Goal: Information Seeking & Learning: Learn about a topic

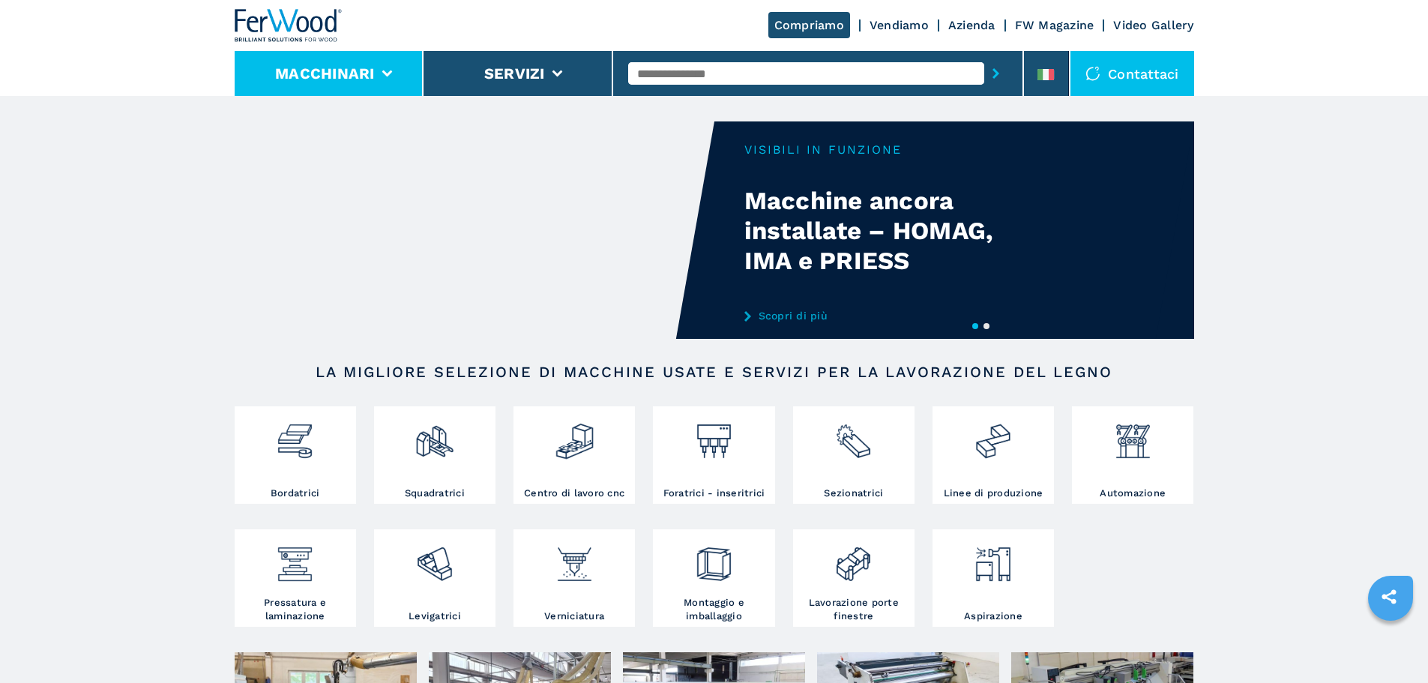
click at [384, 63] on li "Macchinari" at bounding box center [330, 73] width 190 height 45
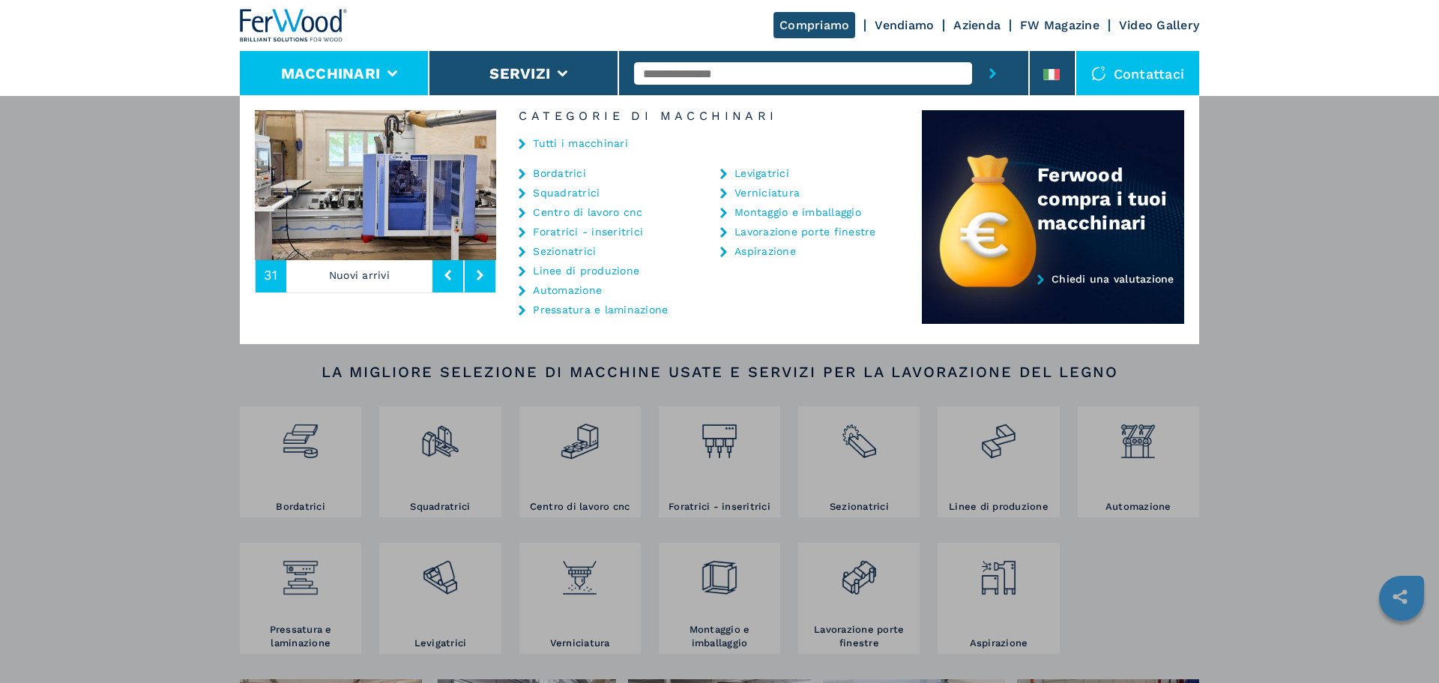
click at [522, 172] on icon at bounding box center [522, 174] width 7 height 10
click at [521, 192] on icon at bounding box center [522, 193] width 7 height 10
click at [478, 283] on button at bounding box center [480, 275] width 31 height 34
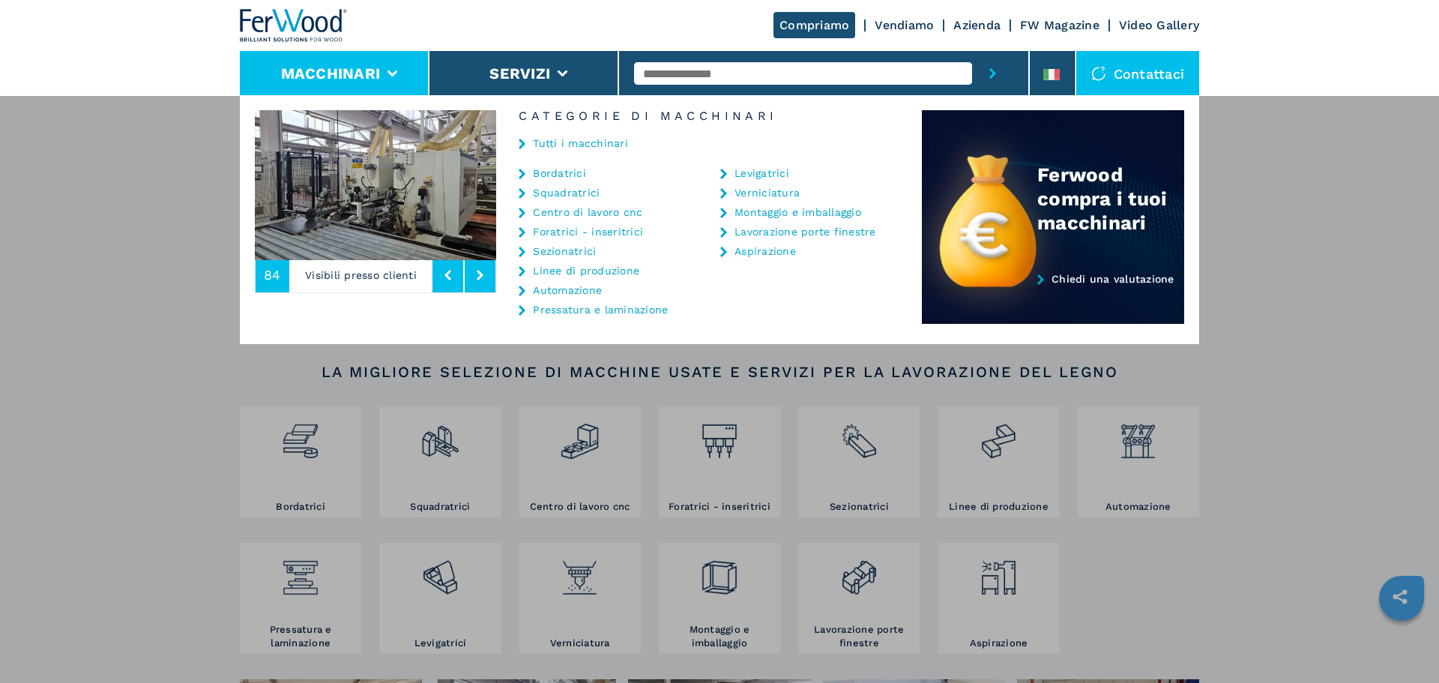
click at [456, 283] on button at bounding box center [447, 275] width 31 height 34
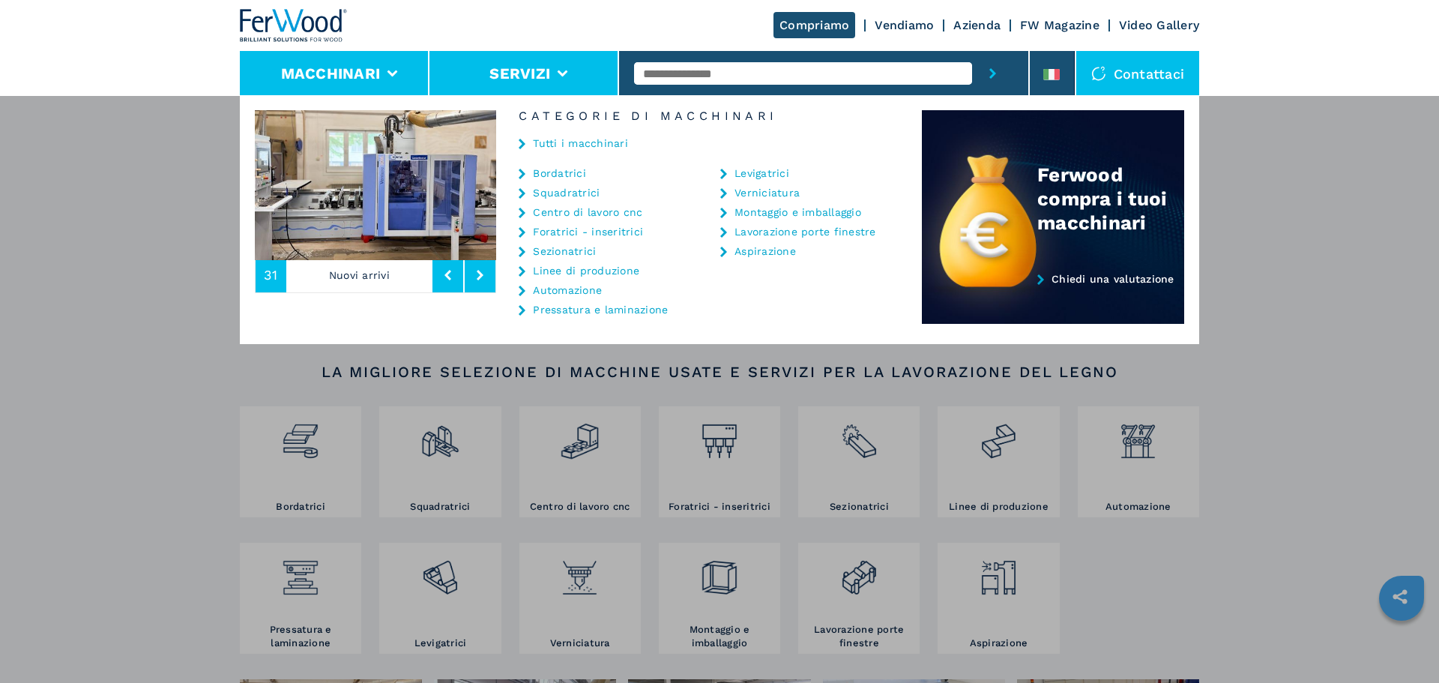
click at [569, 75] on li "Servizi" at bounding box center [524, 73] width 190 height 45
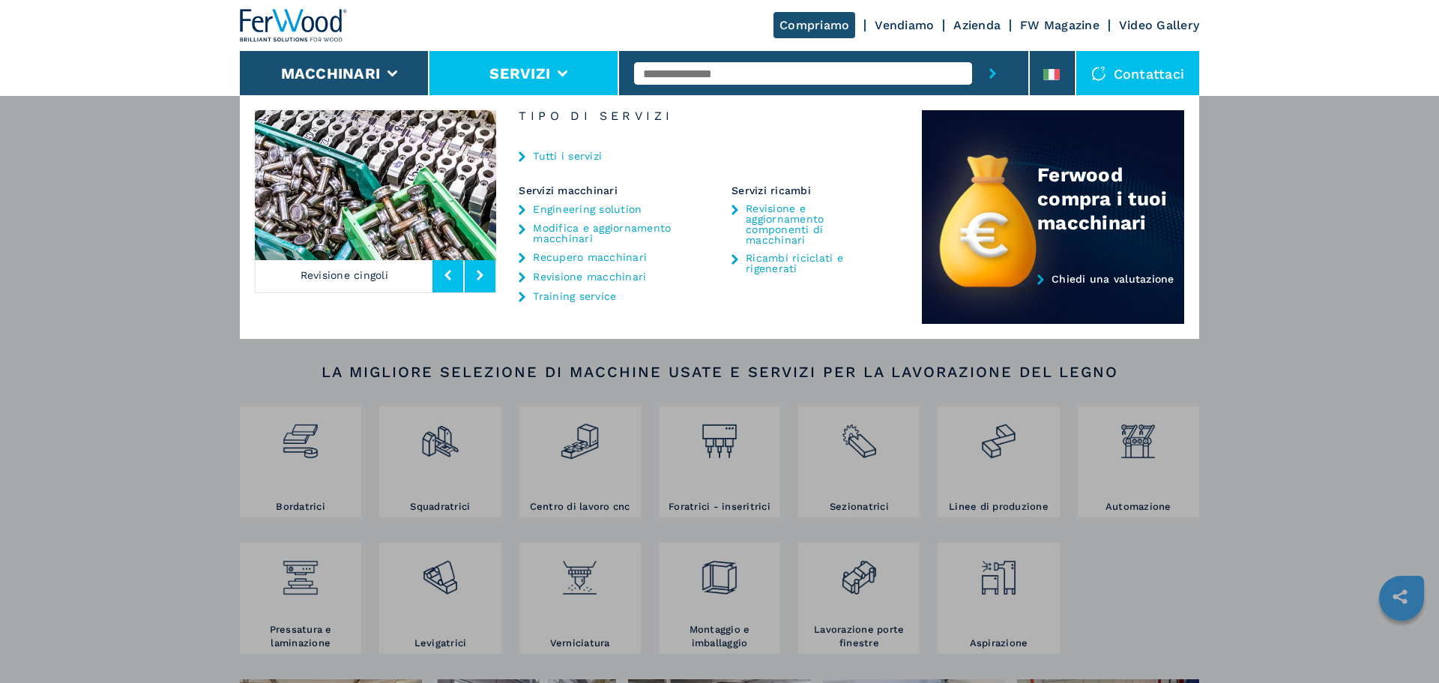
click at [524, 155] on icon at bounding box center [522, 156] width 7 height 10
click at [1294, 14] on header "Compriamo Vendiamo Azienda FW Magazine Video Gallery Macchinari Servizi Contatt…" at bounding box center [719, 48] width 1439 height 96
click at [1344, 342] on div "Macchinari Bordatrici Squadratrici Centro di lavoro cnc Foratrici - inseritrici…" at bounding box center [719, 436] width 1439 height 683
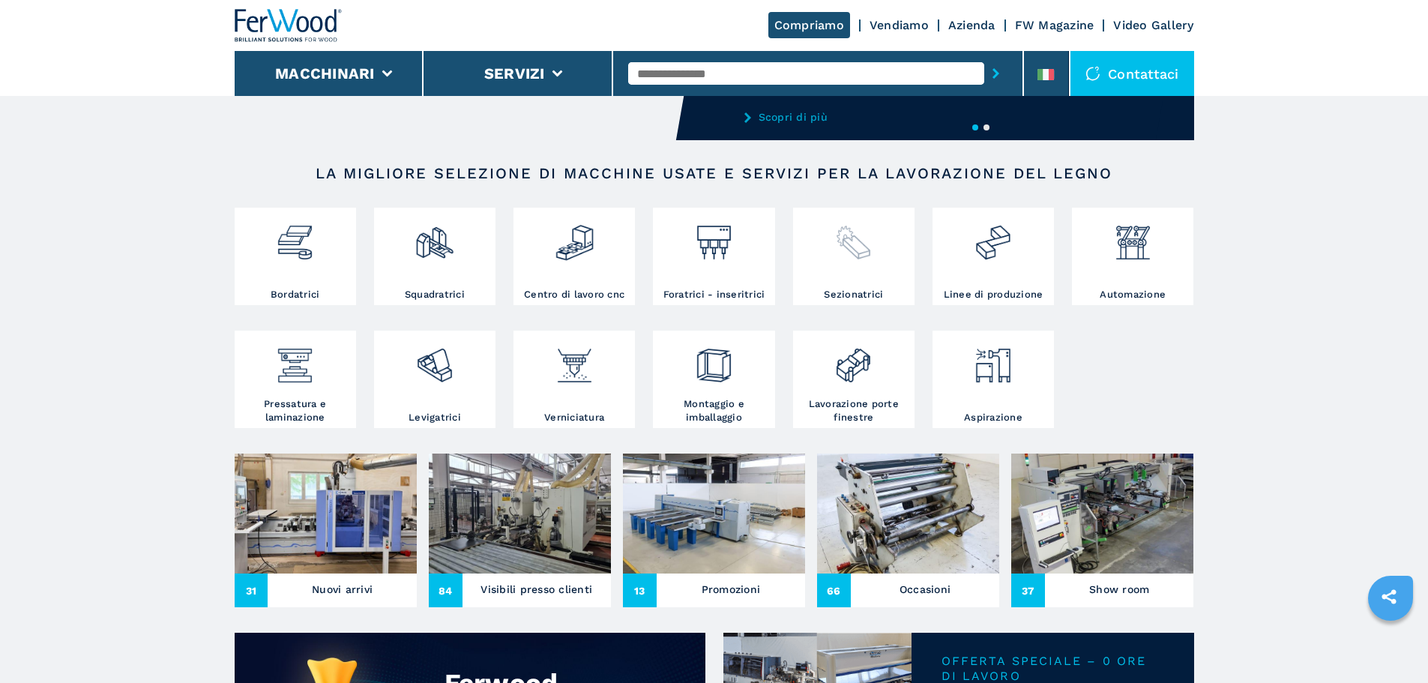
scroll to position [225, 0]
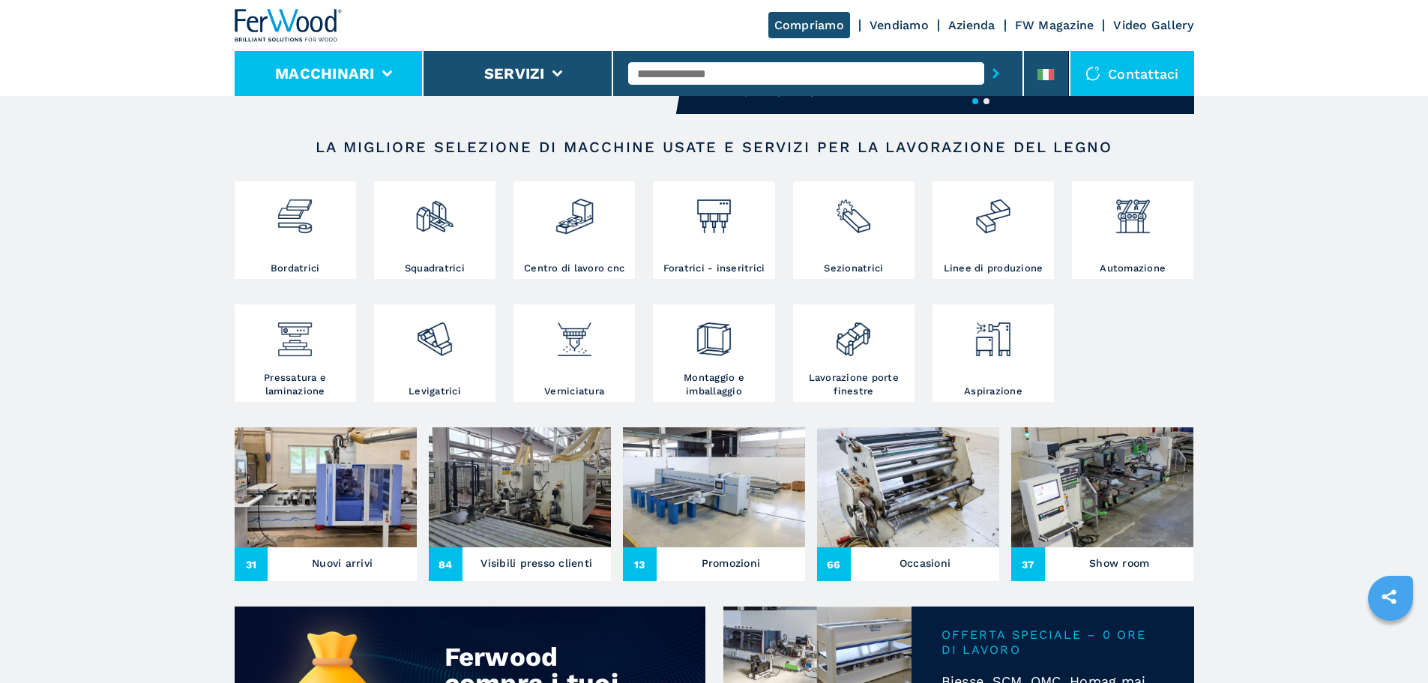
click at [388, 72] on icon at bounding box center [386, 73] width 10 height 7
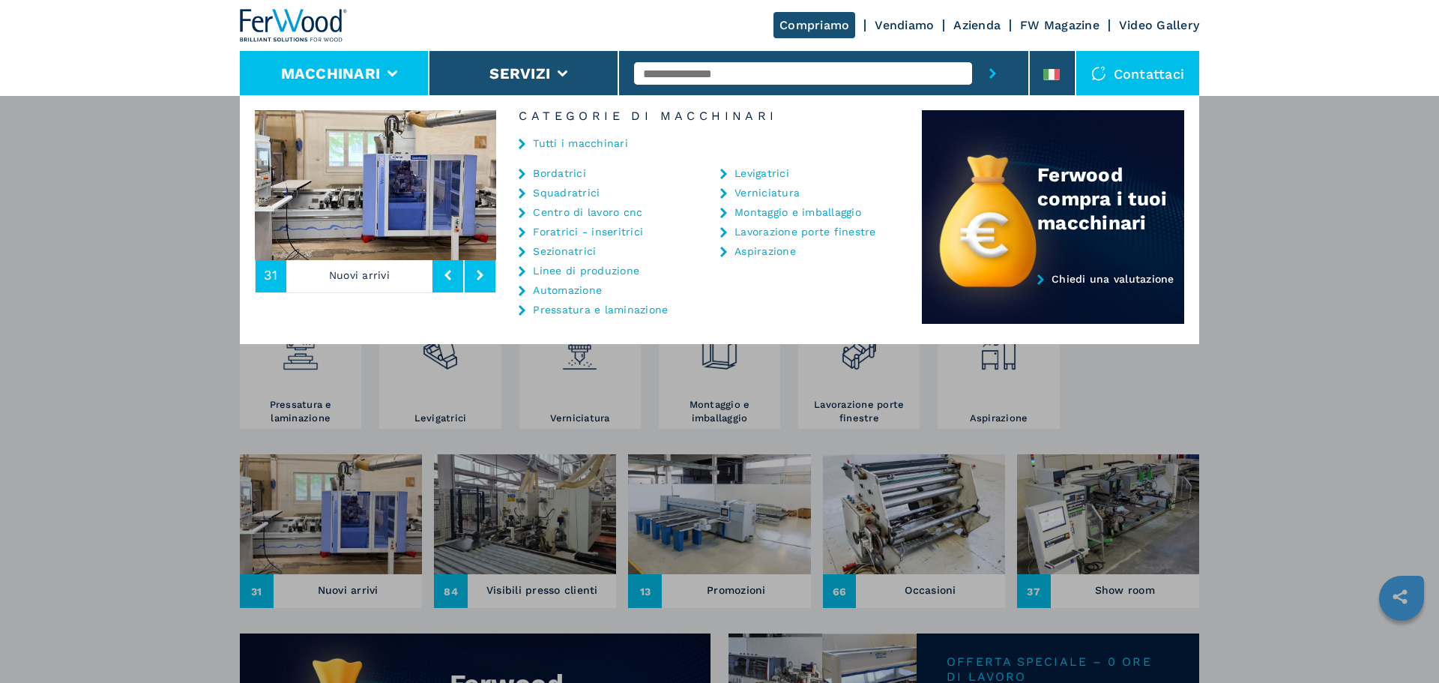
click at [474, 280] on button at bounding box center [480, 275] width 31 height 34
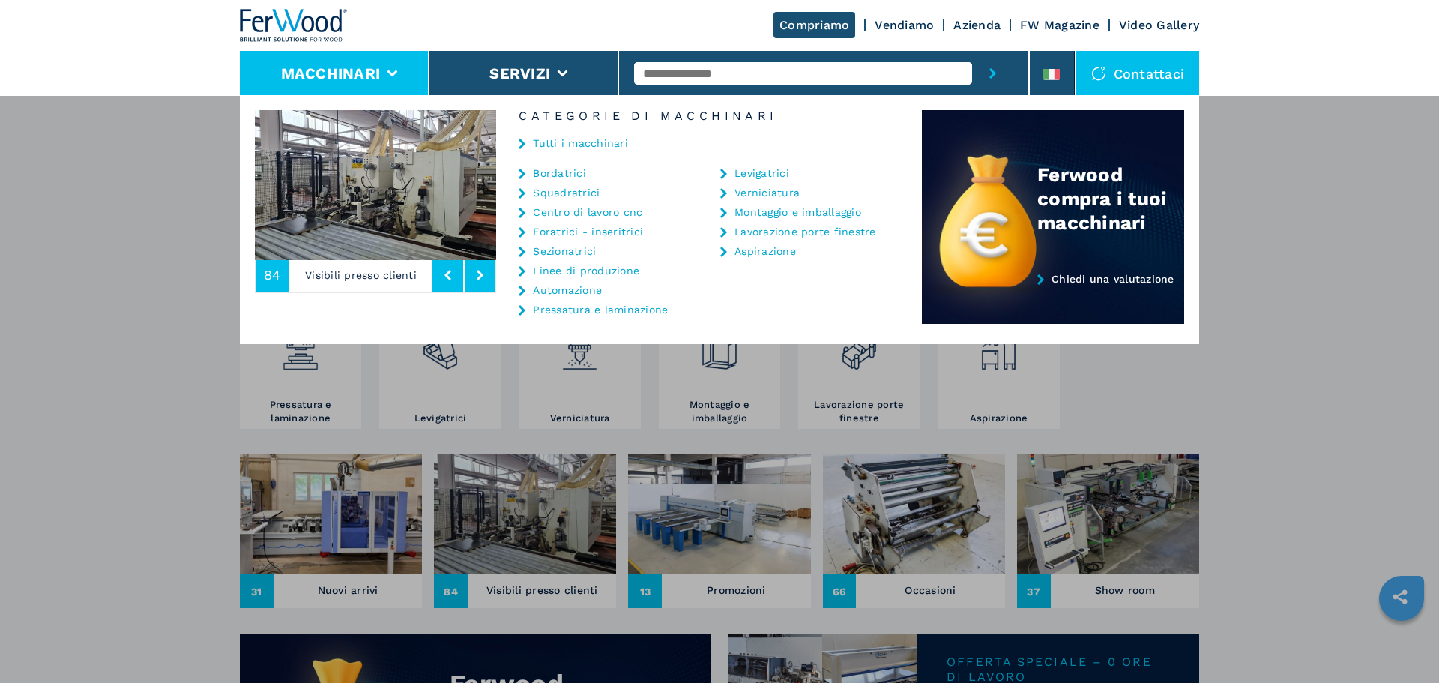
click at [474, 280] on button at bounding box center [480, 275] width 31 height 34
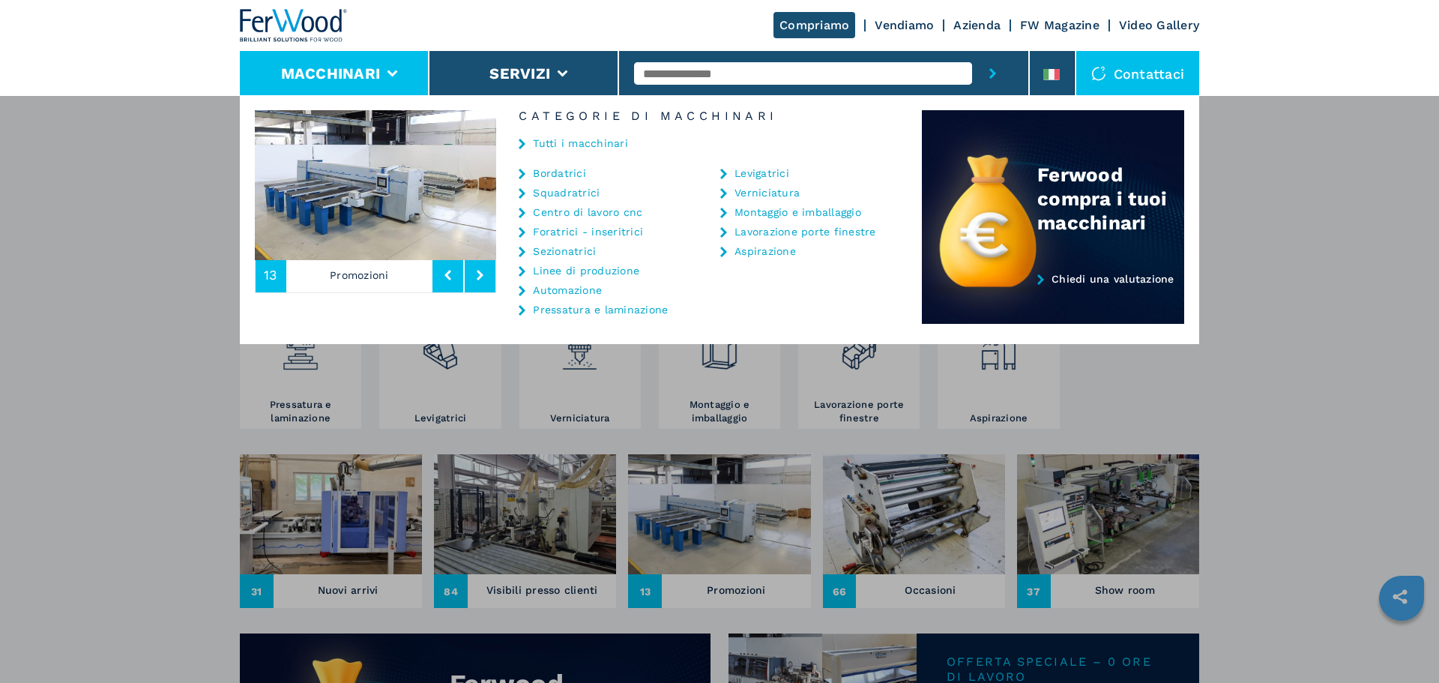
click at [474, 280] on button at bounding box center [480, 275] width 31 height 34
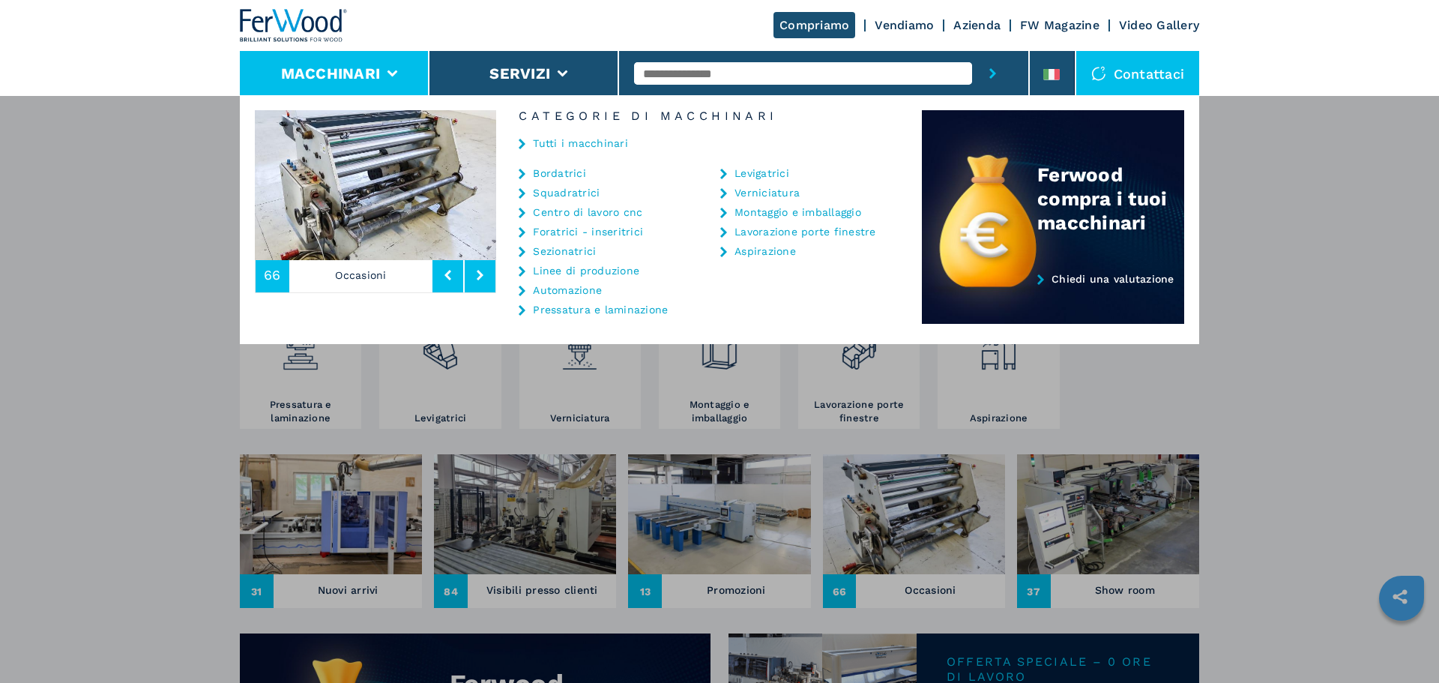
click at [474, 280] on button at bounding box center [480, 275] width 31 height 34
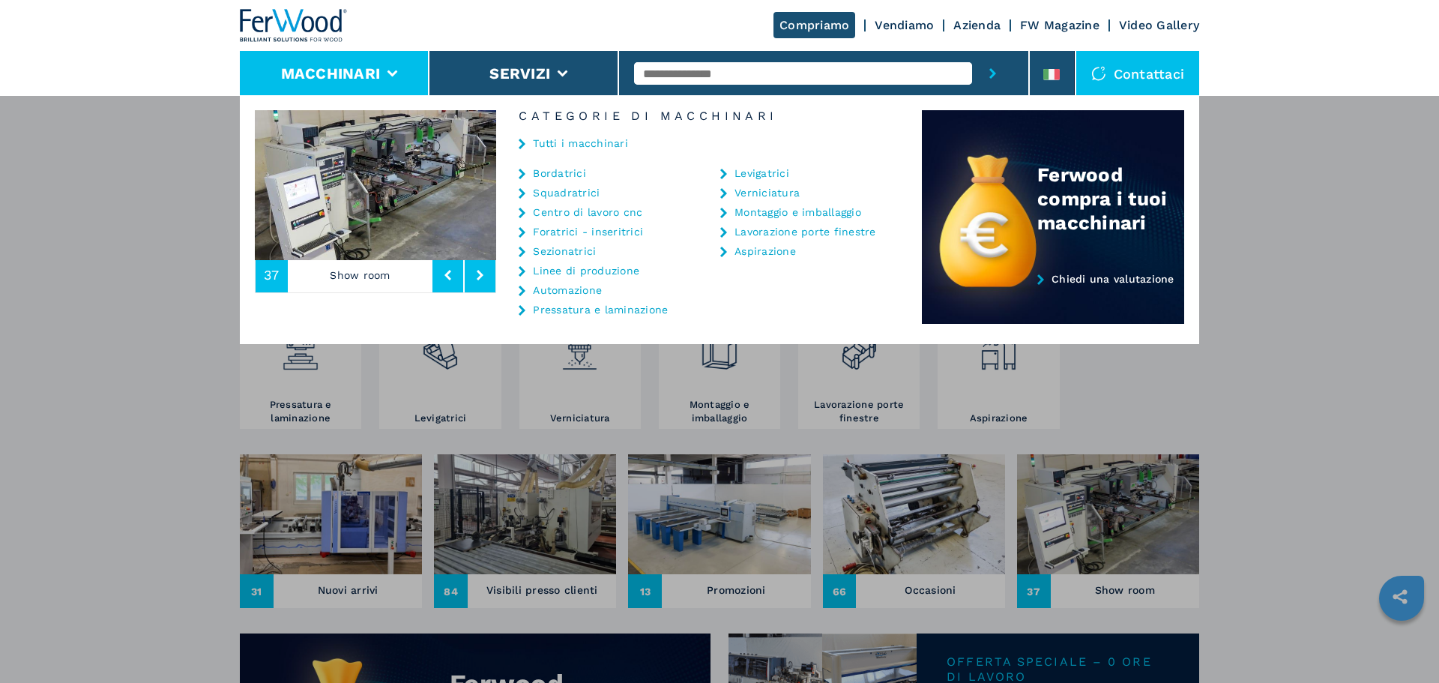
click at [474, 280] on button at bounding box center [480, 275] width 31 height 34
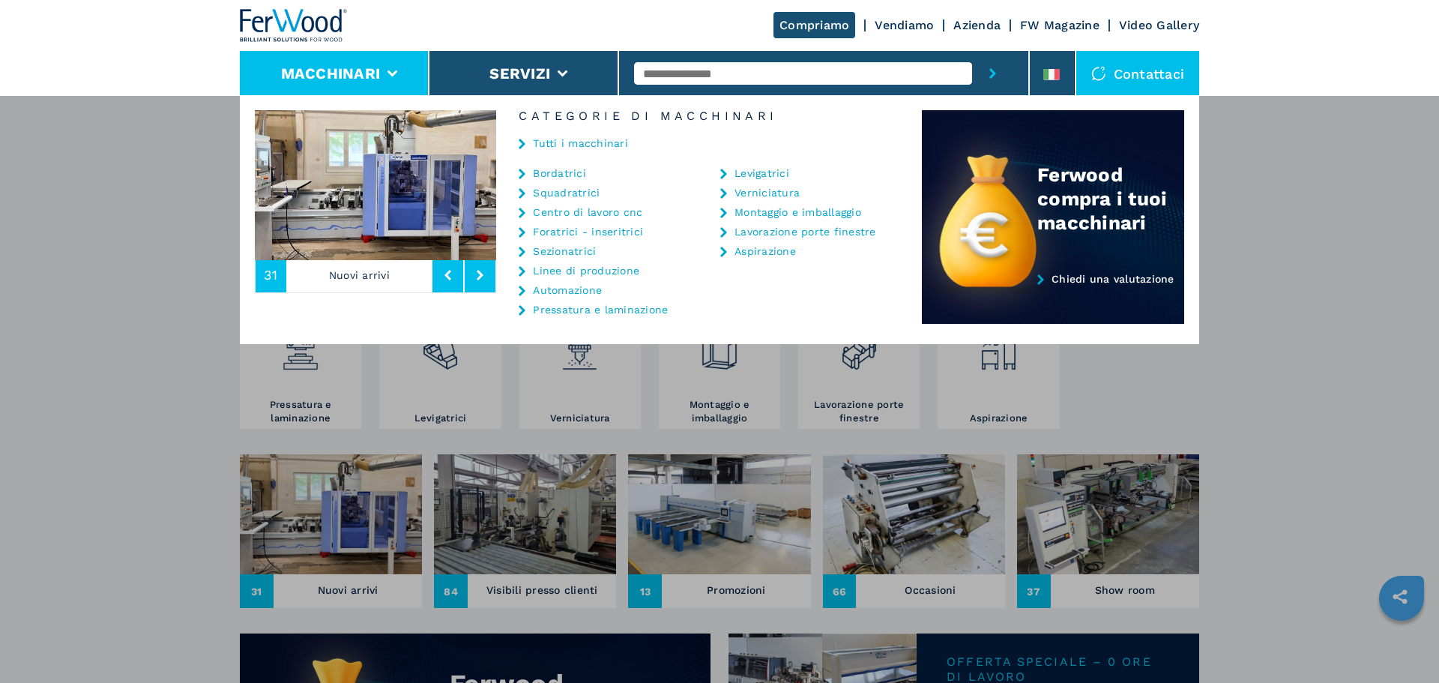
click at [474, 280] on button at bounding box center [480, 275] width 31 height 34
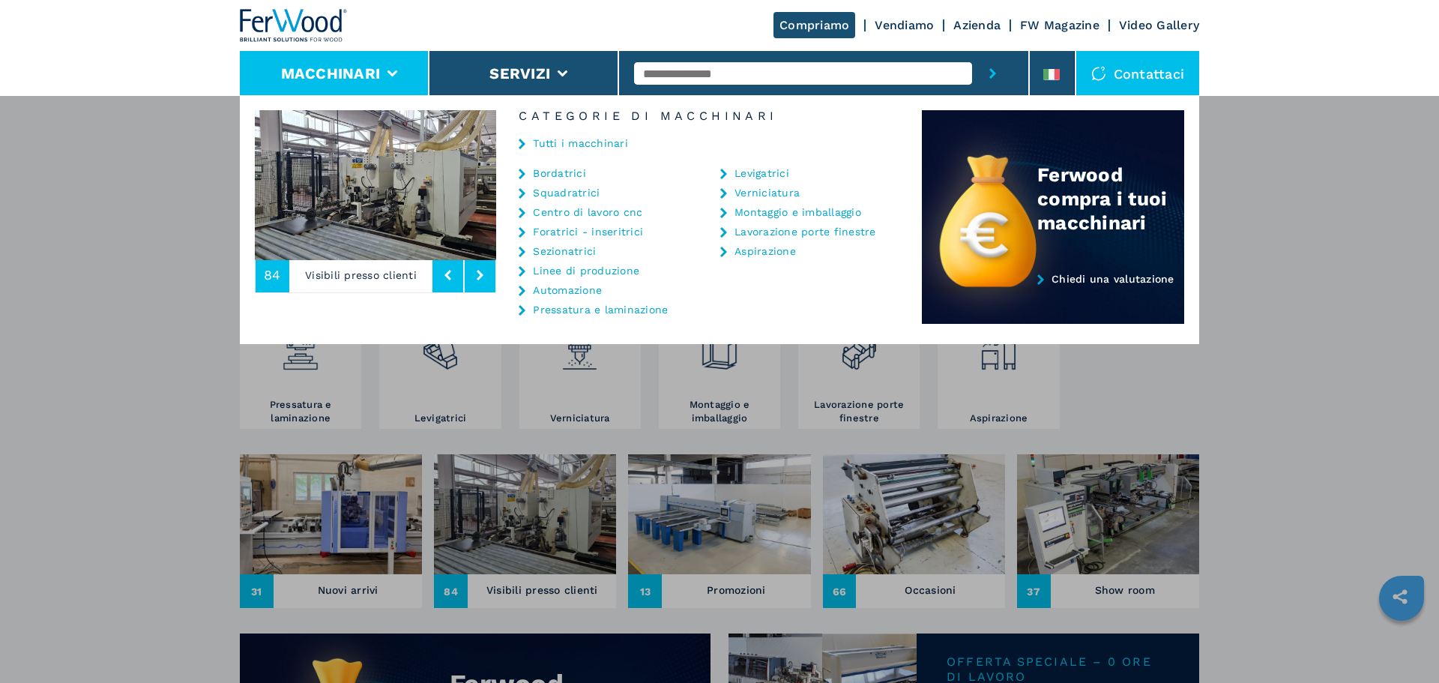
click at [474, 280] on button at bounding box center [480, 275] width 31 height 34
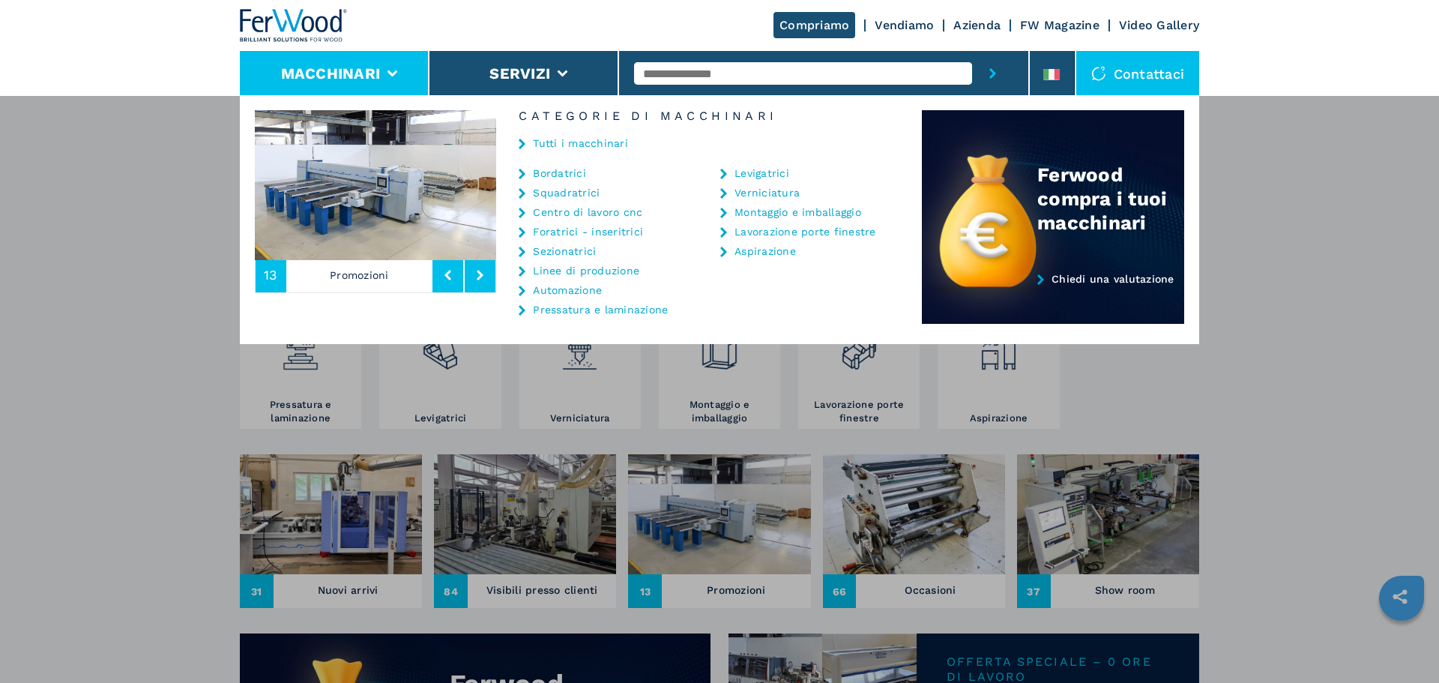
click at [474, 280] on button at bounding box center [480, 275] width 31 height 34
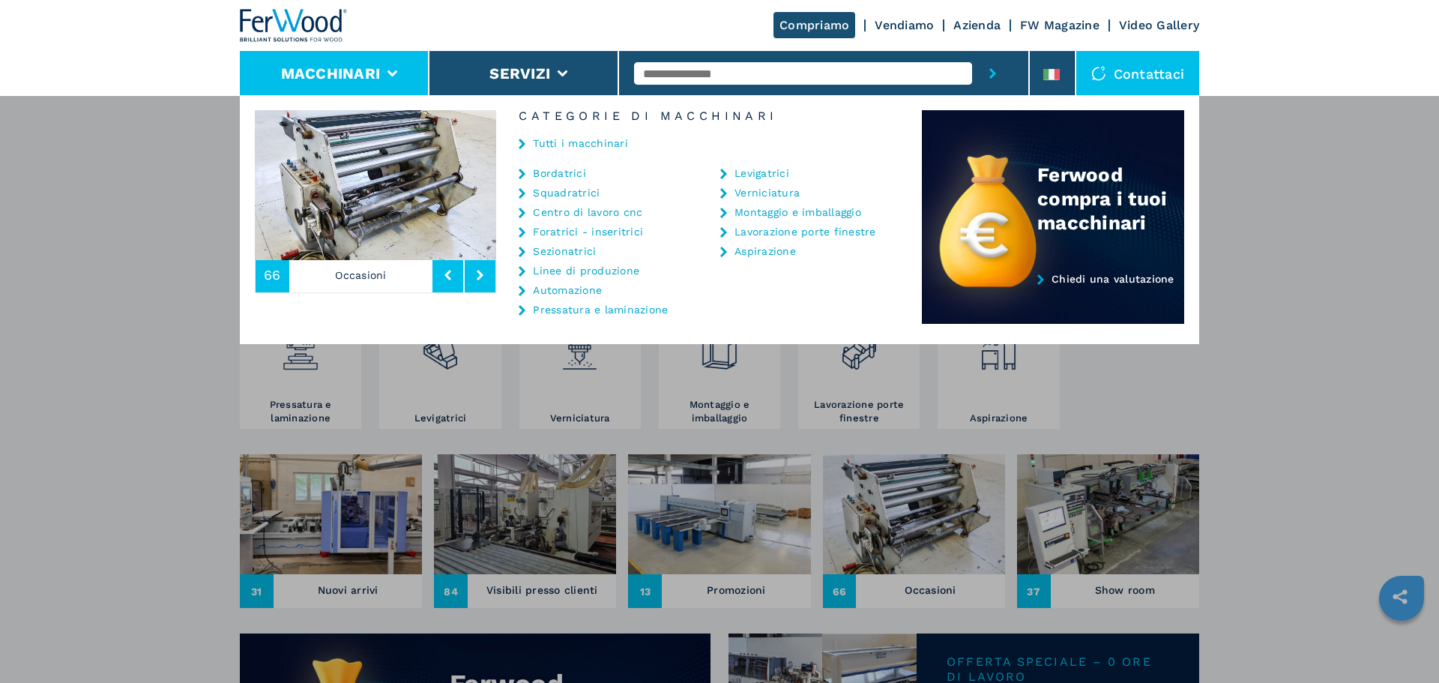
click at [474, 280] on button at bounding box center [480, 275] width 31 height 34
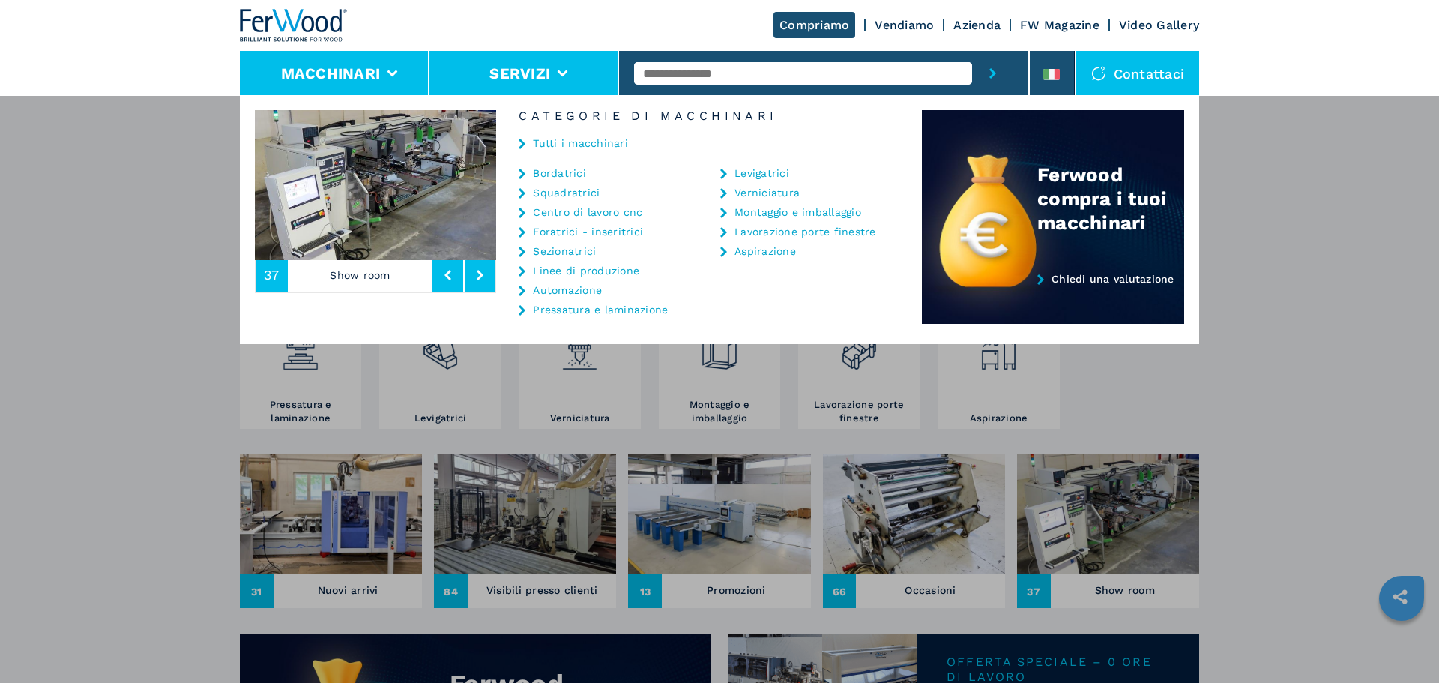
click at [565, 78] on li "Servizi" at bounding box center [524, 73] width 190 height 45
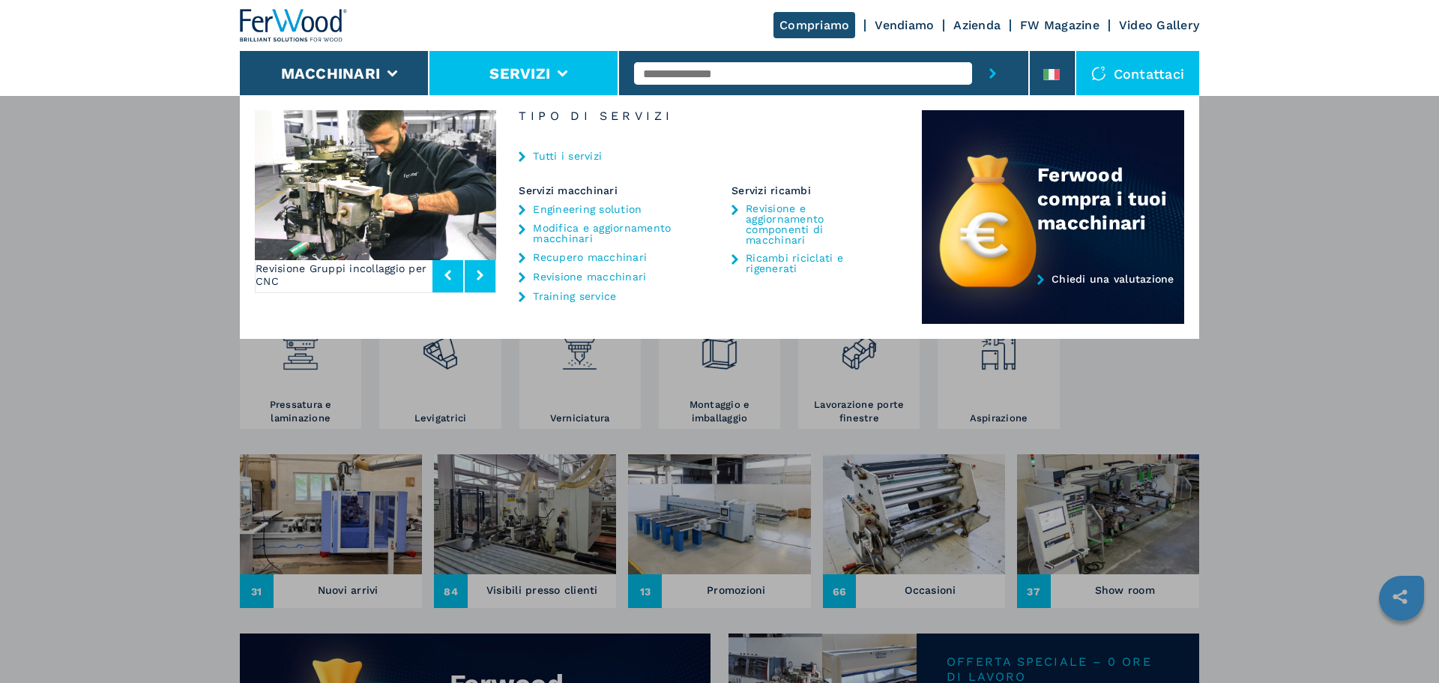
click at [454, 3] on div "Compriamo Vendiamo Azienda FW Magazine Video Gallery" at bounding box center [719, 25] width 959 height 51
click at [1413, 280] on div "Macchinari Bordatrici Squadratrici Centro di lavoro cnc Foratrici - inseritrici…" at bounding box center [719, 436] width 1439 height 683
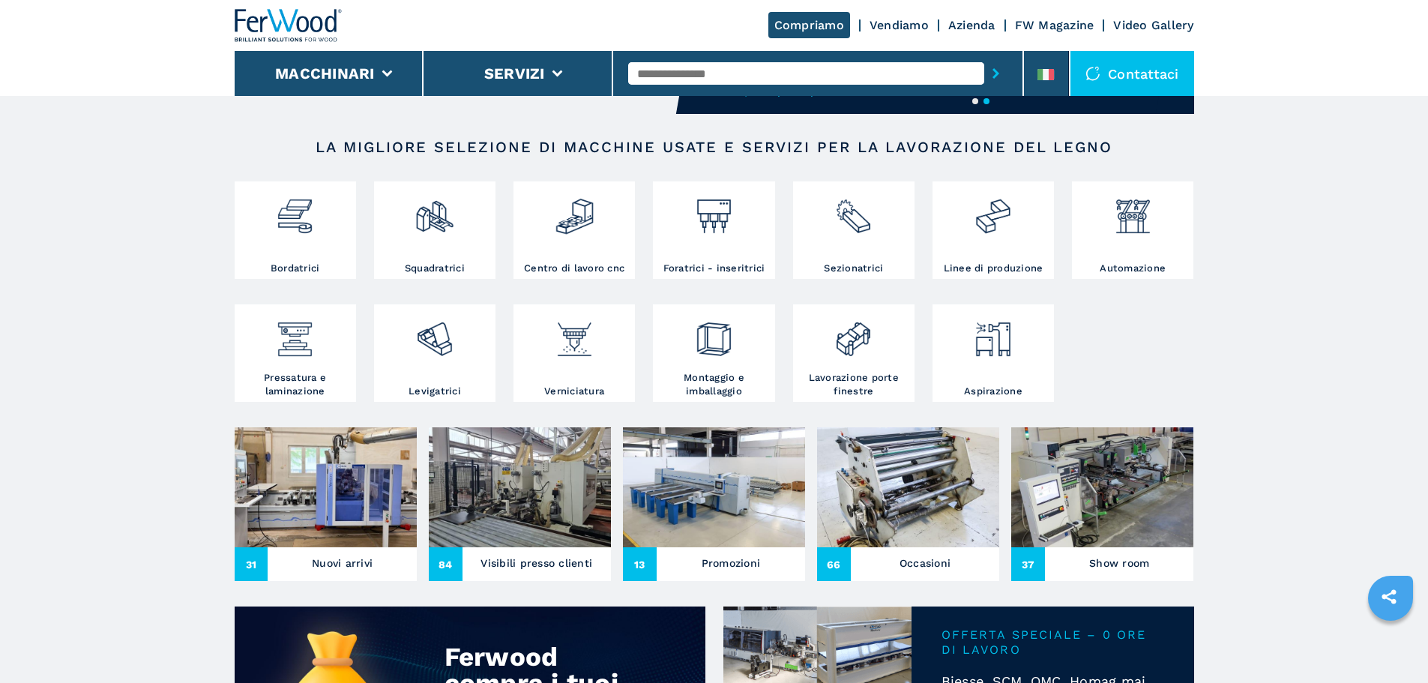
click at [784, 16] on link "Compriamo" at bounding box center [809, 25] width 82 height 26
click at [815, 20] on link "Compriamo" at bounding box center [809, 25] width 82 height 26
click at [803, 18] on link "Compriamo" at bounding box center [809, 25] width 82 height 26
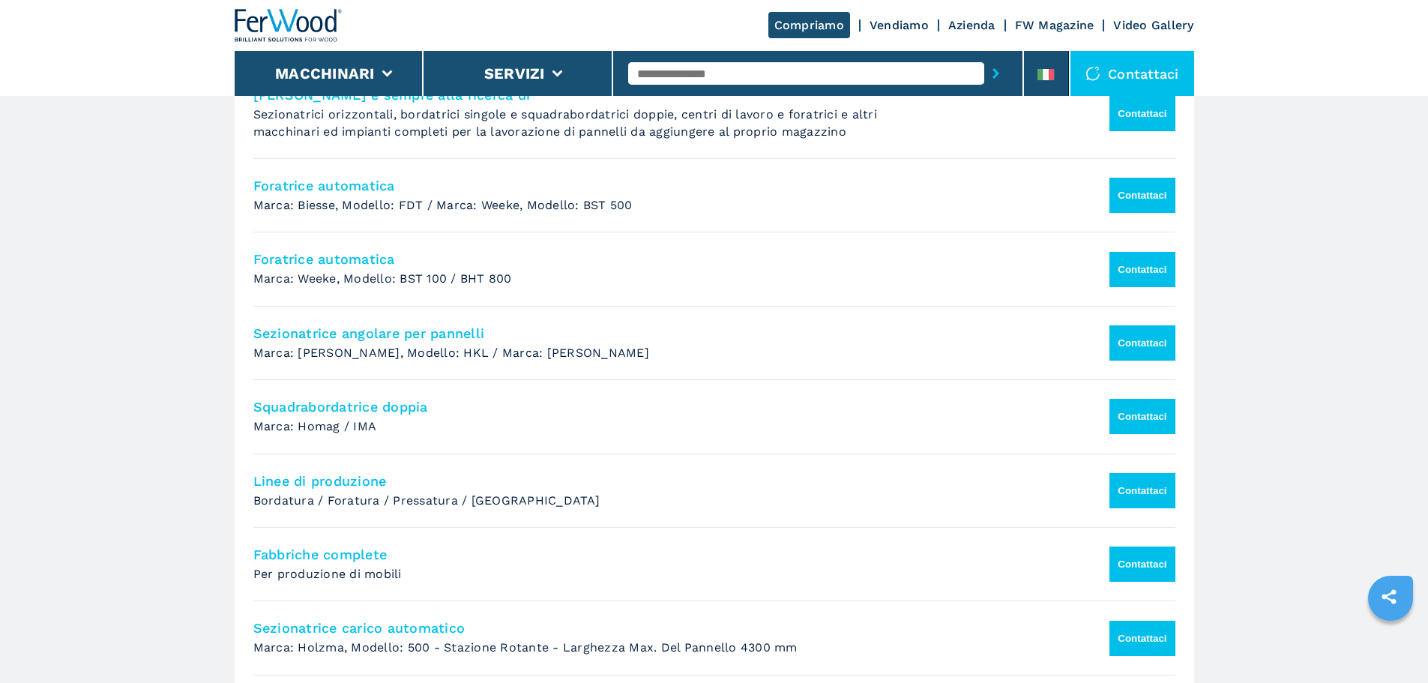
scroll to position [824, 0]
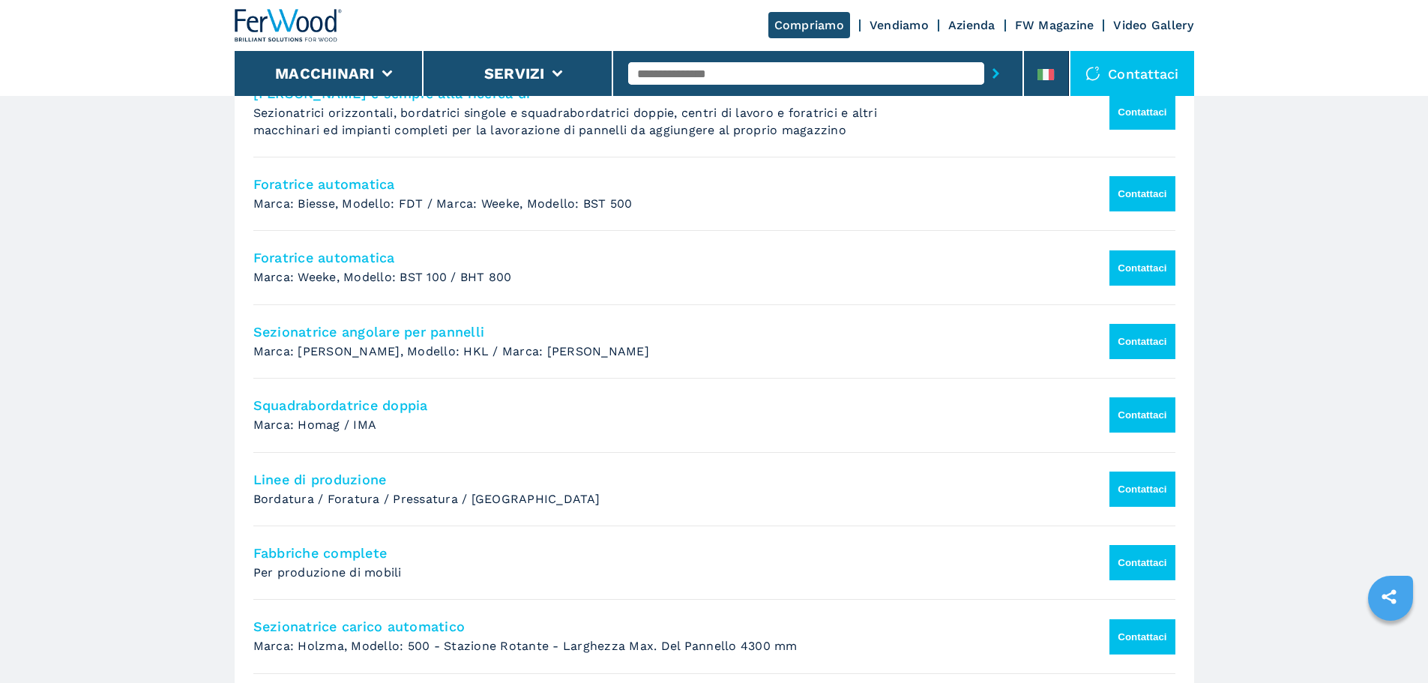
click at [1109, 268] on button "Contattaci" at bounding box center [1141, 267] width 65 height 35
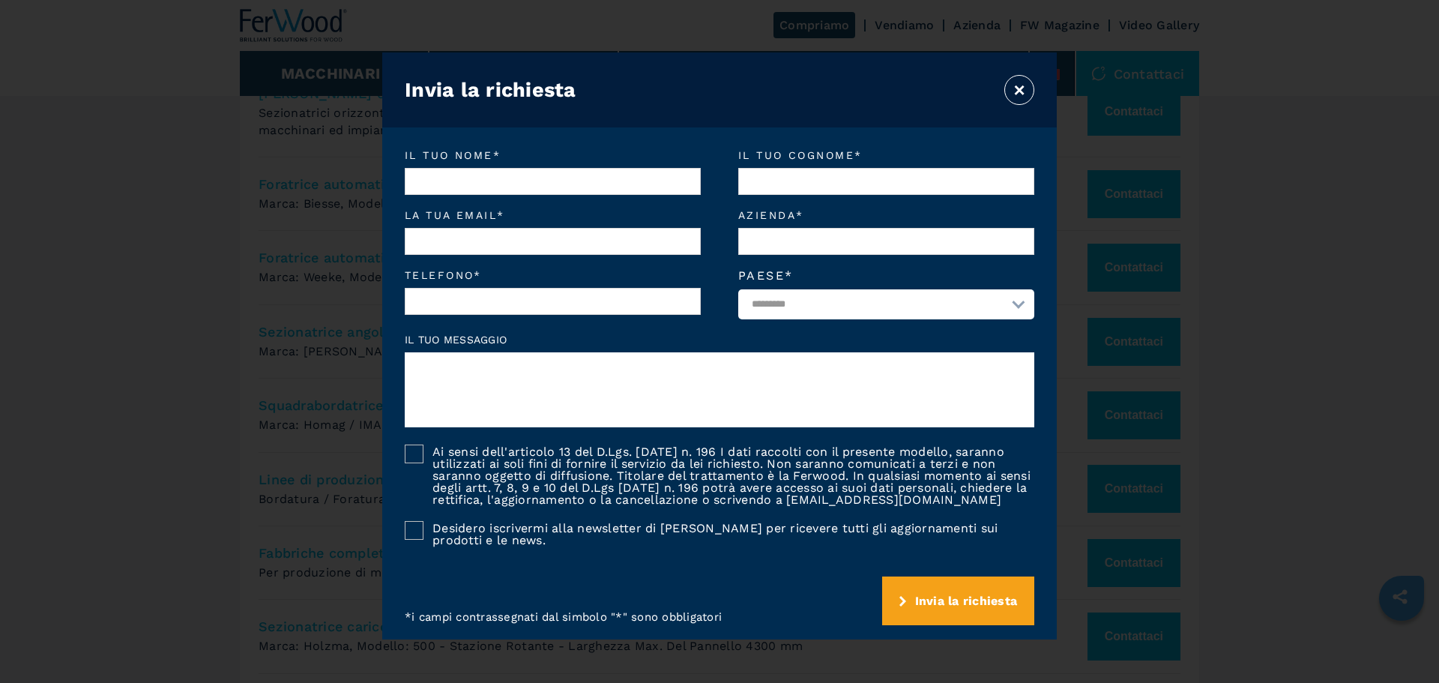
click at [1029, 92] on button "×" at bounding box center [1019, 90] width 30 height 30
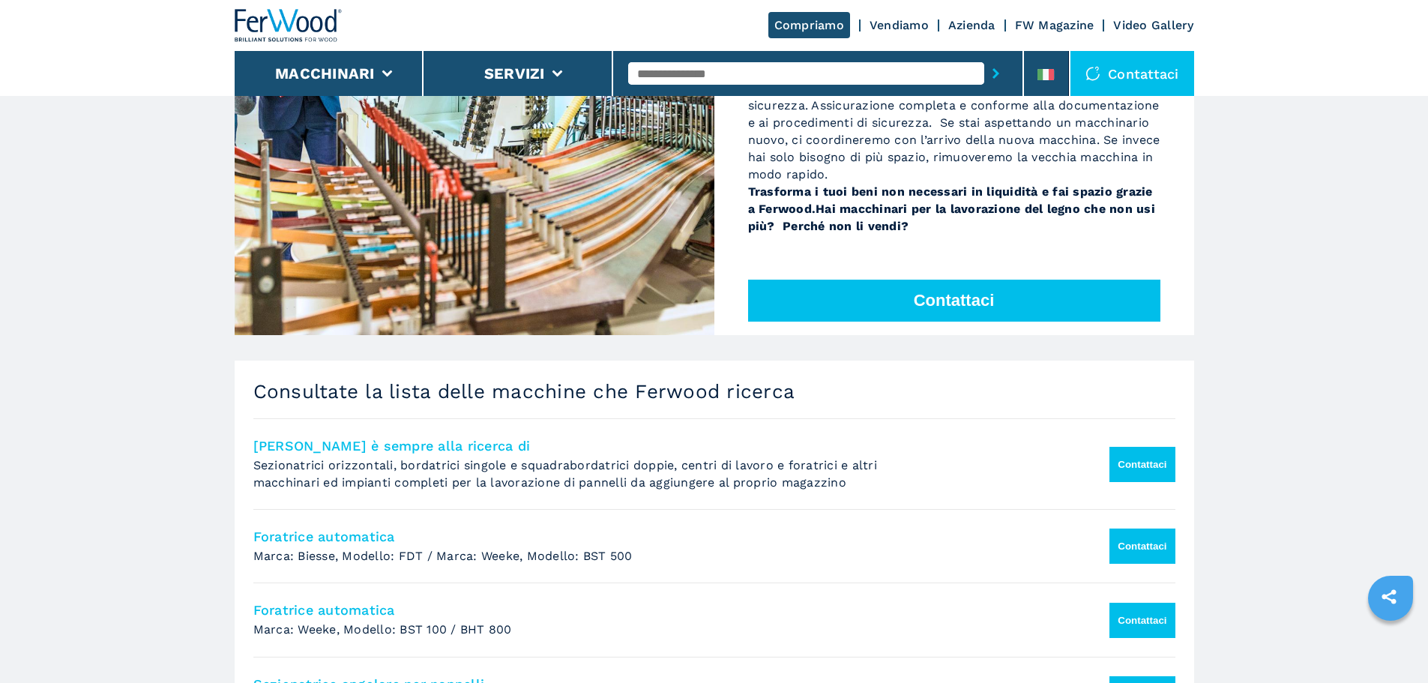
scroll to position [456, 0]
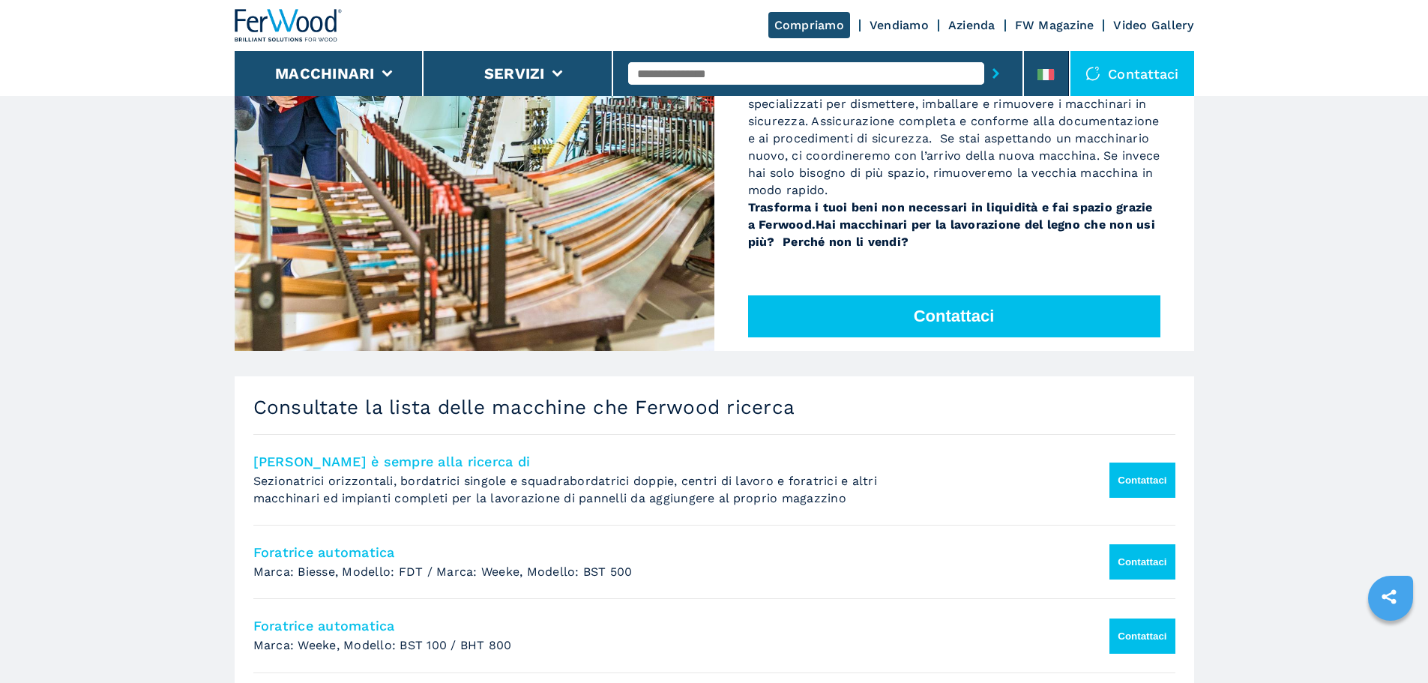
click at [922, 25] on link "Vendiamo" at bounding box center [898, 25] width 59 height 14
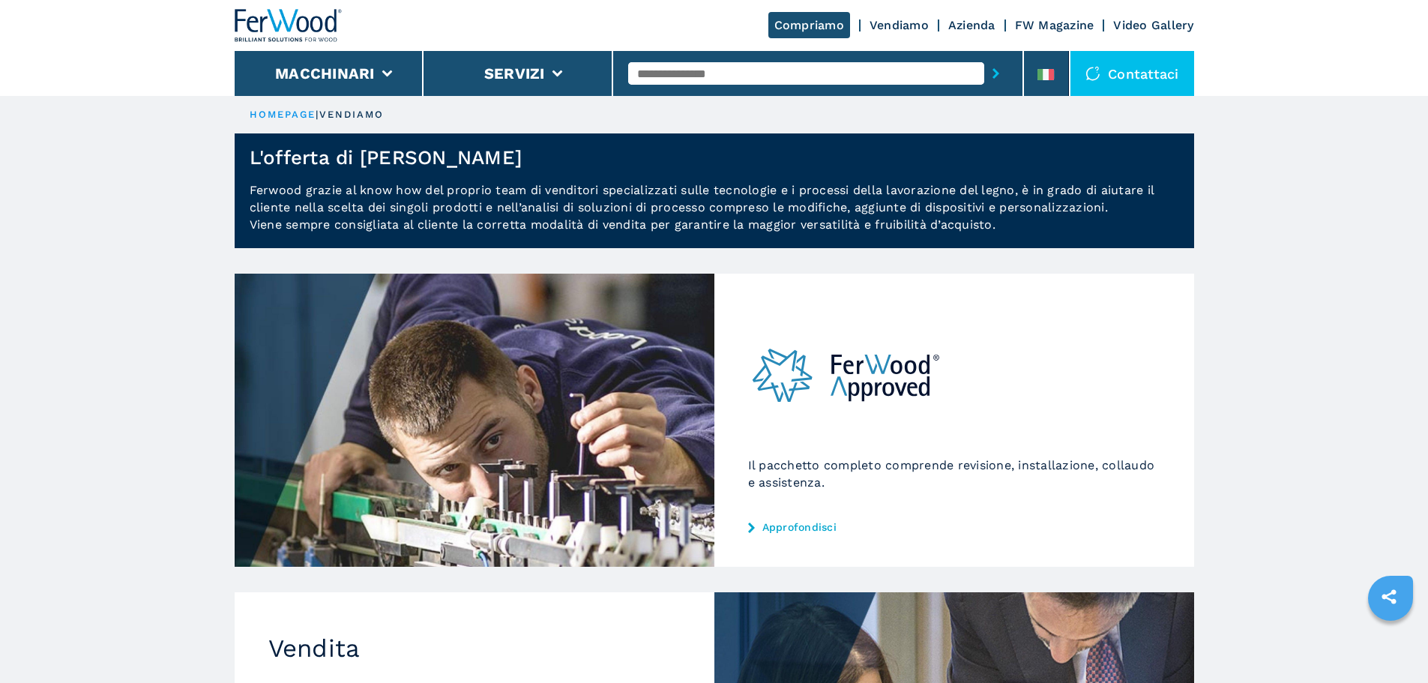
click at [1037, 18] on link "FW Magazine" at bounding box center [1054, 25] width 79 height 14
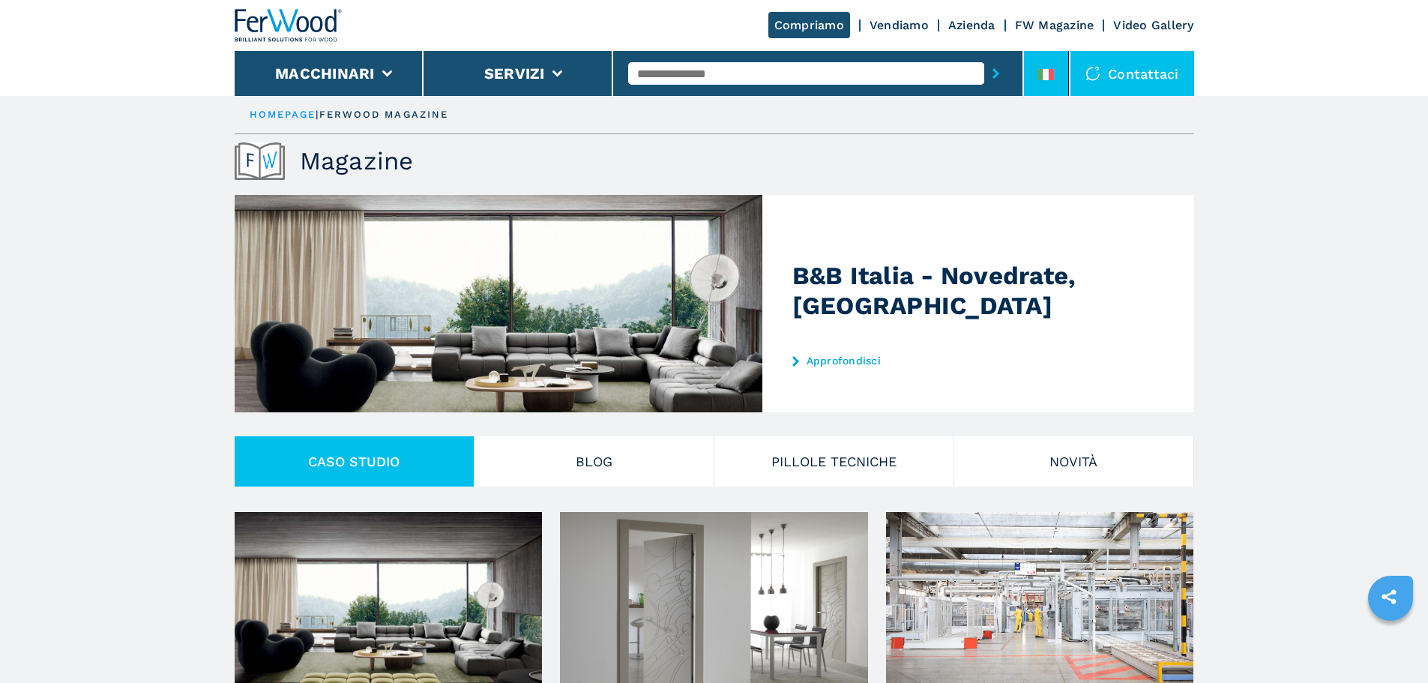
click at [1039, 66] on li at bounding box center [1046, 73] width 45 height 45
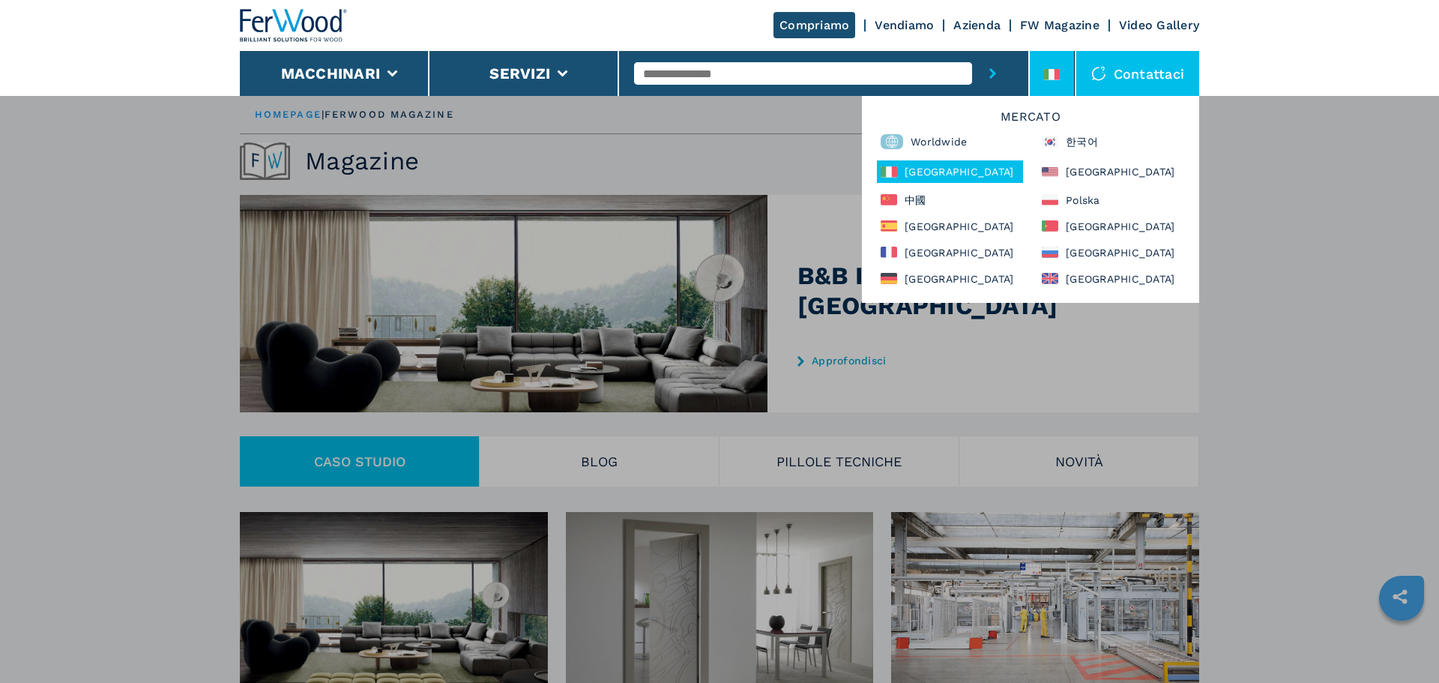
click at [1331, 202] on div "Macchinari Bordatrici Squadratrici Centro di lavoro cnc Foratrici - inseritrici…" at bounding box center [719, 436] width 1439 height 683
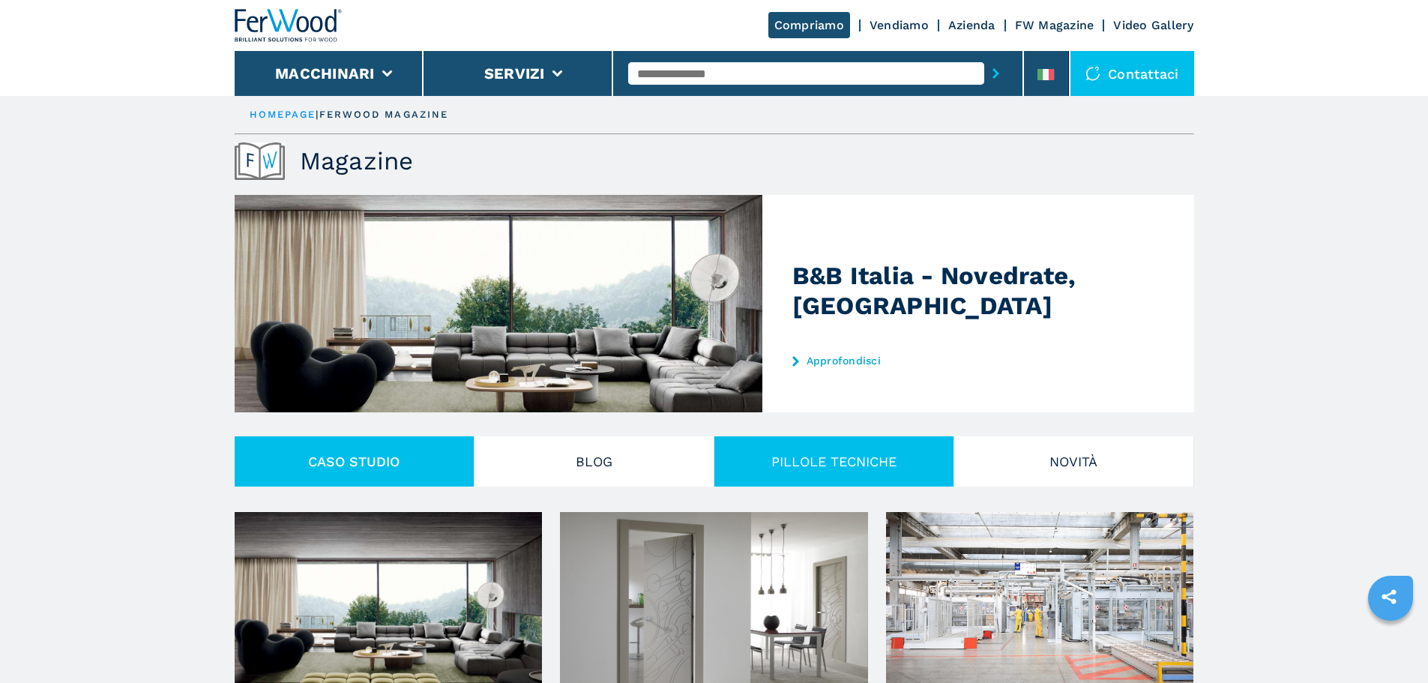
click at [827, 484] on button "PILLOLE TECNICHE" at bounding box center [834, 461] width 240 height 50
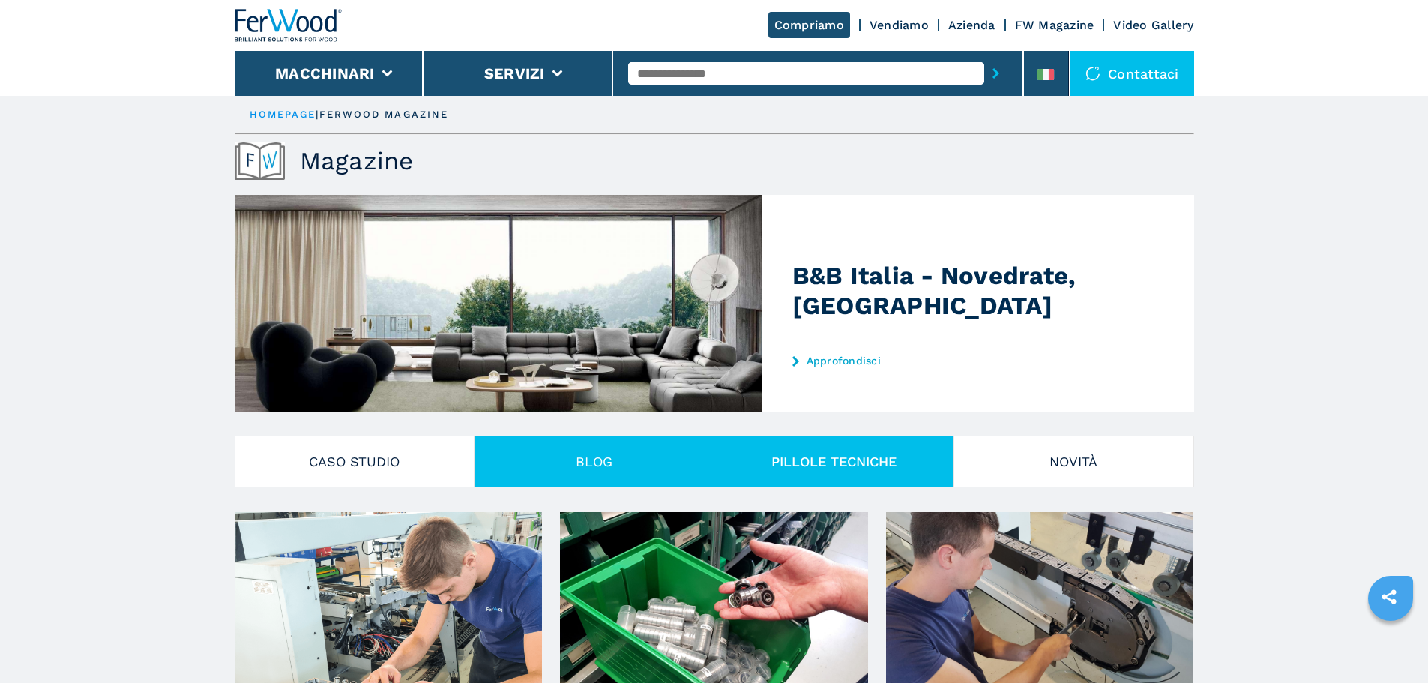
click at [583, 480] on button "Blog" at bounding box center [594, 461] width 240 height 50
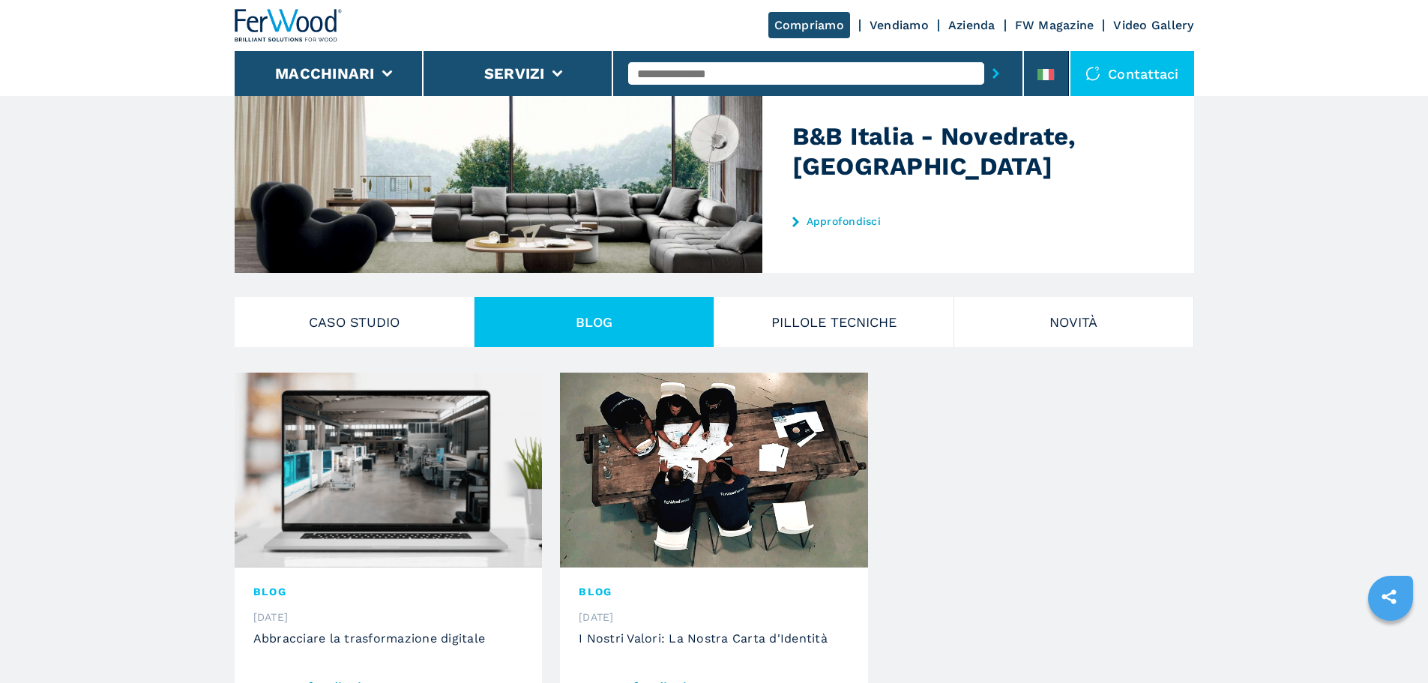
scroll to position [225, 0]
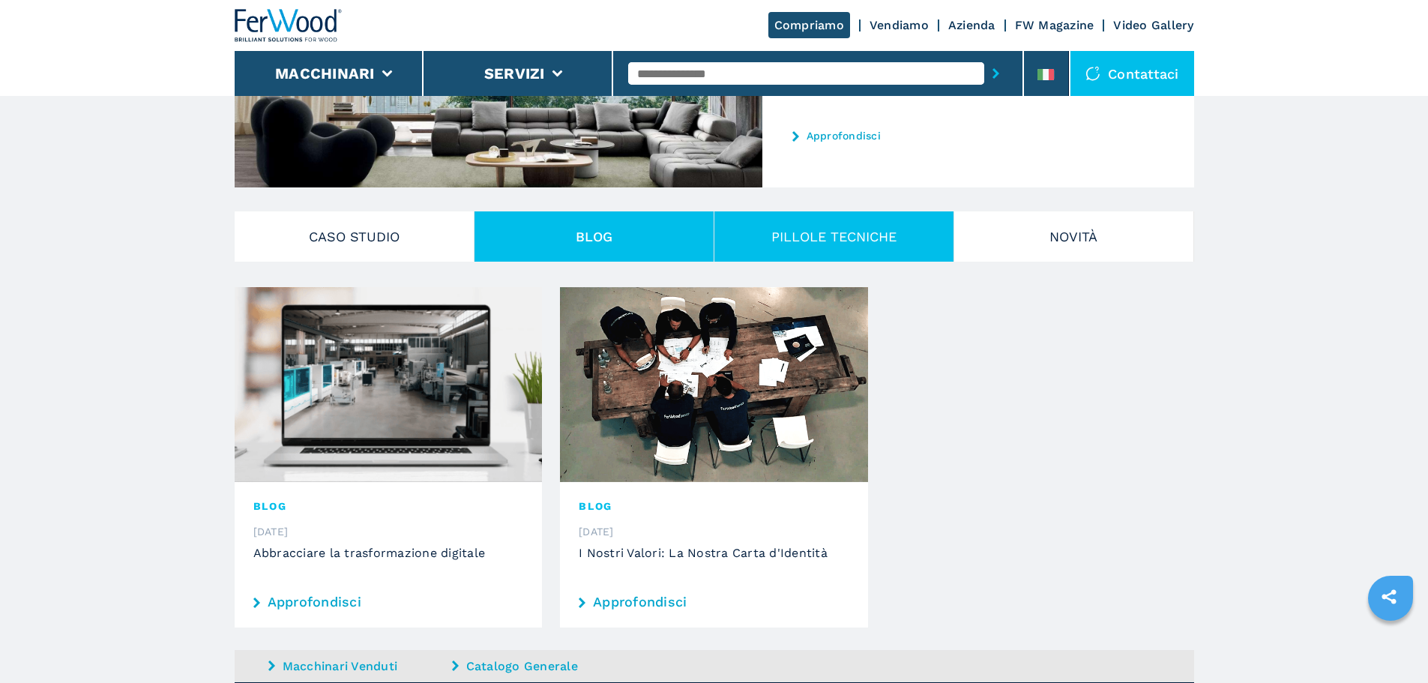
click at [878, 229] on button "PILLOLE TECNICHE" at bounding box center [834, 236] width 240 height 50
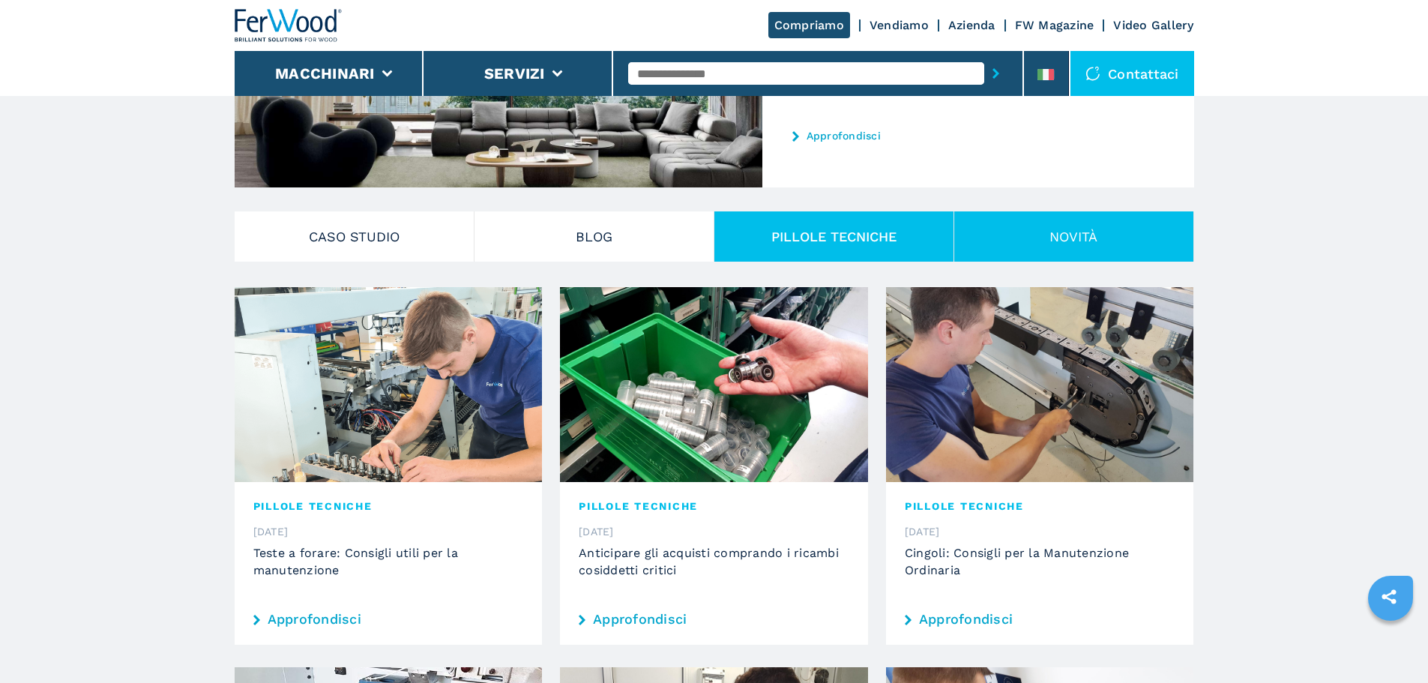
click at [1090, 251] on button "Novità" at bounding box center [1074, 236] width 240 height 50
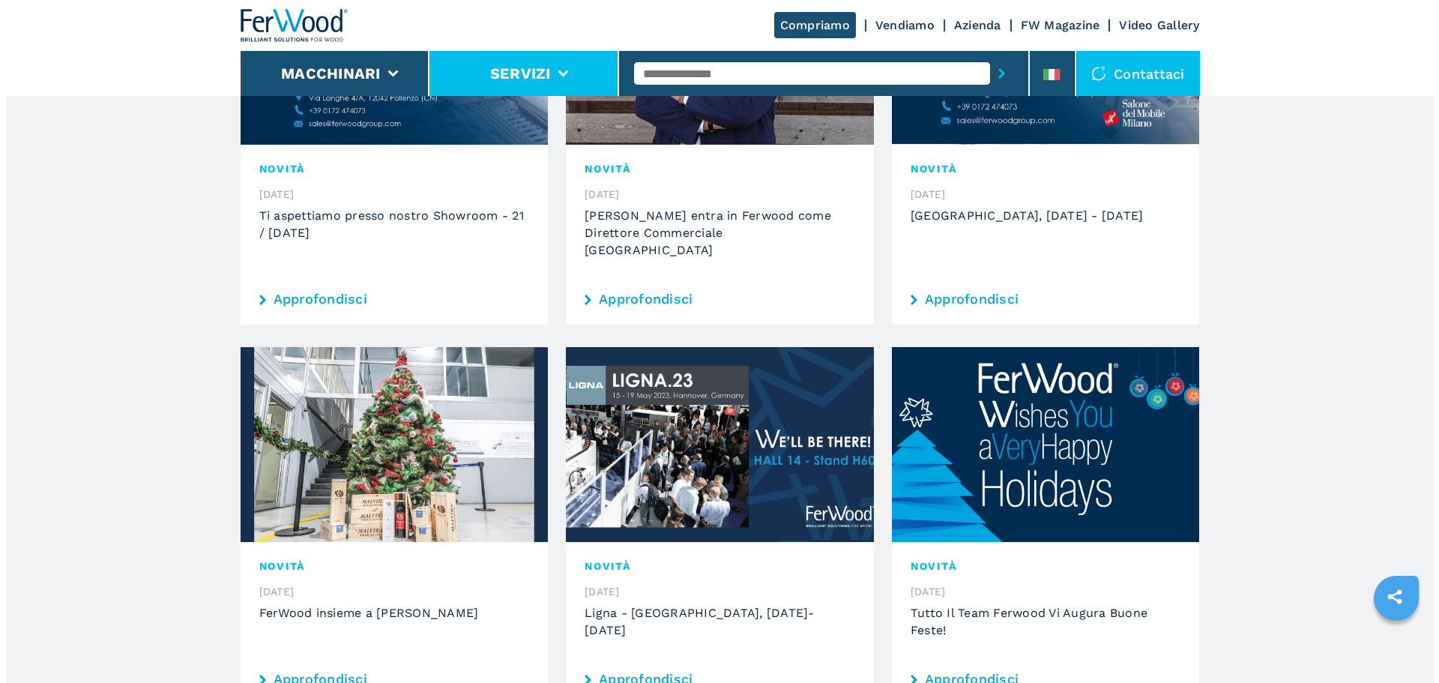
scroll to position [1349, 0]
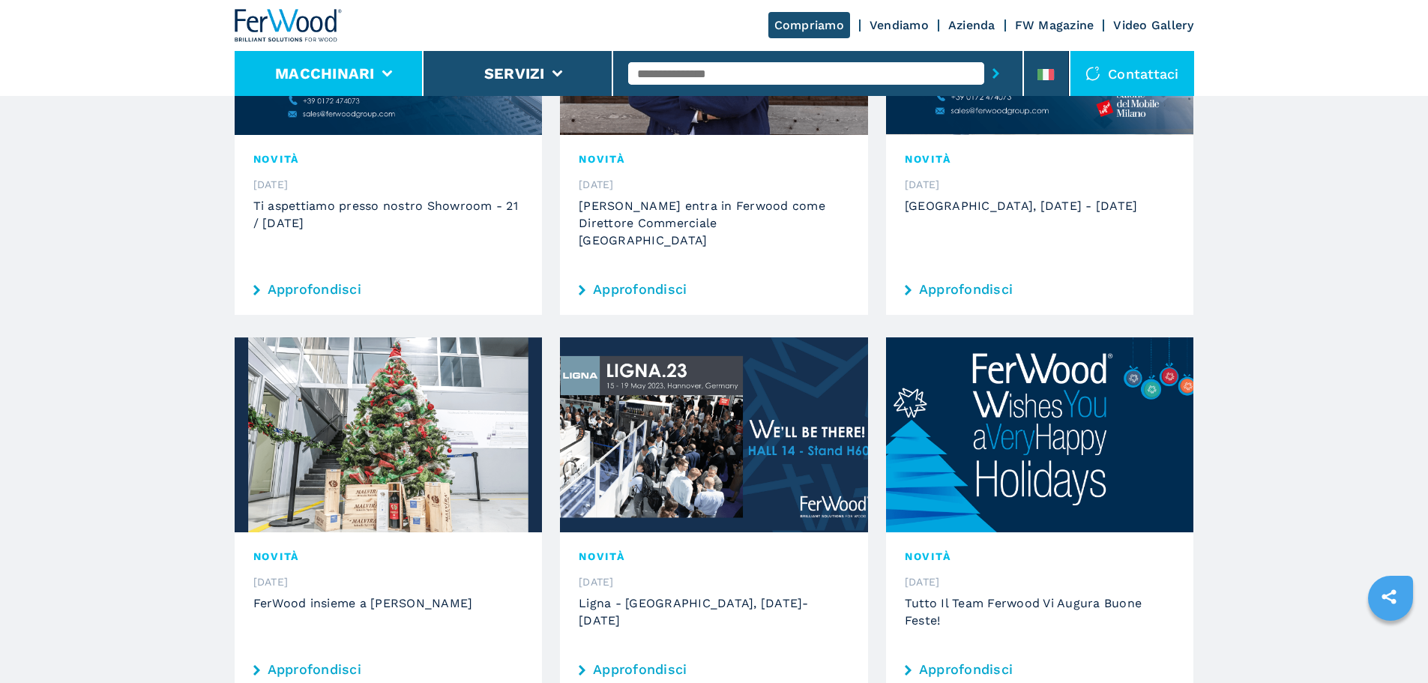
click at [378, 70] on li "Macchinari" at bounding box center [330, 73] width 190 height 45
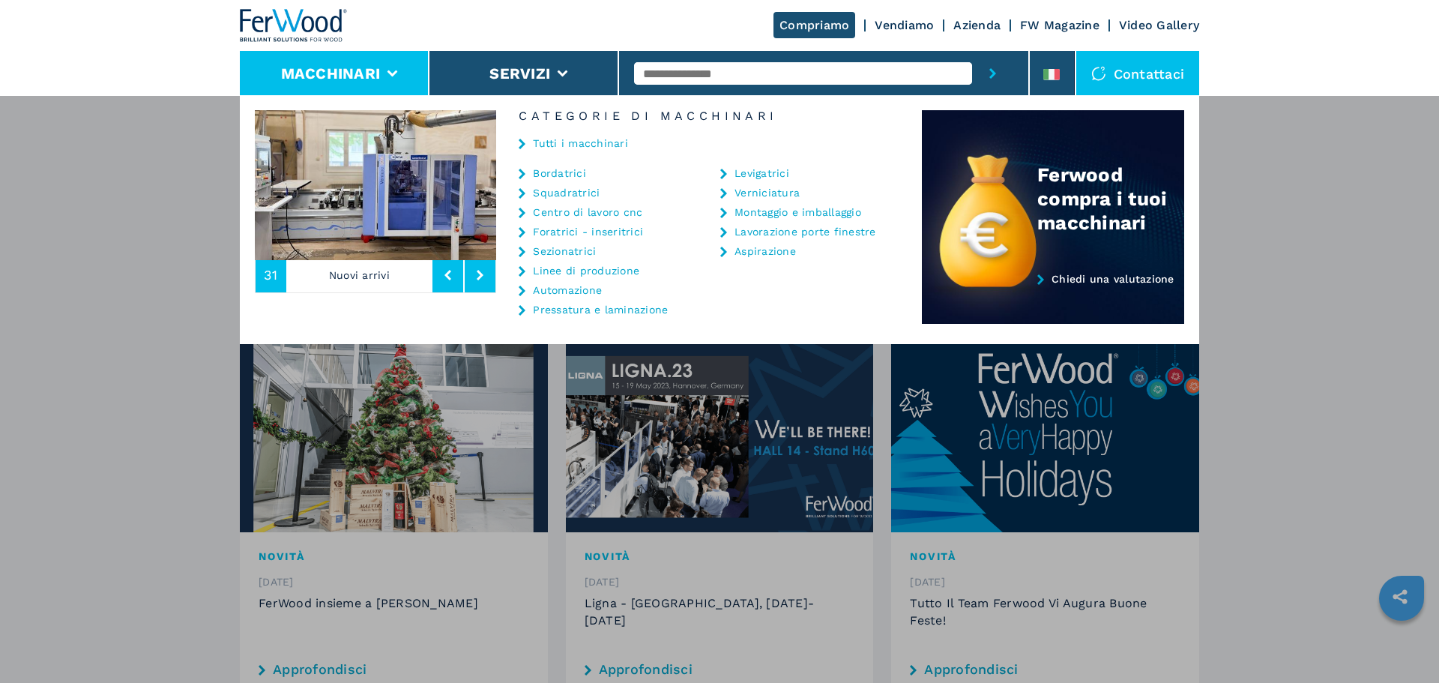
click at [555, 144] on link "Tutti i macchinari" at bounding box center [580, 143] width 95 height 10
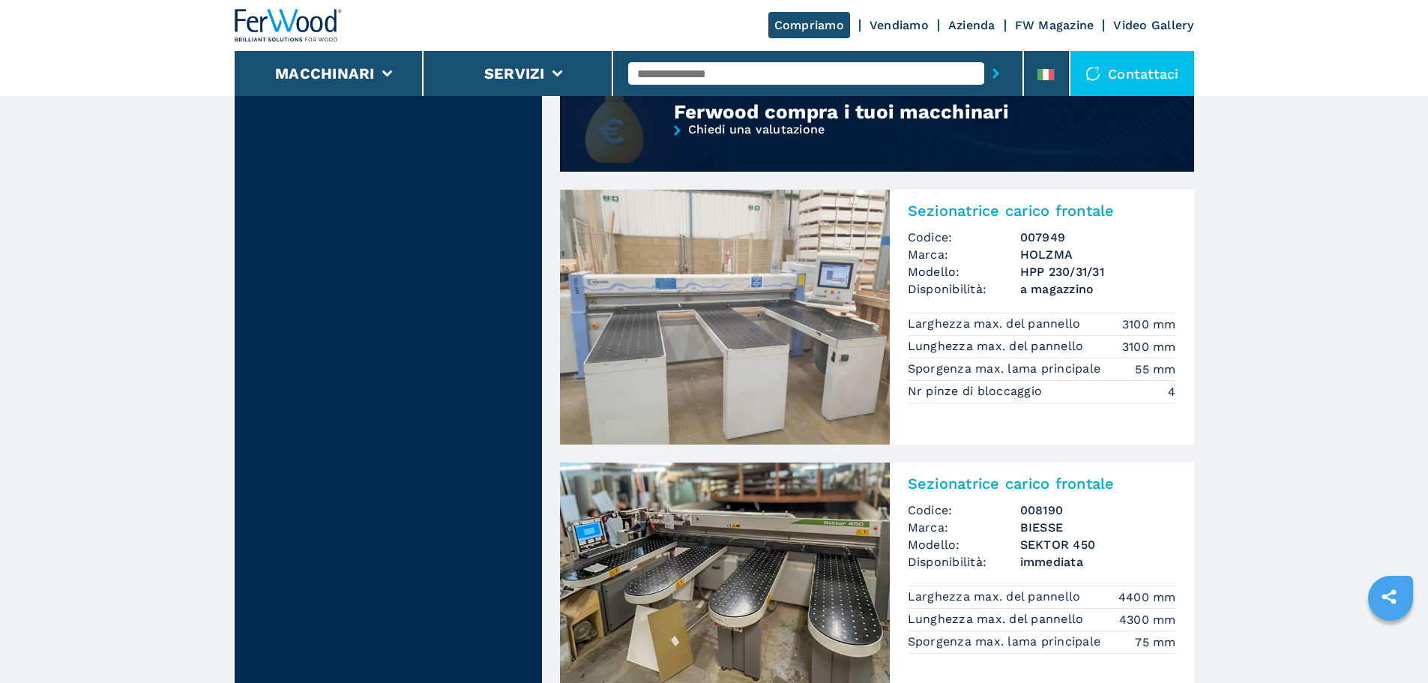
scroll to position [1049, 0]
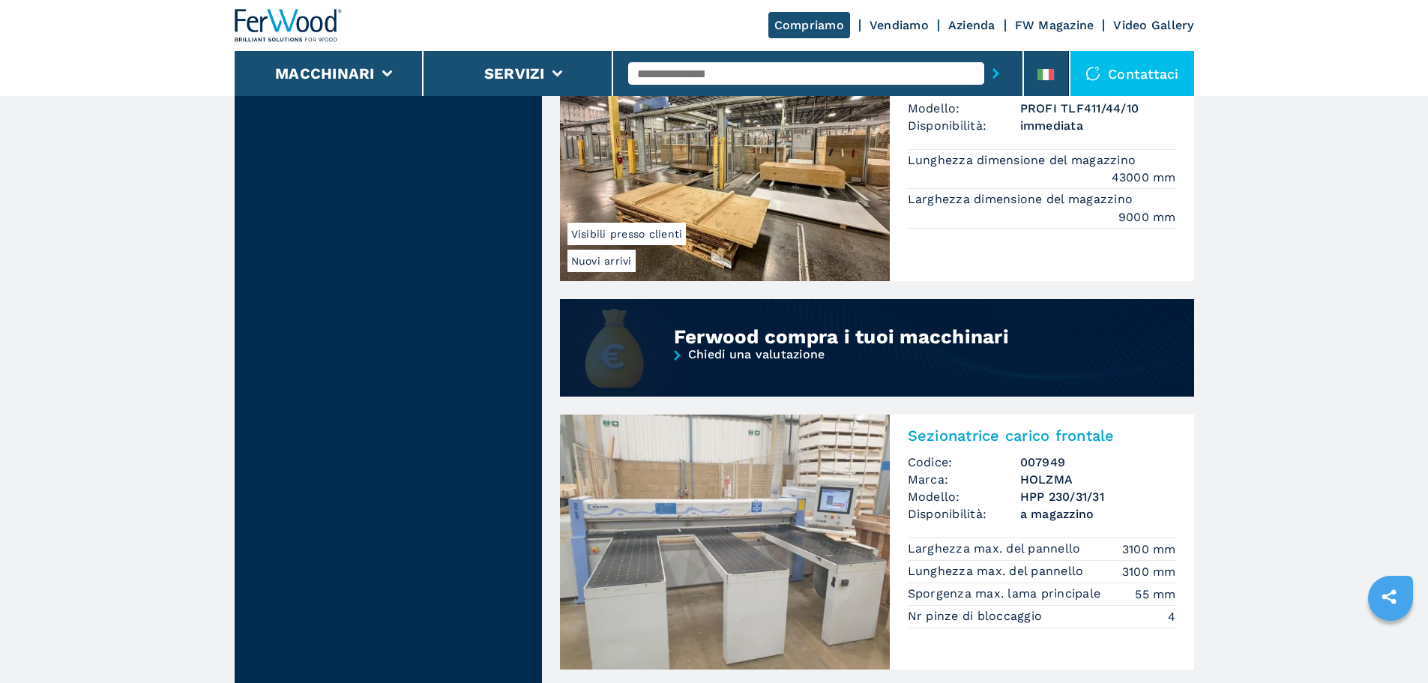
click at [950, 372] on link "Chiedi una valutazione" at bounding box center [877, 373] width 634 height 50
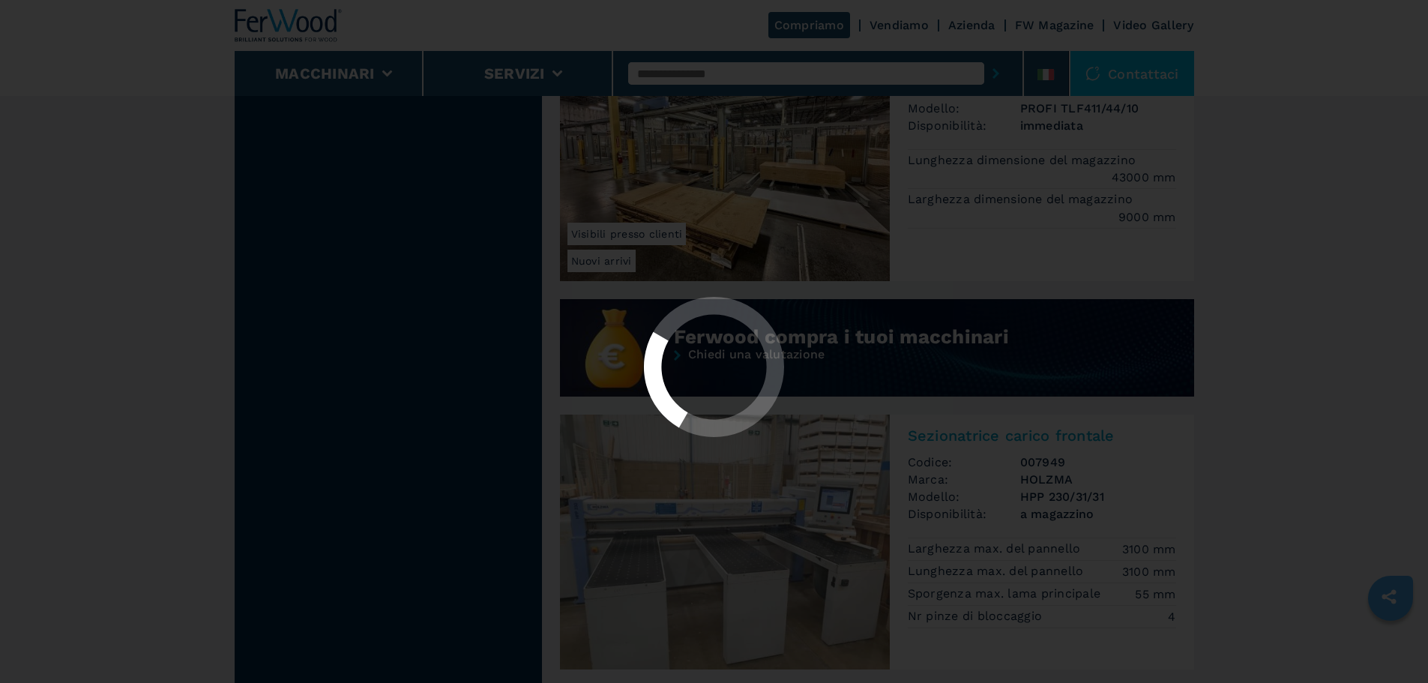
scroll to position [0, 0]
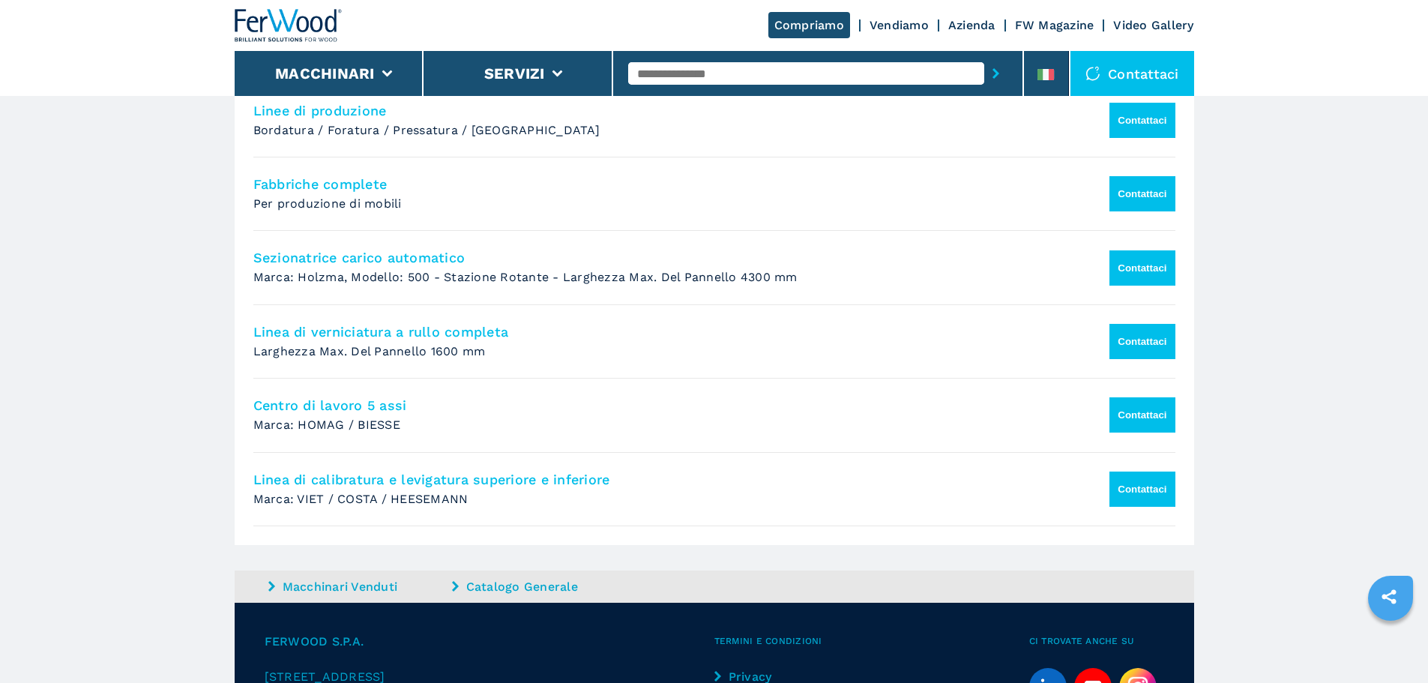
scroll to position [1349, 0]
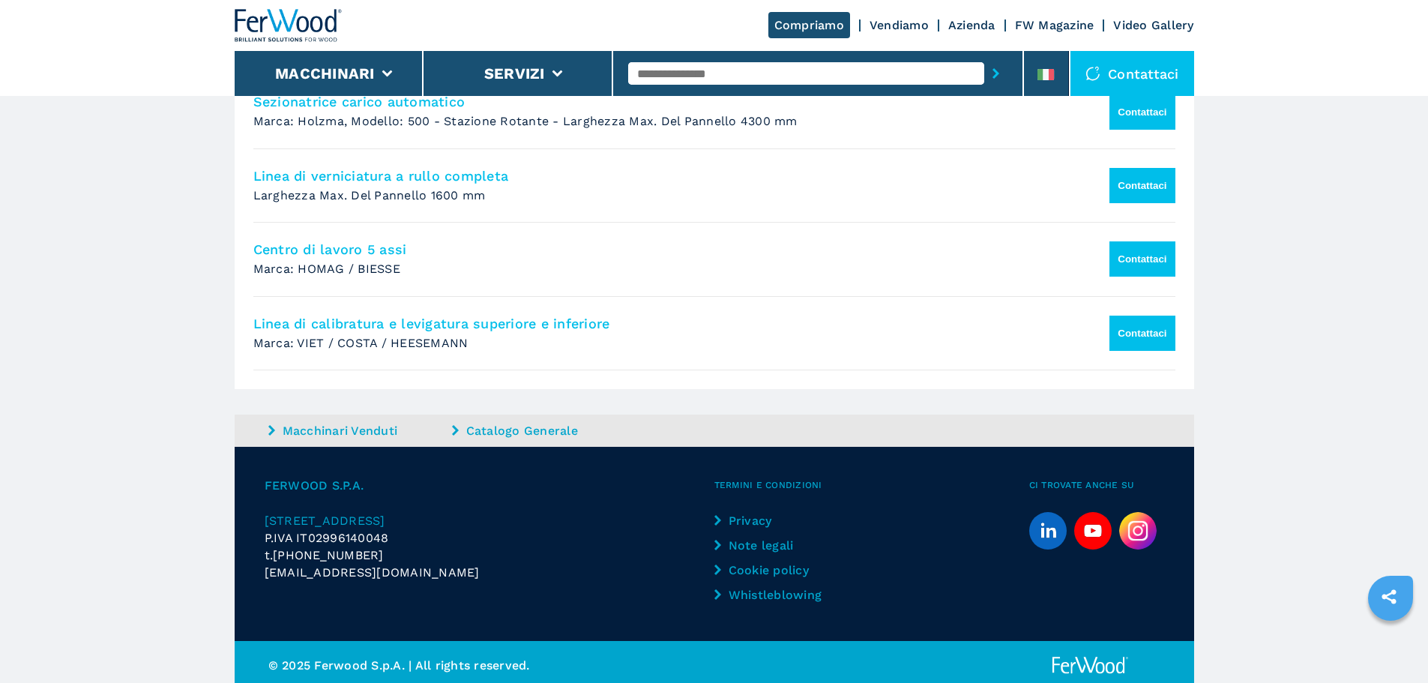
click at [1109, 344] on button "Contattaci" at bounding box center [1141, 333] width 65 height 35
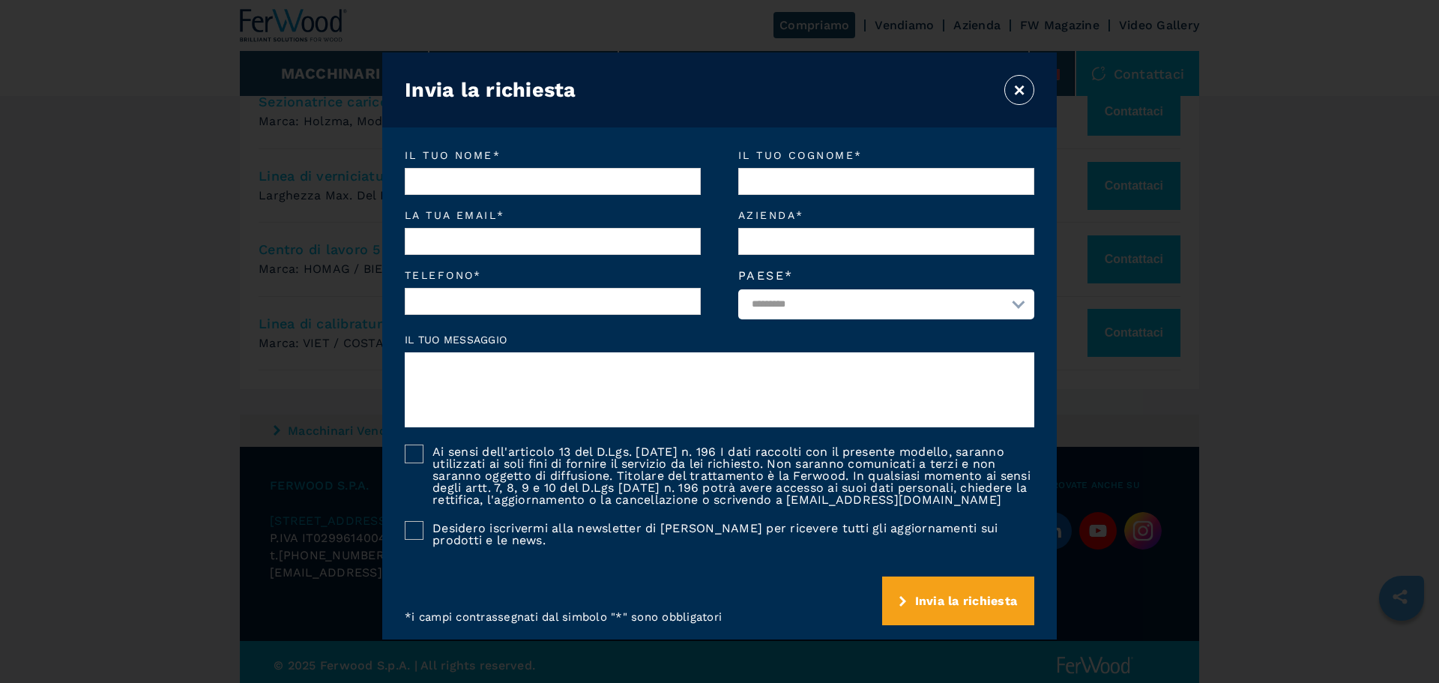
click at [1020, 88] on button "×" at bounding box center [1019, 90] width 30 height 30
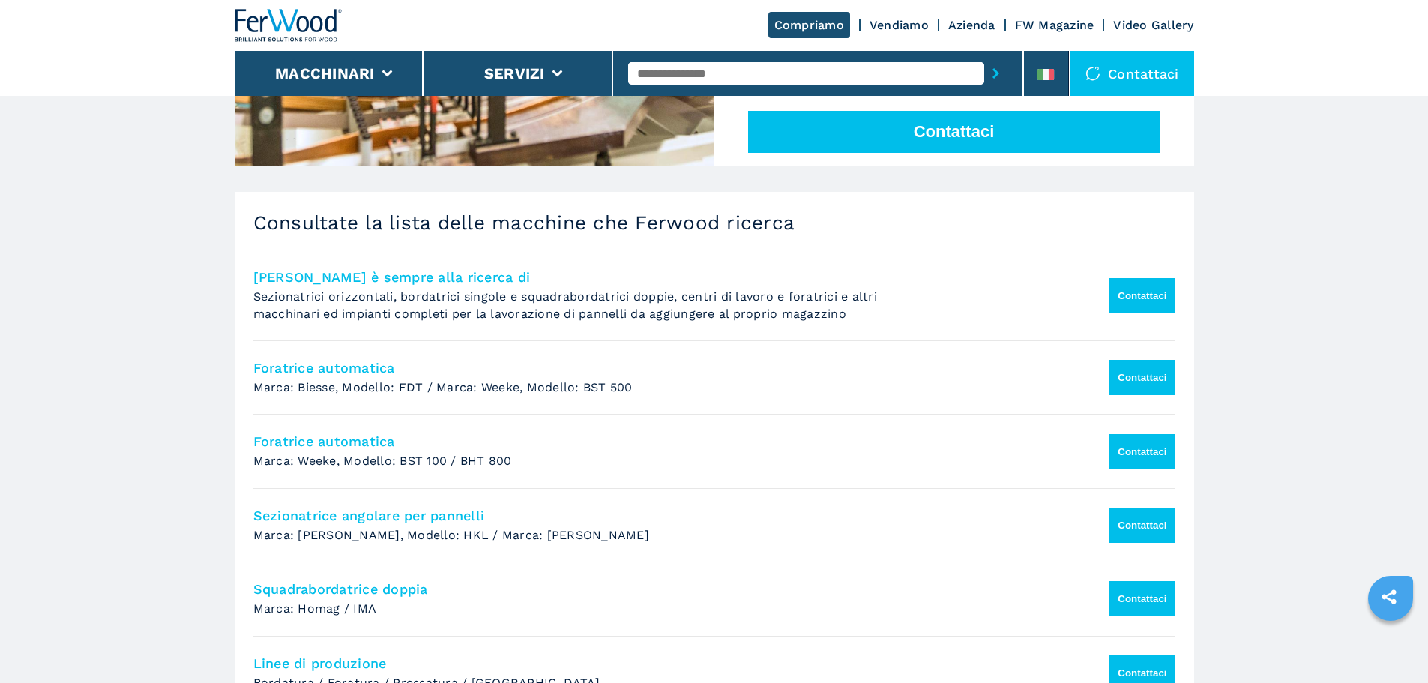
scroll to position [674, 0]
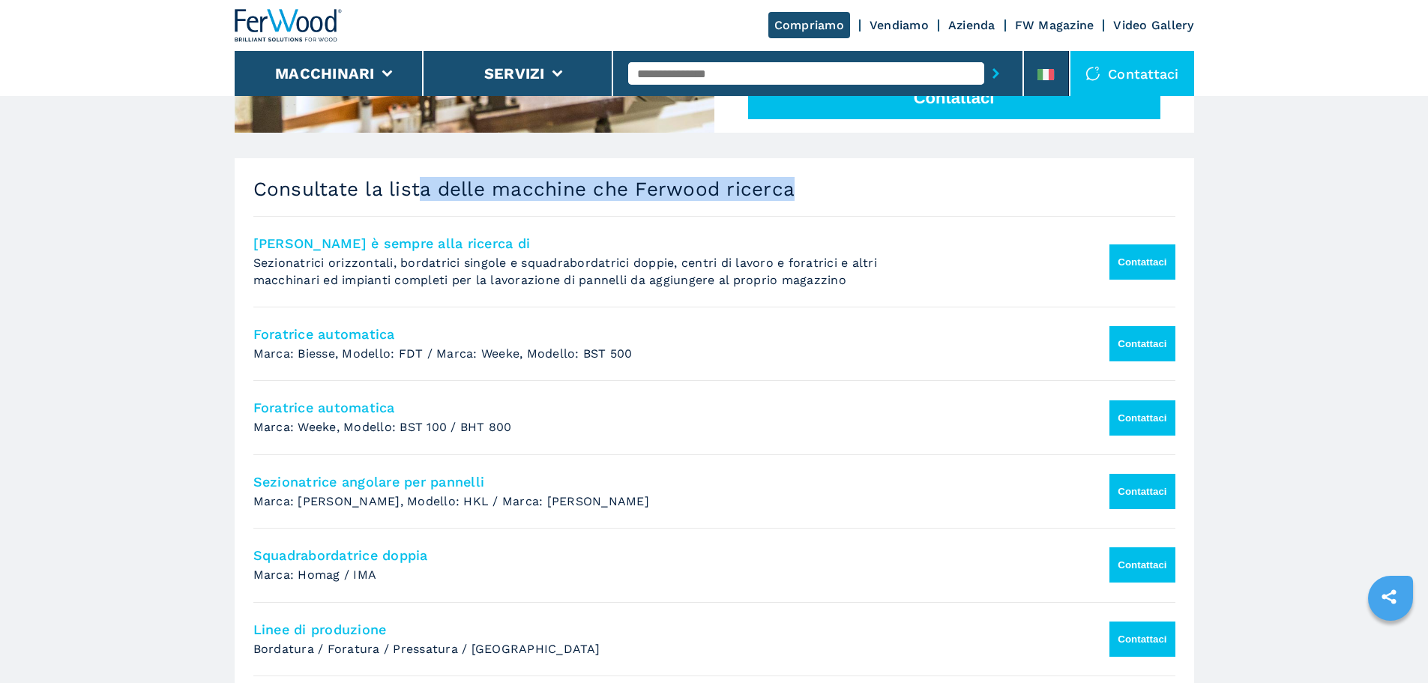
drag, startPoint x: 432, startPoint y: 184, endPoint x: 801, endPoint y: 181, distance: 368.7
click at [801, 181] on h3 "Consultate la lista delle macchine che Ferwood ricerca" at bounding box center [714, 189] width 922 height 24
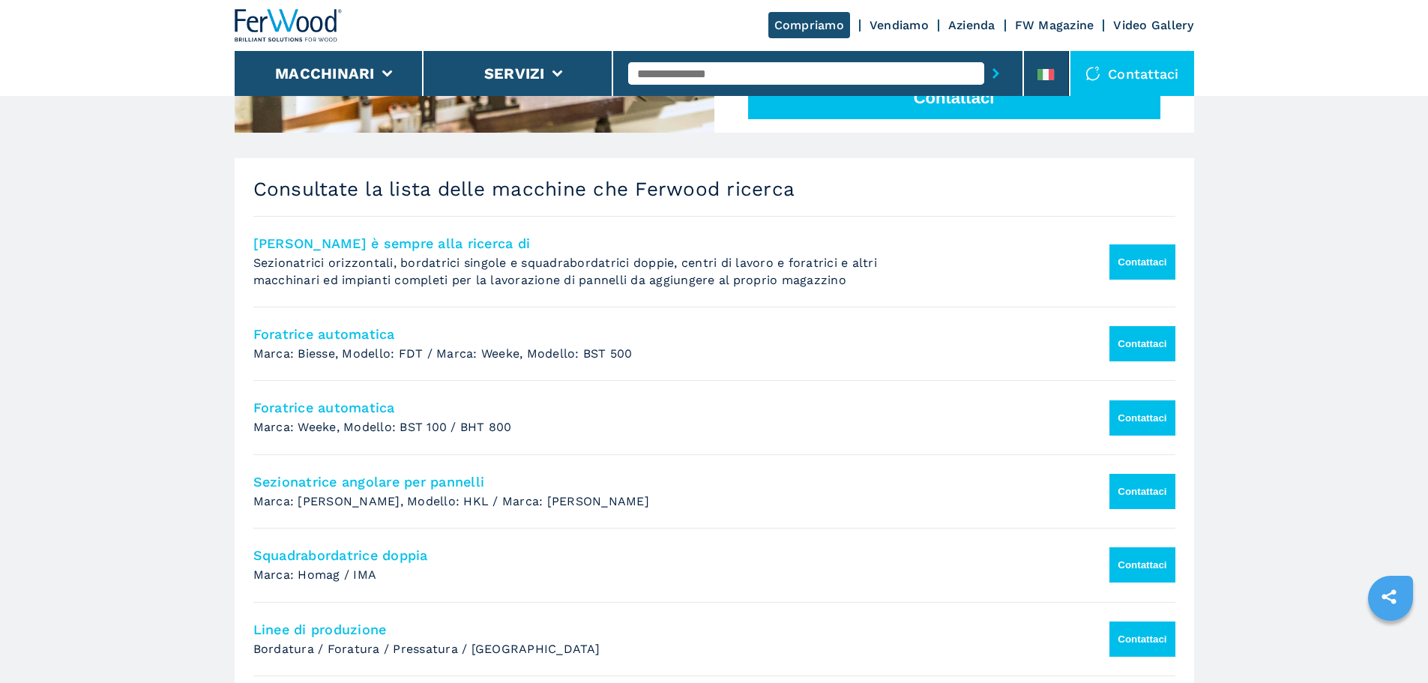
click at [799, 206] on div "Consultate la lista delle macchine che Ferwood ricerca Ferwood è sempre alla ri…" at bounding box center [714, 610] width 959 height 905
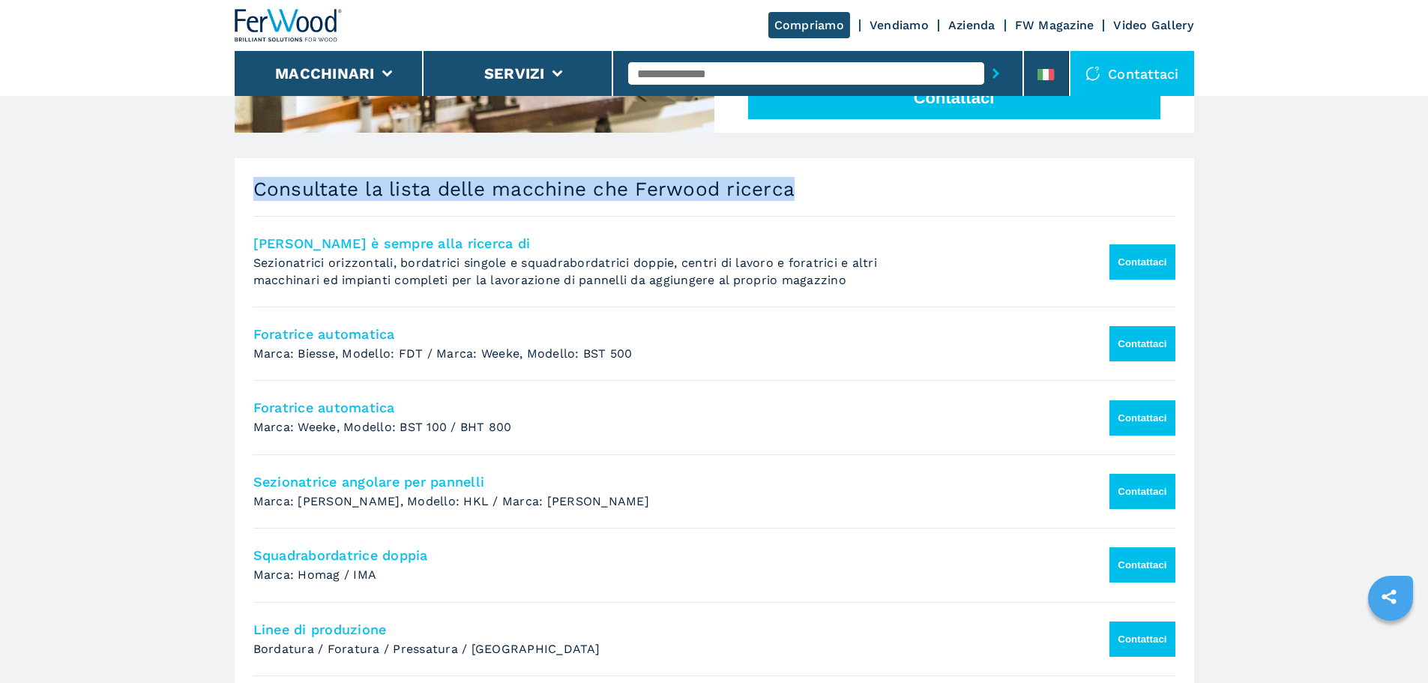
drag, startPoint x: 809, startPoint y: 196, endPoint x: 235, endPoint y: 165, distance: 574.1
click at [235, 165] on div "Consultate la lista delle macchine che Ferwood ricerca Ferwood è sempre alla ri…" at bounding box center [714, 610] width 959 height 905
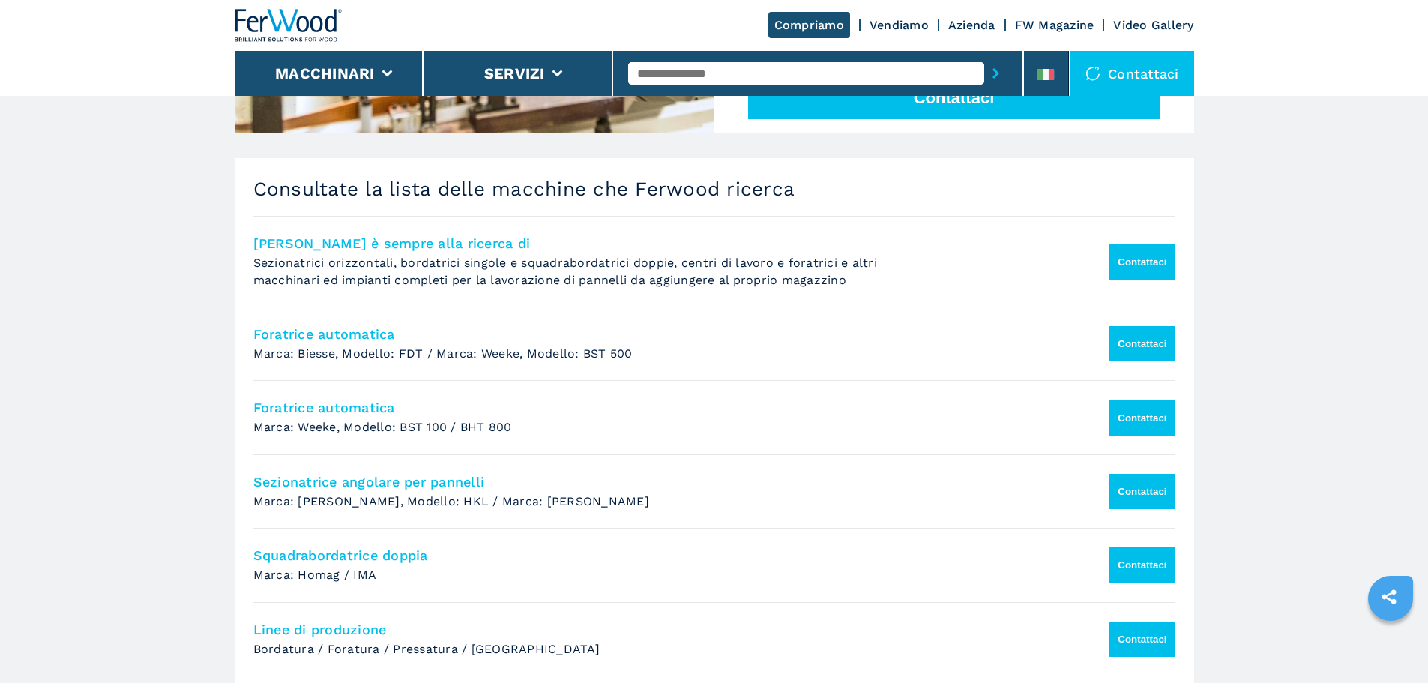
click at [782, 274] on p "Sezionatrici orizzontali, bordatrici singole e squadrabordatrici doppie, centri…" at bounding box center [586, 272] width 666 height 34
click at [1109, 253] on button "Contattaci" at bounding box center [1141, 261] width 65 height 35
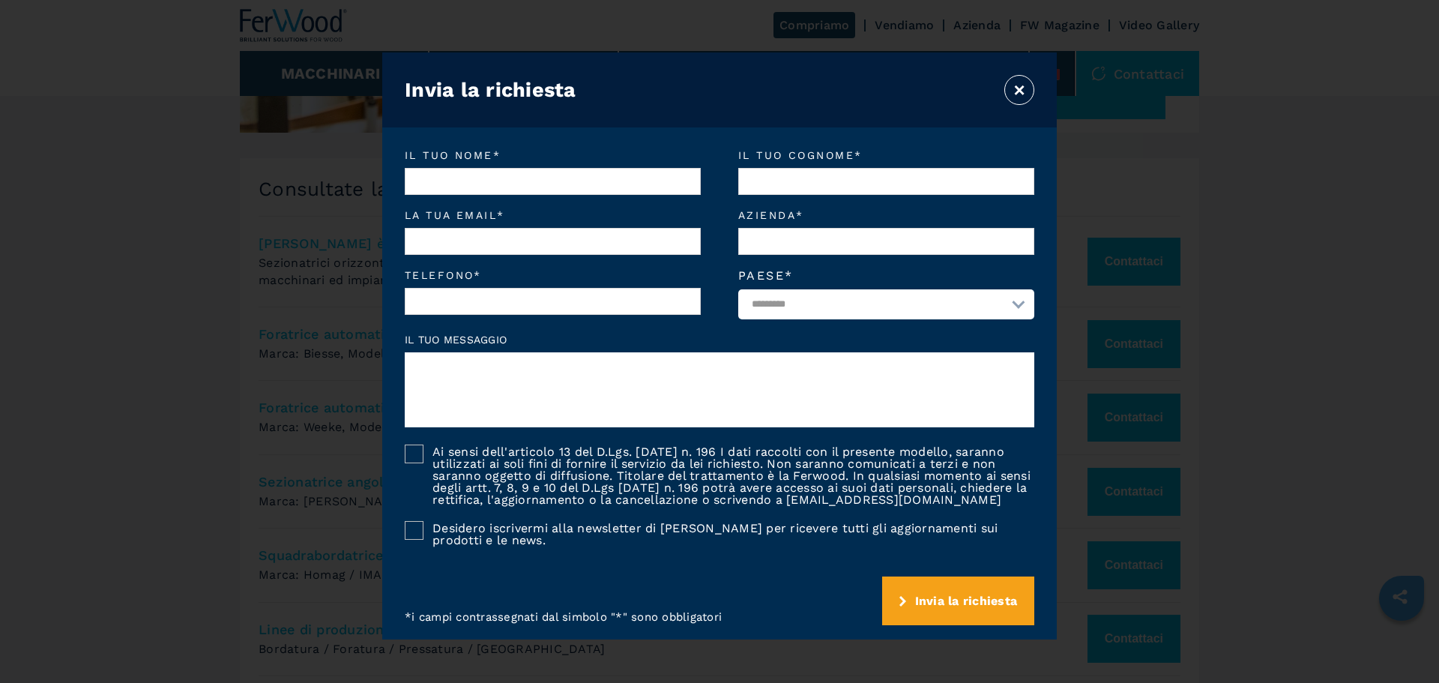
click at [1013, 89] on button "×" at bounding box center [1019, 90] width 30 height 30
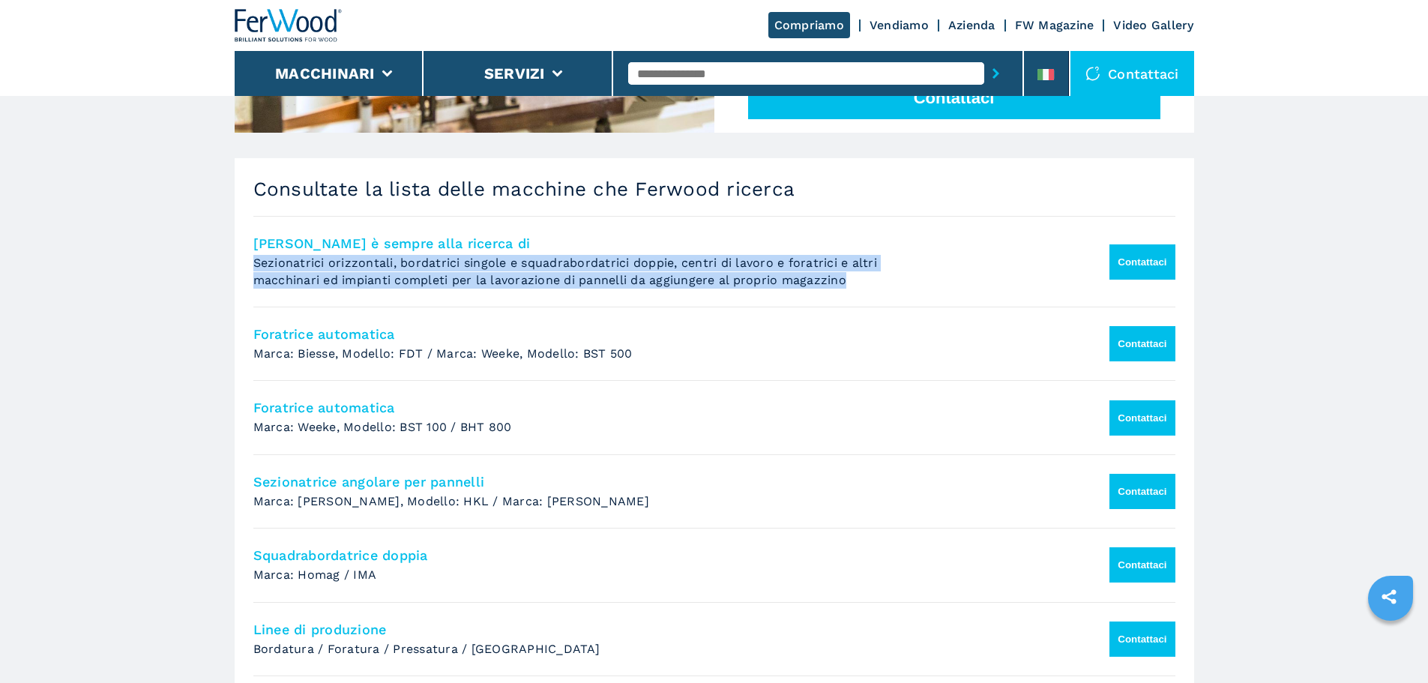
drag, startPoint x: 842, startPoint y: 280, endPoint x: 223, endPoint y: 270, distance: 619.9
click at [223, 270] on main "HOMEPAGE | compriamo Acquistiamo i tuoi macchinari per la lavorazione del legno…" at bounding box center [714, 345] width 1428 height 2038
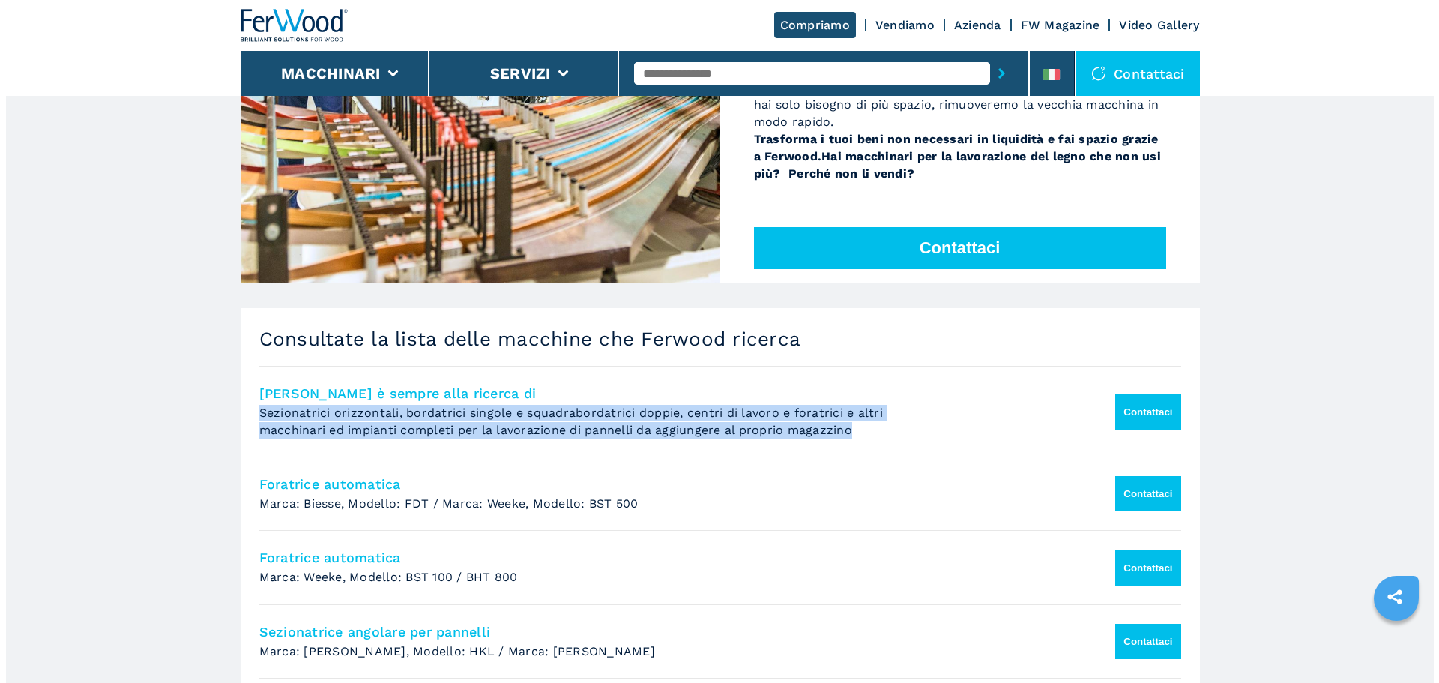
scroll to position [150, 0]
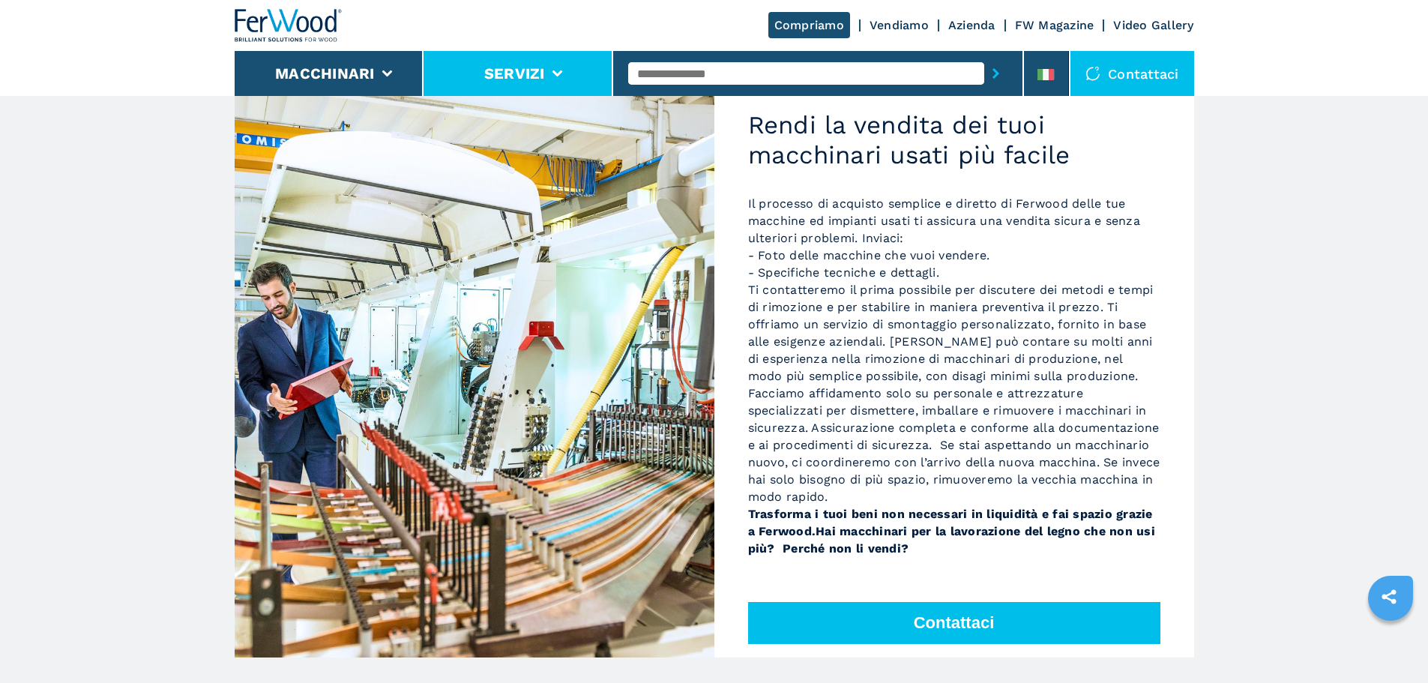
click at [566, 72] on li "Servizi" at bounding box center [518, 73] width 190 height 45
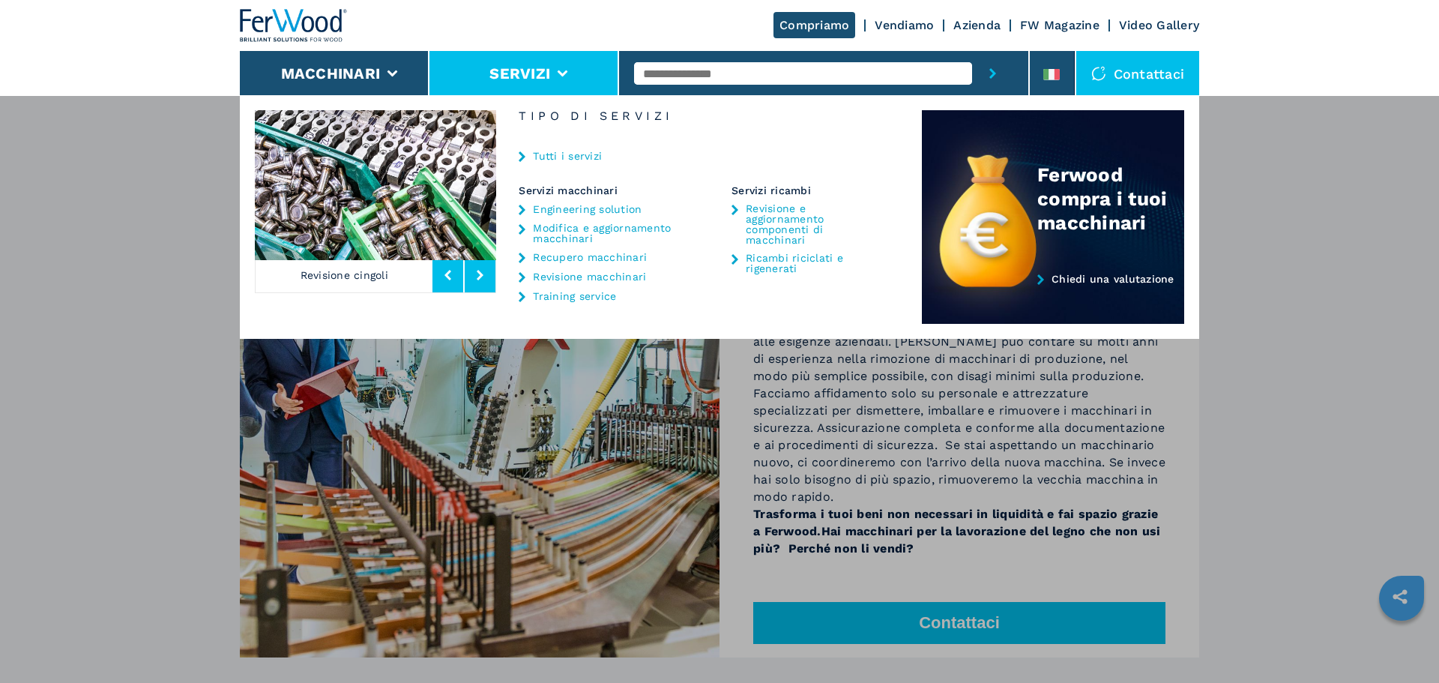
click at [486, 271] on button at bounding box center [480, 275] width 31 height 34
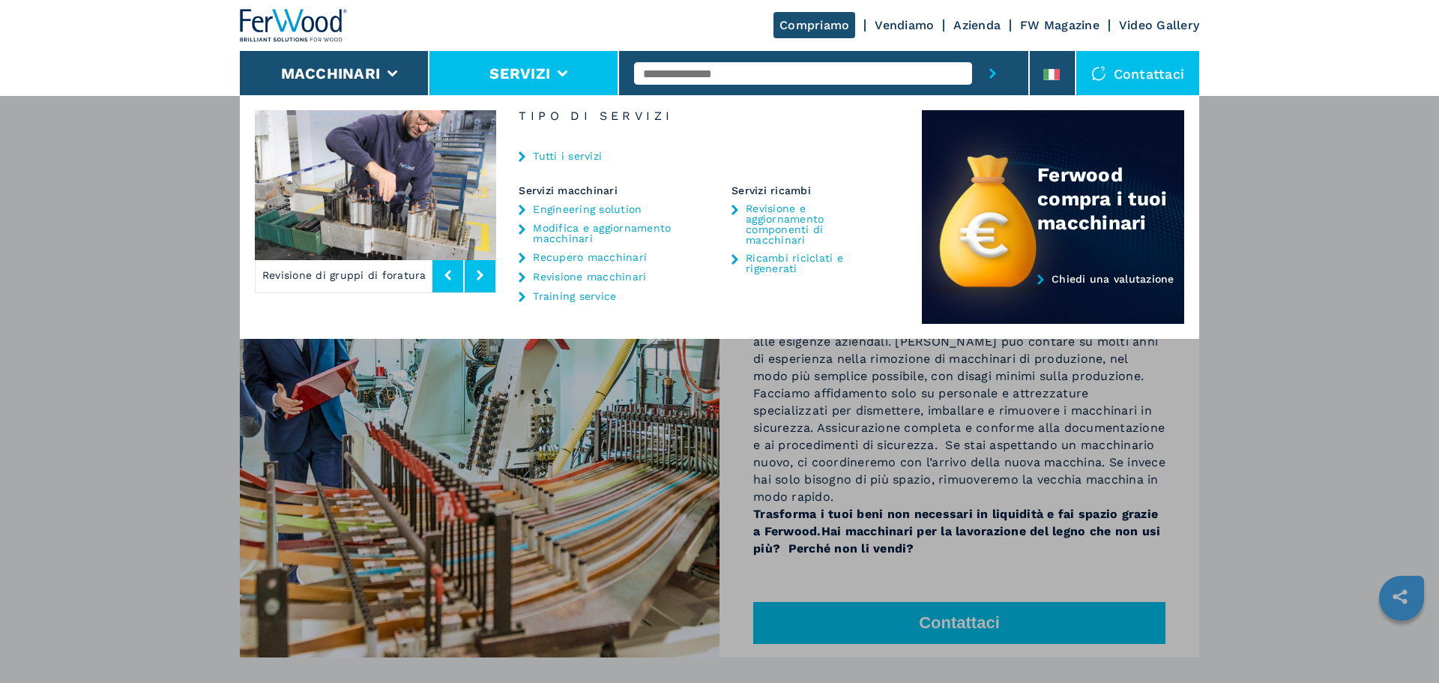
click at [486, 271] on button at bounding box center [480, 275] width 31 height 34
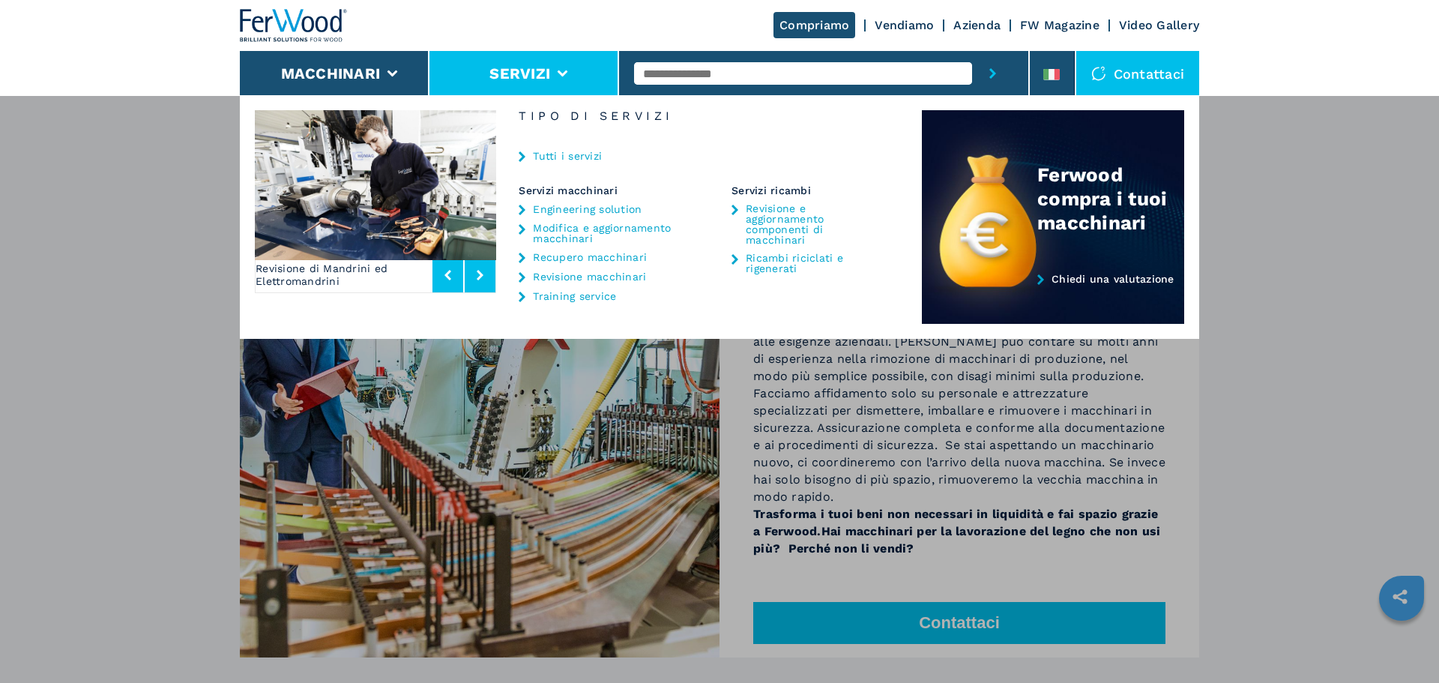
click at [1181, 30] on link "Video Gallery" at bounding box center [1159, 25] width 80 height 14
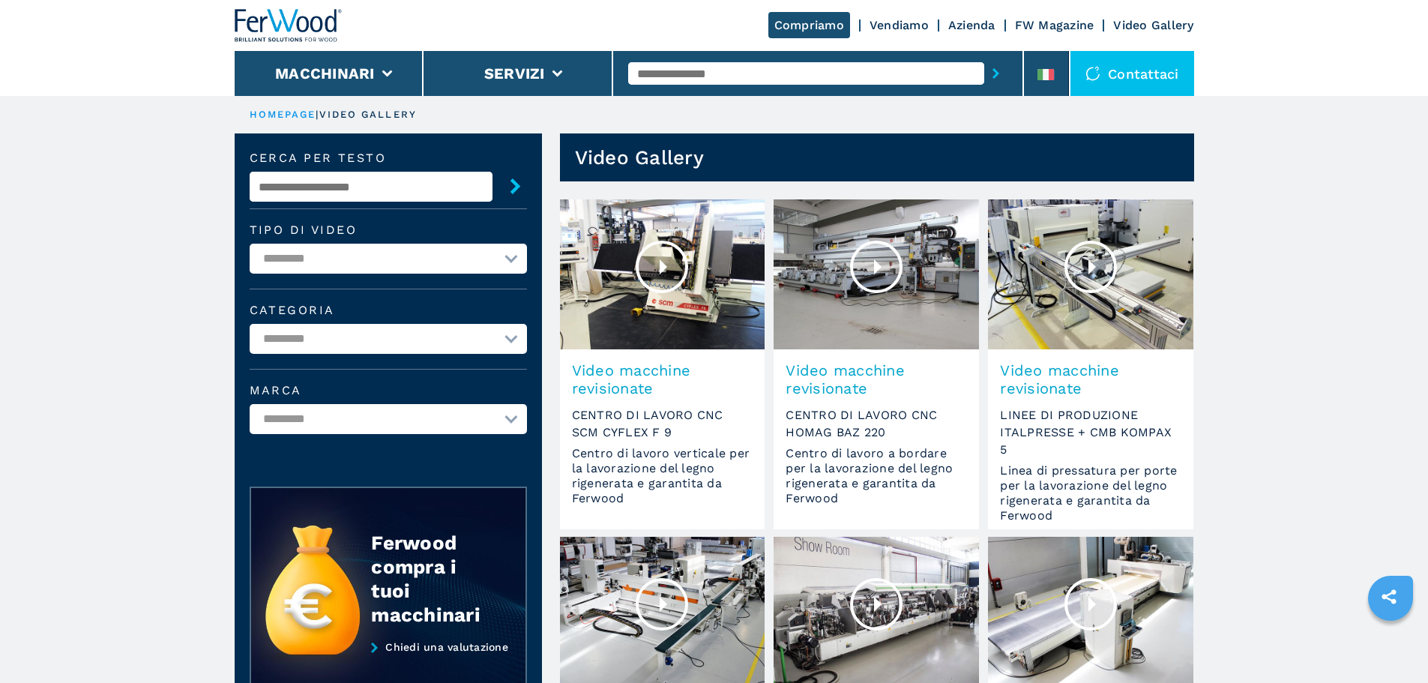
click at [886, 30] on link "Vendiamo" at bounding box center [898, 25] width 59 height 14
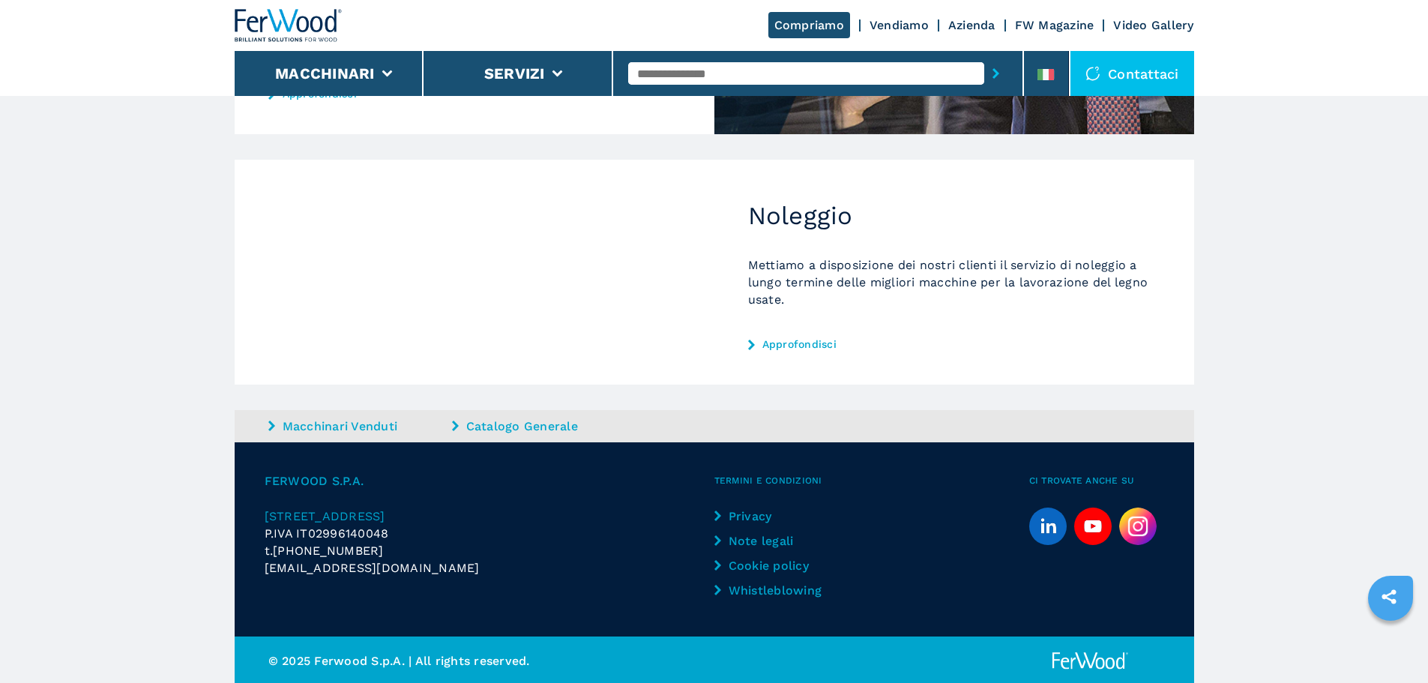
scroll to position [685, 0]
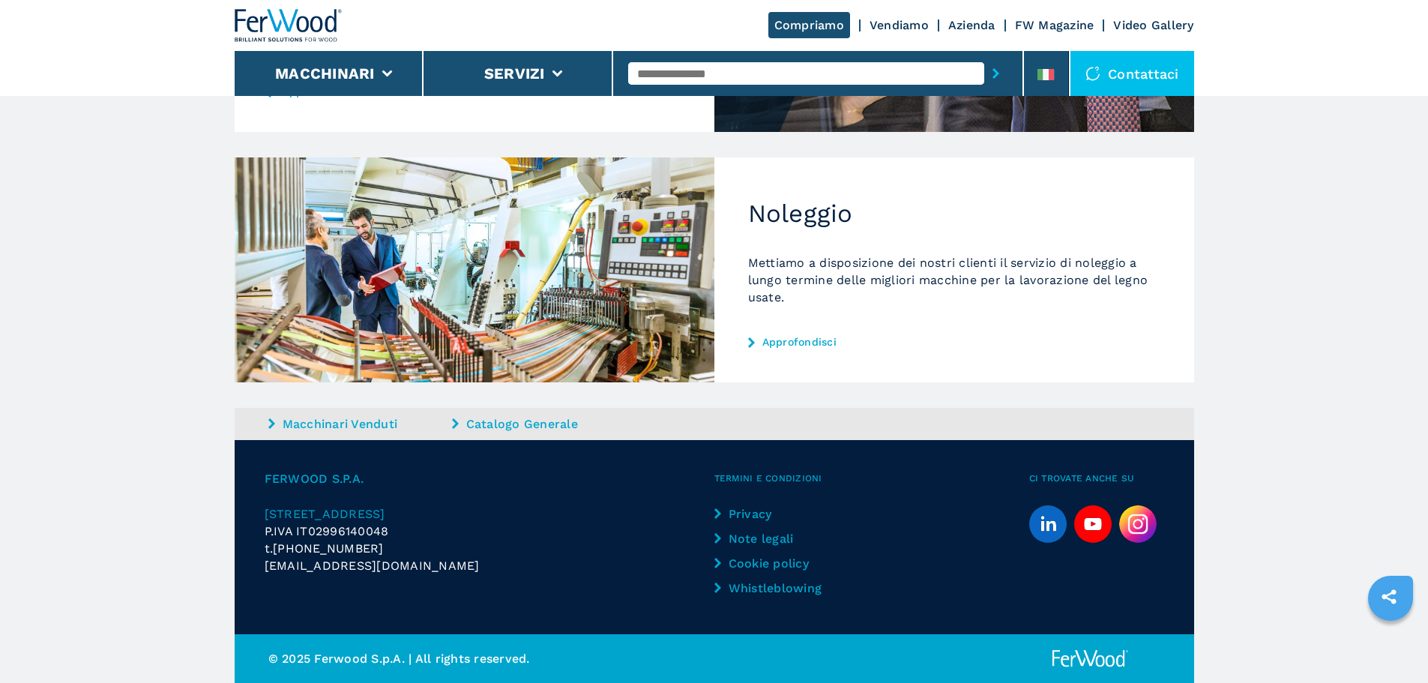
click at [503, 429] on link "Catalogo Generale" at bounding box center [542, 423] width 180 height 17
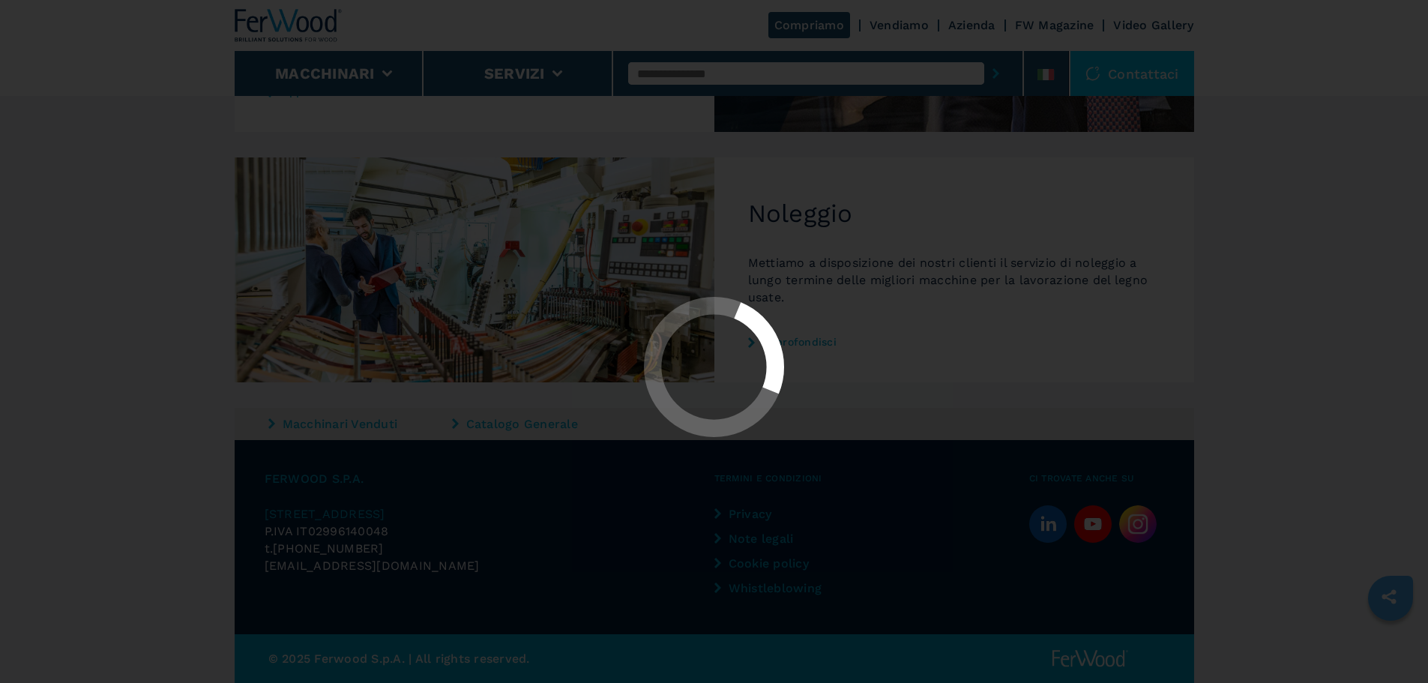
scroll to position [0, 0]
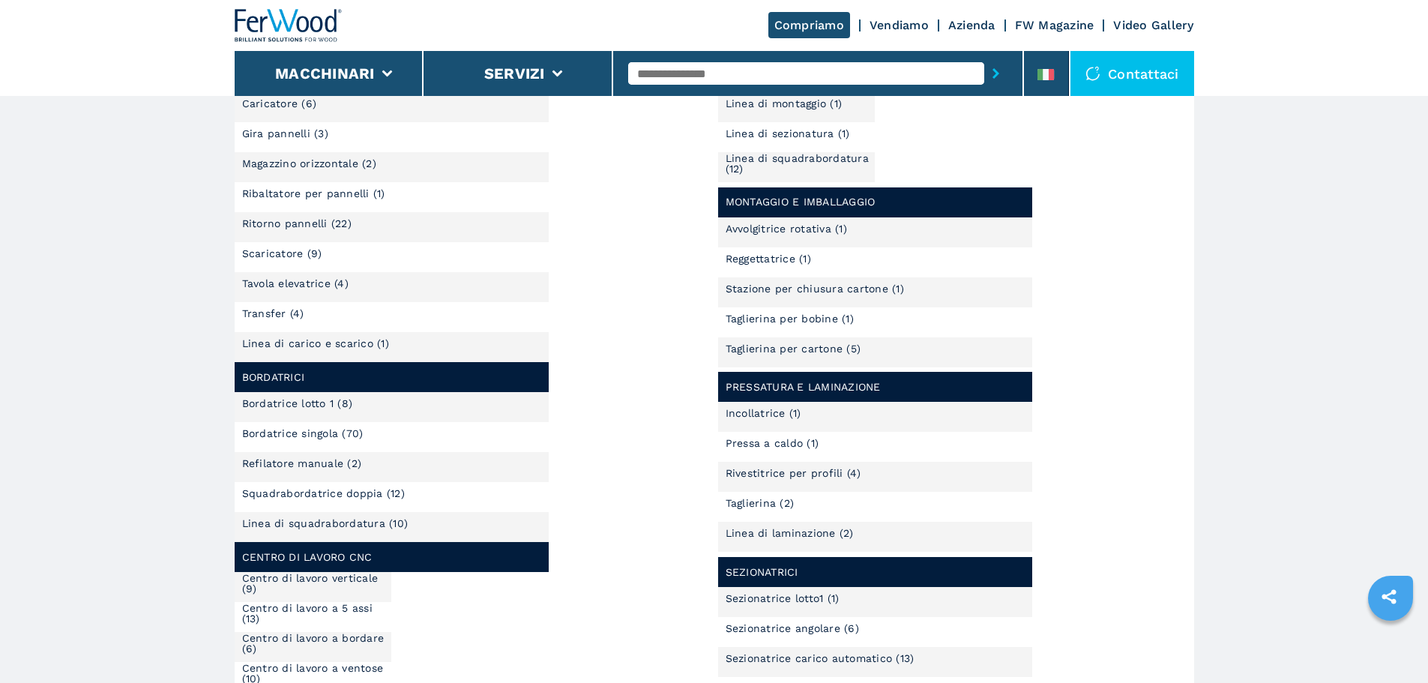
scroll to position [225, 0]
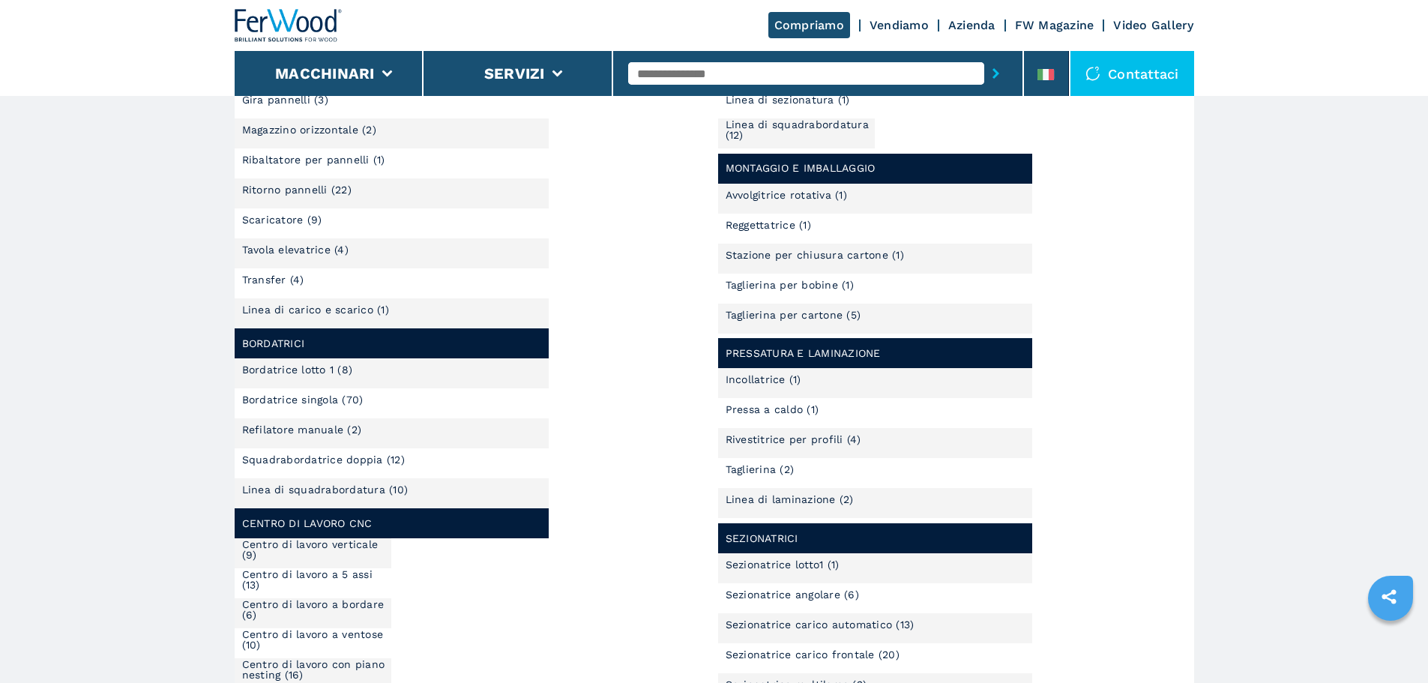
click at [271, 190] on link "Ritorno pannelli (22)" at bounding box center [296, 189] width 109 height 10
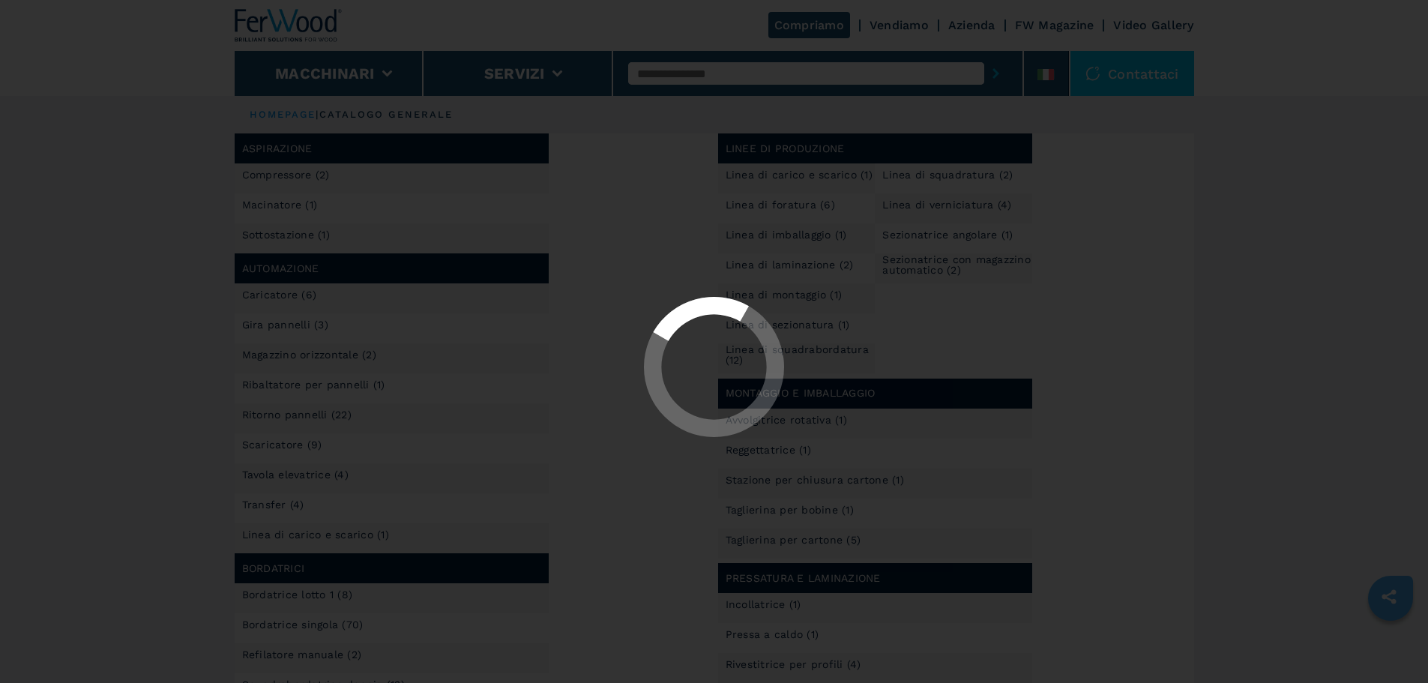
select select "**********"
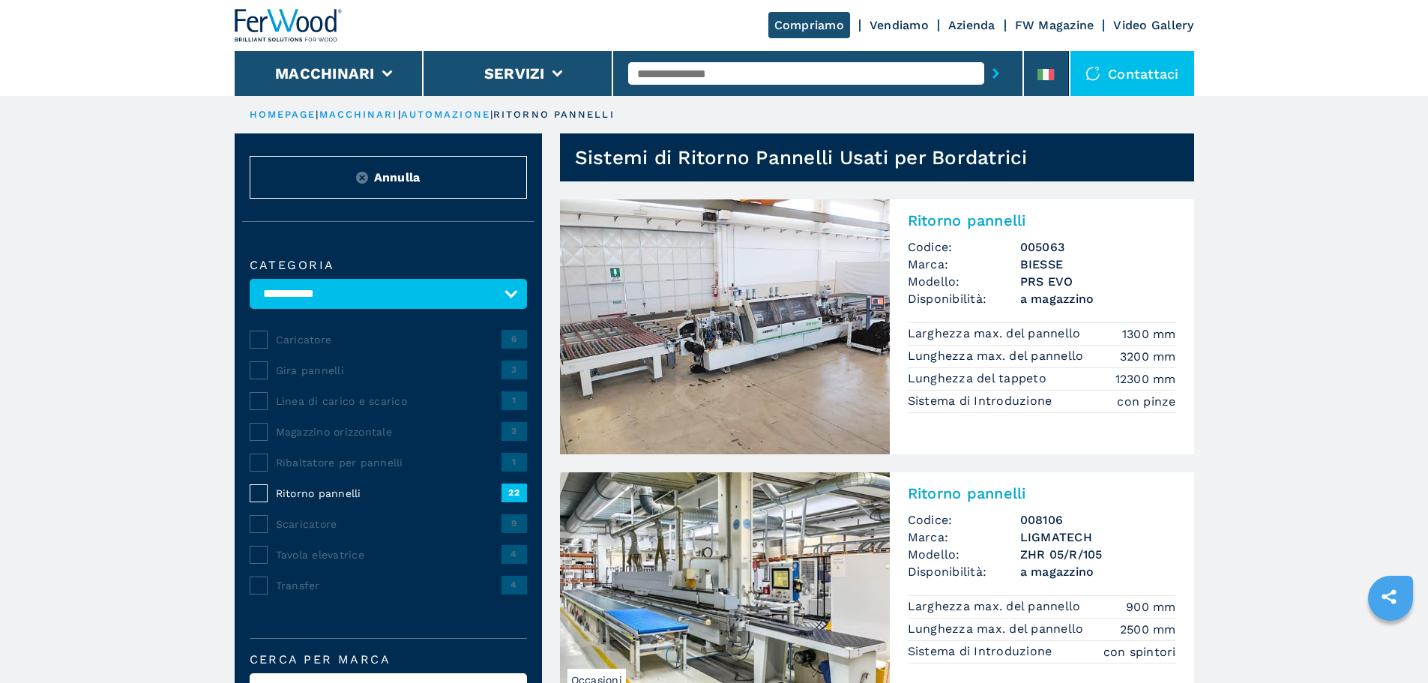
click at [451, 175] on button "Annulla" at bounding box center [388, 177] width 277 height 43
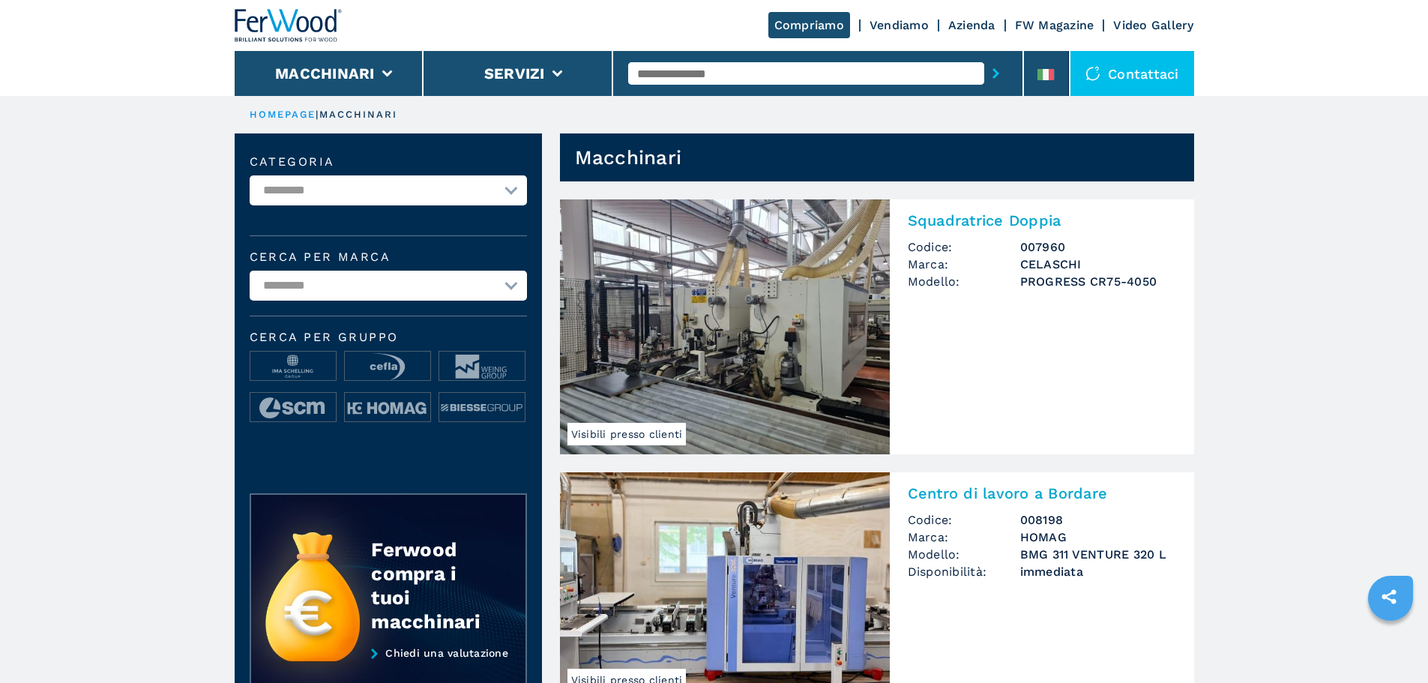
drag, startPoint x: 0, startPoint y: 0, endPoint x: 432, endPoint y: 178, distance: 466.8
click at [432, 178] on select "**********" at bounding box center [388, 190] width 277 height 30
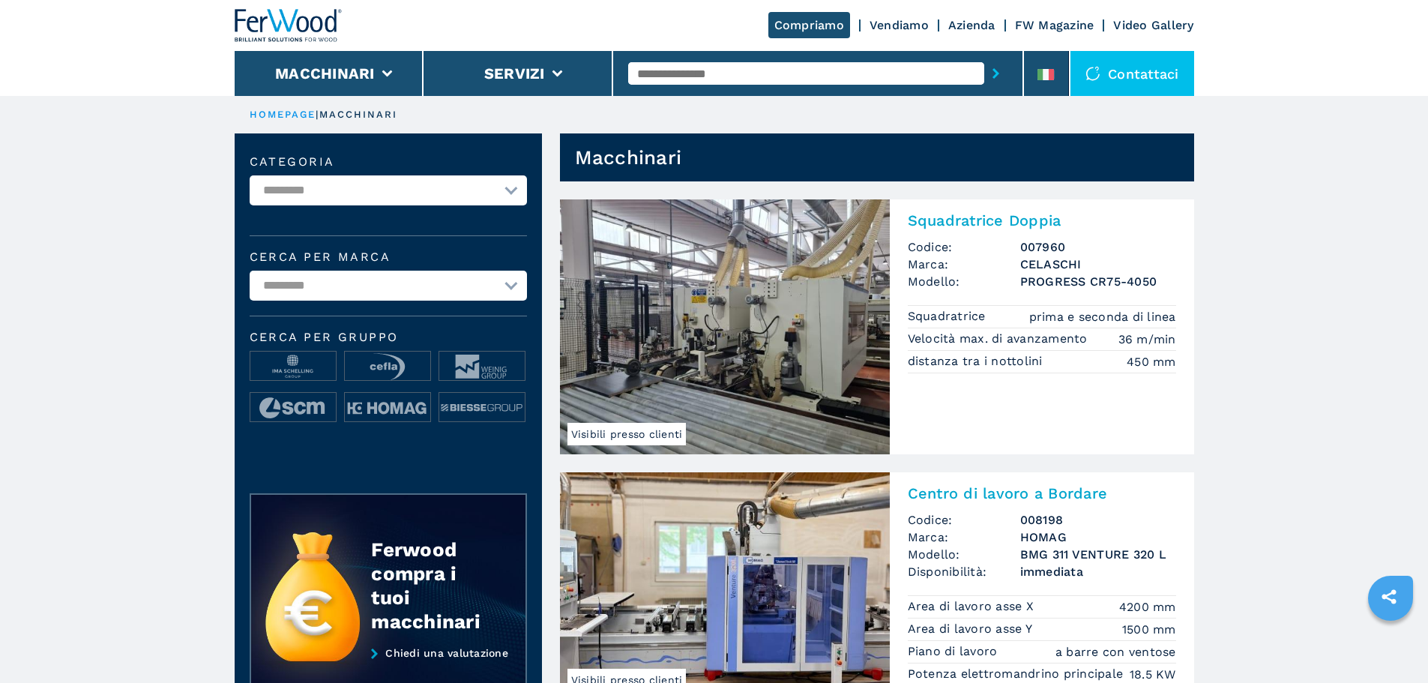
click at [423, 184] on select "**********" at bounding box center [388, 190] width 277 height 30
click at [421, 271] on select "**********" at bounding box center [388, 286] width 277 height 30
click at [561, 65] on li "Servizi" at bounding box center [518, 73] width 190 height 45
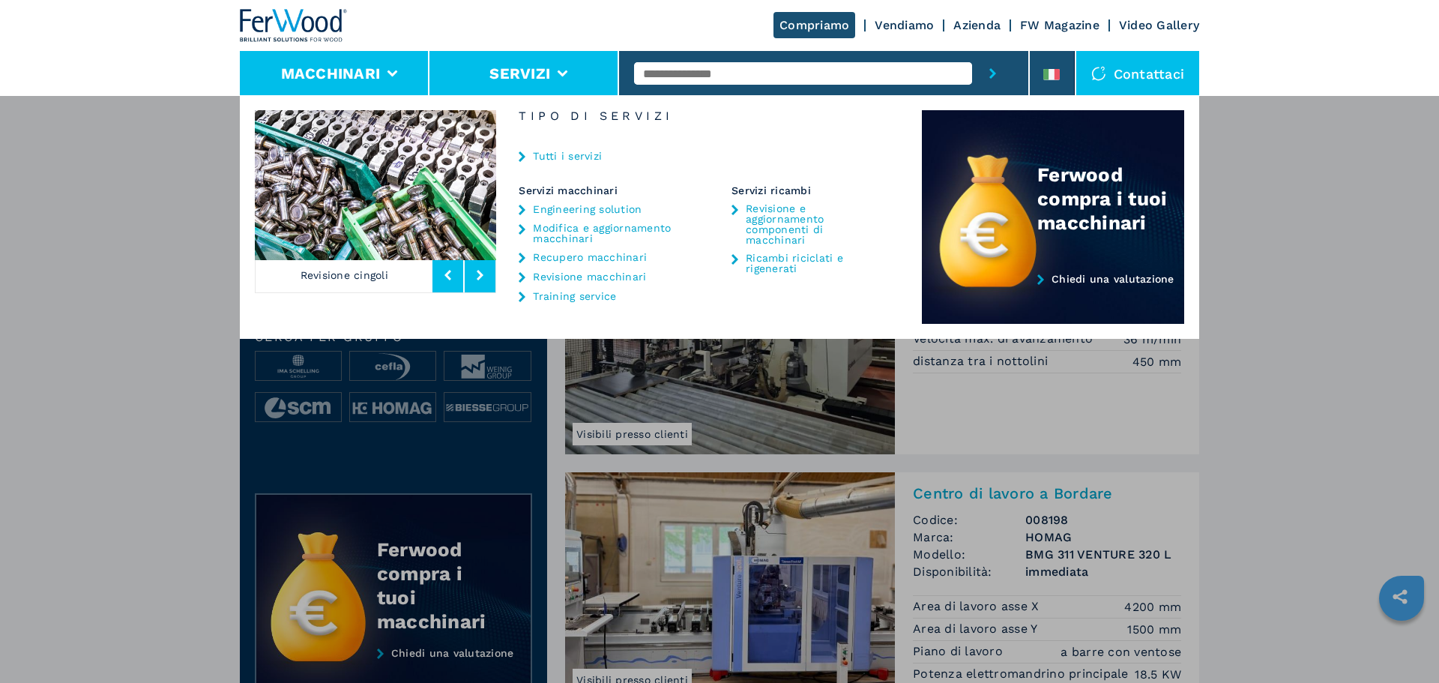
click at [396, 67] on li "Macchinari" at bounding box center [335, 73] width 190 height 45
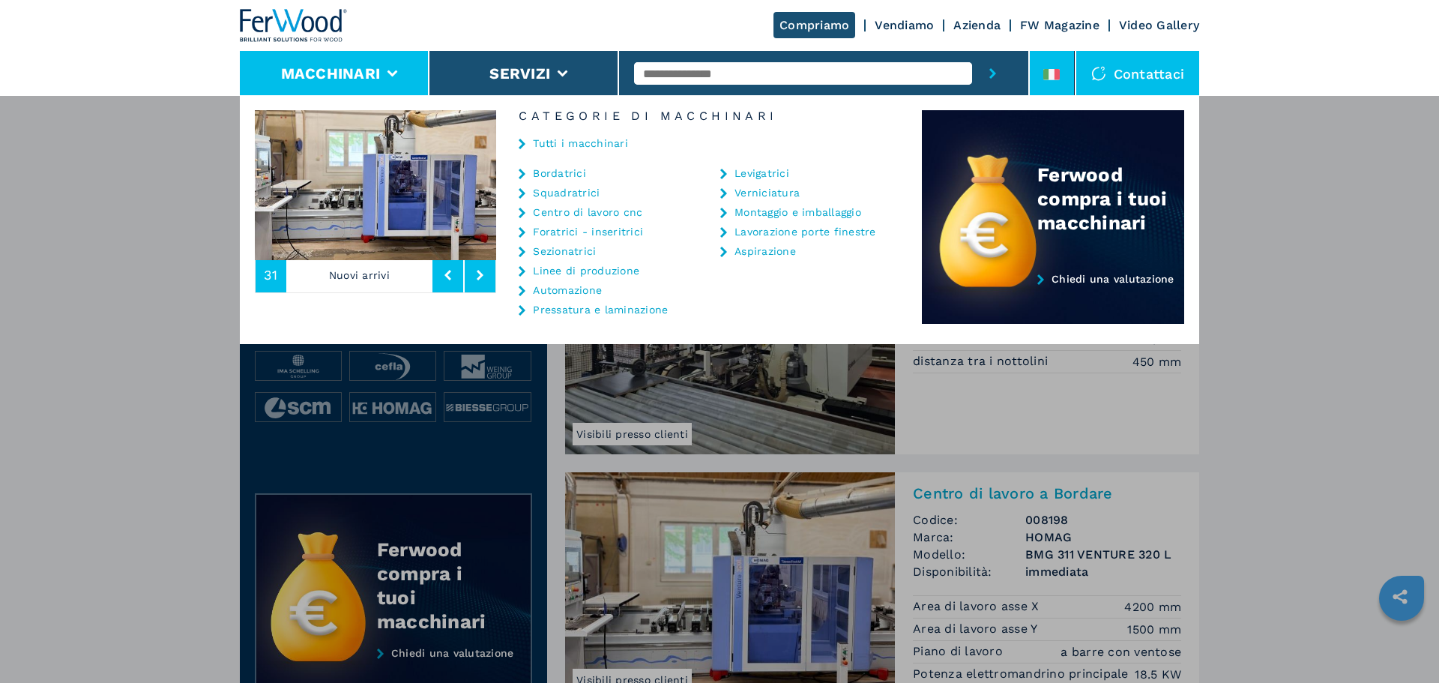
click at [1042, 73] on li at bounding box center [1052, 73] width 45 height 45
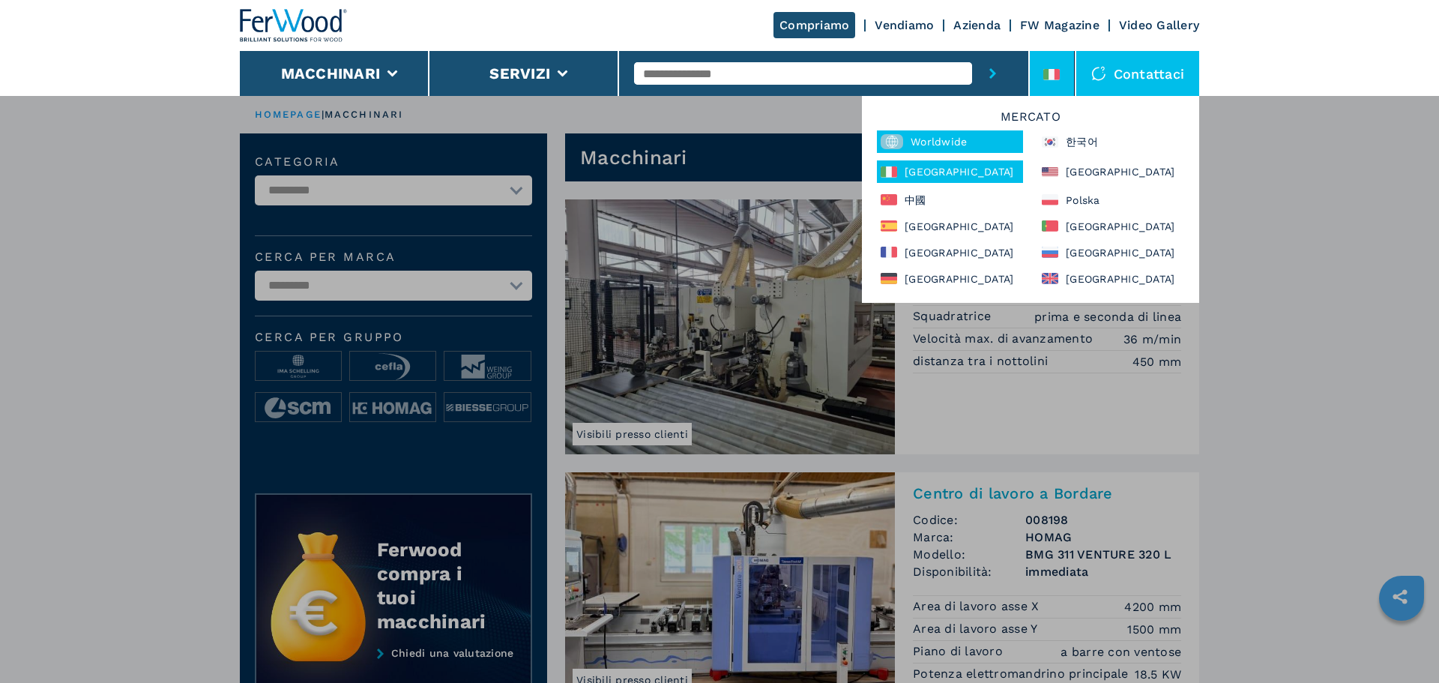
click at [971, 142] on div "Worldwide" at bounding box center [950, 141] width 146 height 22
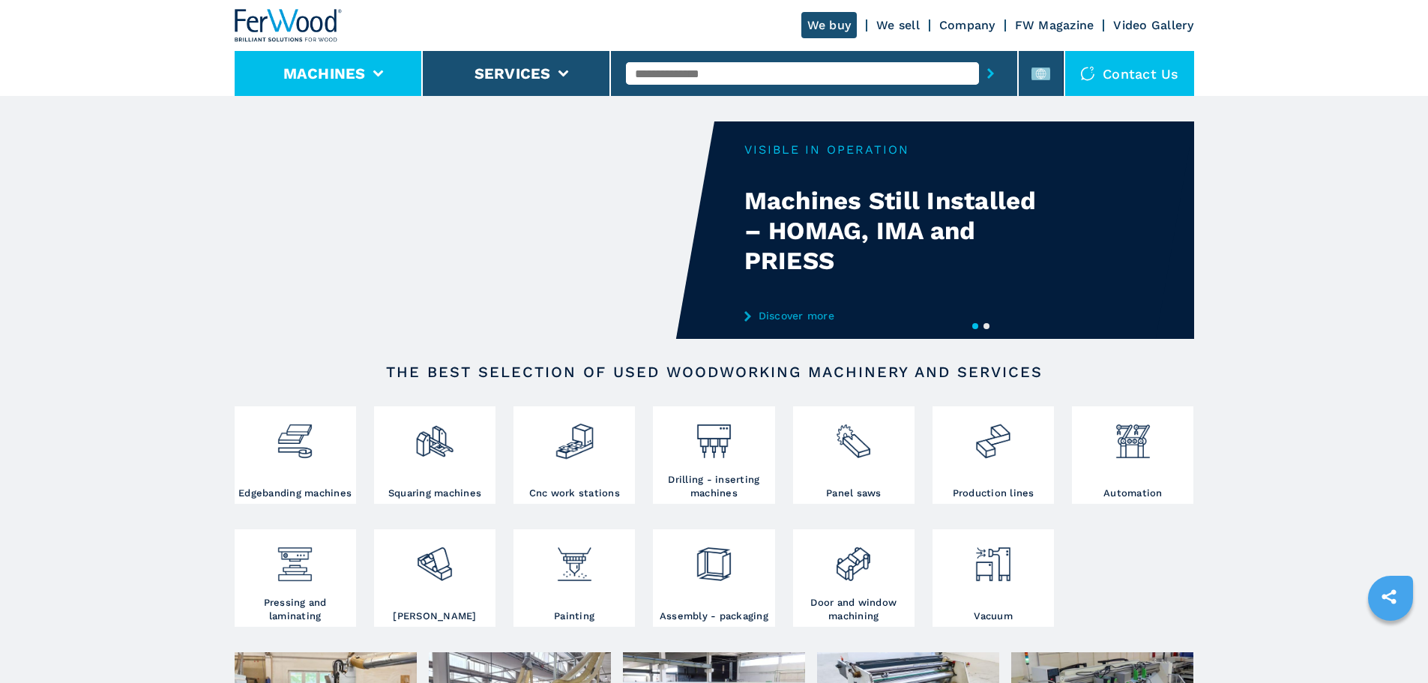
click at [381, 79] on li "Machines" at bounding box center [329, 73] width 188 height 45
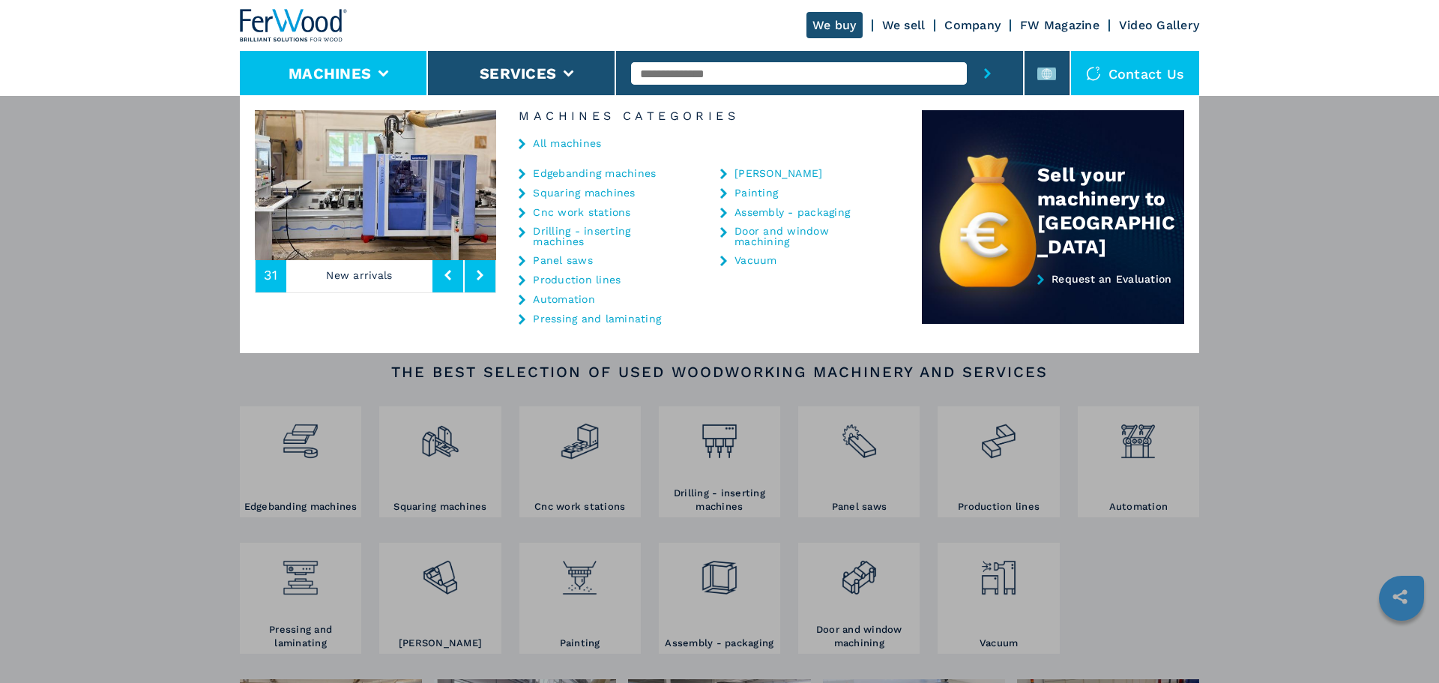
click at [386, 79] on li "Machines" at bounding box center [334, 73] width 188 height 45
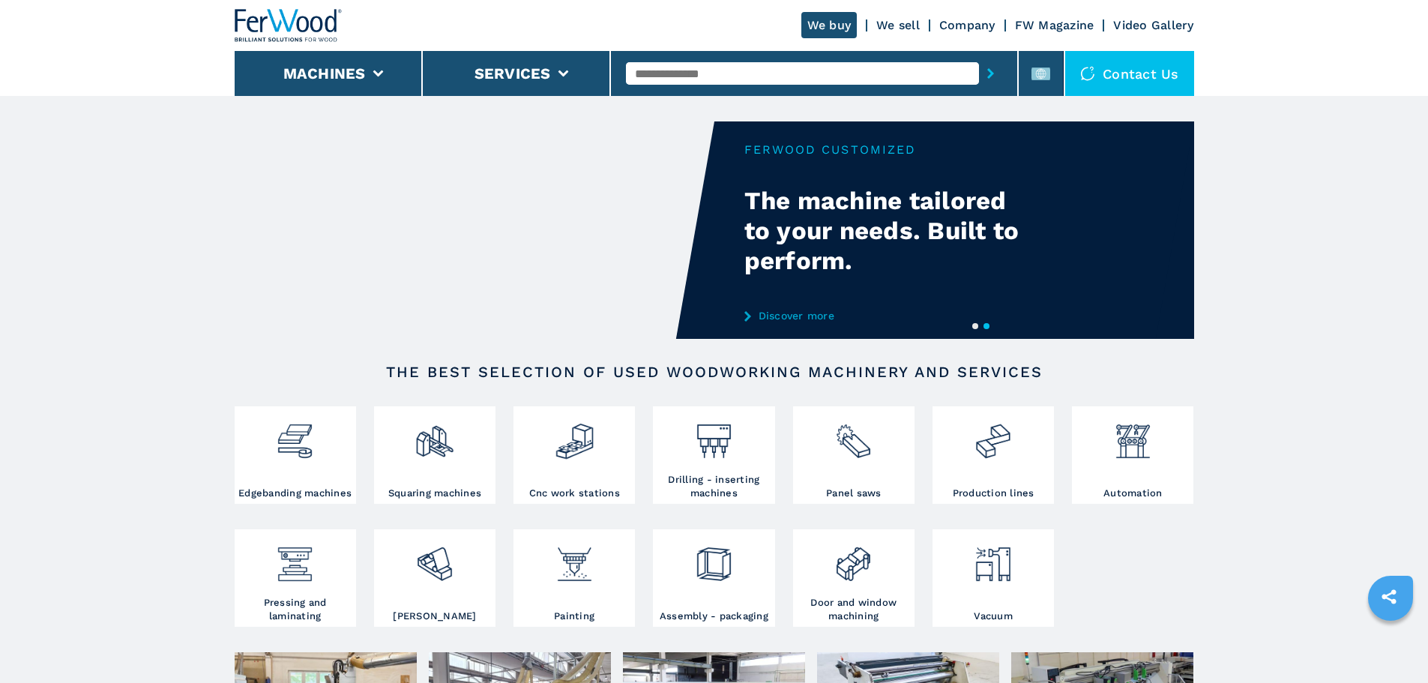
click at [851, 24] on link "We buy" at bounding box center [829, 25] width 56 height 26
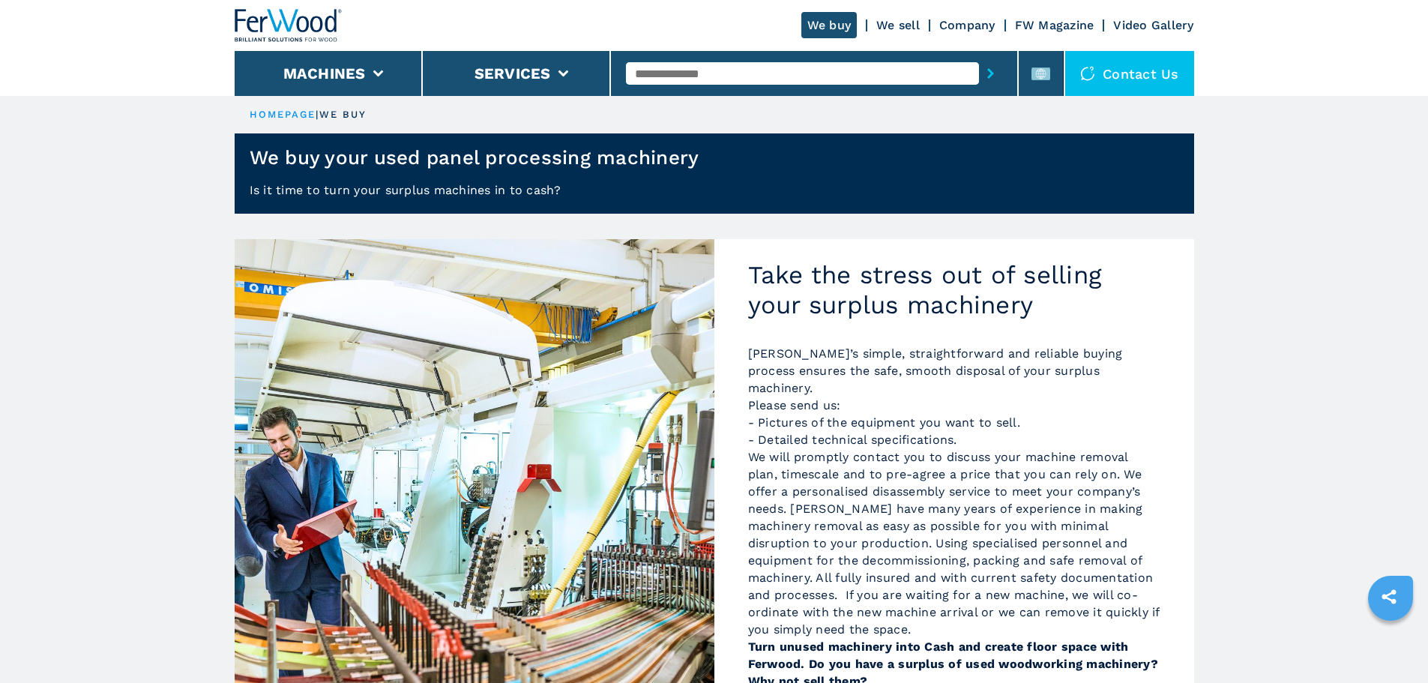
click at [975, 23] on link "Company" at bounding box center [967, 25] width 56 height 14
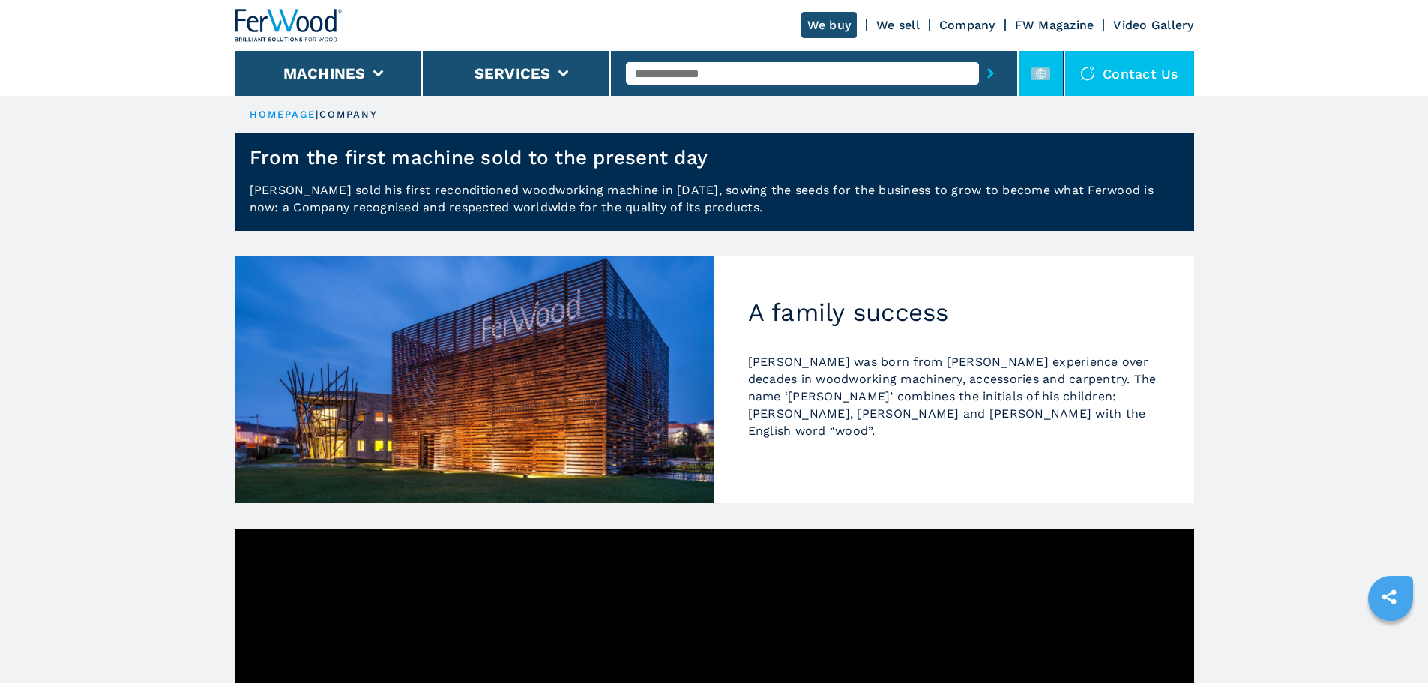
click at [1029, 71] on li at bounding box center [1040, 73] width 45 height 45
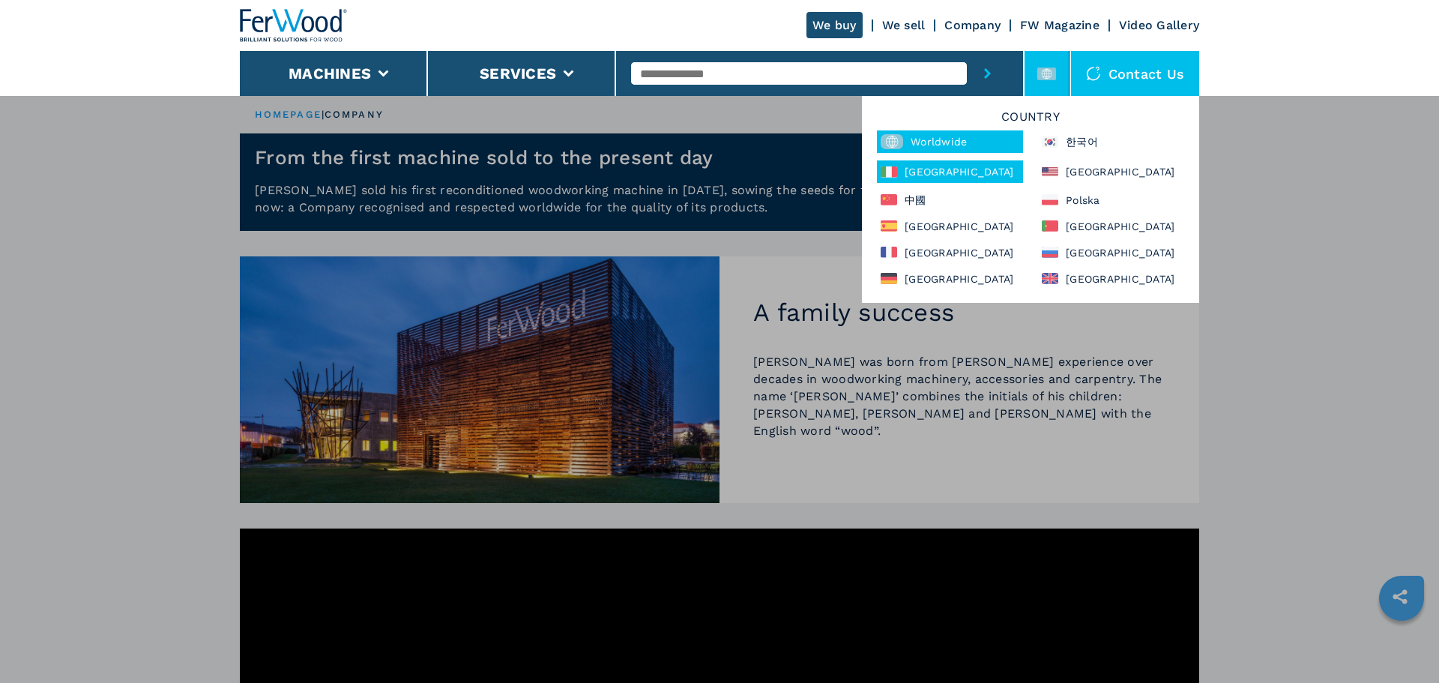
click at [931, 166] on div "[GEOGRAPHIC_DATA]" at bounding box center [950, 171] width 146 height 22
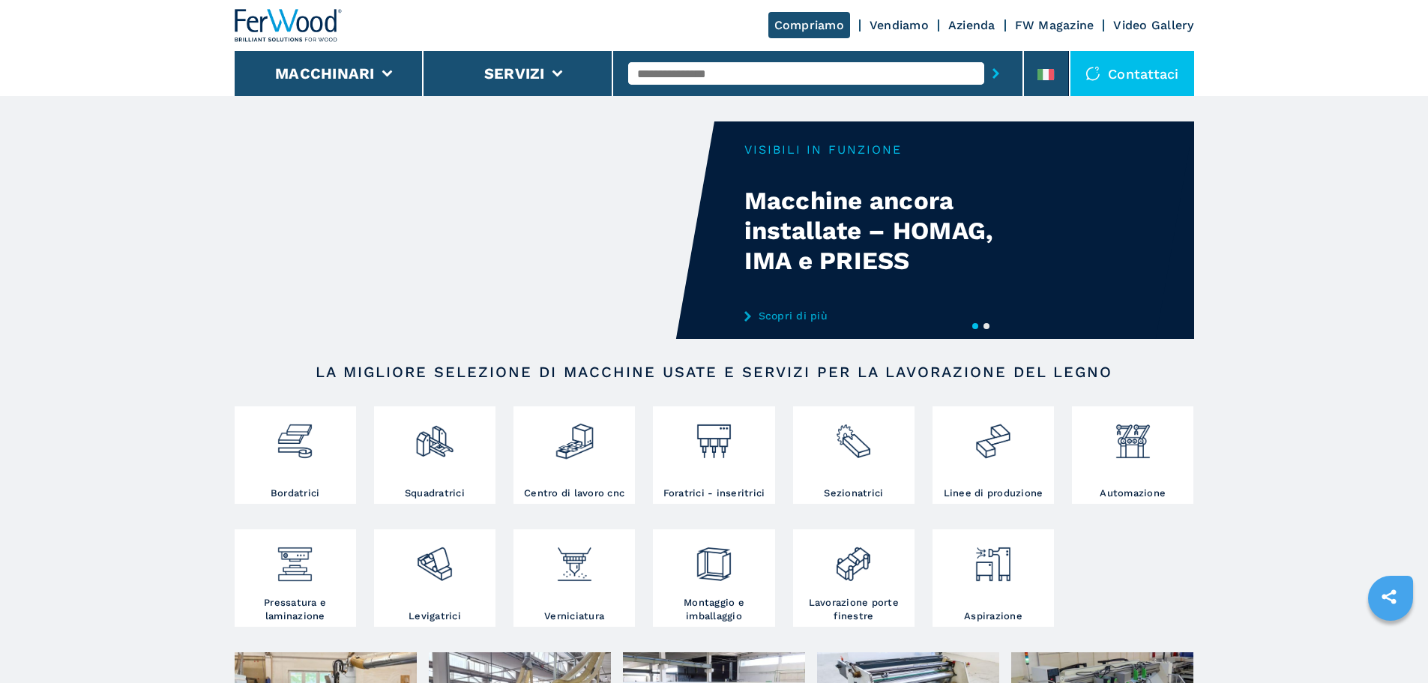
click at [970, 24] on link "Azienda" at bounding box center [971, 25] width 47 height 14
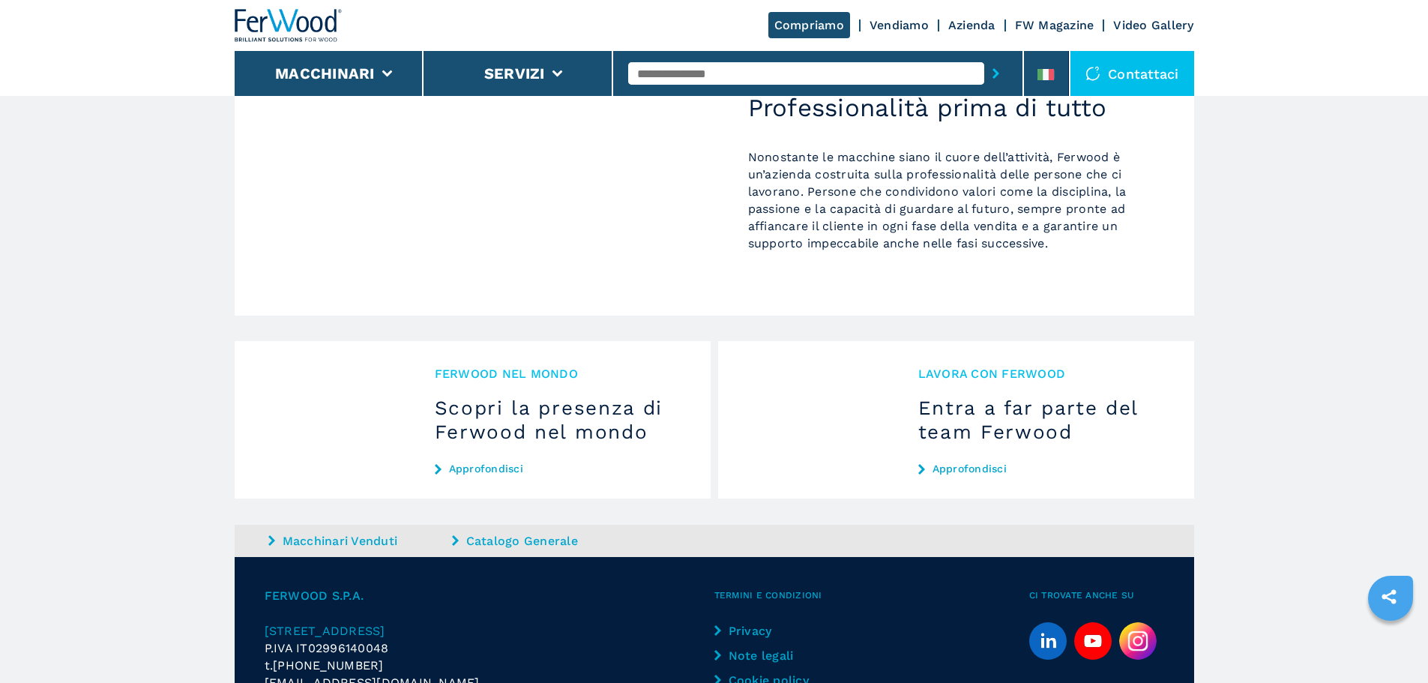
scroll to position [1430, 0]
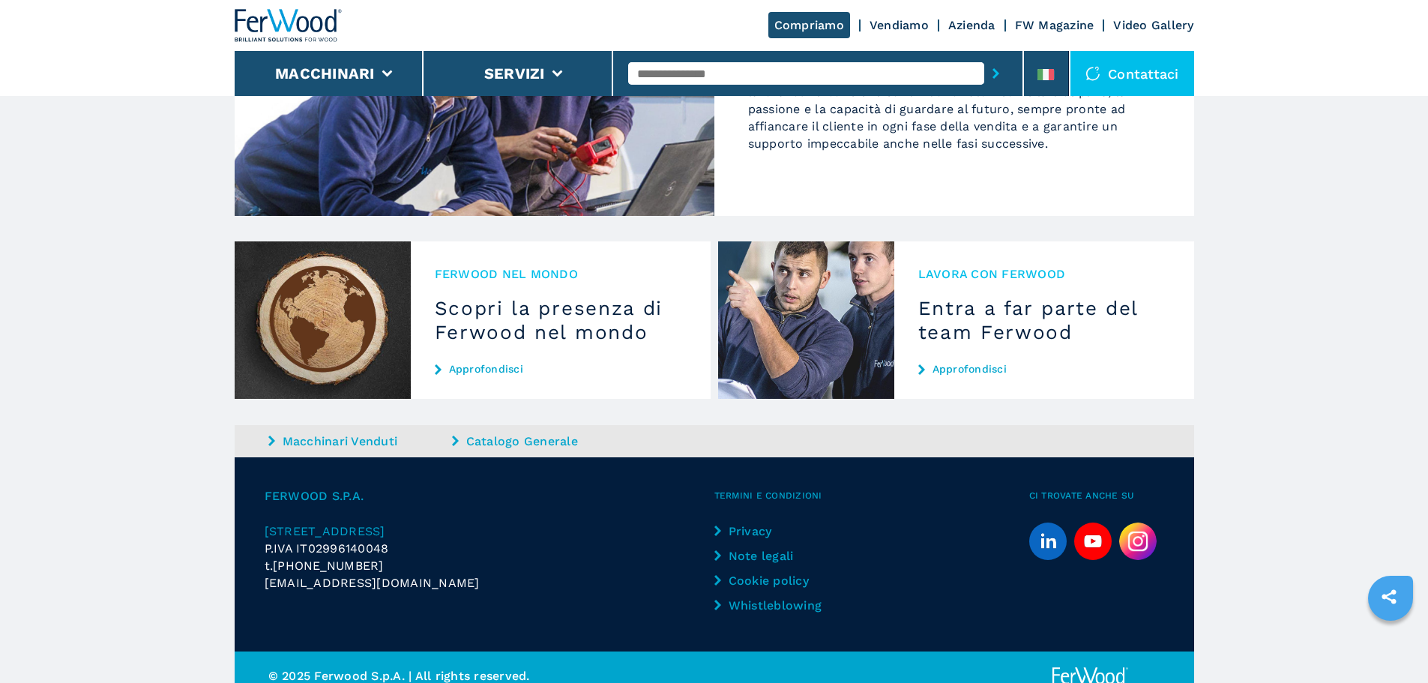
click at [289, 17] on img at bounding box center [289, 25] width 108 height 33
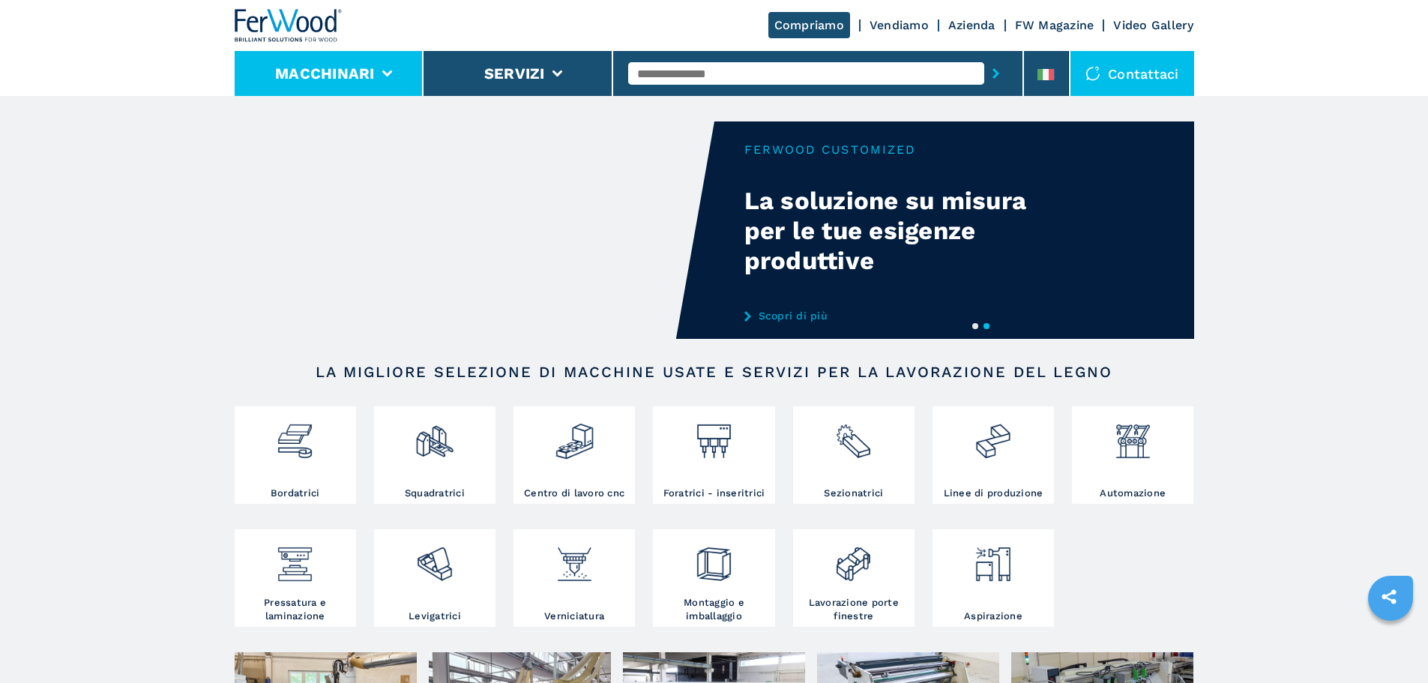
click at [384, 79] on li "Macchinari" at bounding box center [330, 73] width 190 height 45
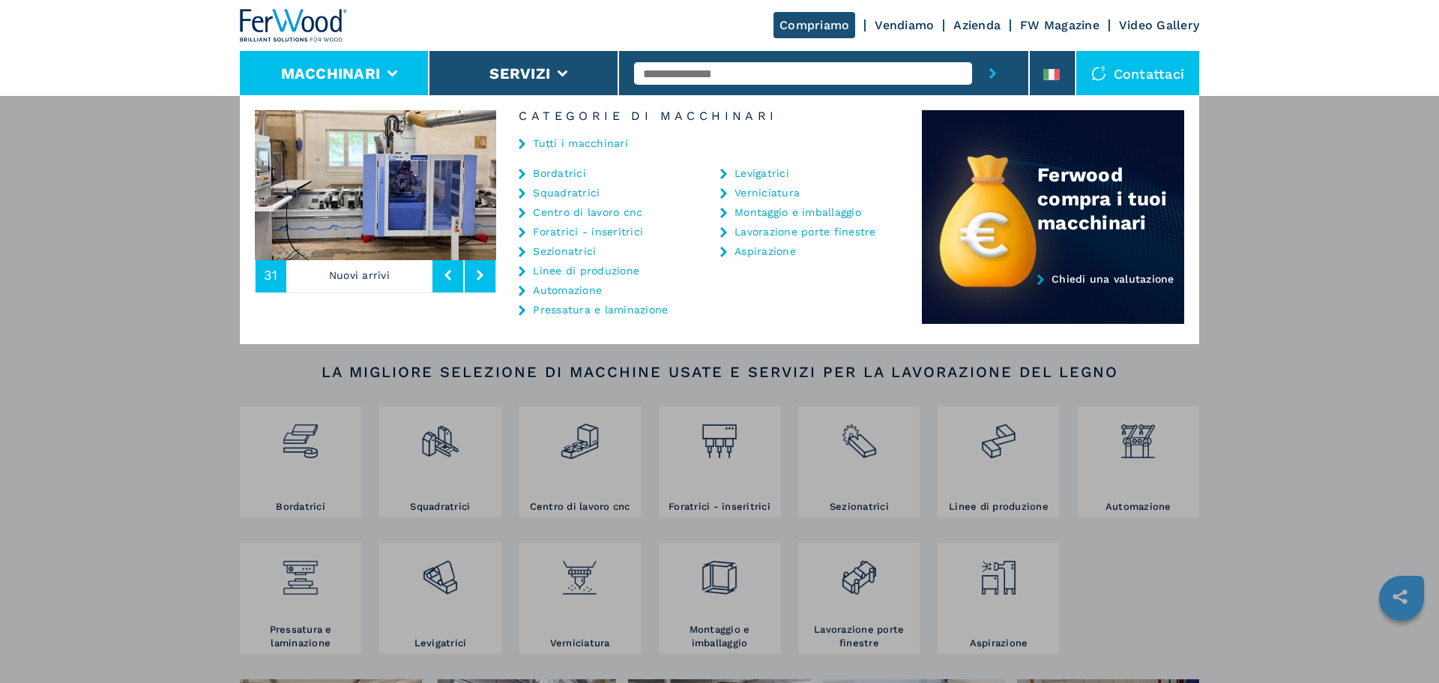
click at [1119, 379] on div "Macchinari Bordatrici Squadratrici Centro di lavoro cnc Foratrici - inseritrici…" at bounding box center [719, 436] width 1439 height 683
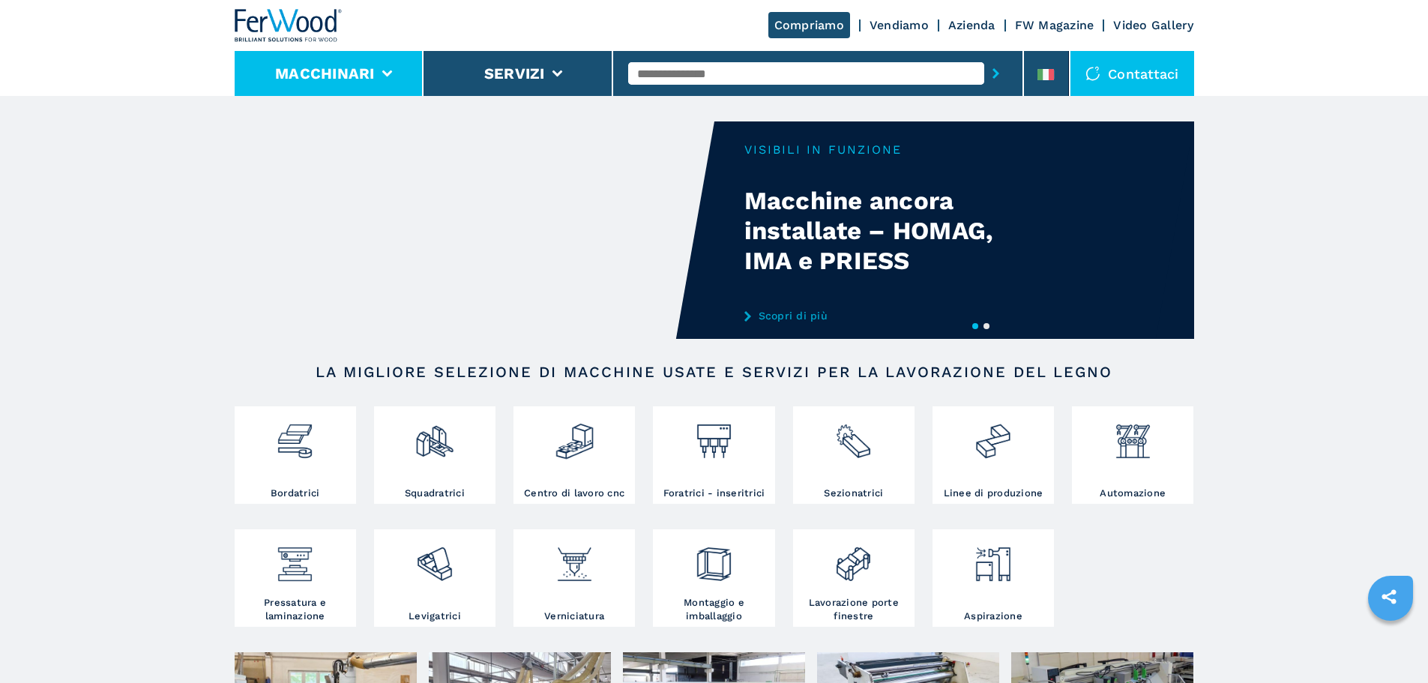
click at [387, 75] on icon at bounding box center [386, 73] width 10 height 7
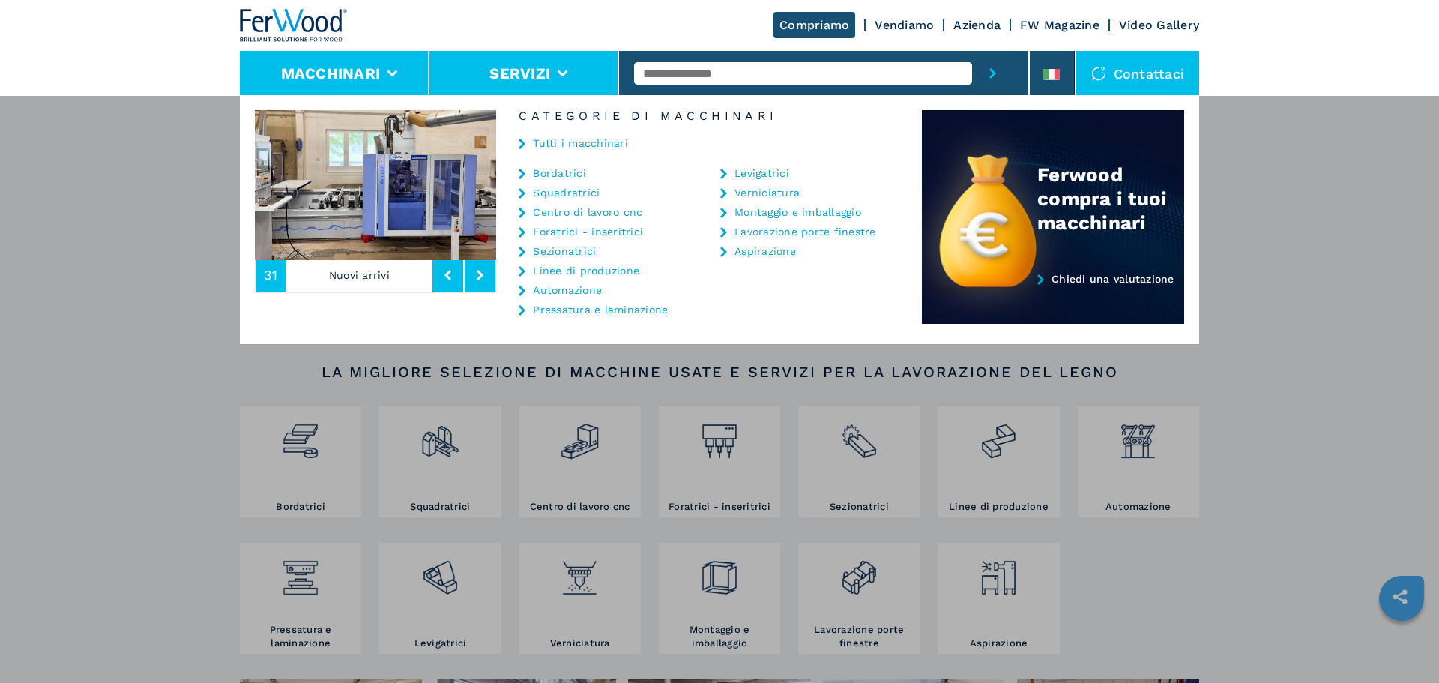
click at [555, 66] on li "Servizi" at bounding box center [524, 73] width 190 height 45
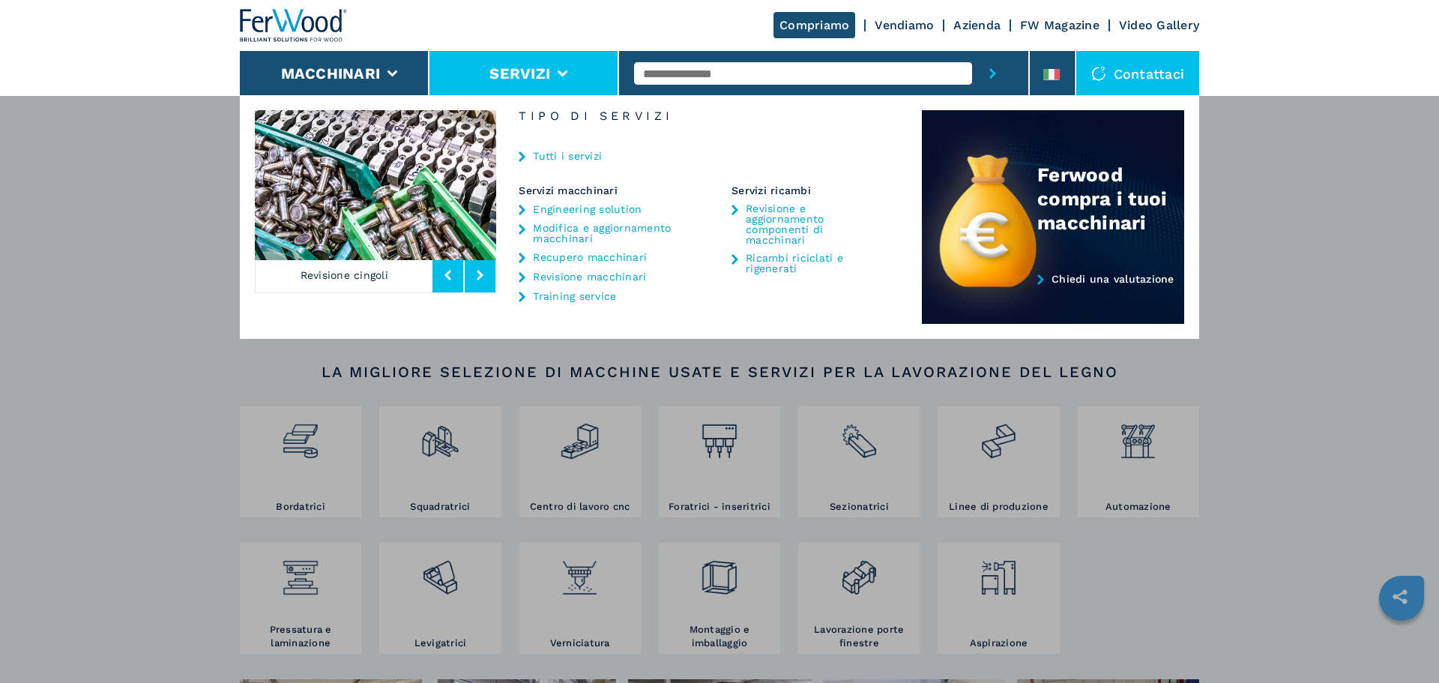
click at [977, 18] on link "Azienda" at bounding box center [976, 25] width 47 height 14
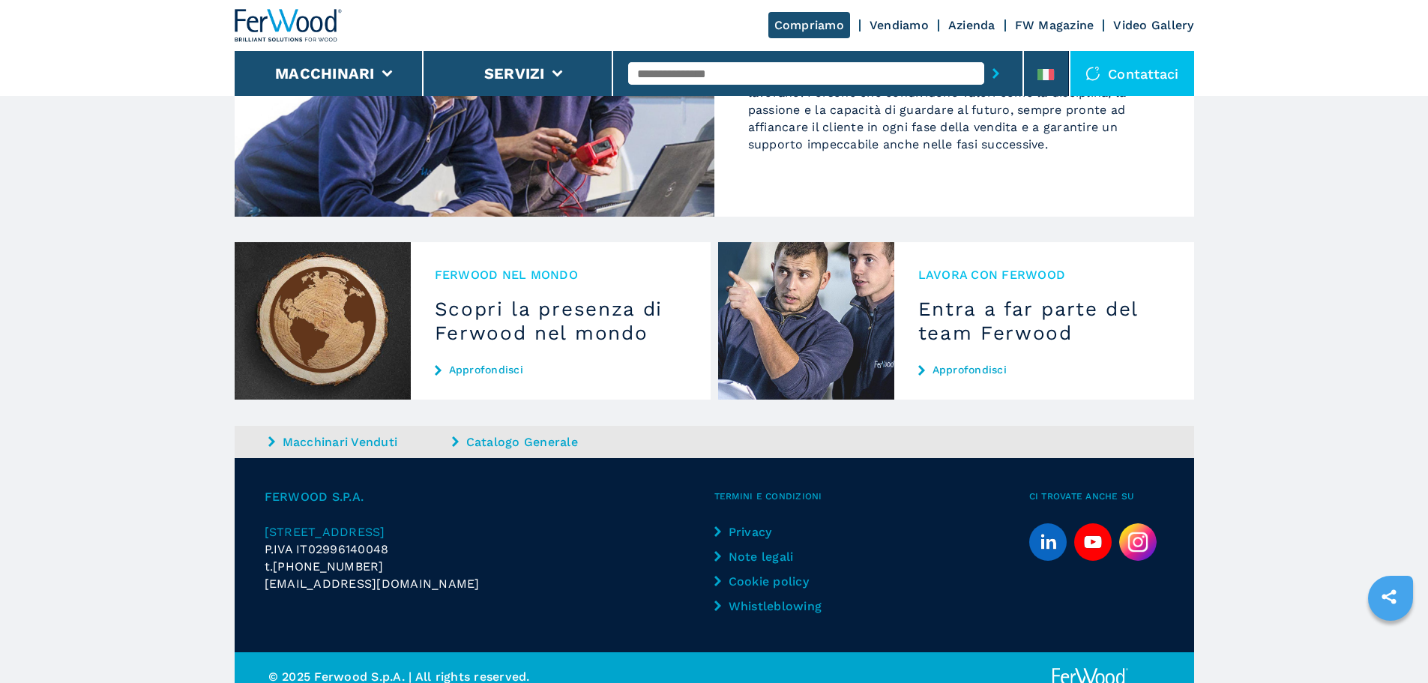
scroll to position [1430, 0]
click at [1033, 265] on span "Lavora con Ferwood" at bounding box center [1044, 273] width 252 height 17
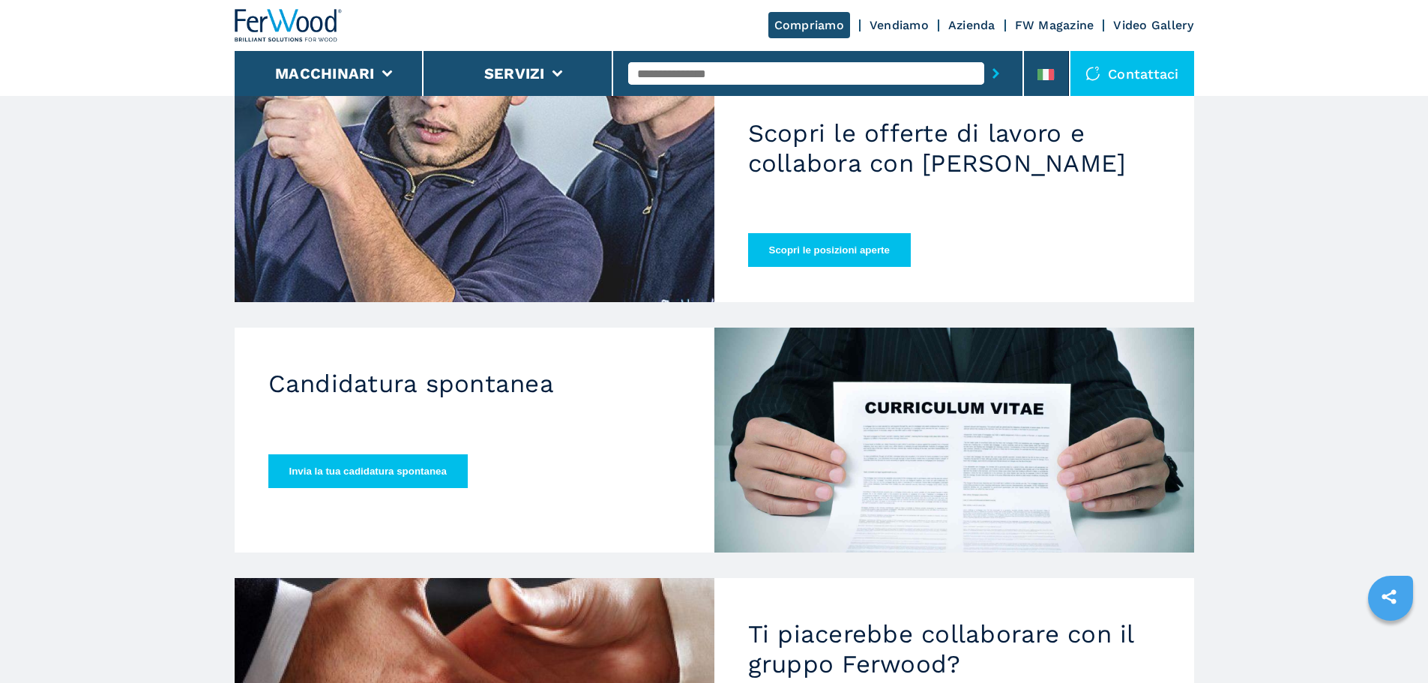
scroll to position [225, 0]
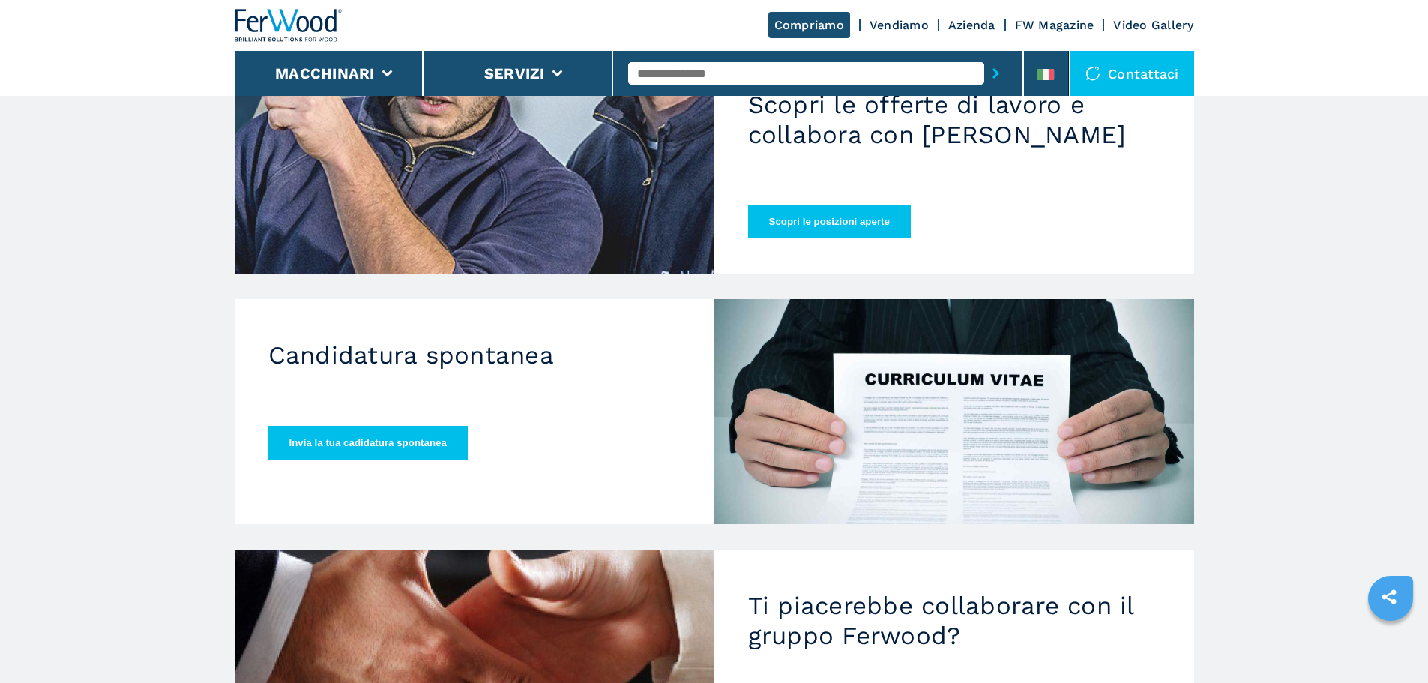
click at [881, 205] on button "Scopri le posizioni aperte" at bounding box center [829, 222] width 163 height 34
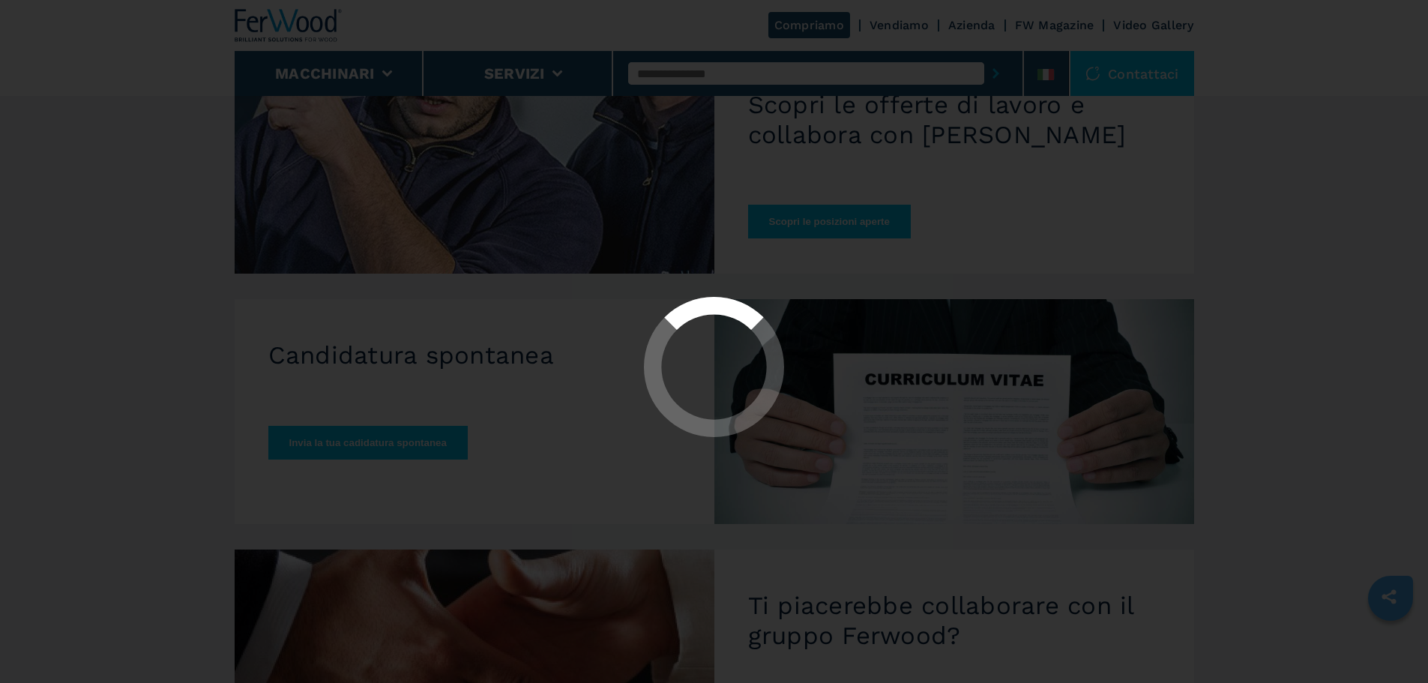
scroll to position [0, 0]
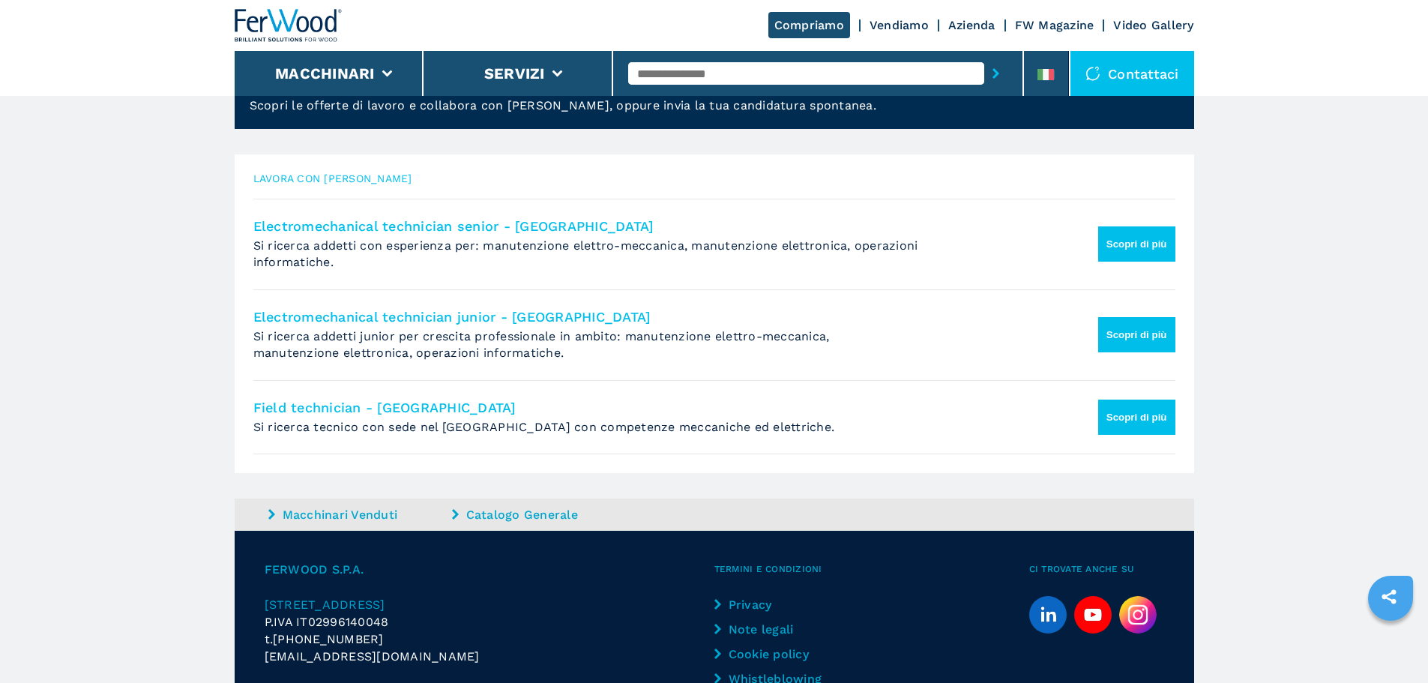
scroll to position [225, 0]
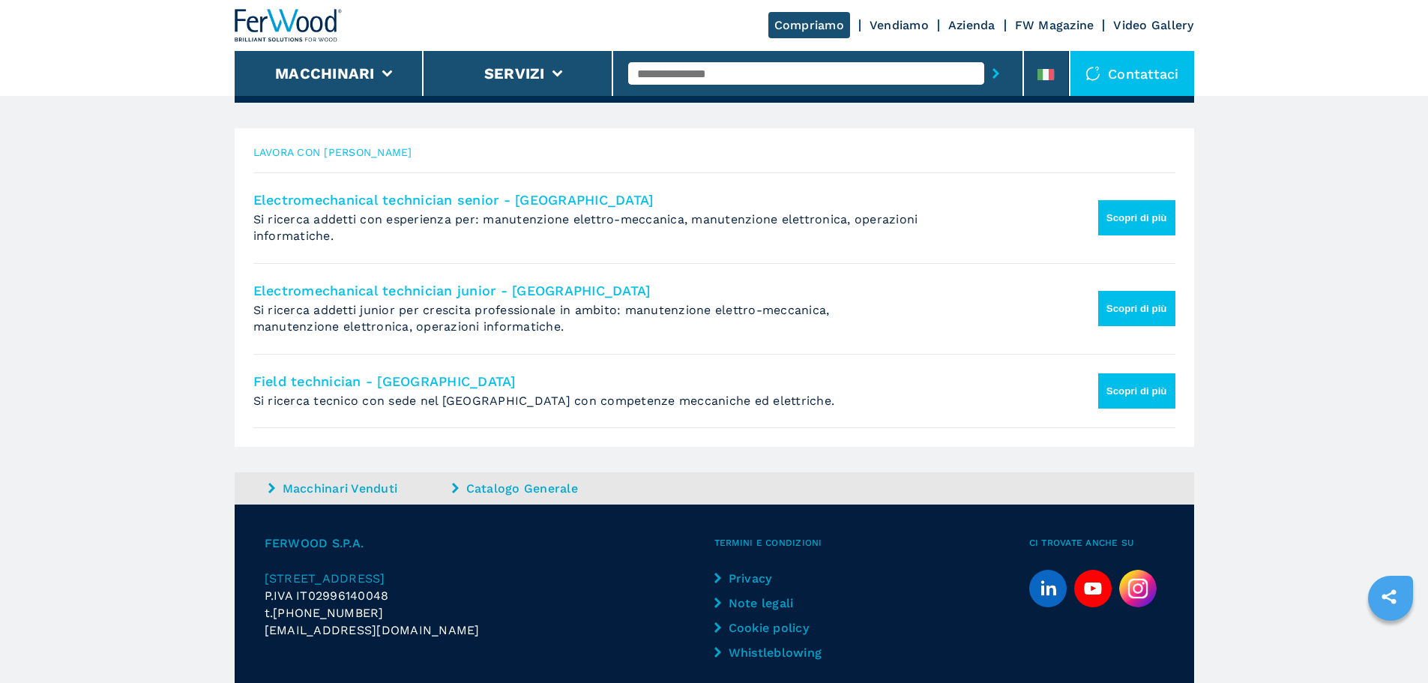
click at [1115, 318] on button "Scopri di più" at bounding box center [1136, 308] width 77 height 35
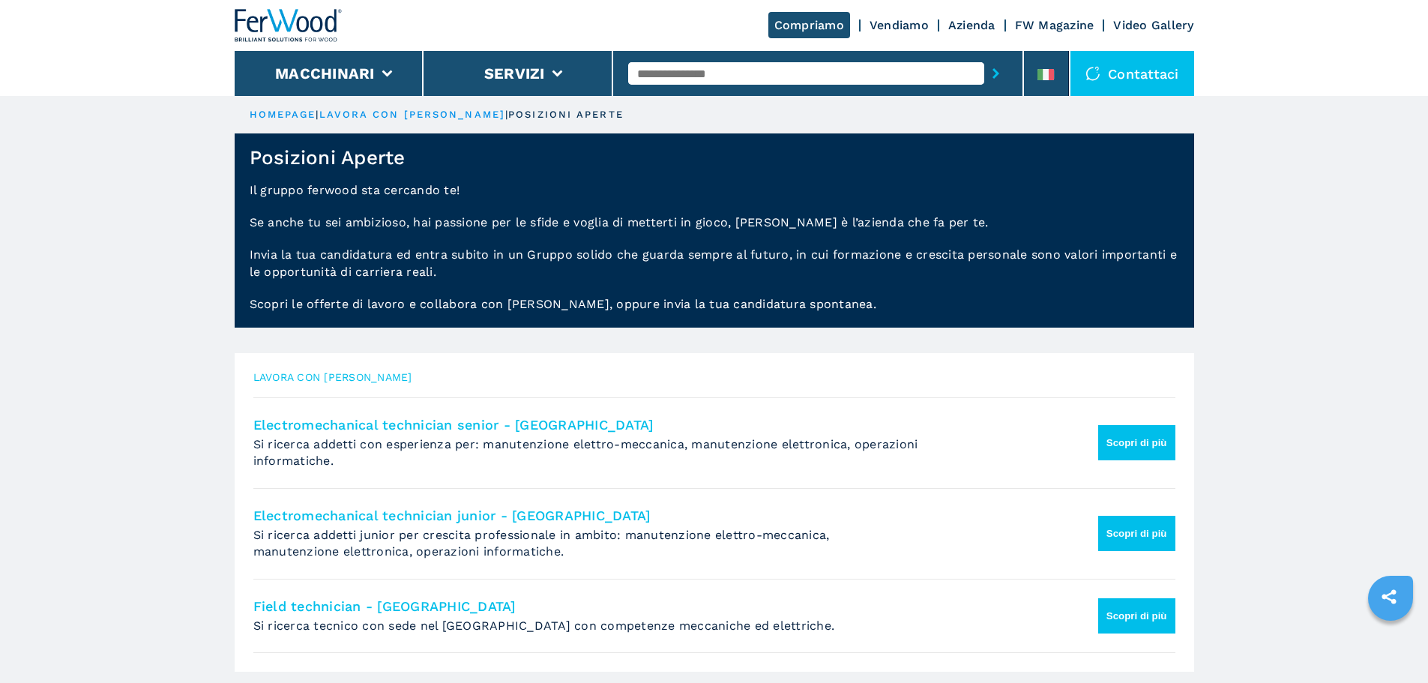
scroll to position [49, 0]
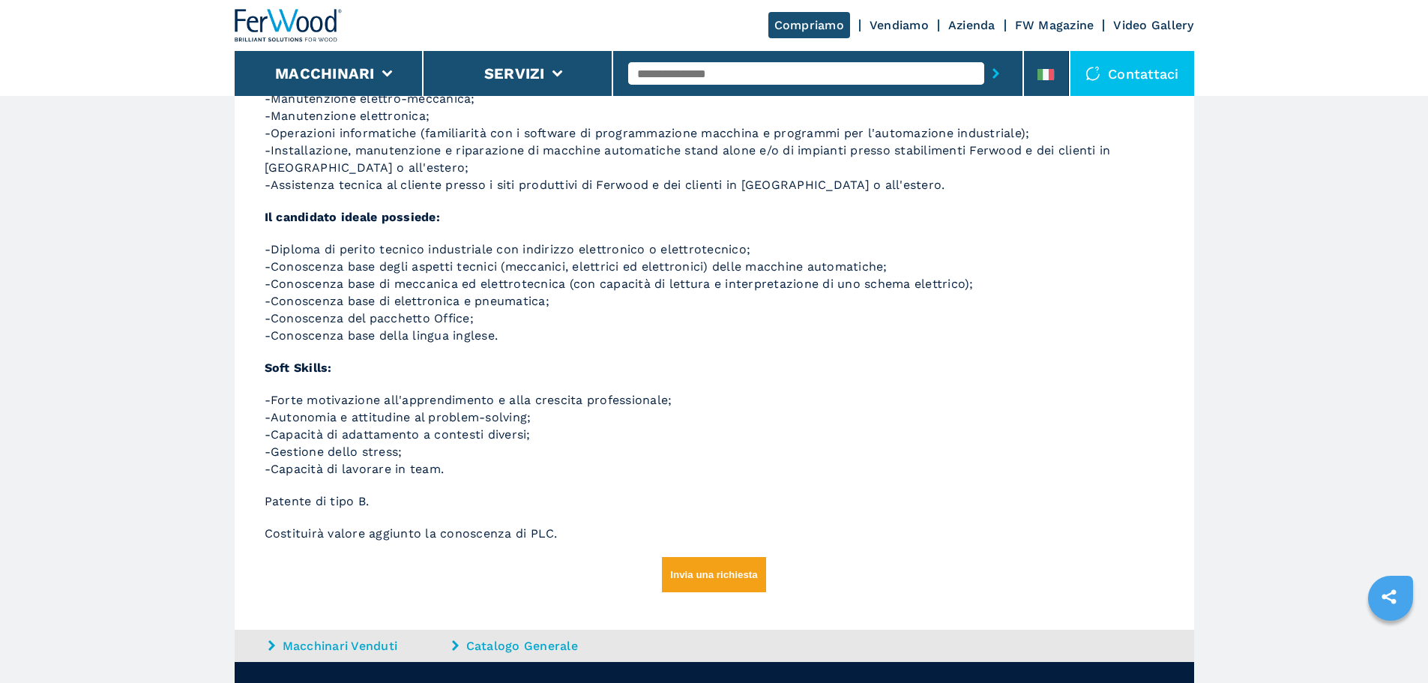
scroll to position [453, 0]
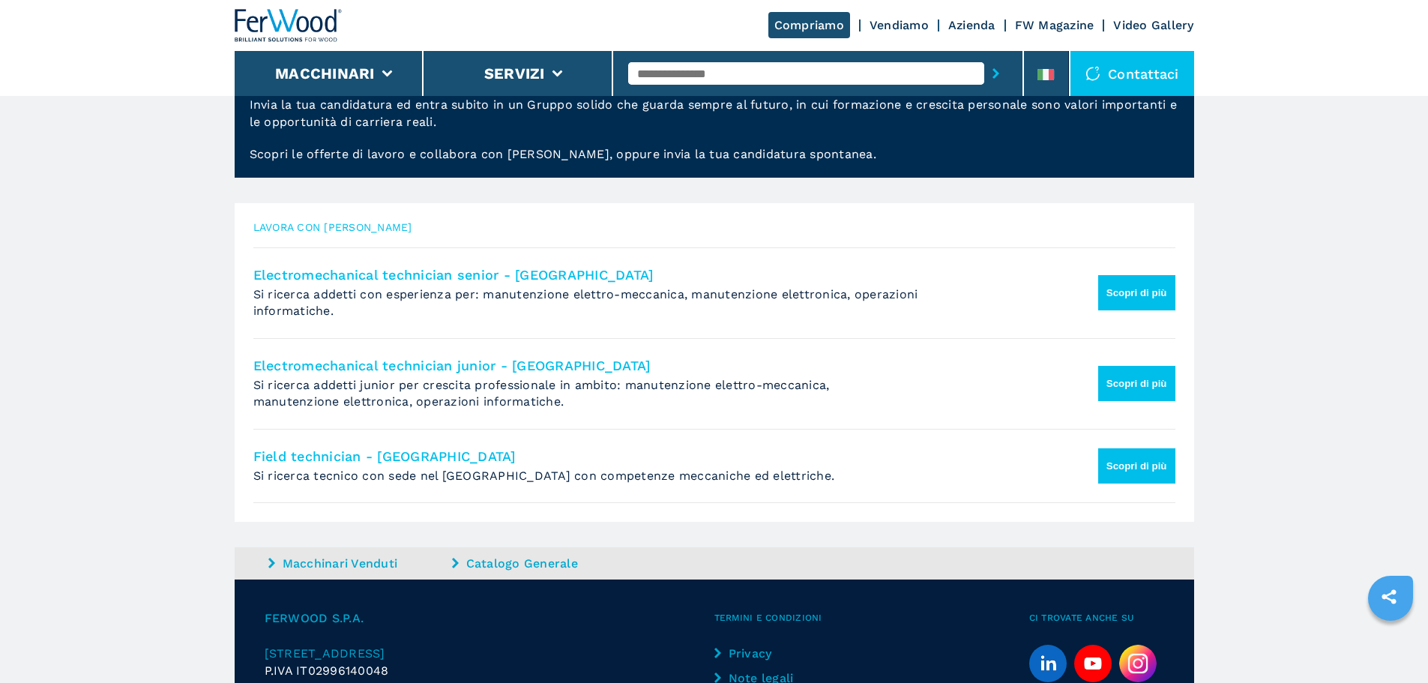
click at [1126, 320] on li "Electromechanical technician senior - [GEOGRAPHIC_DATA] Si ricerca addetti con …" at bounding box center [714, 292] width 922 height 91
click at [1149, 295] on button "Scopri di più" at bounding box center [1136, 292] width 77 height 35
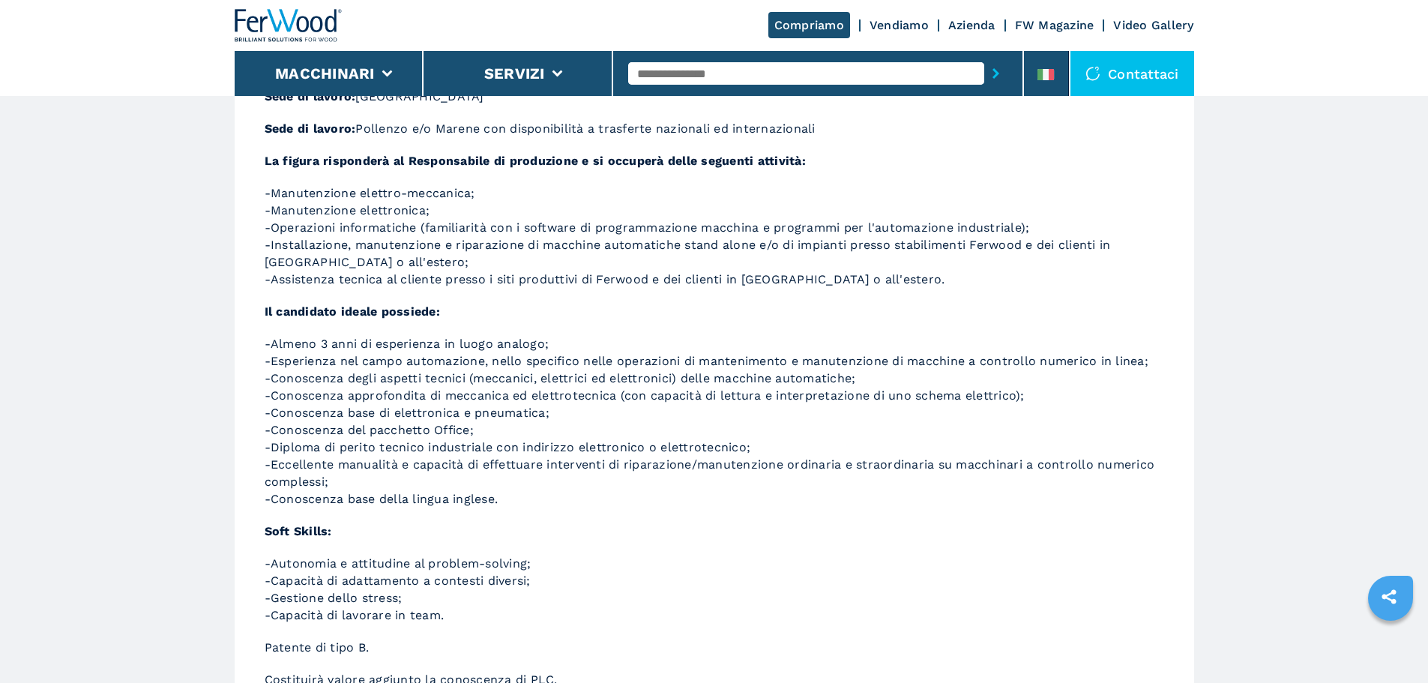
scroll to position [76, 0]
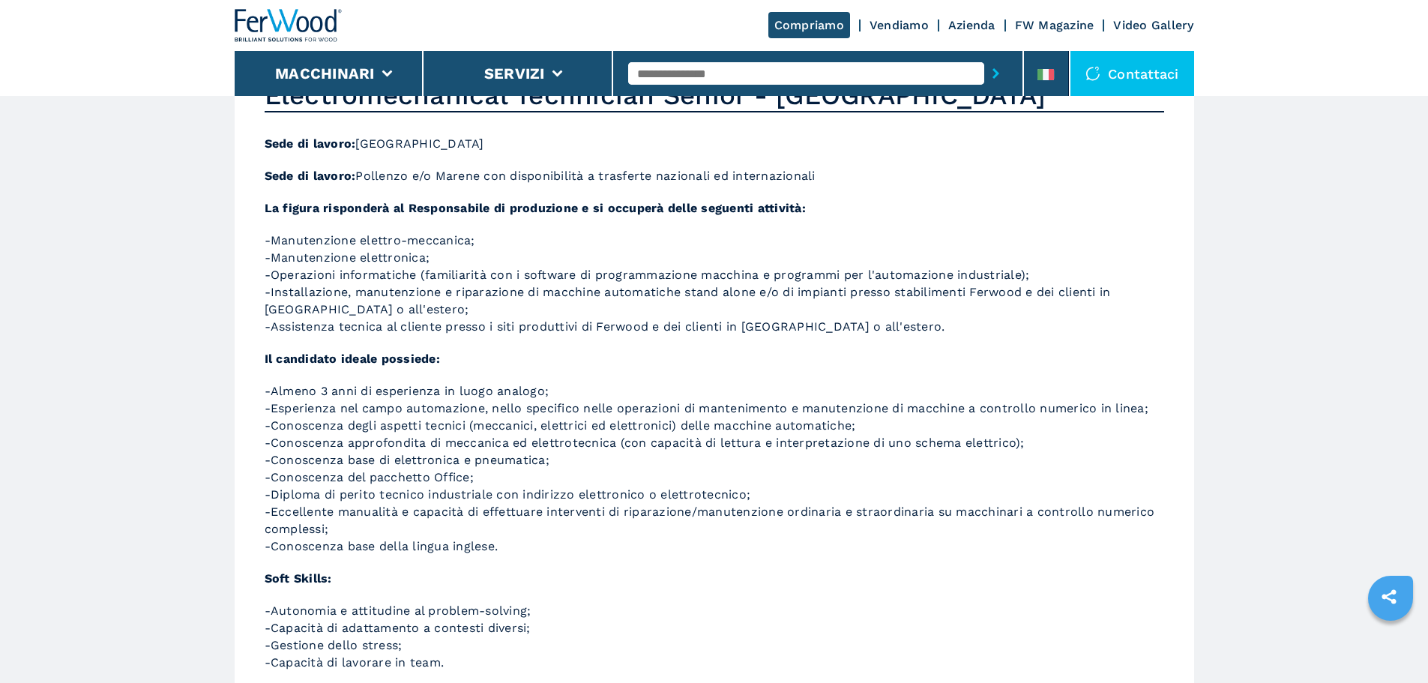
drag, startPoint x: 651, startPoint y: 483, endPoint x: 645, endPoint y: 495, distance: 13.4
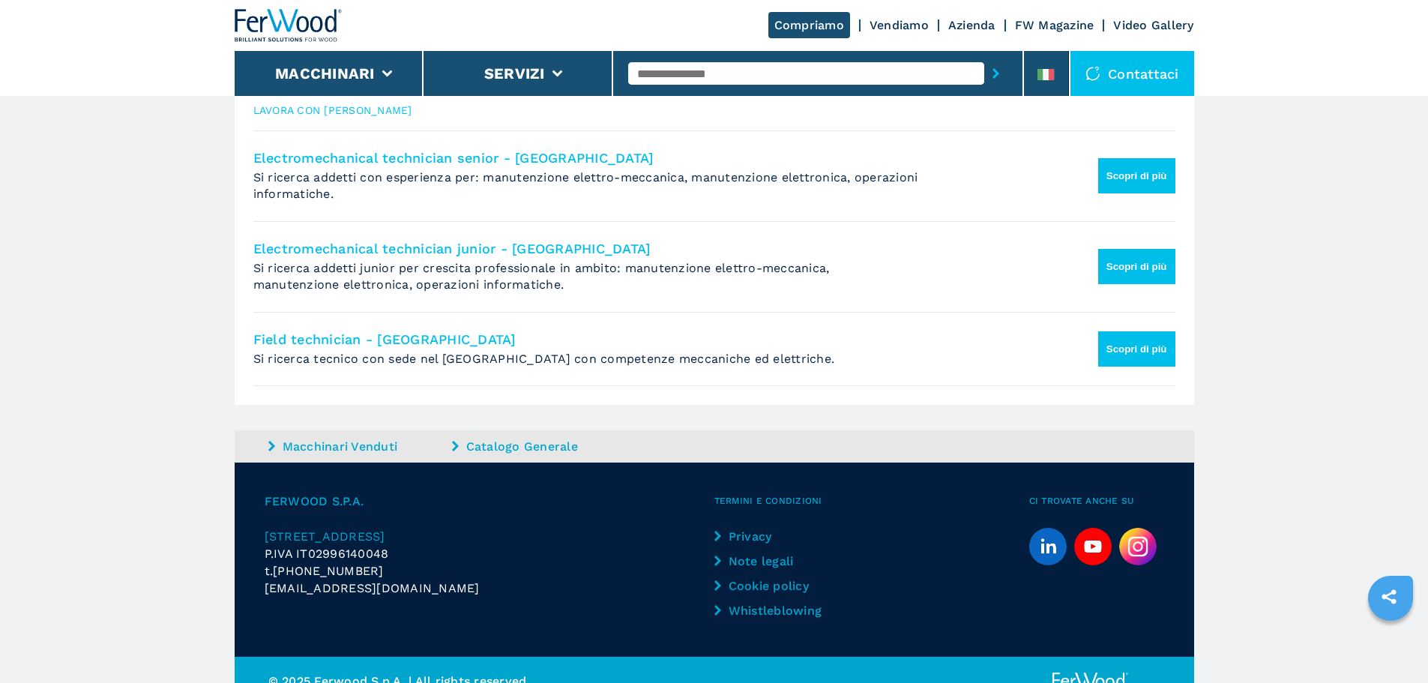
scroll to position [289, 0]
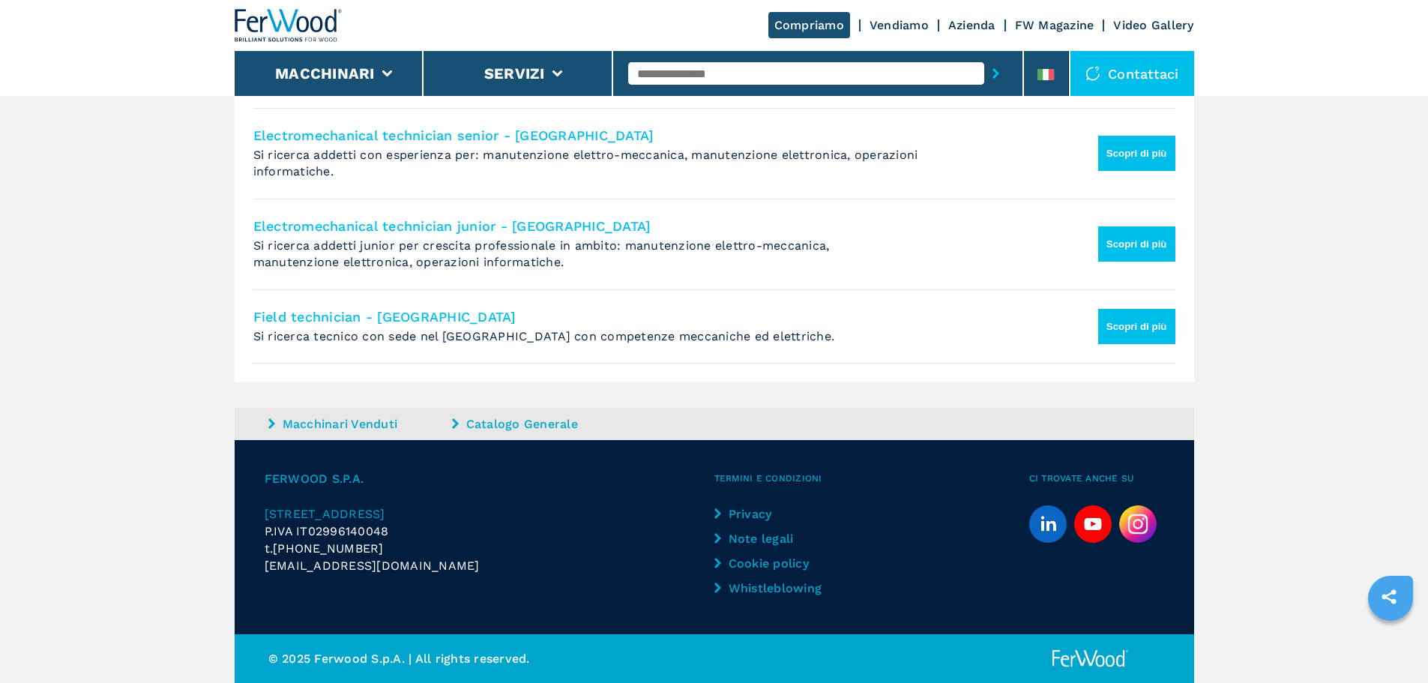
click at [1098, 648] on div "© 2025 Ferwood S.p.A. | All rights reserved." at bounding box center [714, 658] width 959 height 49
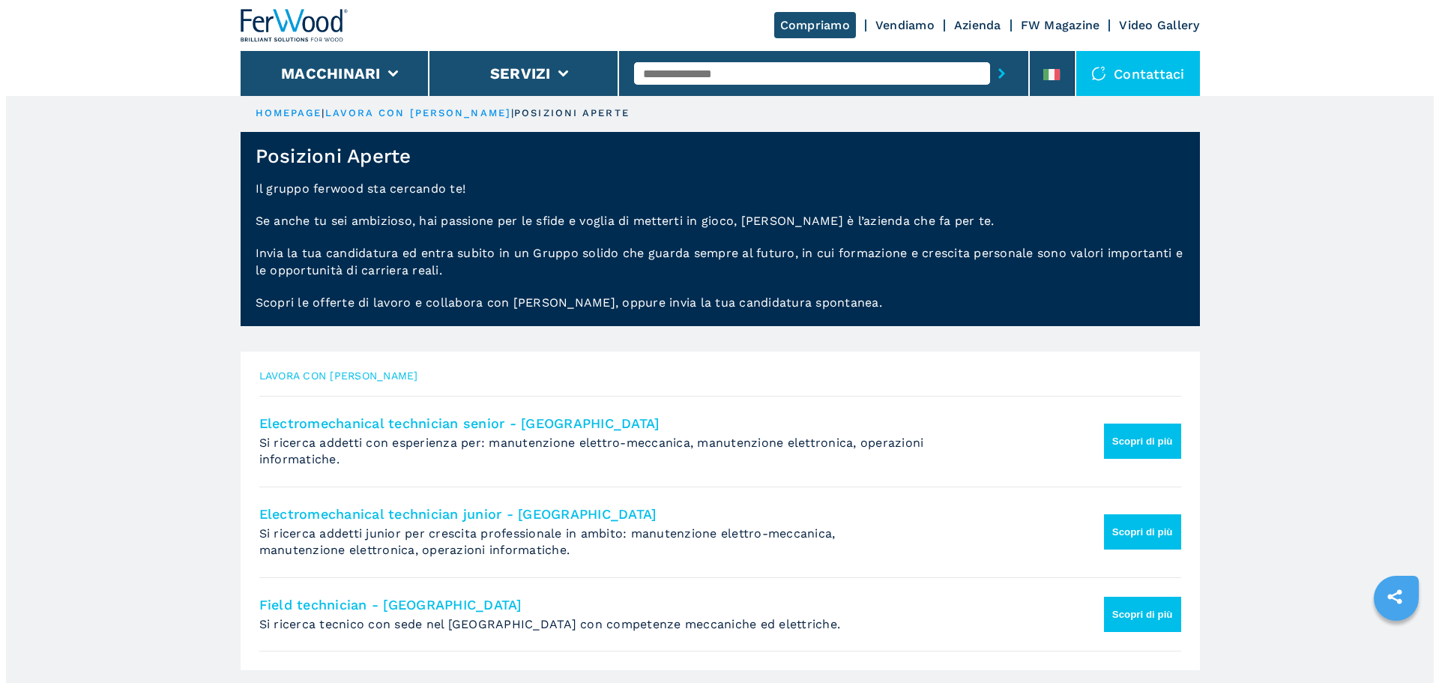
scroll to position [0, 0]
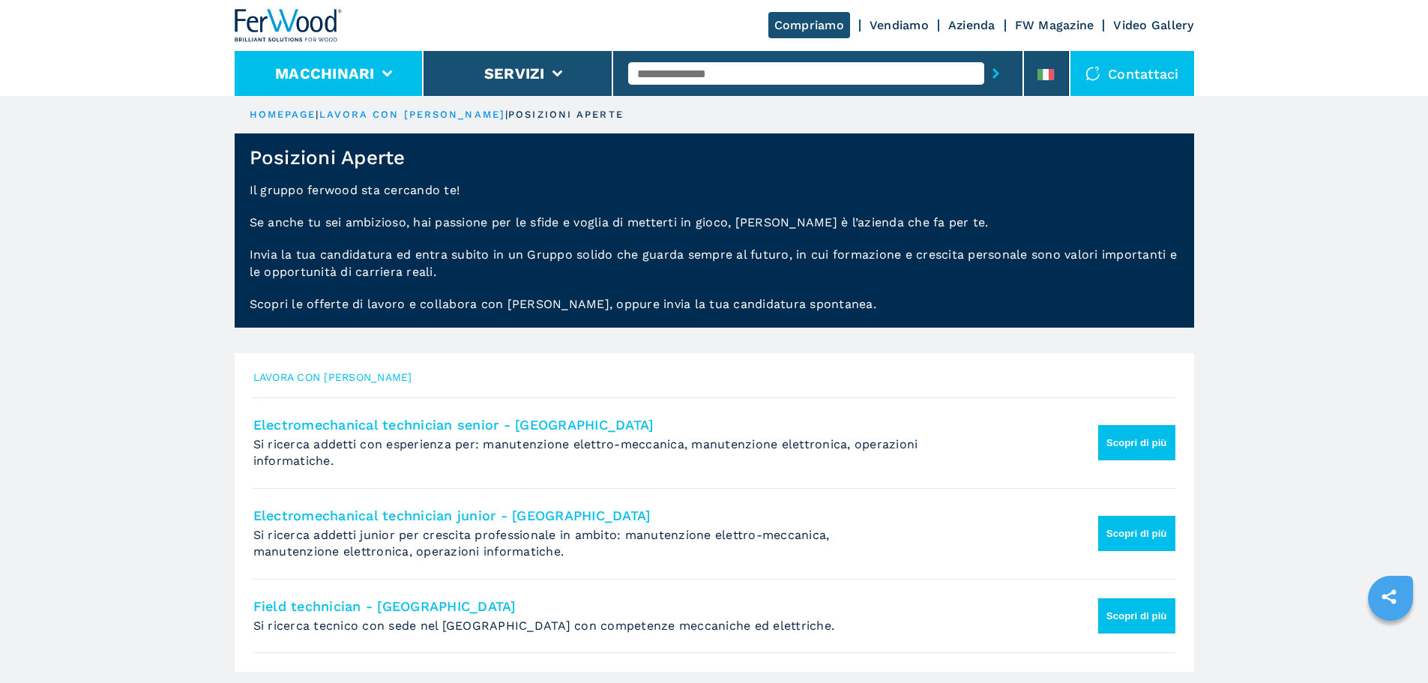
click at [371, 81] on button "Macchinari" at bounding box center [325, 73] width 100 height 18
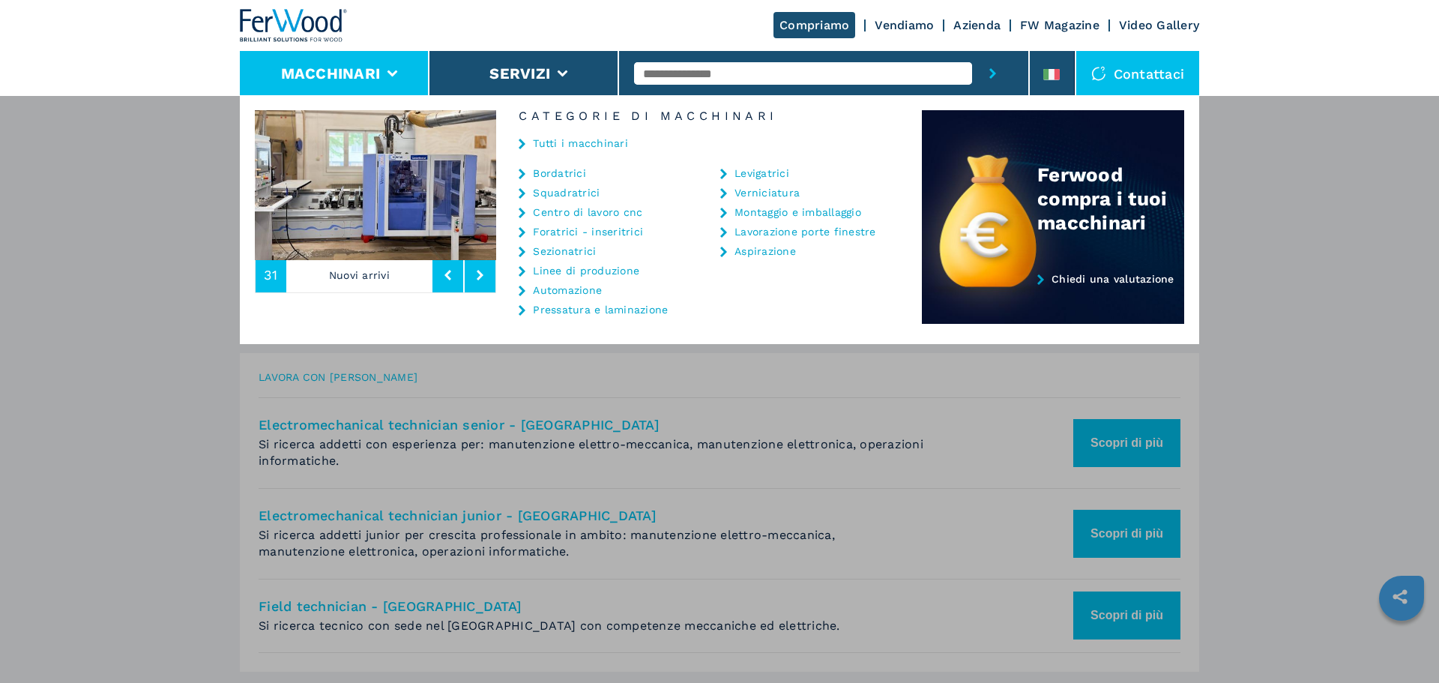
click at [567, 247] on link "Sezionatrici" at bounding box center [564, 251] width 63 height 10
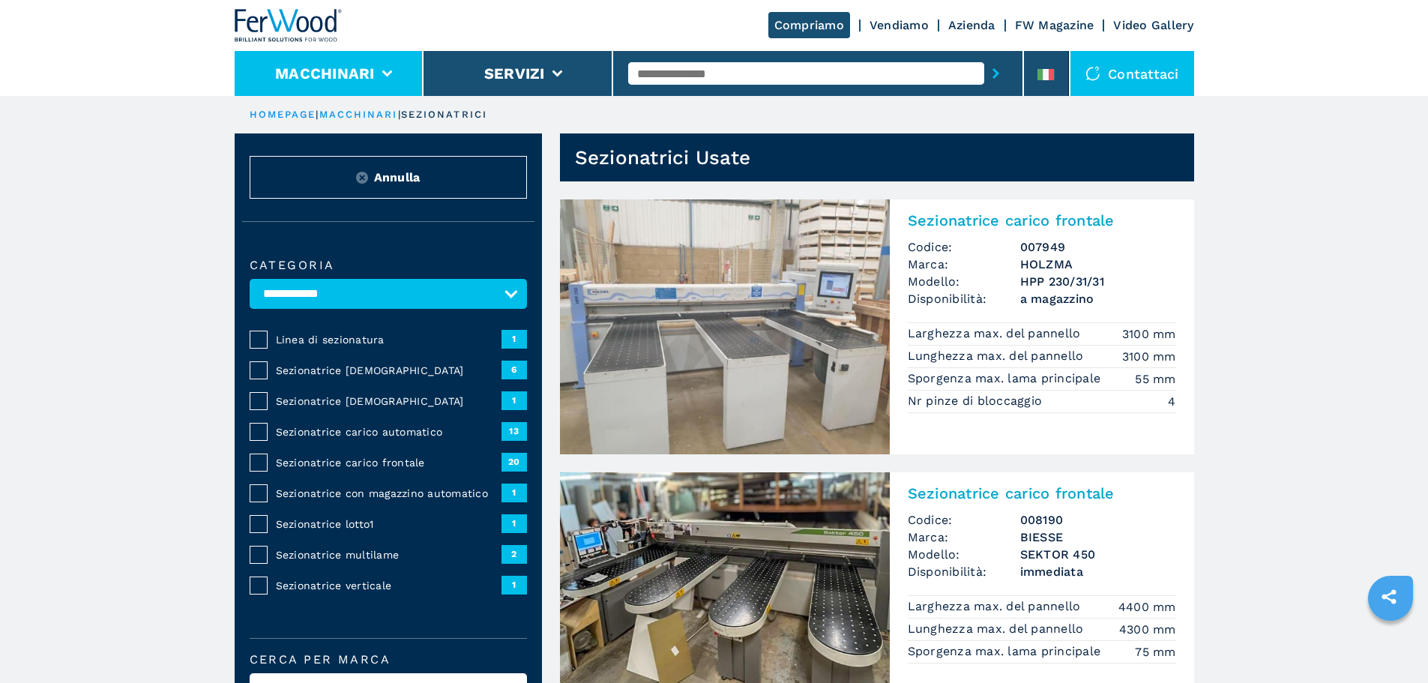
click at [396, 67] on li "Macchinari" at bounding box center [330, 73] width 190 height 45
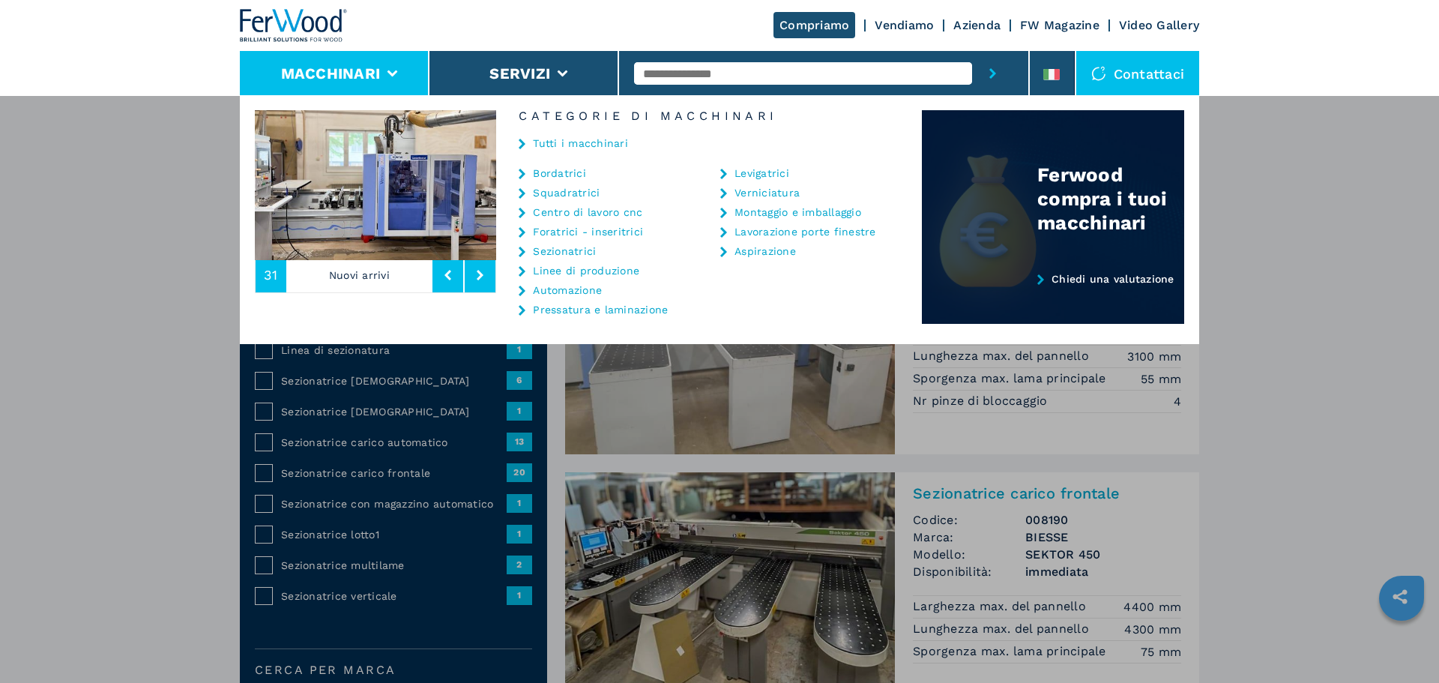
click at [1027, 178] on div "Ferwood compra i tuoi macchinari" at bounding box center [1053, 172] width 262 height 124
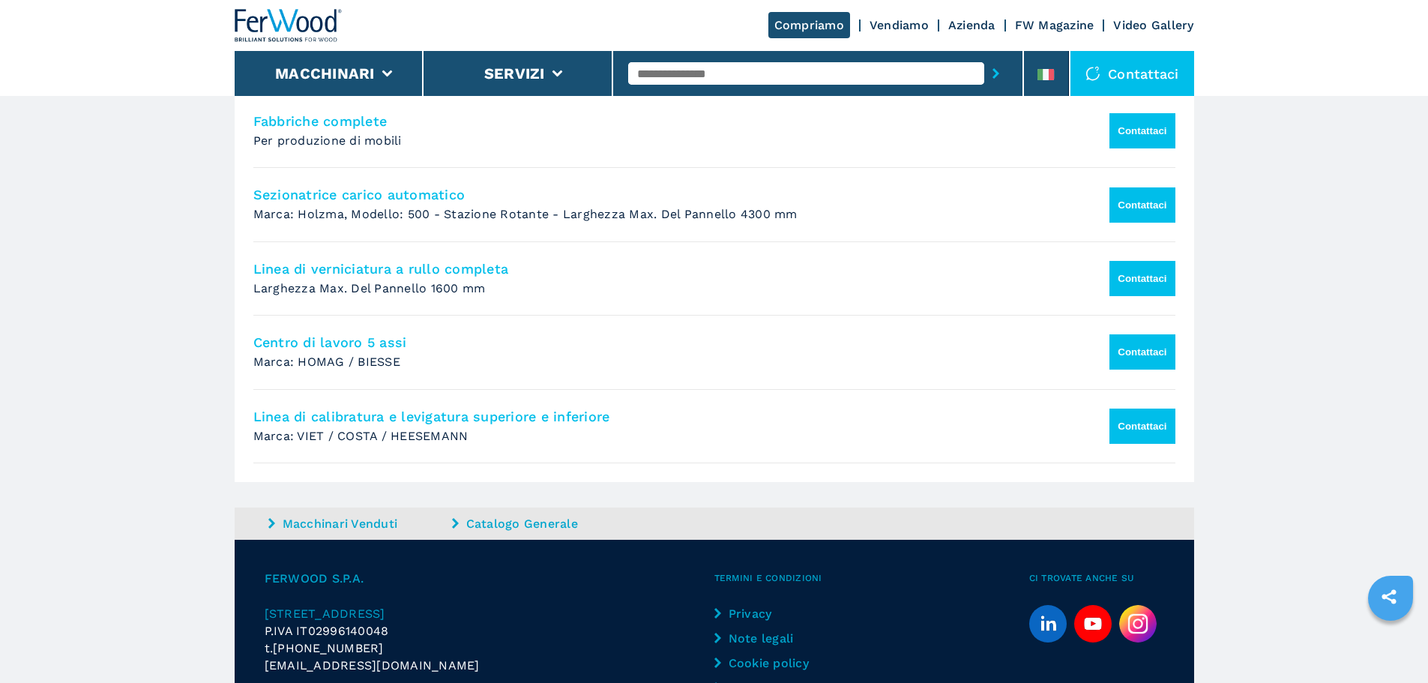
scroll to position [1349, 0]
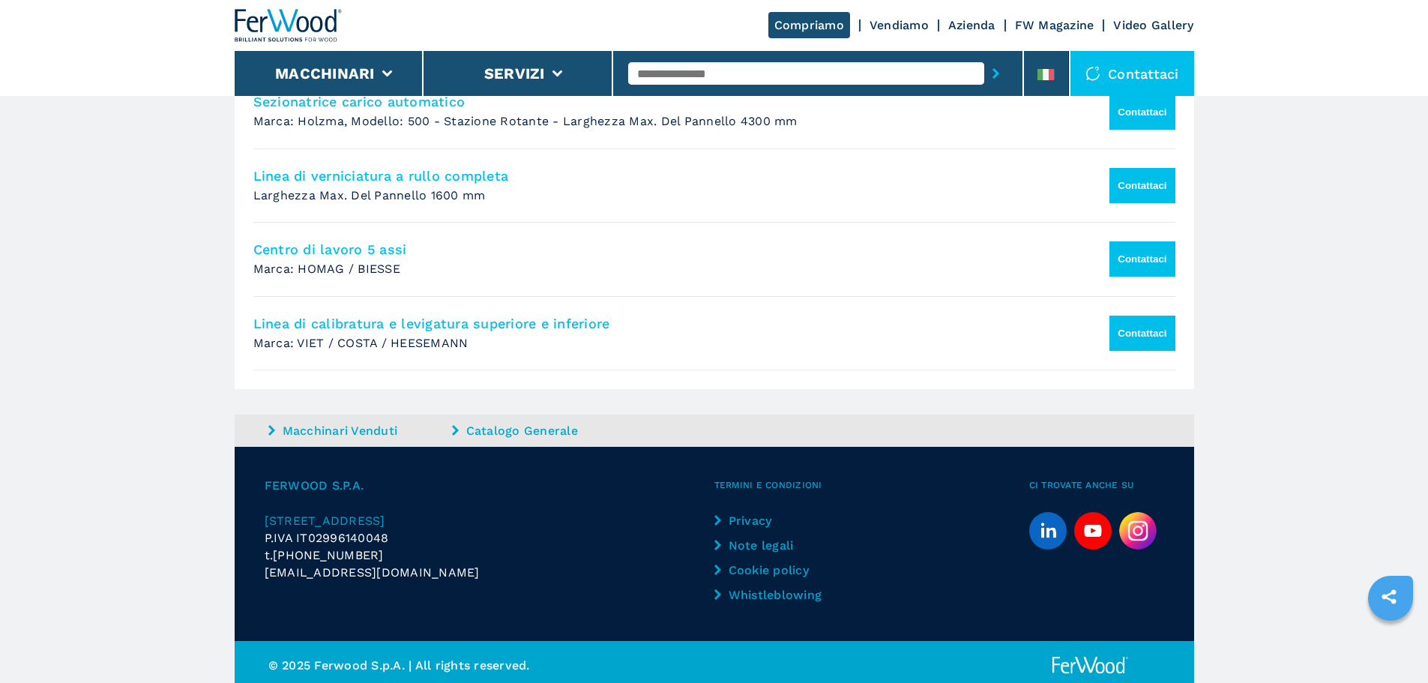
click at [1148, 254] on button "Contattaci" at bounding box center [1141, 258] width 65 height 35
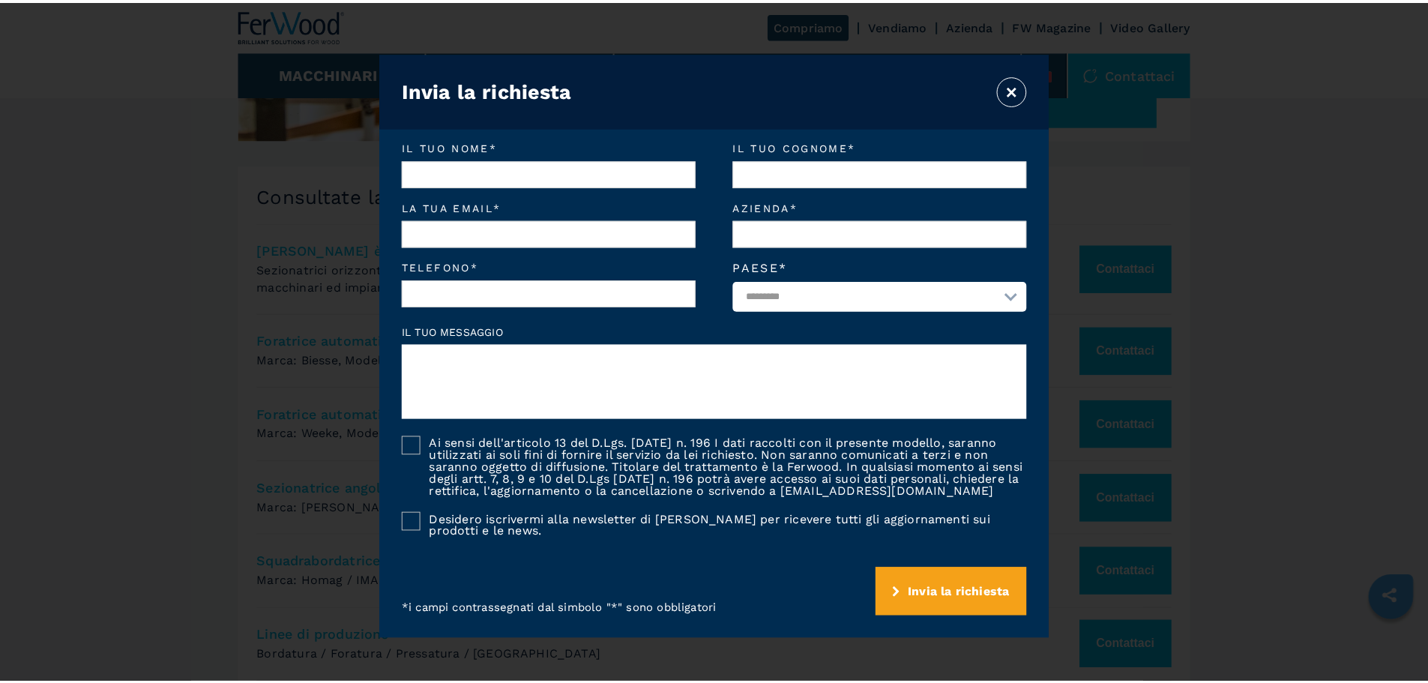
scroll to position [0, 0]
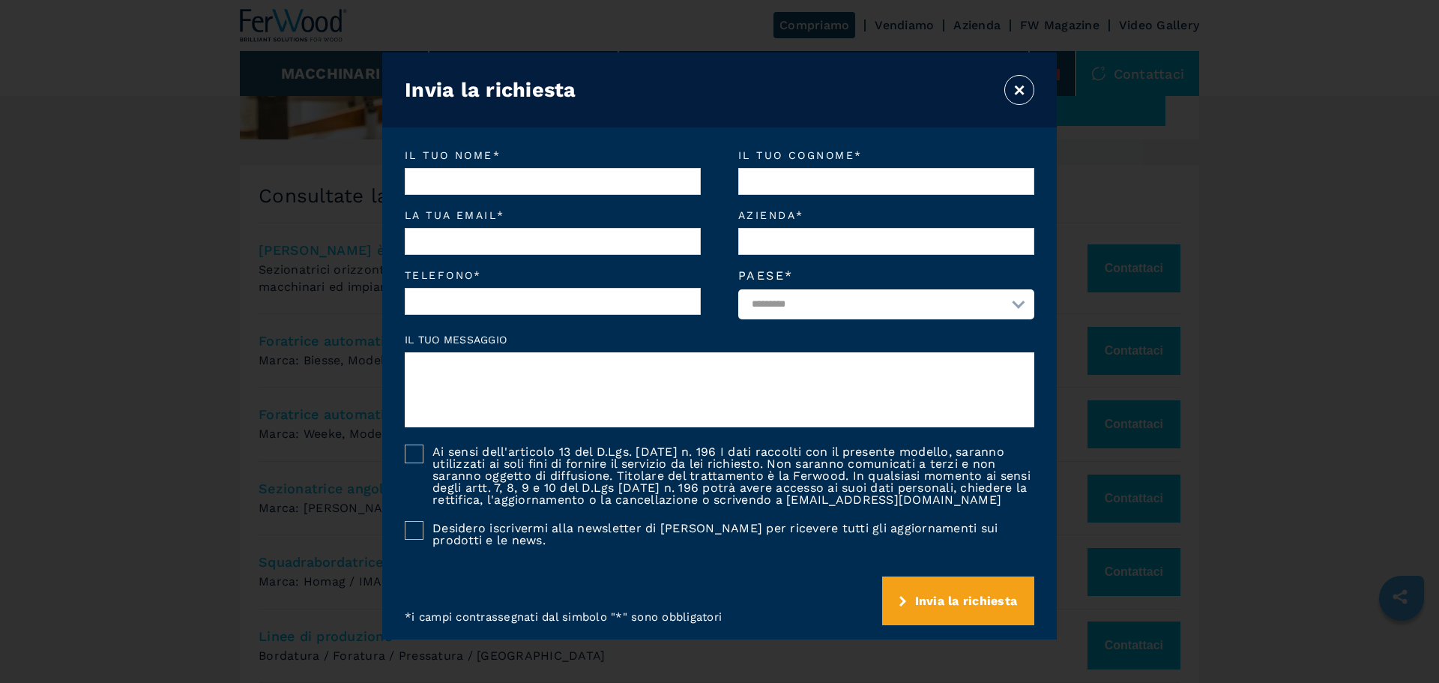
click at [996, 317] on select "**********" at bounding box center [886, 304] width 296 height 30
click at [997, 297] on select "**********" at bounding box center [886, 304] width 296 height 30
click at [1022, 88] on button "×" at bounding box center [1019, 90] width 30 height 30
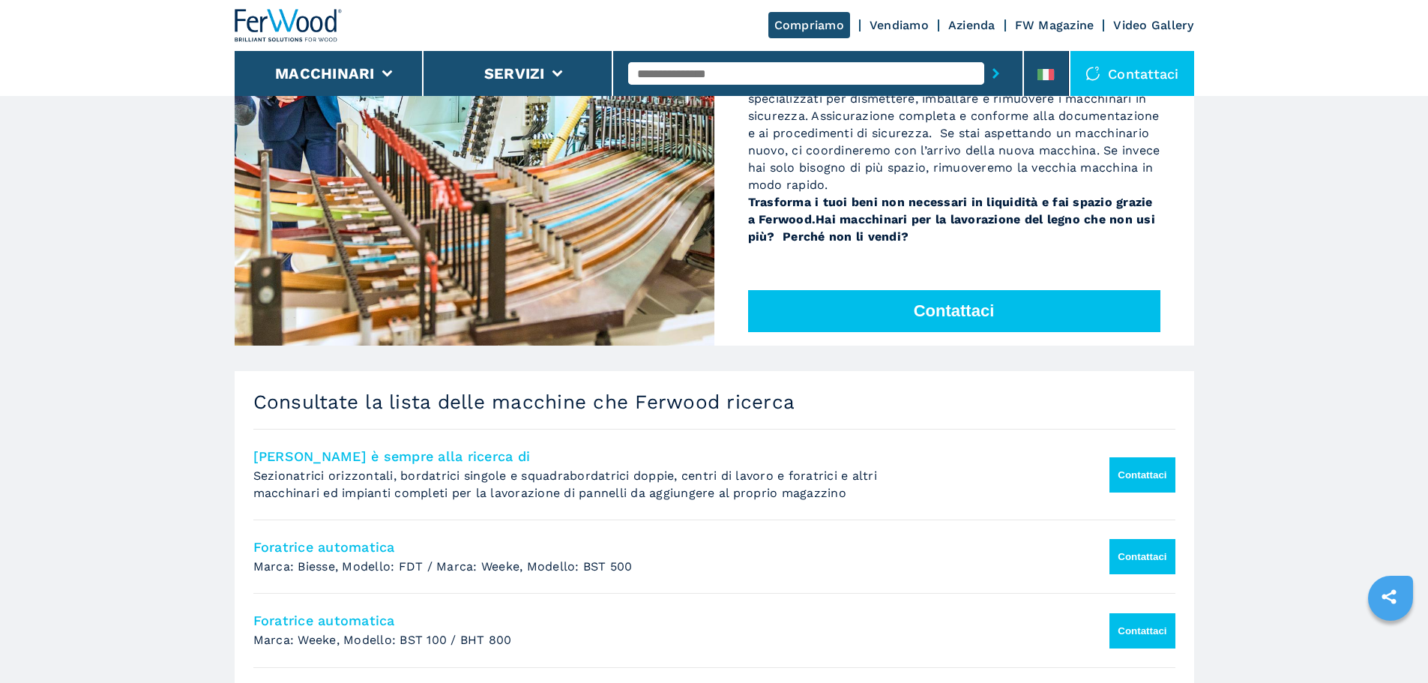
scroll to position [443, 0]
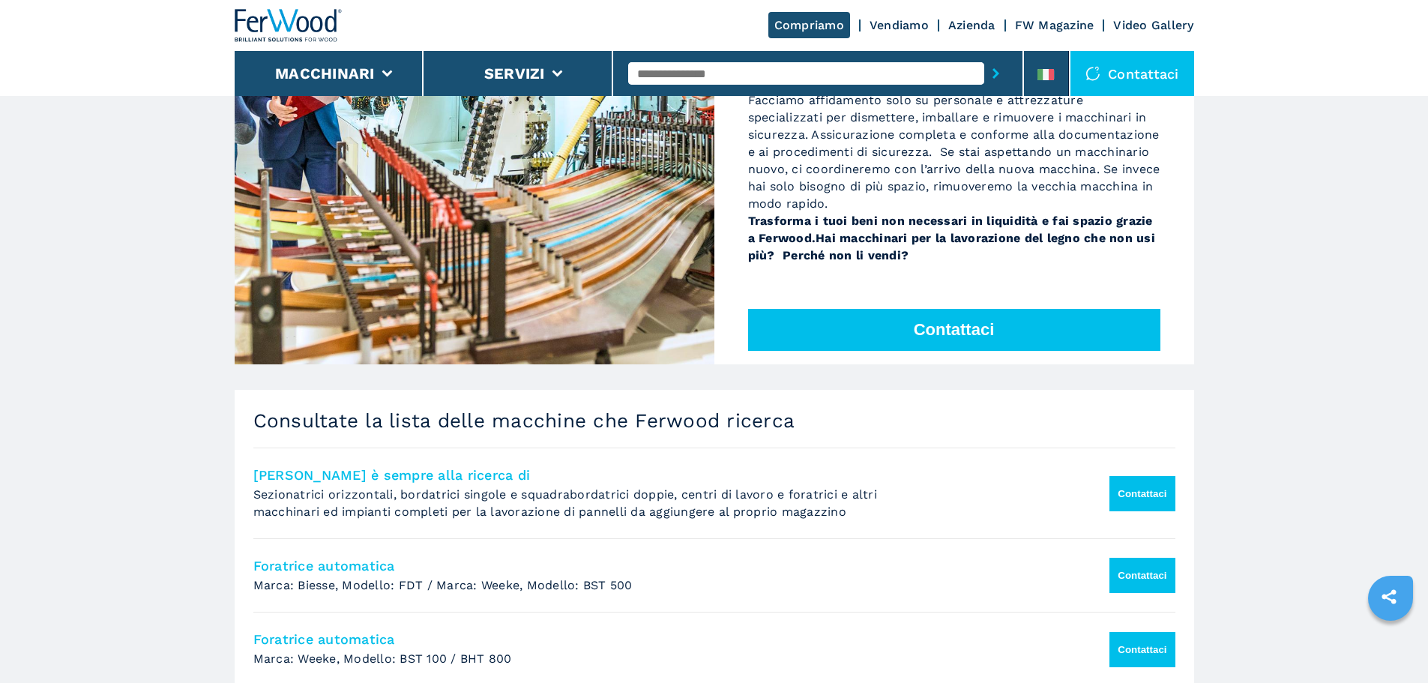
click at [1118, 64] on div "Contattaci" at bounding box center [1132, 73] width 124 height 45
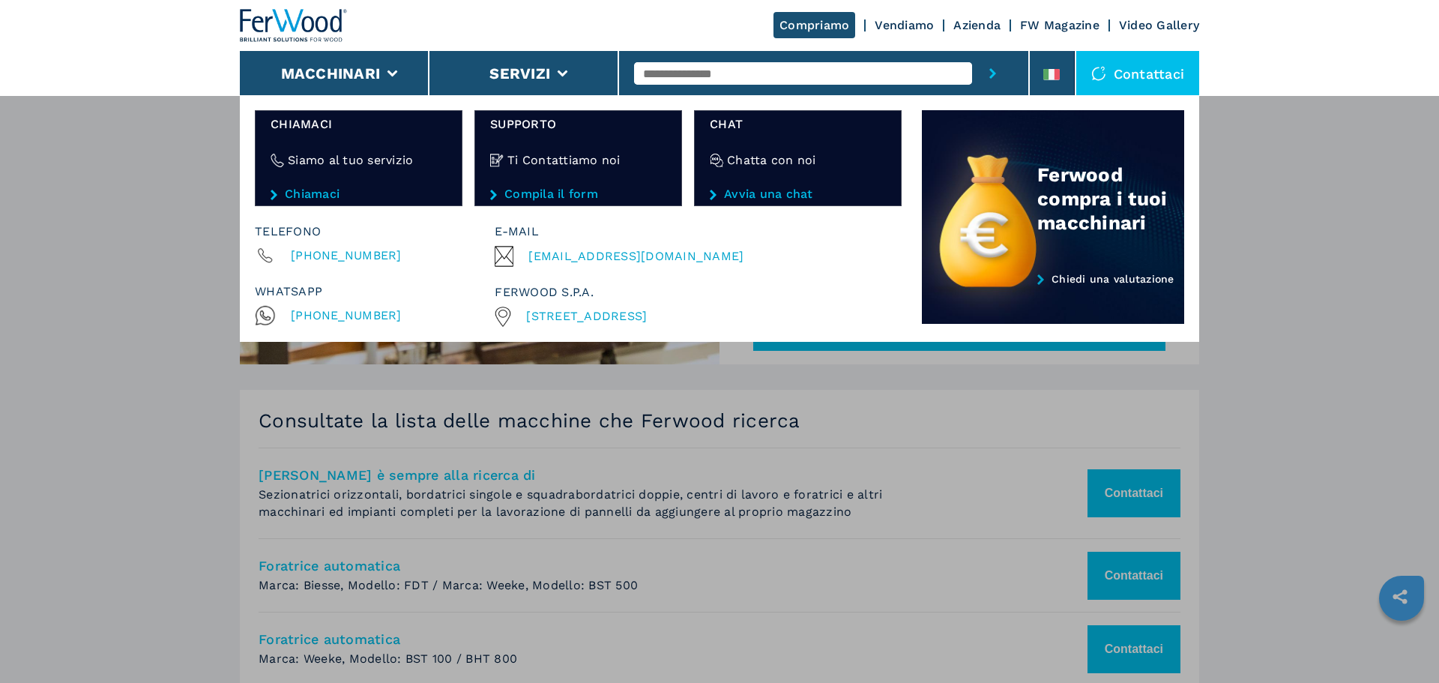
click at [1108, 60] on div "Contattaci" at bounding box center [1138, 73] width 124 height 45
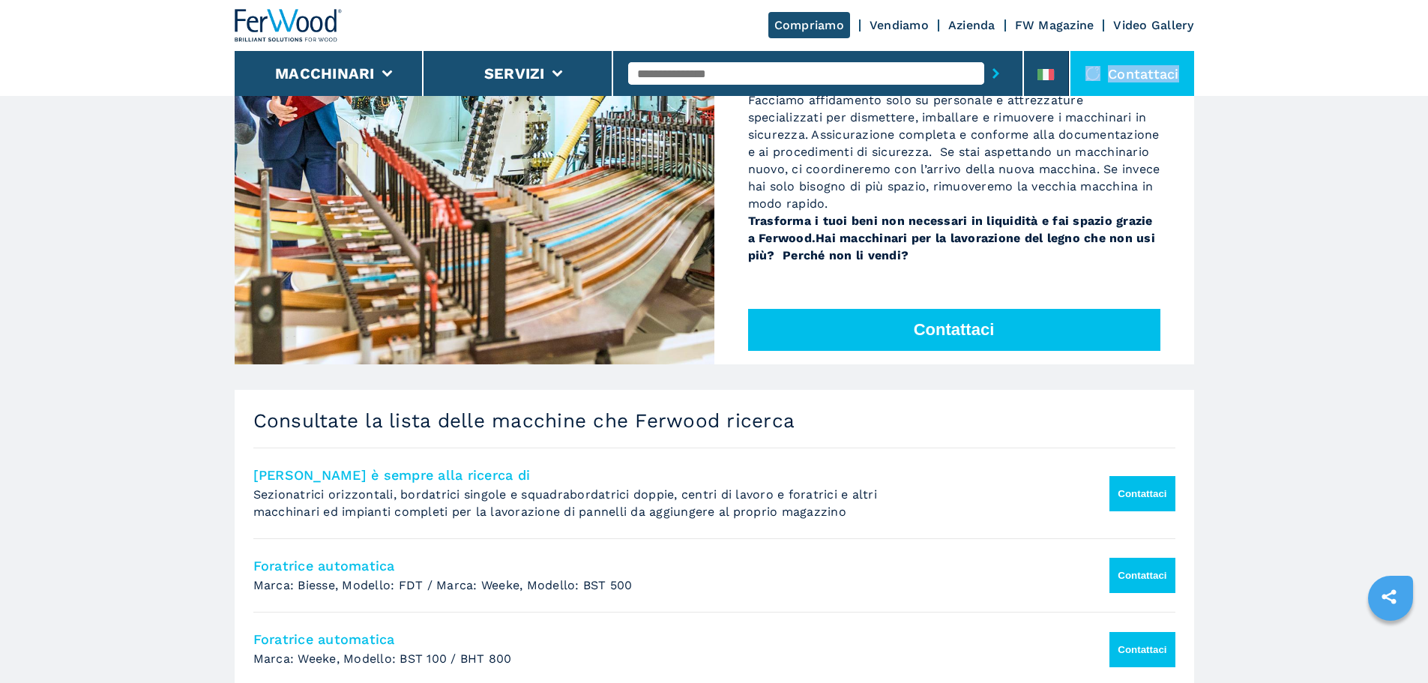
click at [1108, 60] on div "Contattaci" at bounding box center [1132, 73] width 124 height 45
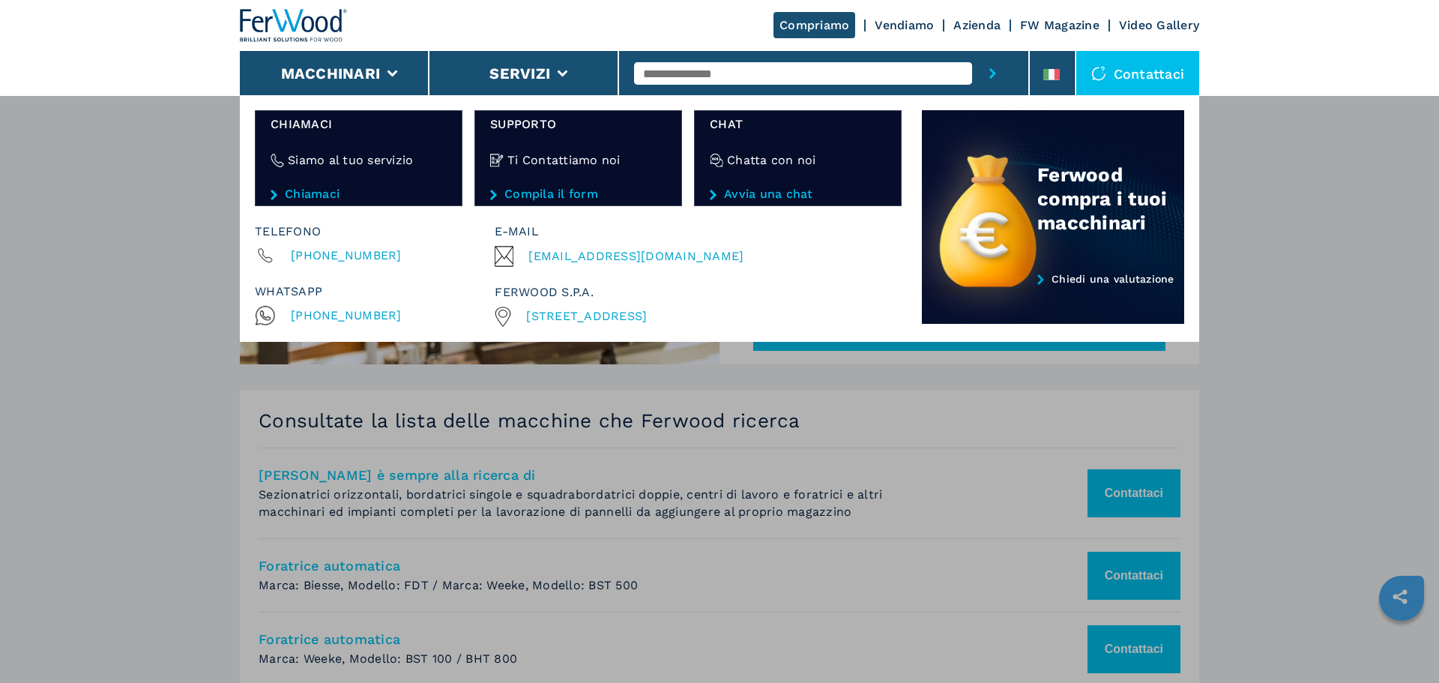
click at [551, 169] on div "Ti Contattiamo noi" at bounding box center [578, 160] width 176 height 55
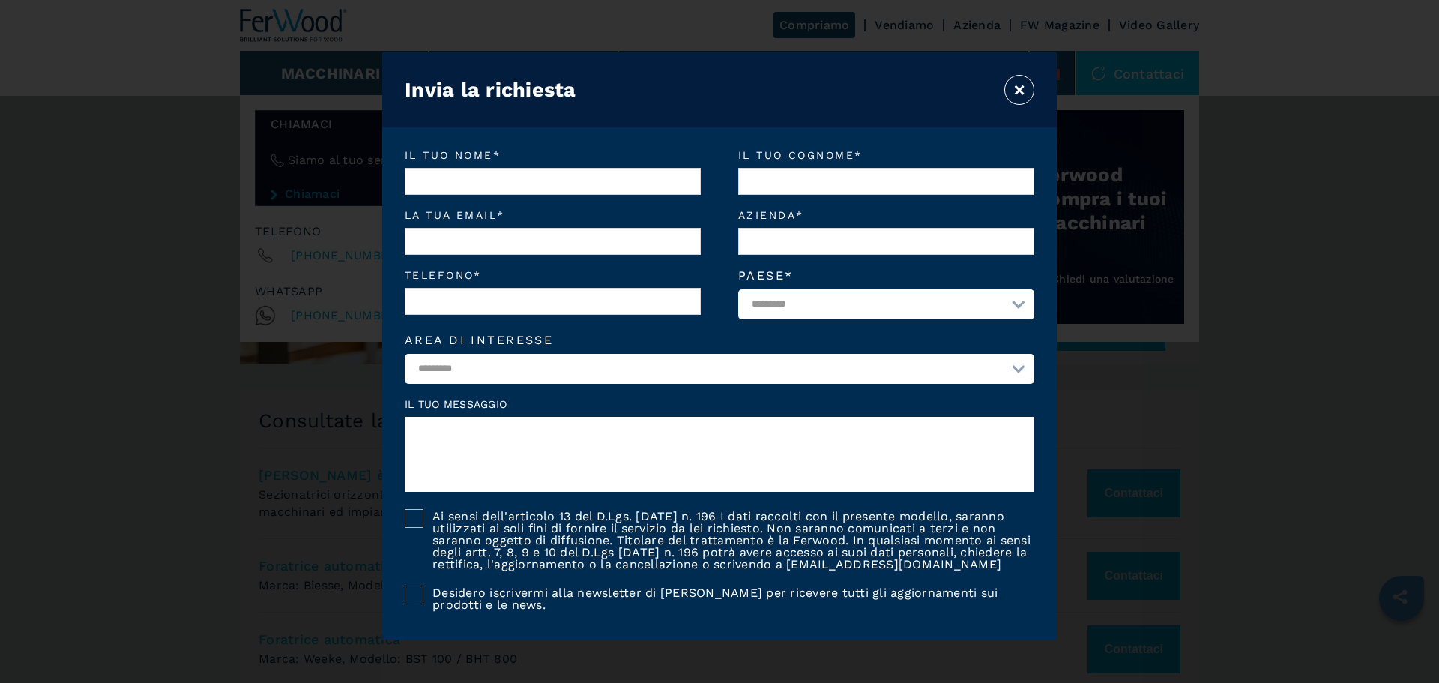
click at [1011, 91] on button "×" at bounding box center [1019, 90] width 30 height 30
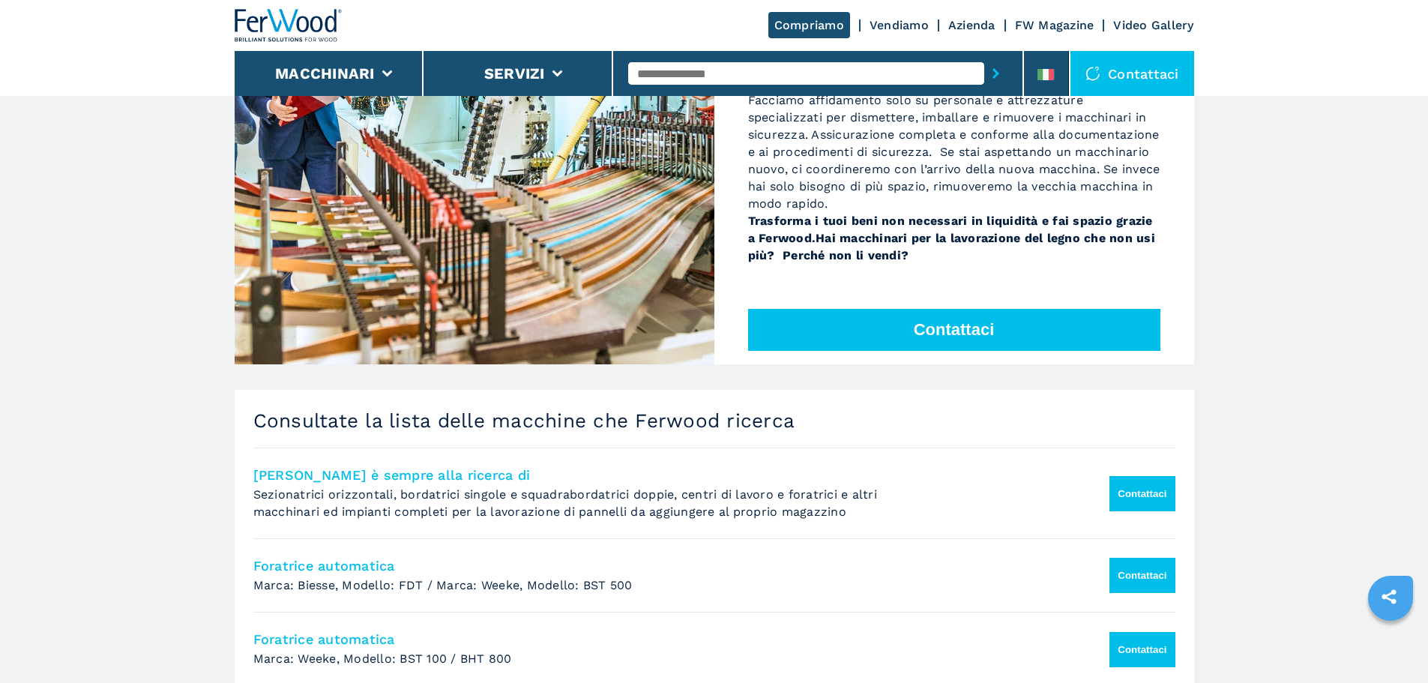
click at [1105, 80] on div at bounding box center [1096, 73] width 22 height 15
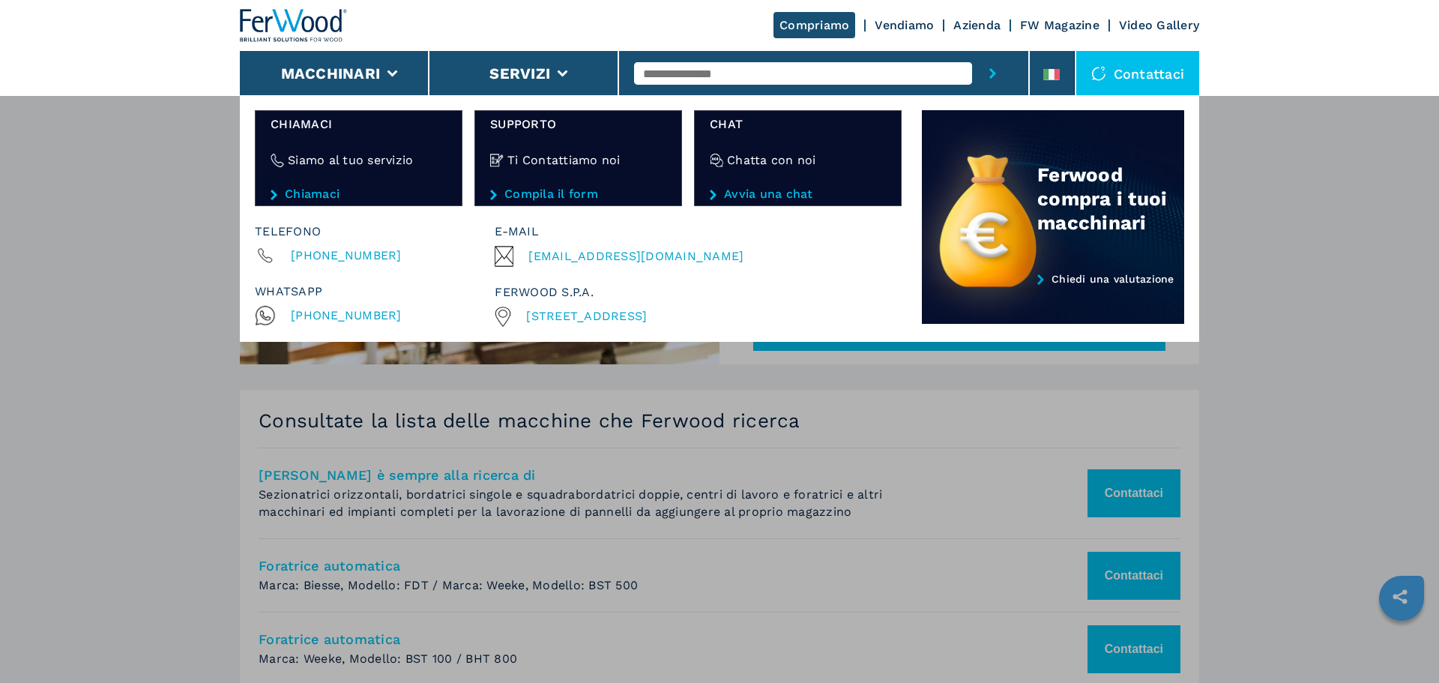
click at [340, 150] on div "Siamo al tuo servizio" at bounding box center [359, 160] width 176 height 55
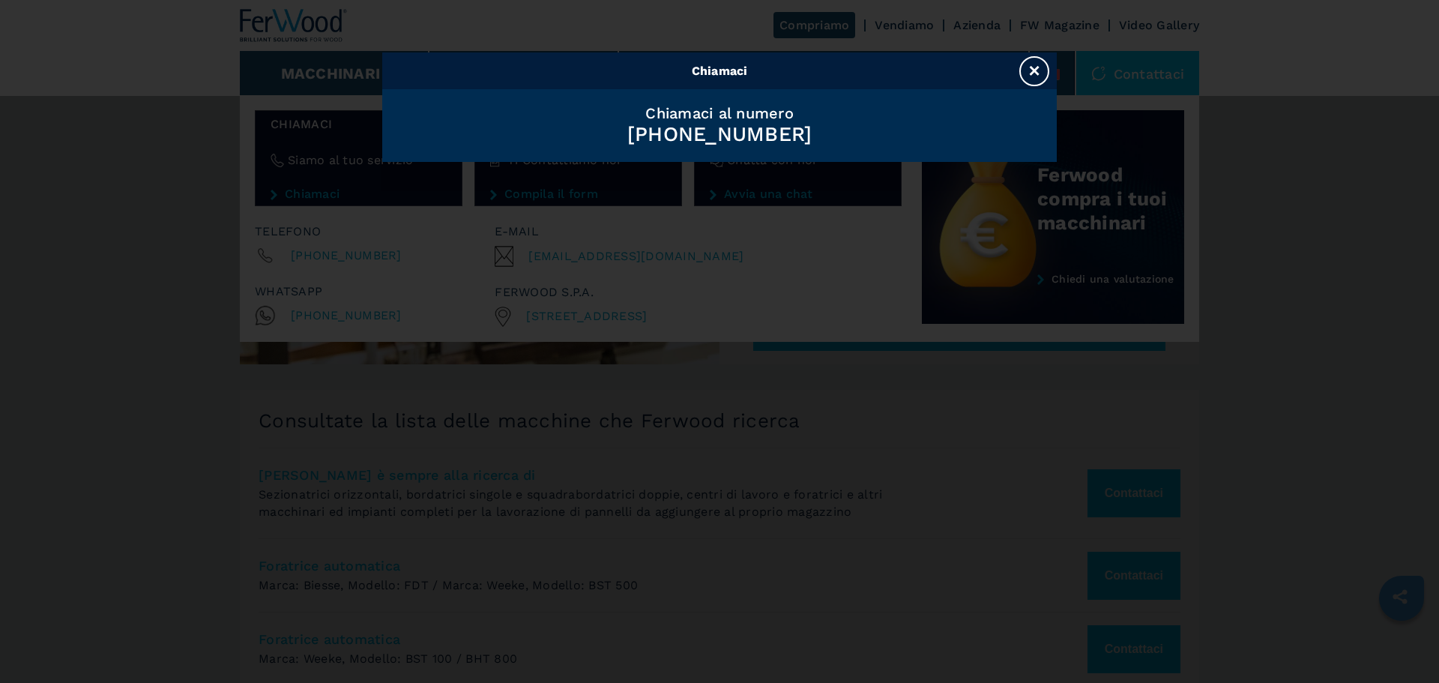
click at [1028, 65] on button "×" at bounding box center [1034, 71] width 30 height 30
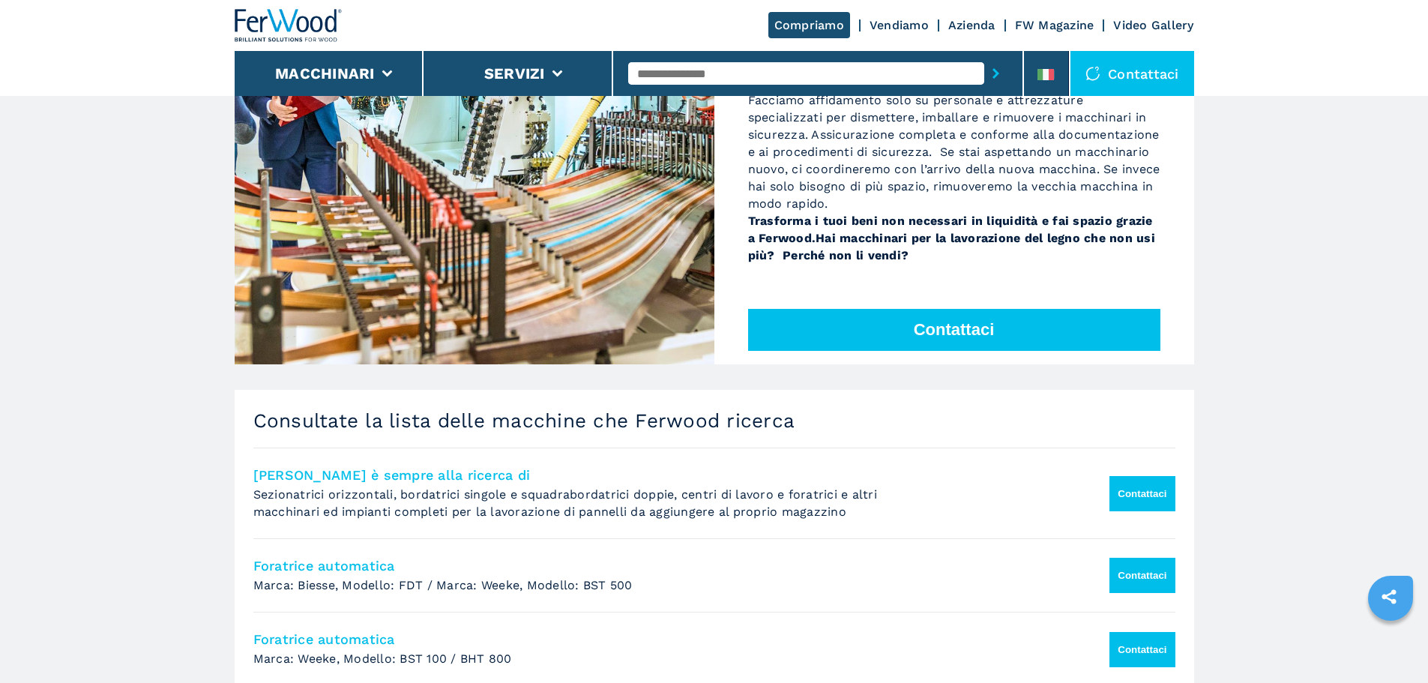
click at [1106, 70] on div at bounding box center [1096, 73] width 22 height 15
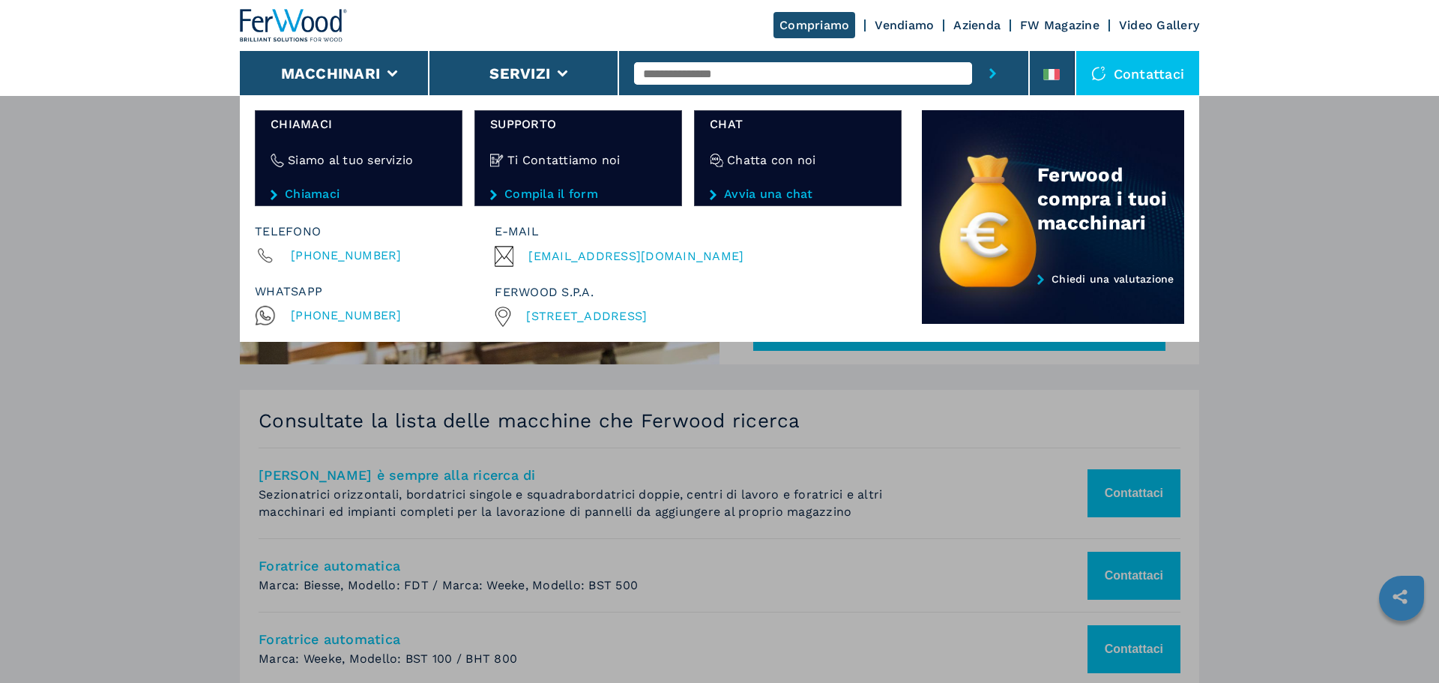
click at [830, 162] on div "Chatta con noi" at bounding box center [798, 160] width 176 height 55
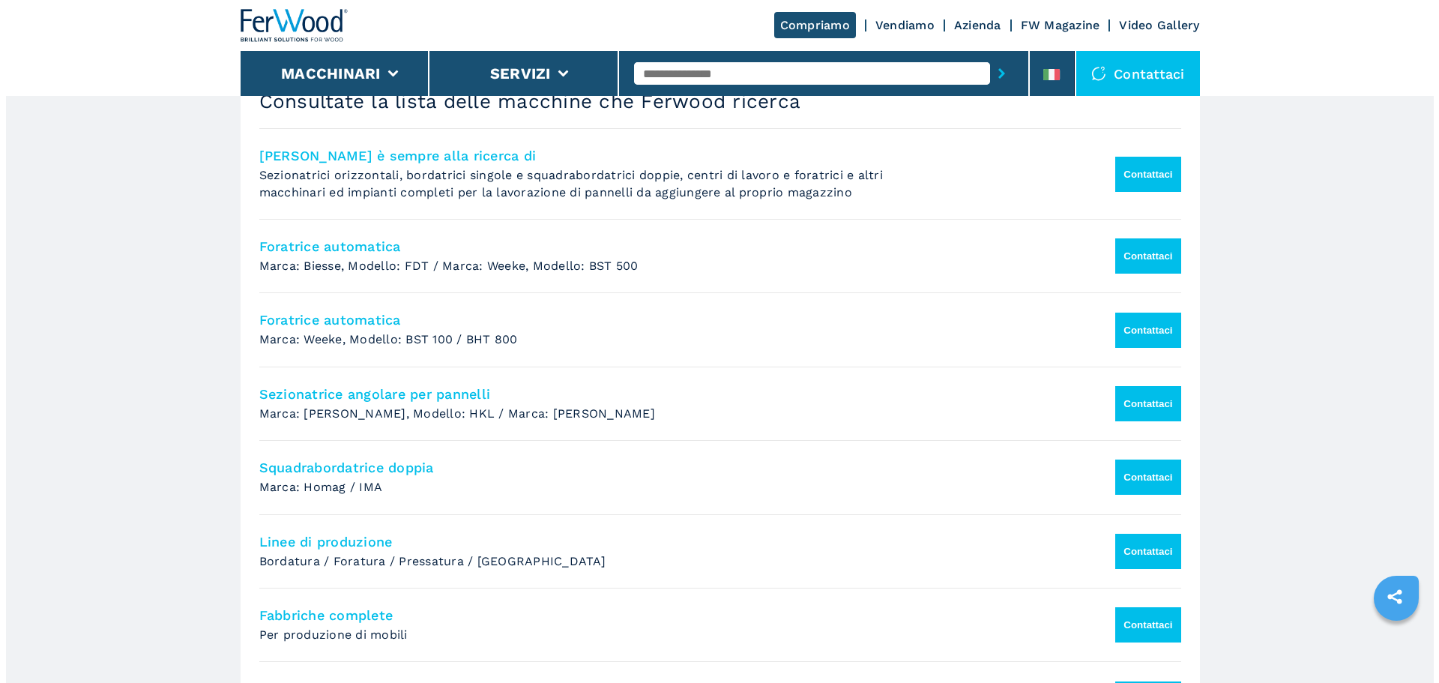
scroll to position [749, 0]
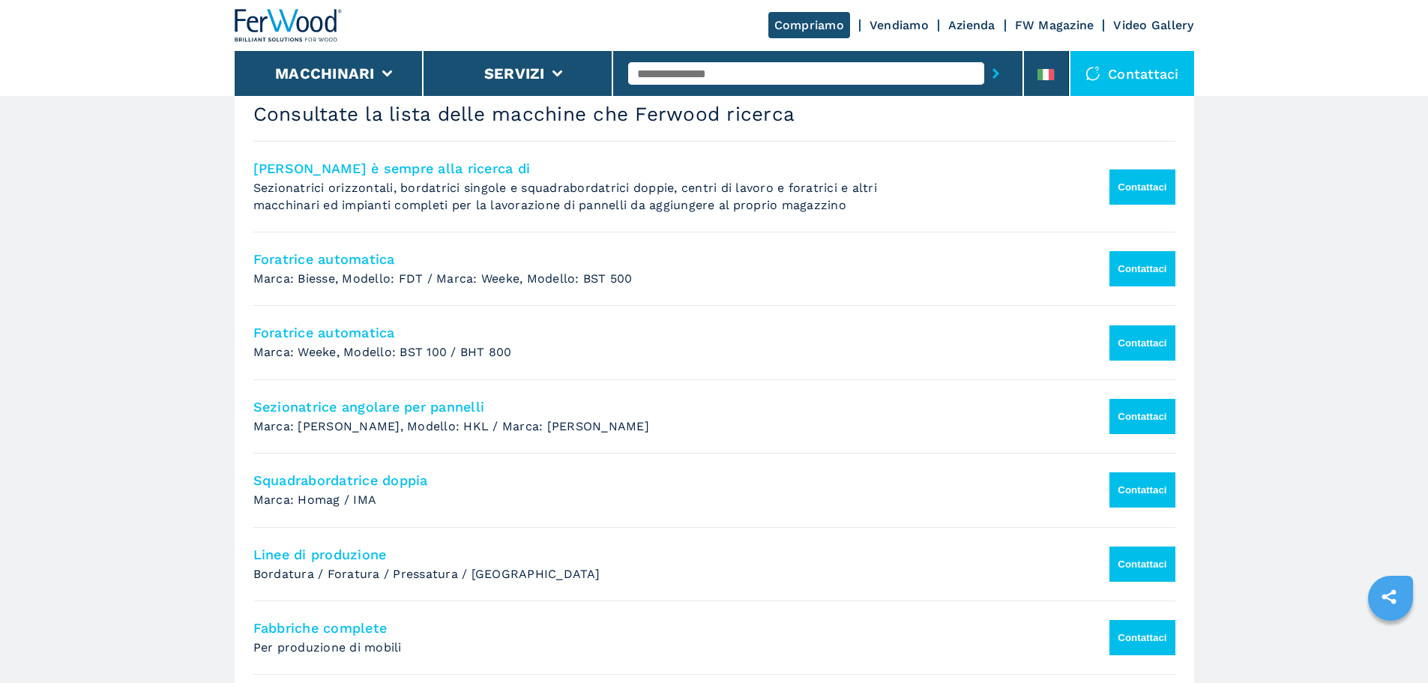
click at [1114, 273] on button "Contattaci" at bounding box center [1141, 268] width 65 height 35
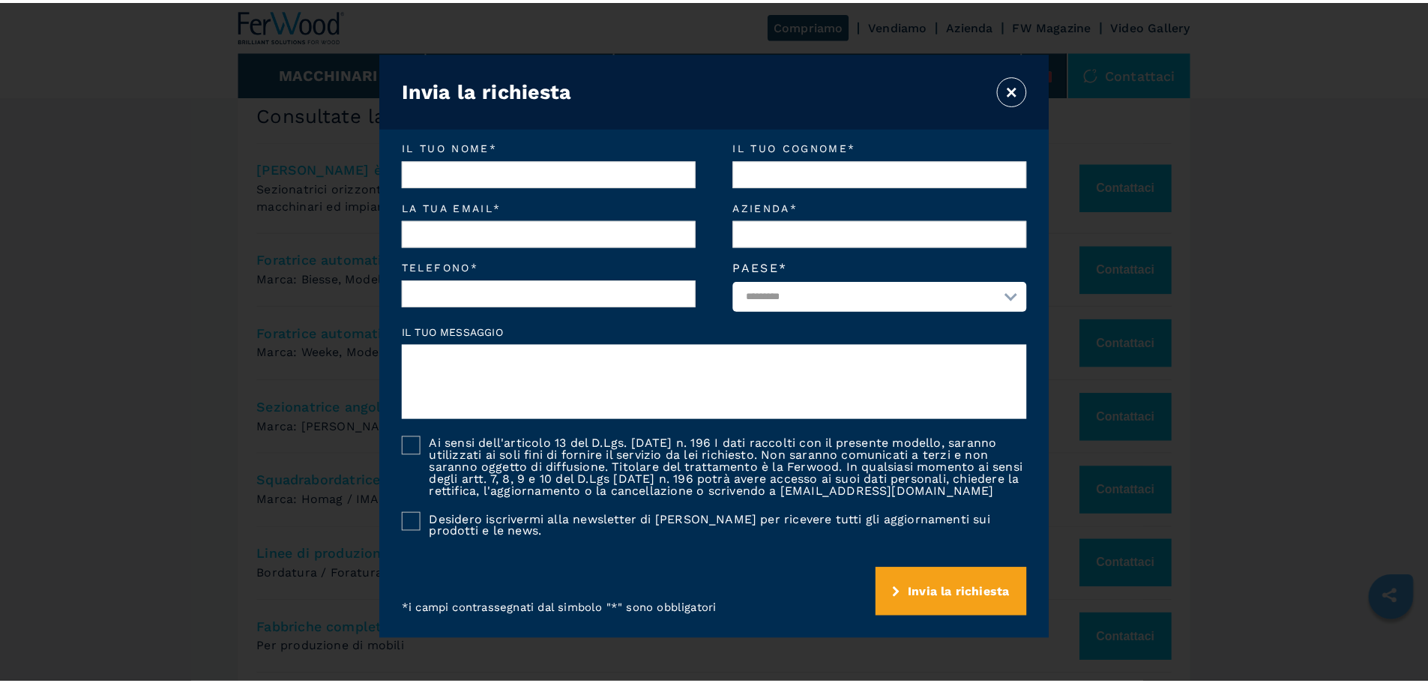
scroll to position [22, 0]
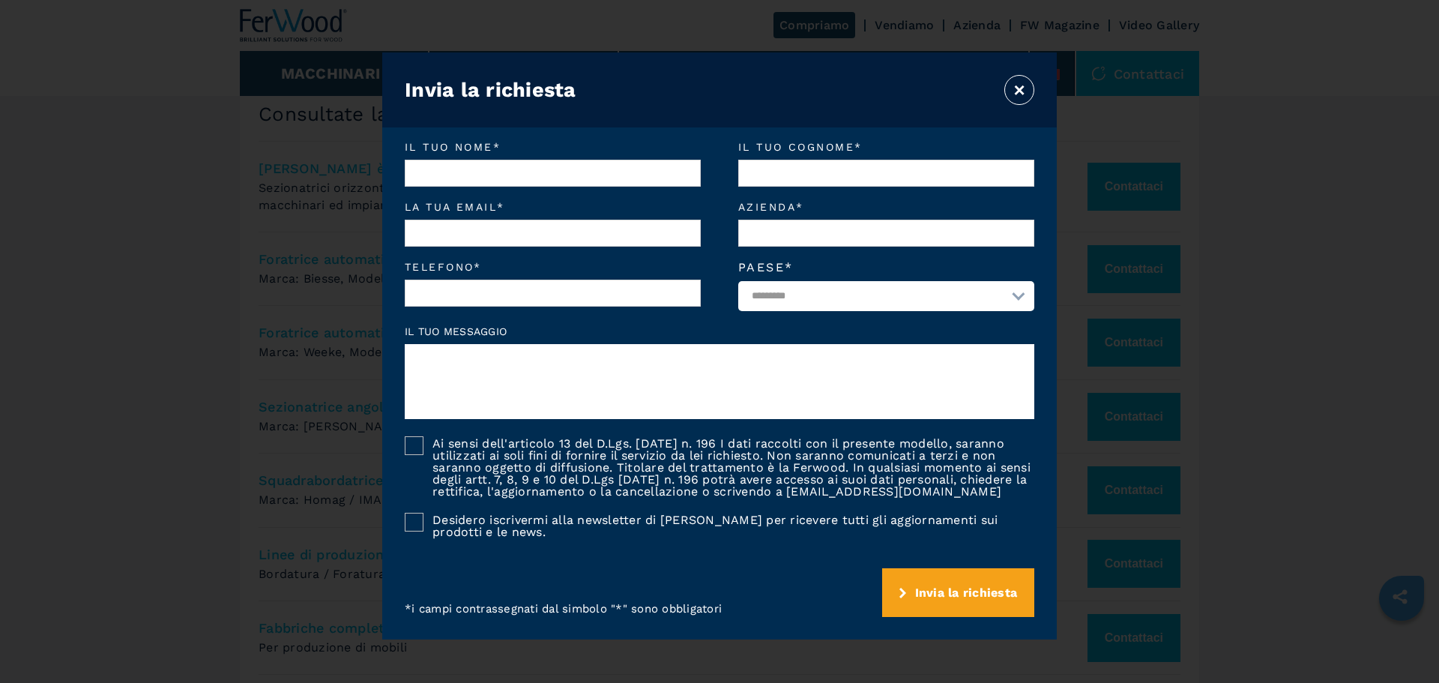
click at [1024, 83] on button "×" at bounding box center [1019, 90] width 30 height 30
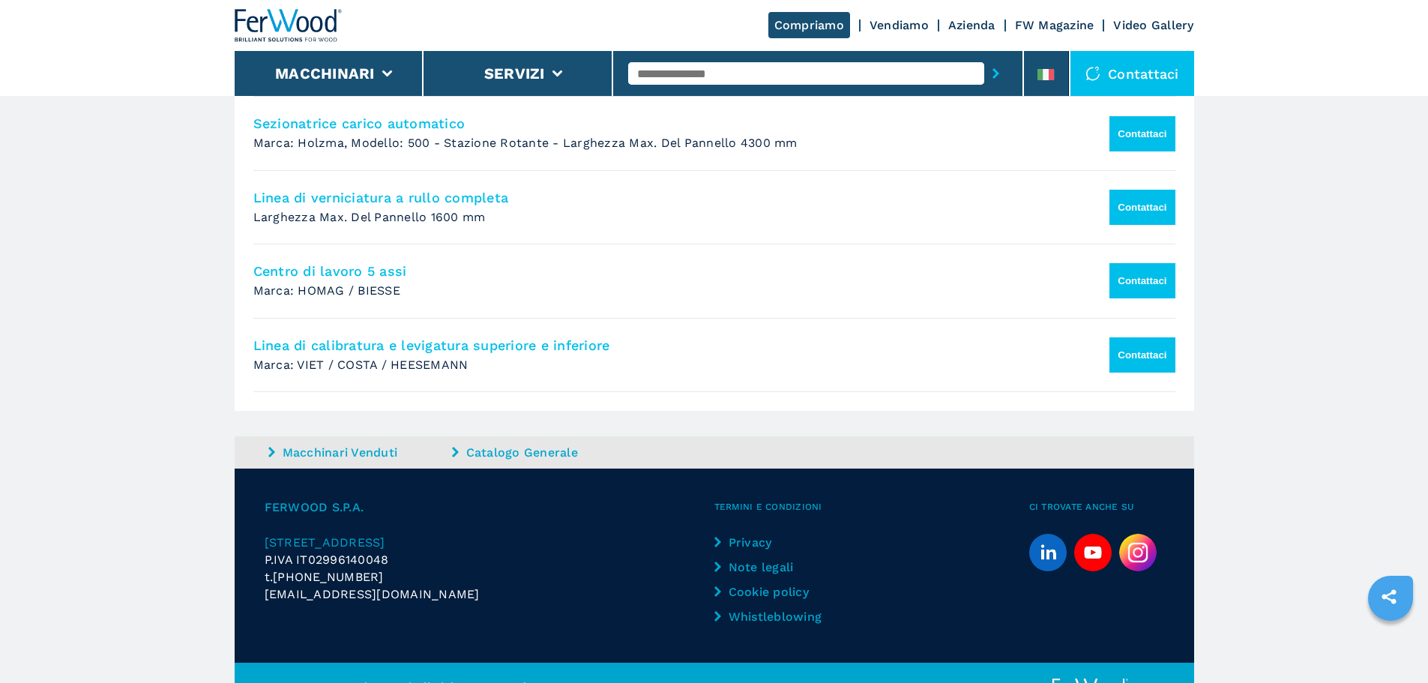
scroll to position [1356, 0]
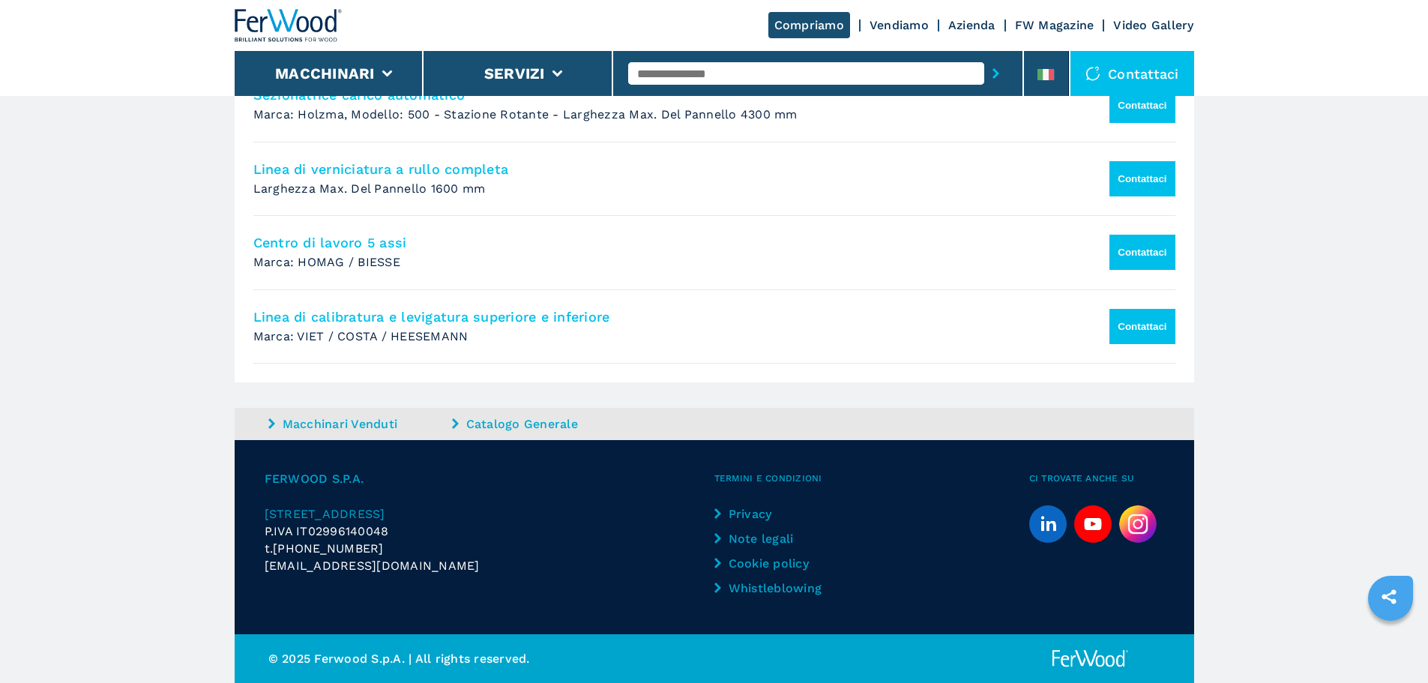
click at [517, 427] on link "Catalogo Generale" at bounding box center [542, 423] width 180 height 17
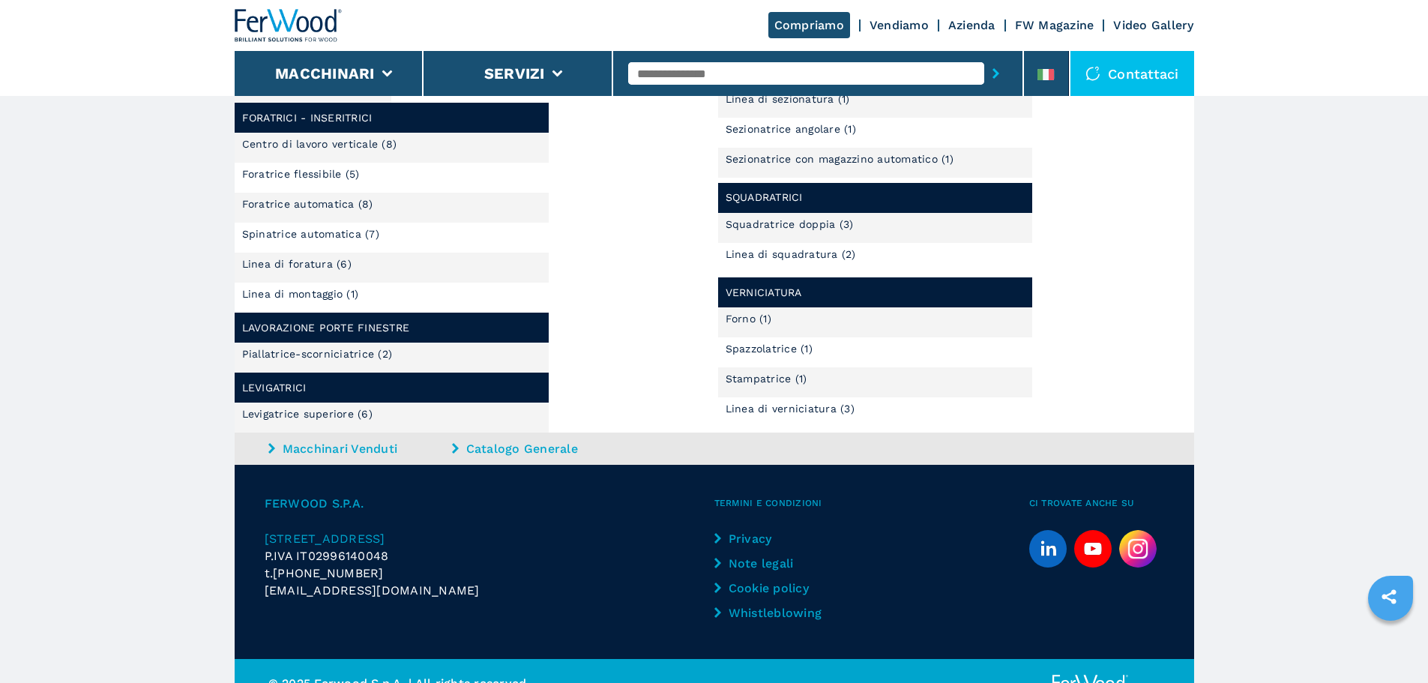
scroll to position [895, 0]
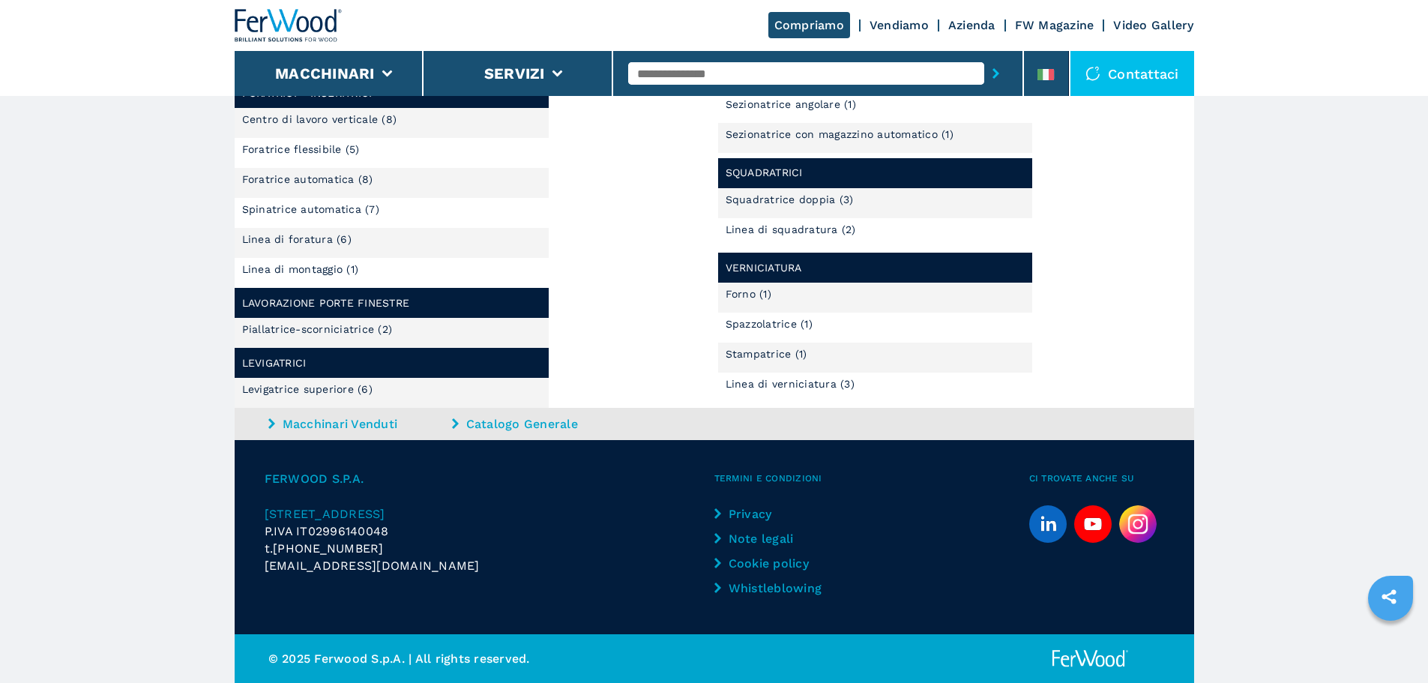
click at [356, 423] on link "Macchinari Venduti" at bounding box center [358, 423] width 180 height 17
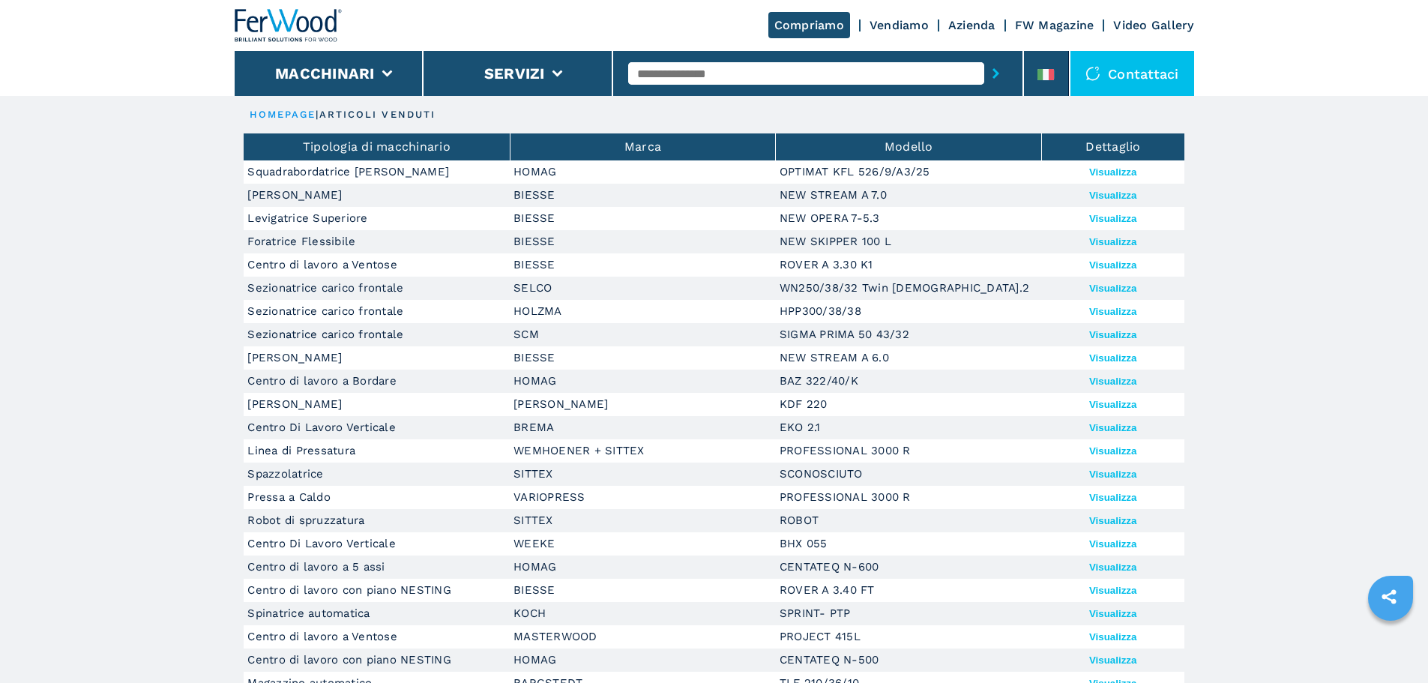
click at [1129, 174] on button "Visualizza" at bounding box center [1112, 171] width 47 height 11
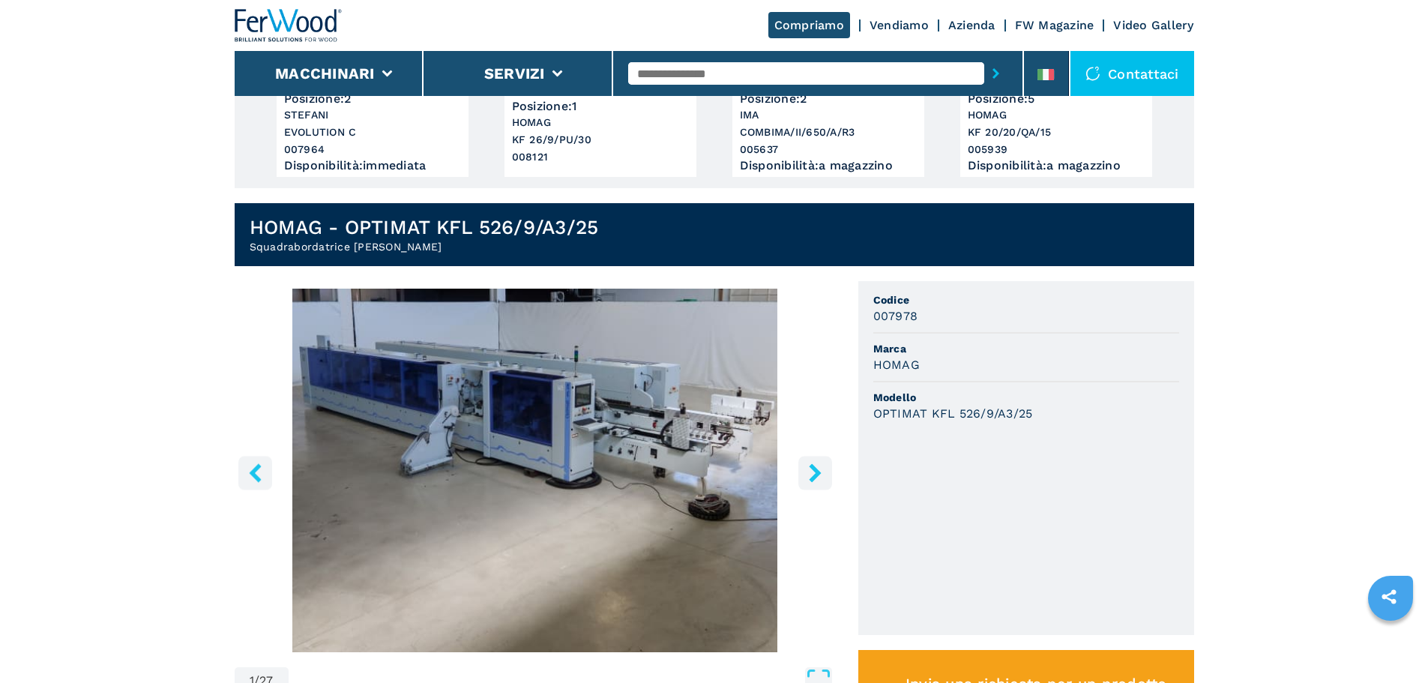
scroll to position [375, 0]
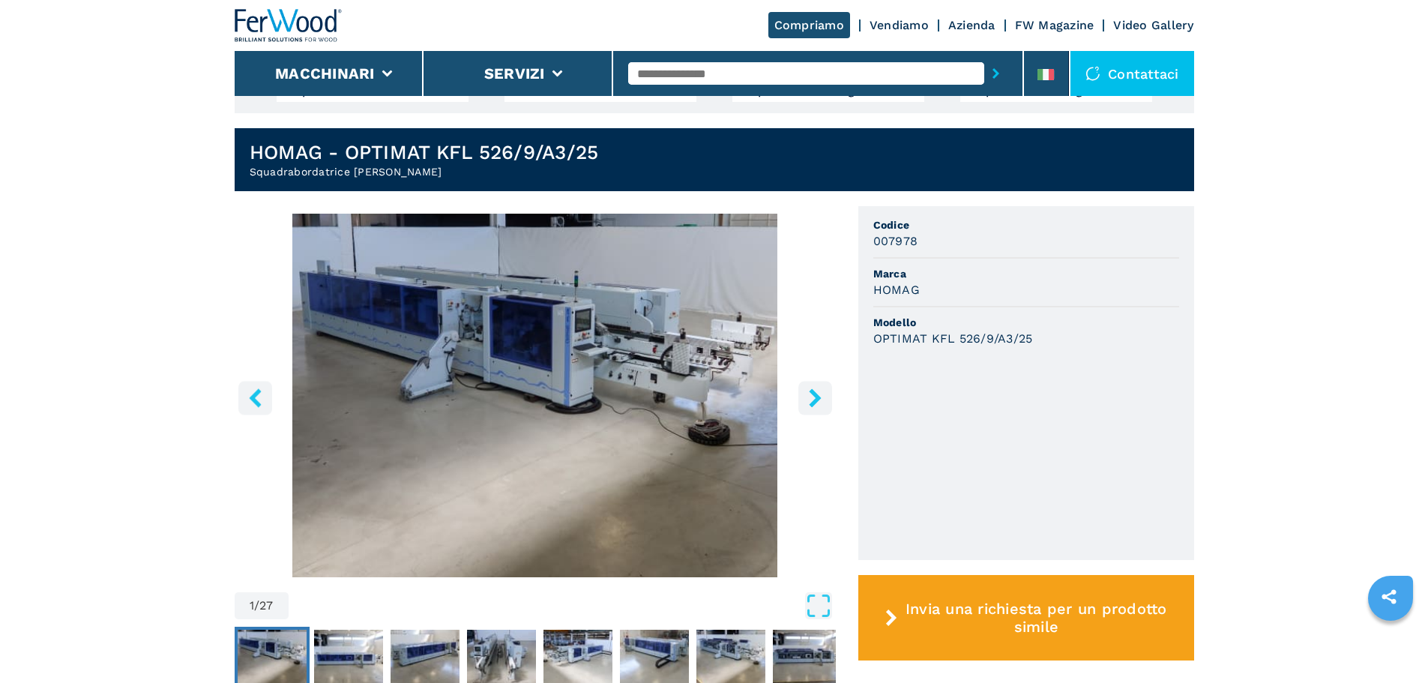
click at [804, 381] on button "right-button" at bounding box center [815, 398] width 34 height 34
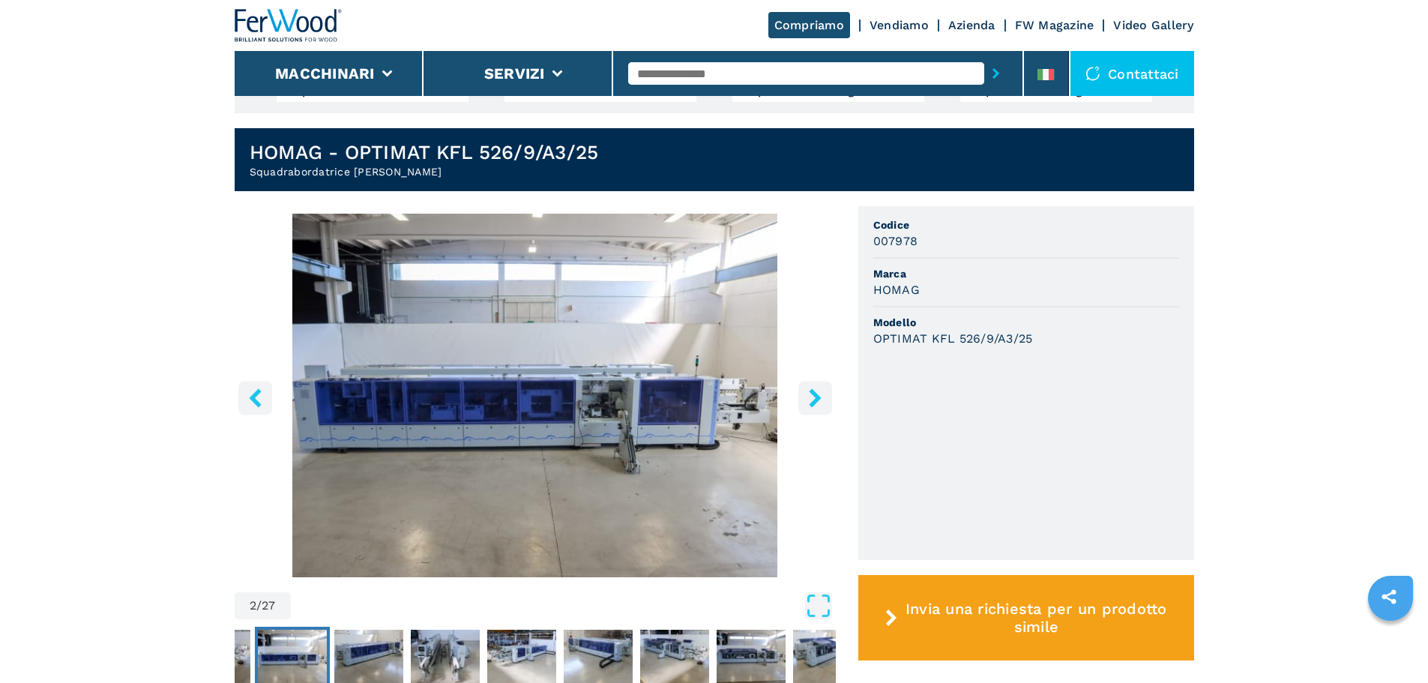
click at [804, 381] on button "right-button" at bounding box center [815, 398] width 34 height 34
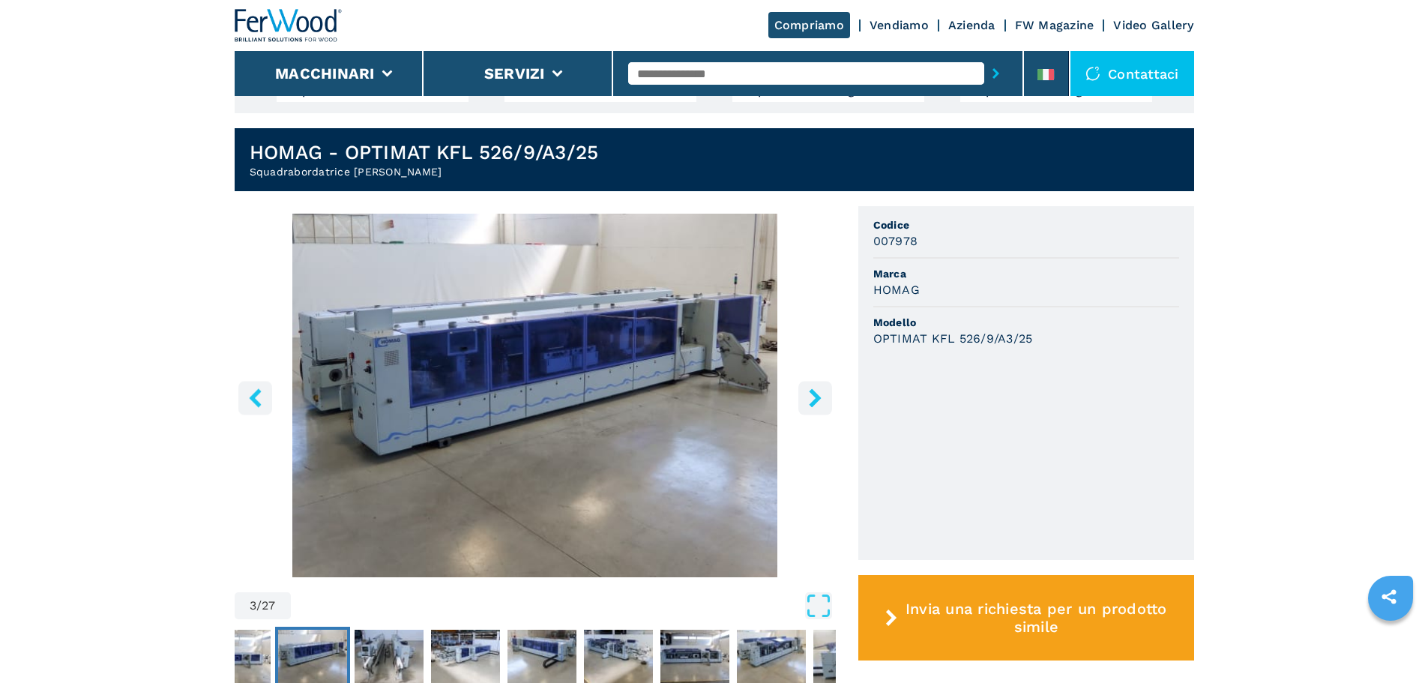
click at [804, 381] on button "right-button" at bounding box center [815, 398] width 34 height 34
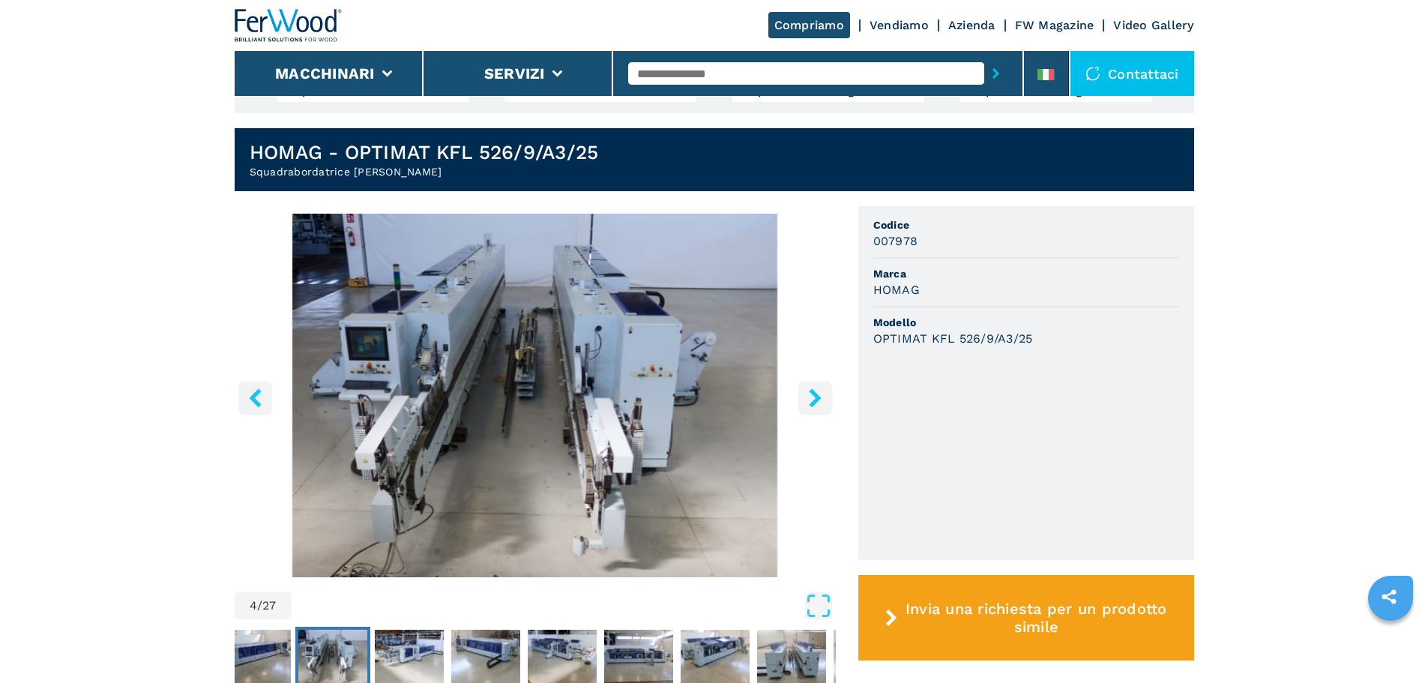
click at [804, 381] on button "right-button" at bounding box center [815, 398] width 34 height 34
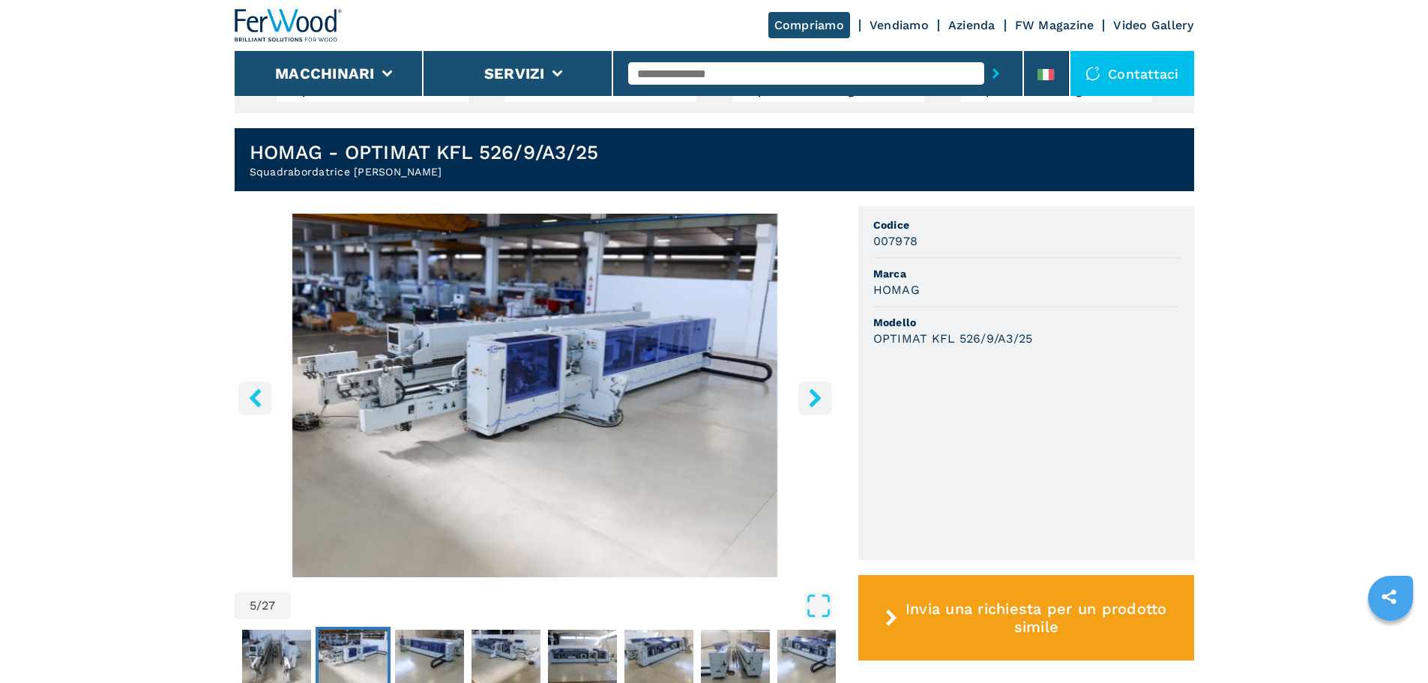
click at [804, 381] on button "right-button" at bounding box center [815, 398] width 34 height 34
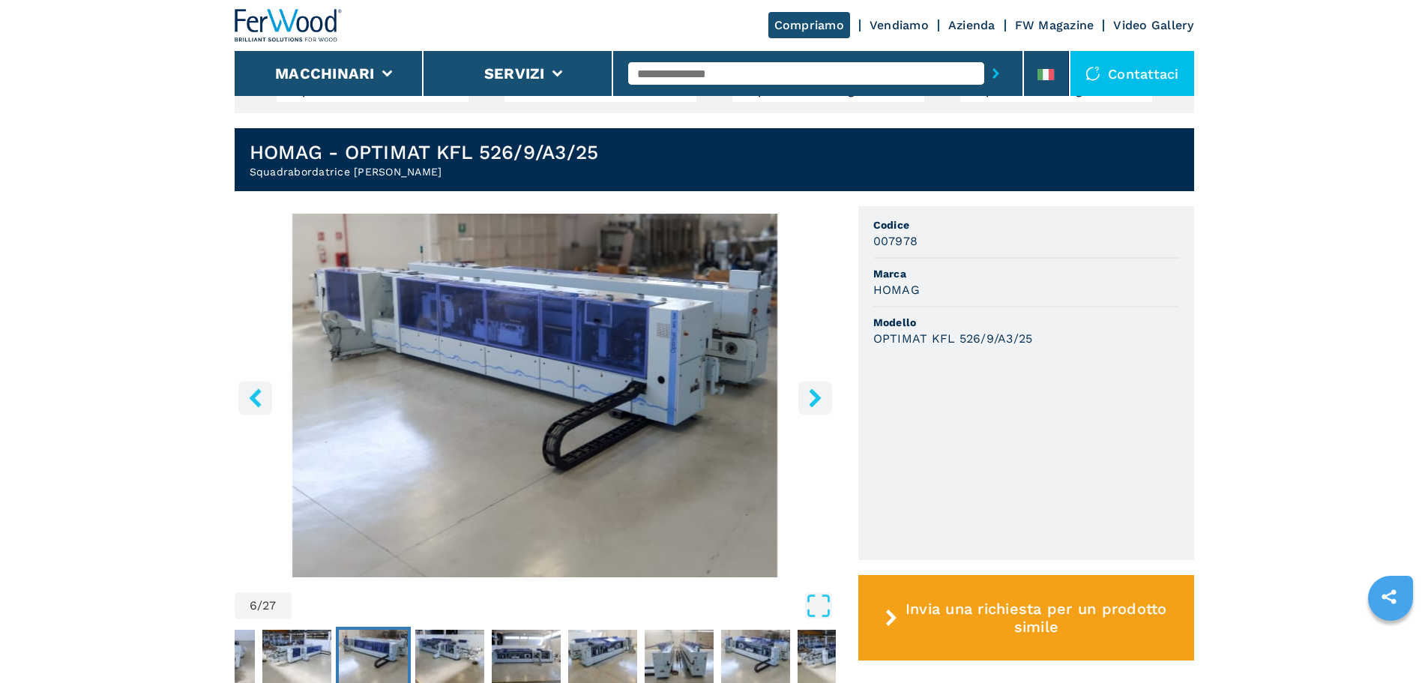
click at [804, 381] on button "right-button" at bounding box center [815, 398] width 34 height 34
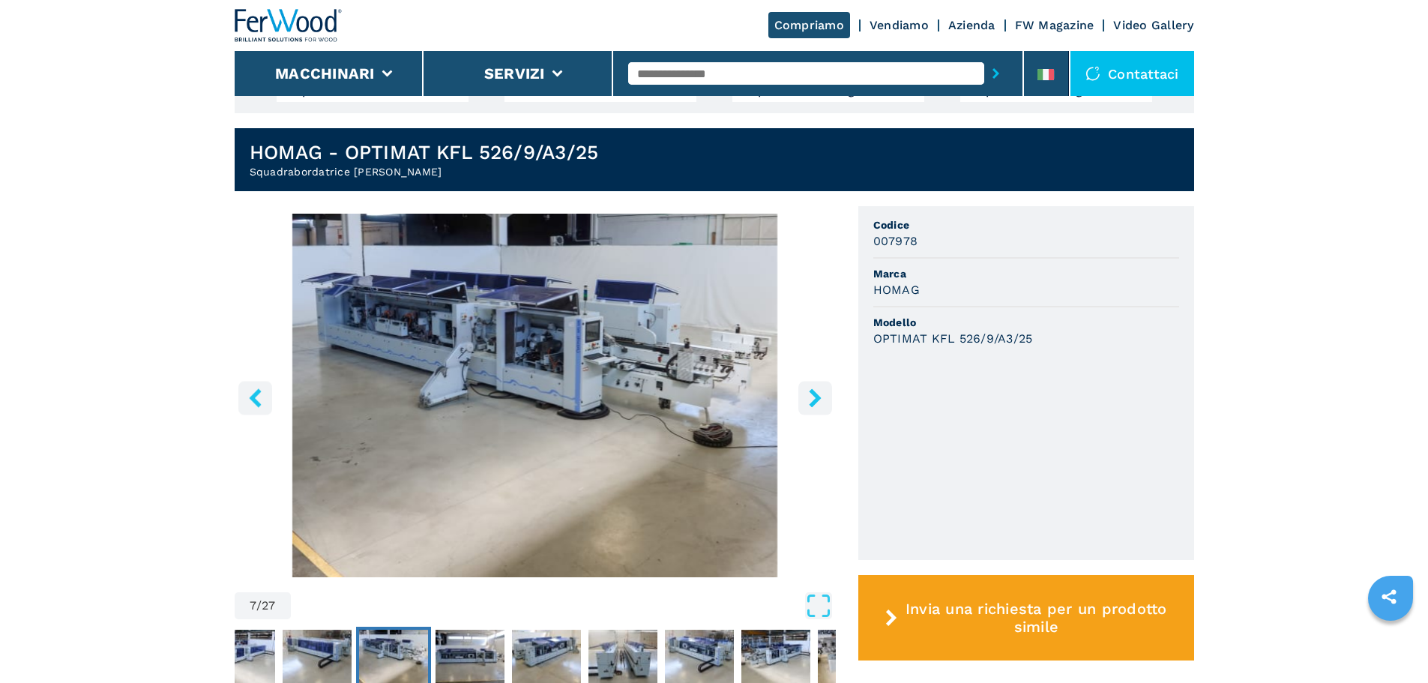
click at [804, 381] on button "right-button" at bounding box center [815, 398] width 34 height 34
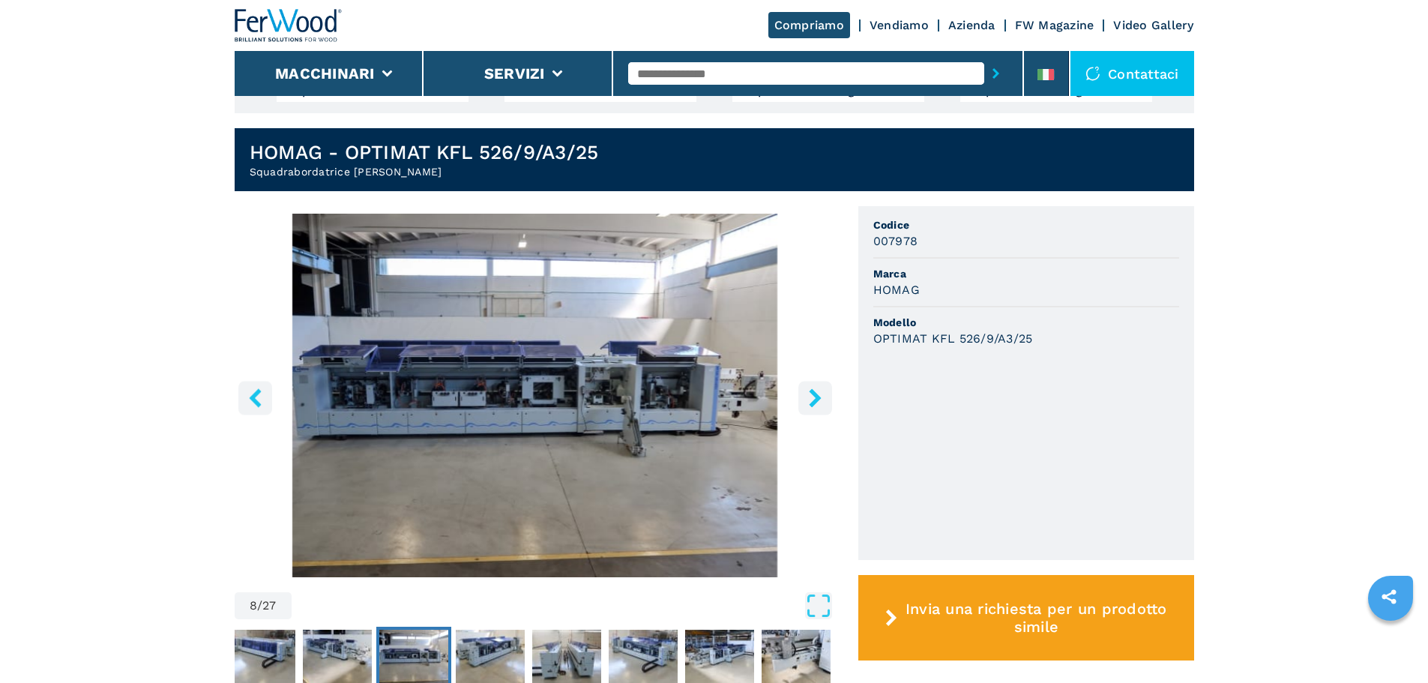
click at [804, 381] on button "right-button" at bounding box center [815, 398] width 34 height 34
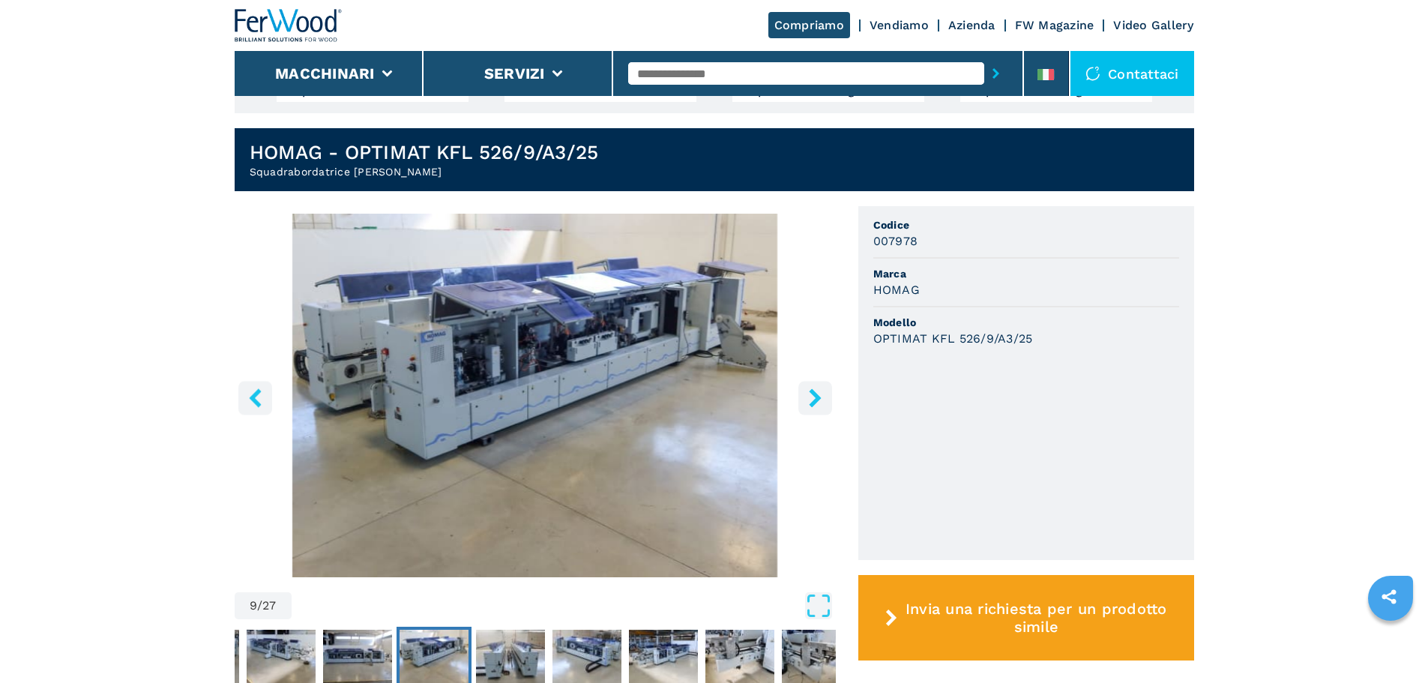
click at [804, 381] on button "right-button" at bounding box center [815, 398] width 34 height 34
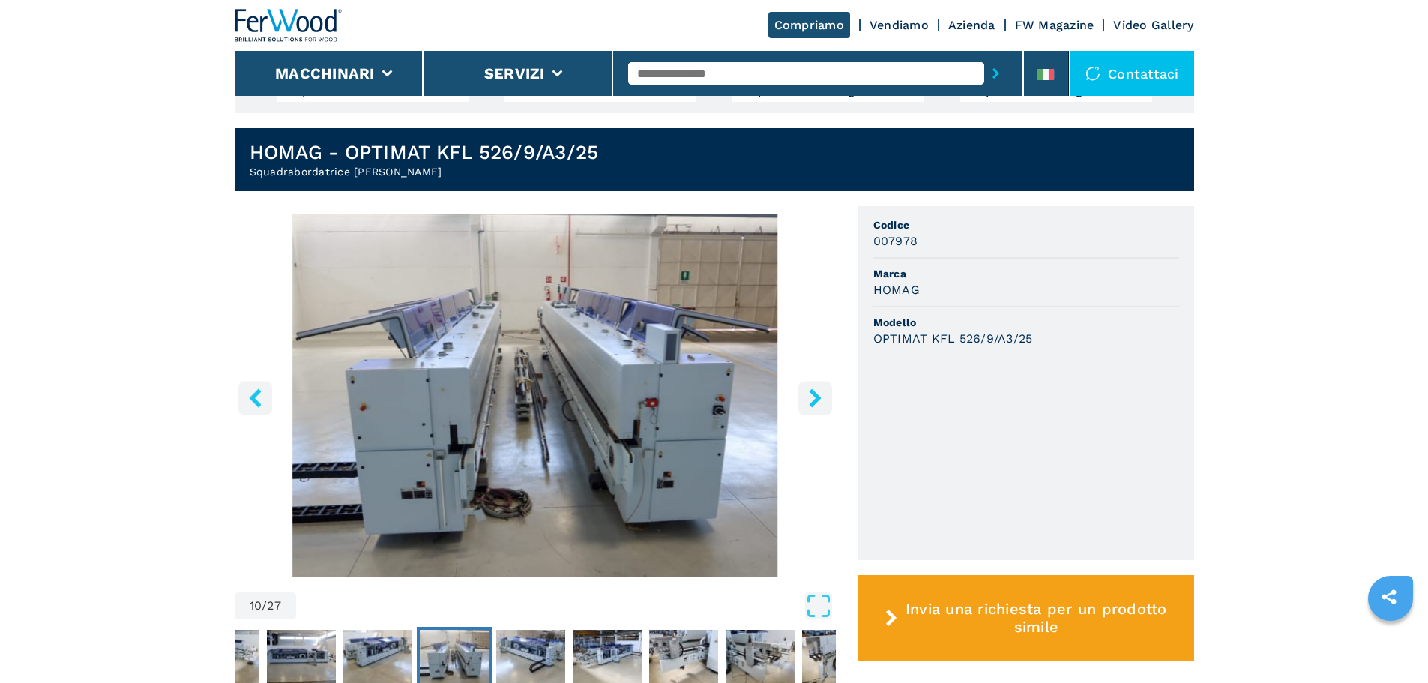
click at [804, 381] on button "right-button" at bounding box center [815, 398] width 34 height 34
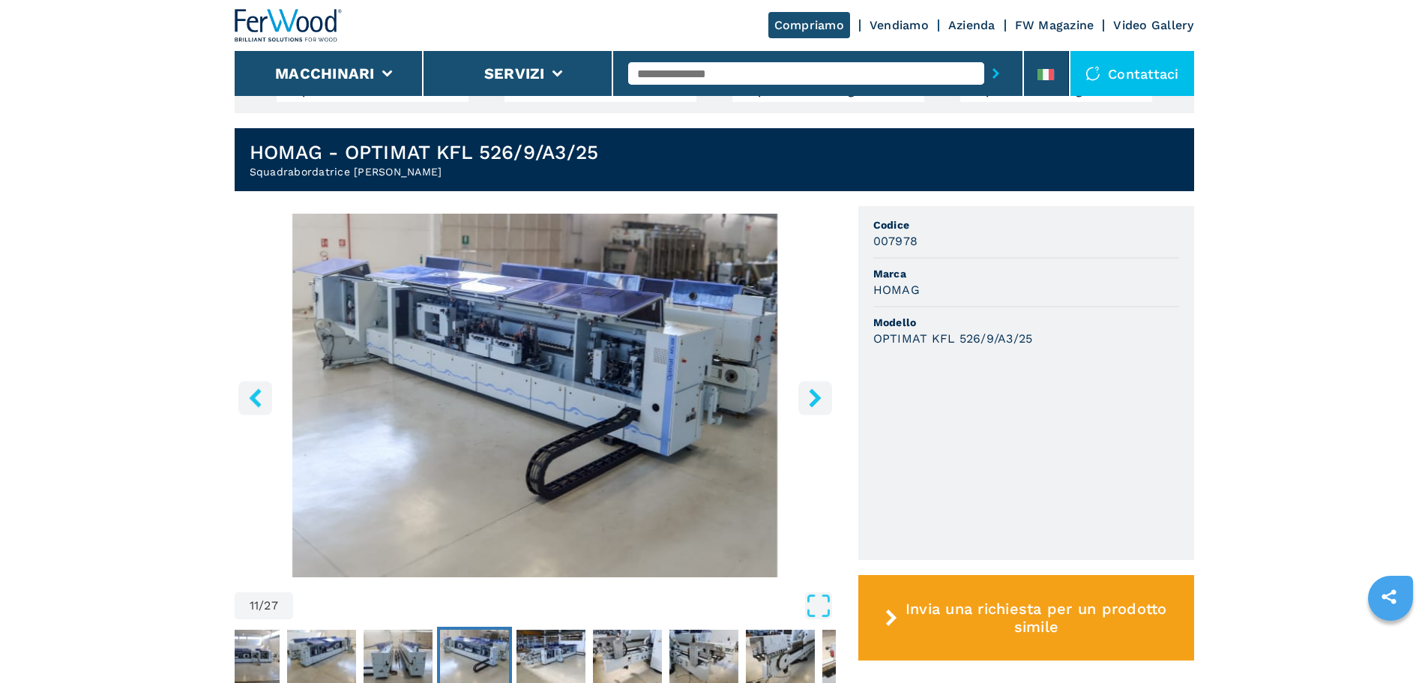
click at [804, 381] on button "right-button" at bounding box center [815, 398] width 34 height 34
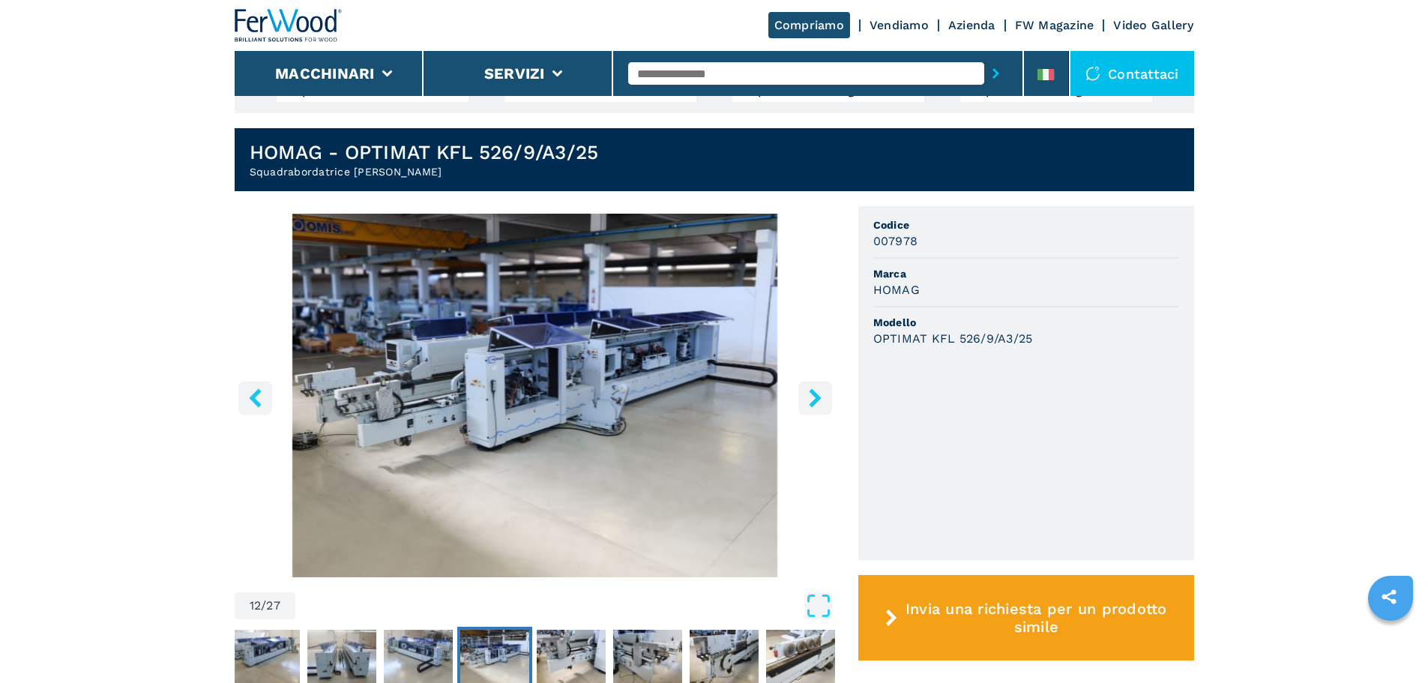
click at [804, 381] on button "right-button" at bounding box center [815, 398] width 34 height 34
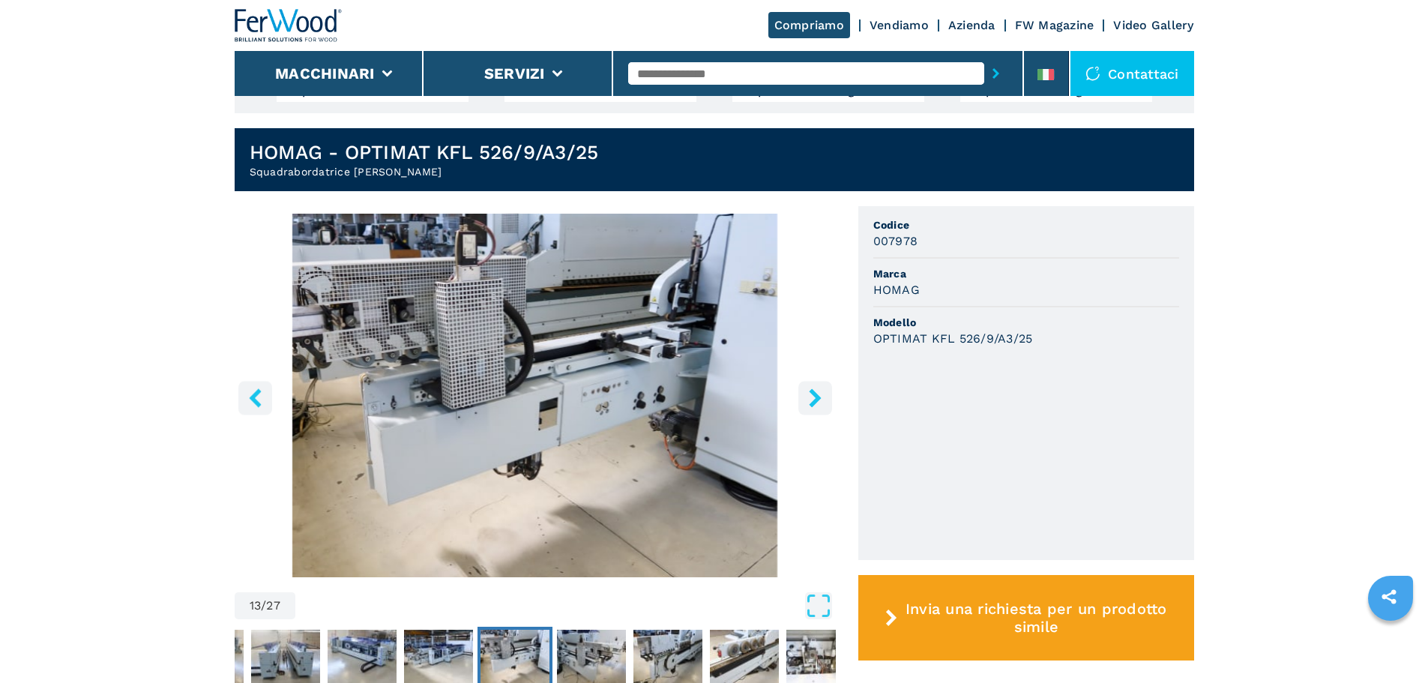
click at [804, 381] on button "right-button" at bounding box center [815, 398] width 34 height 34
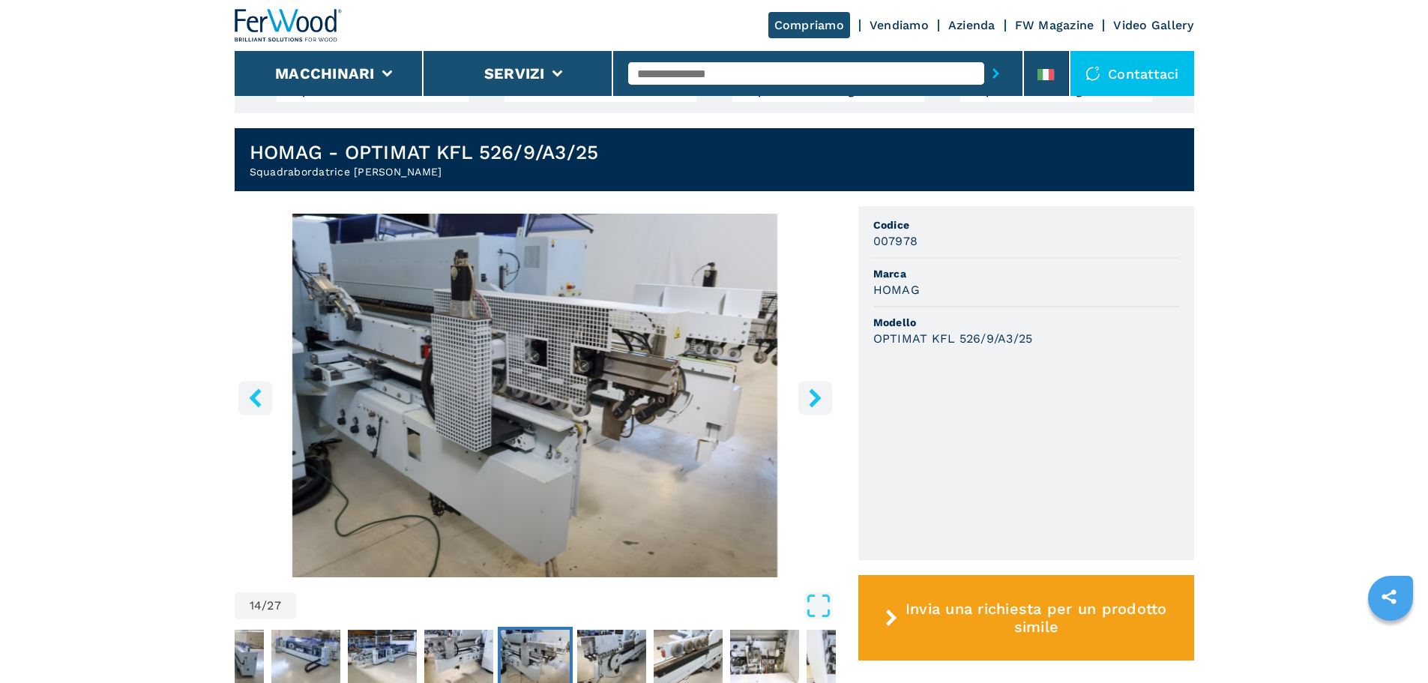
click at [804, 381] on button "right-button" at bounding box center [815, 398] width 34 height 34
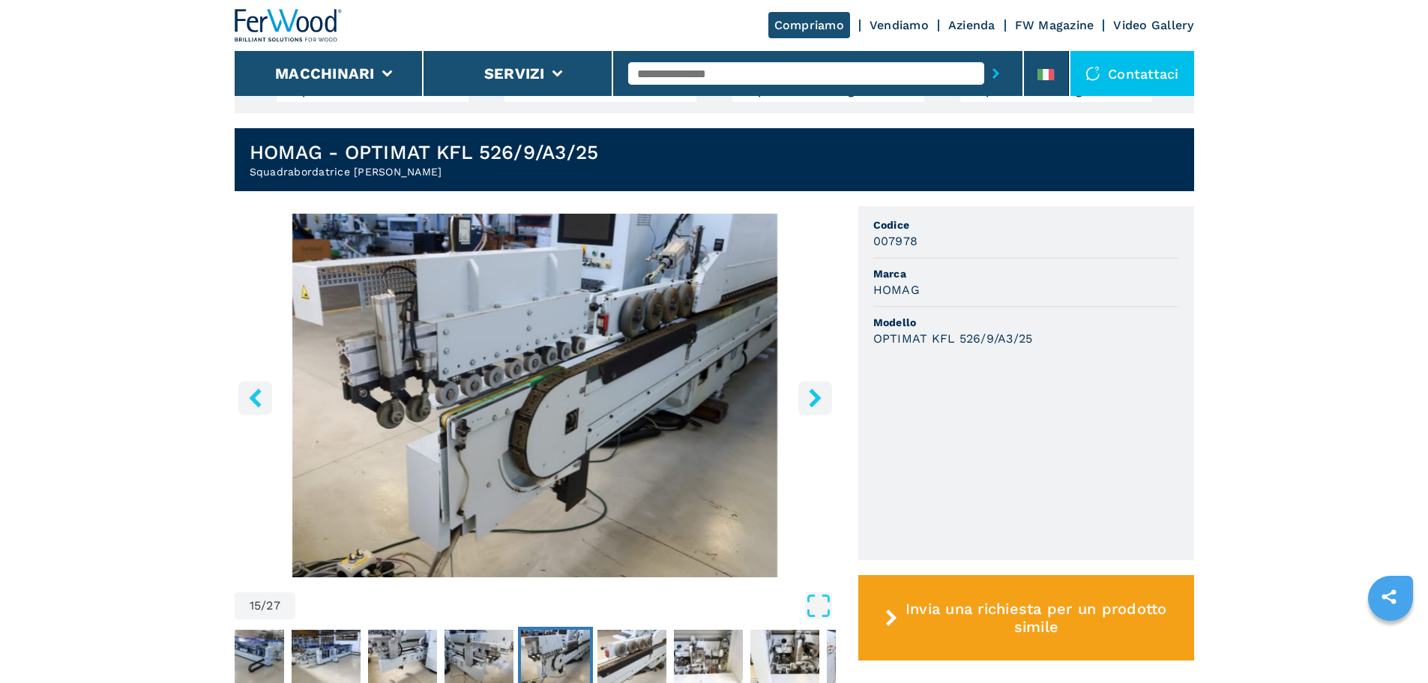
click at [804, 381] on button "right-button" at bounding box center [815, 398] width 34 height 34
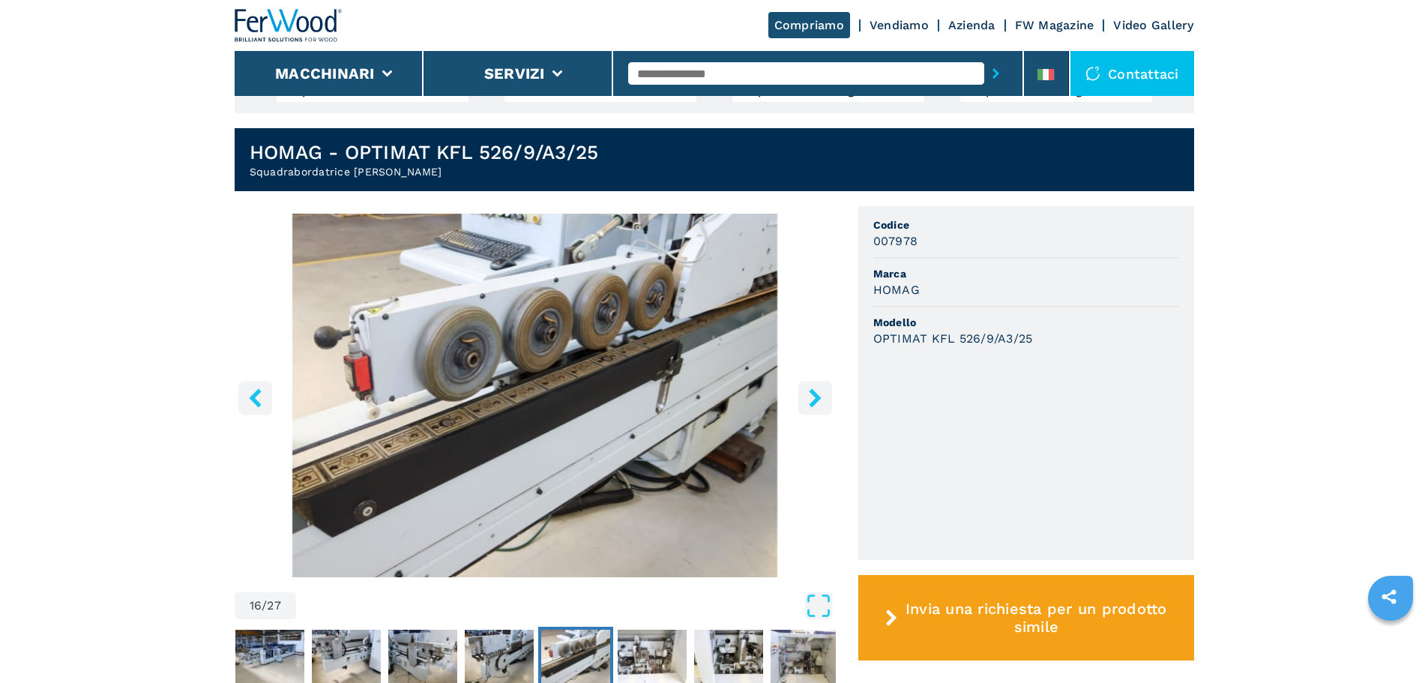
click at [804, 381] on button "right-button" at bounding box center [815, 398] width 34 height 34
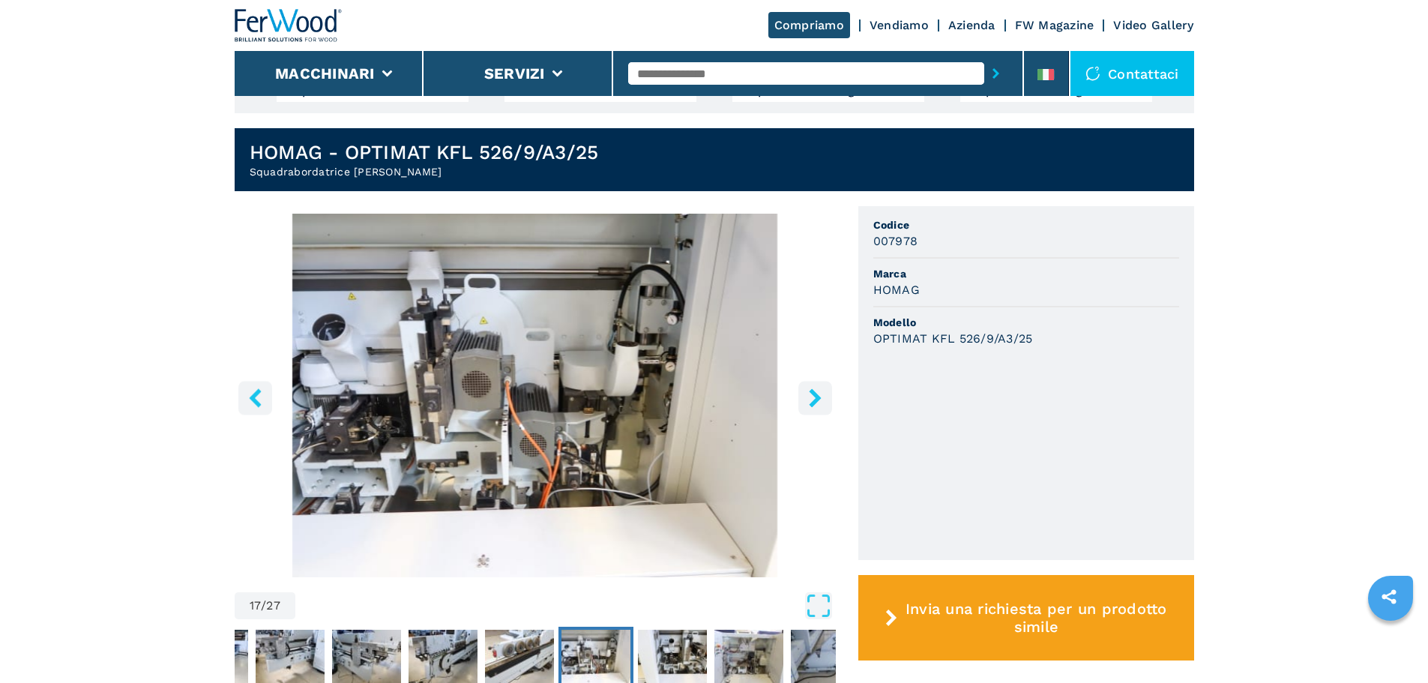
click at [804, 381] on button "right-button" at bounding box center [815, 398] width 34 height 34
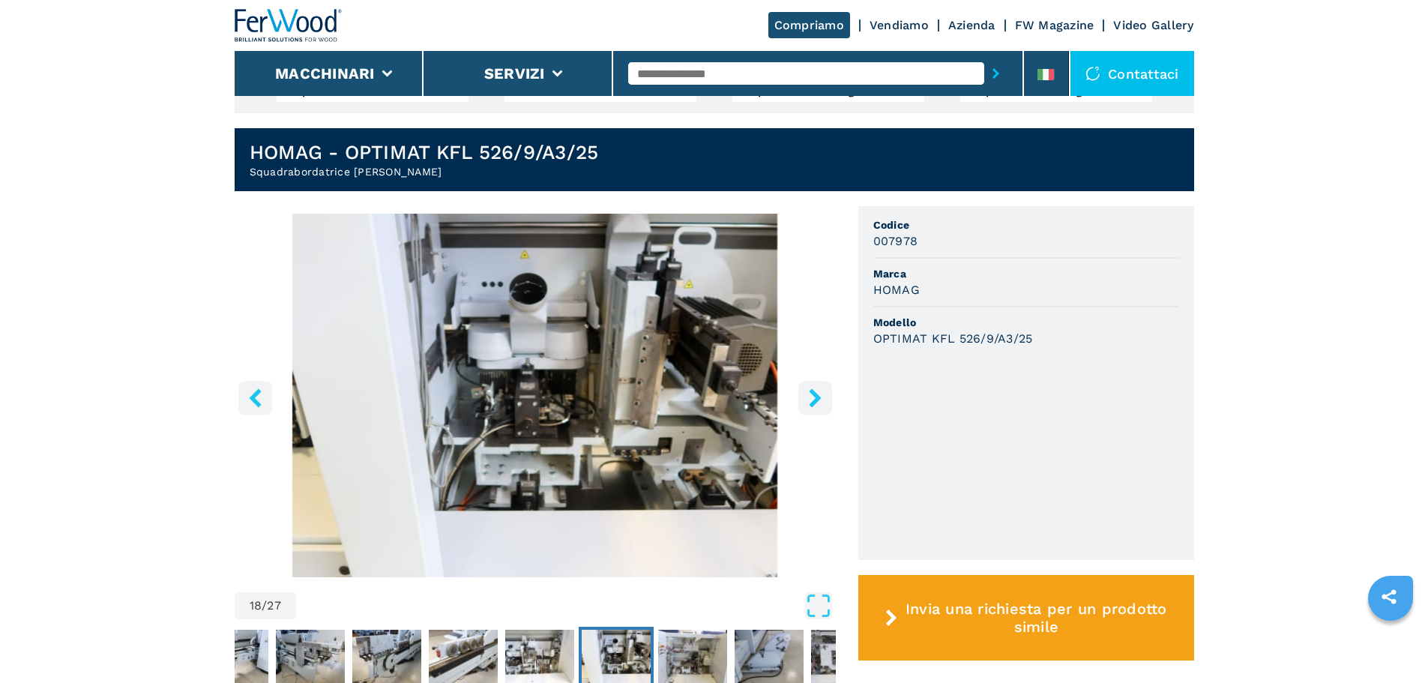
click at [804, 381] on button "right-button" at bounding box center [815, 398] width 34 height 34
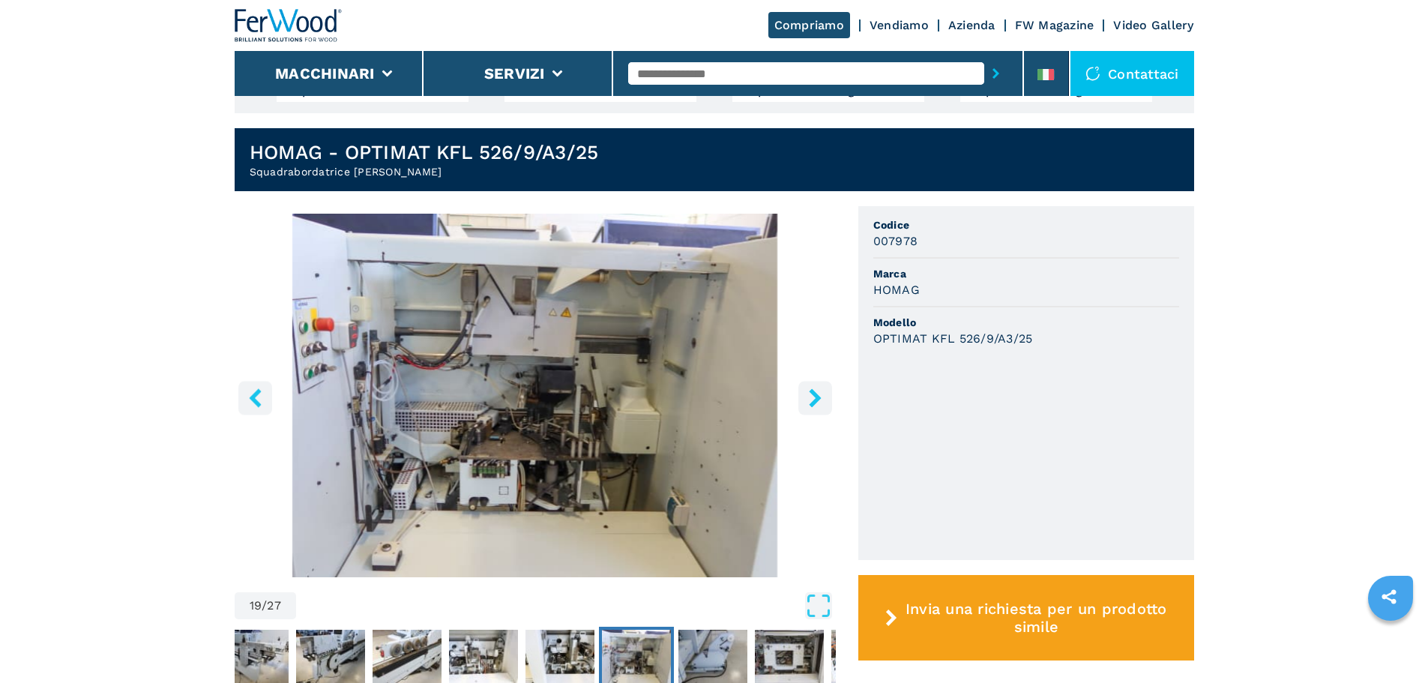
click at [804, 381] on button "right-button" at bounding box center [815, 398] width 34 height 34
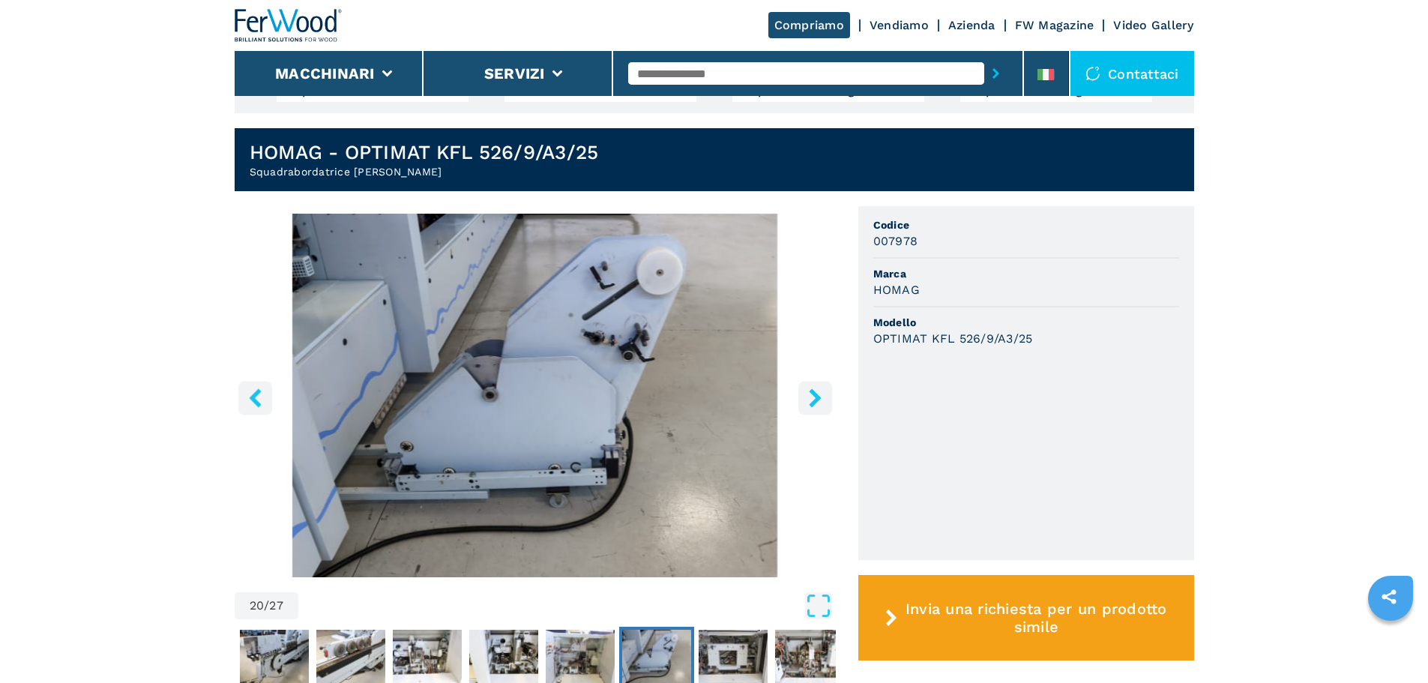
click at [804, 381] on button "right-button" at bounding box center [815, 398] width 34 height 34
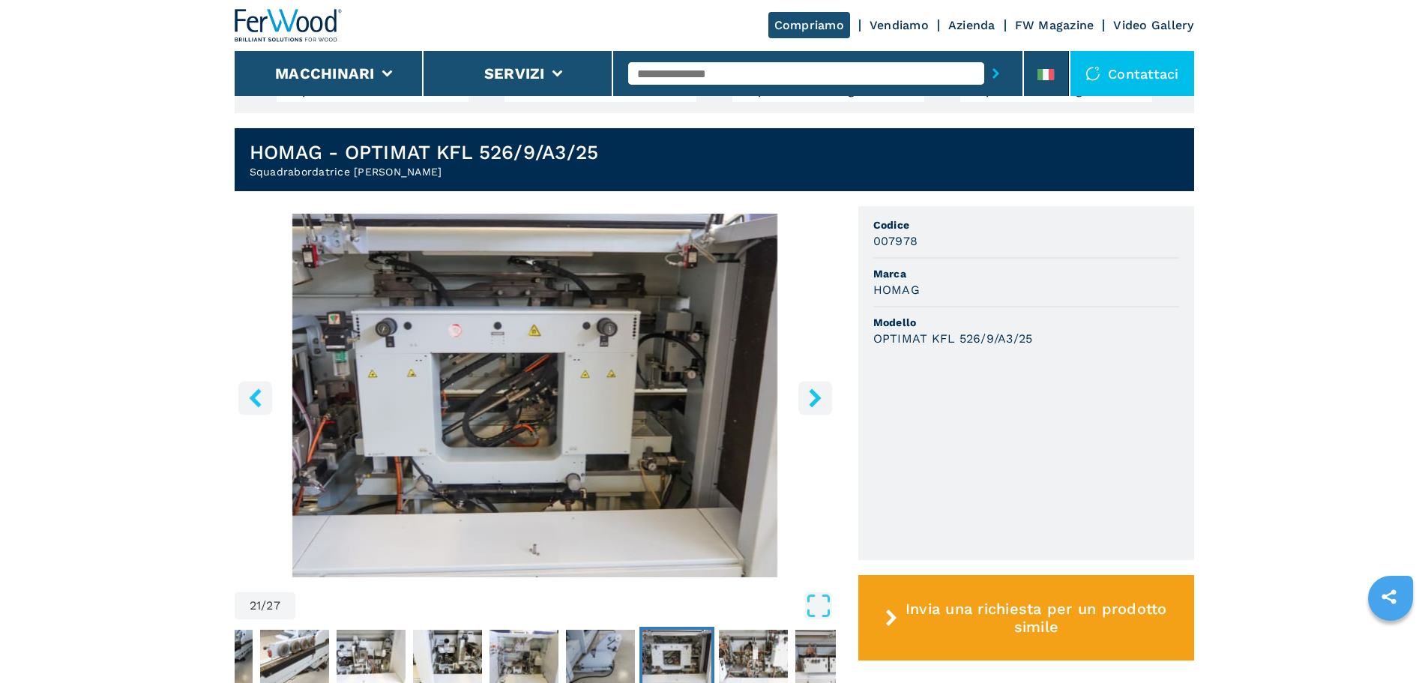
click at [804, 381] on button "right-button" at bounding box center [815, 398] width 34 height 34
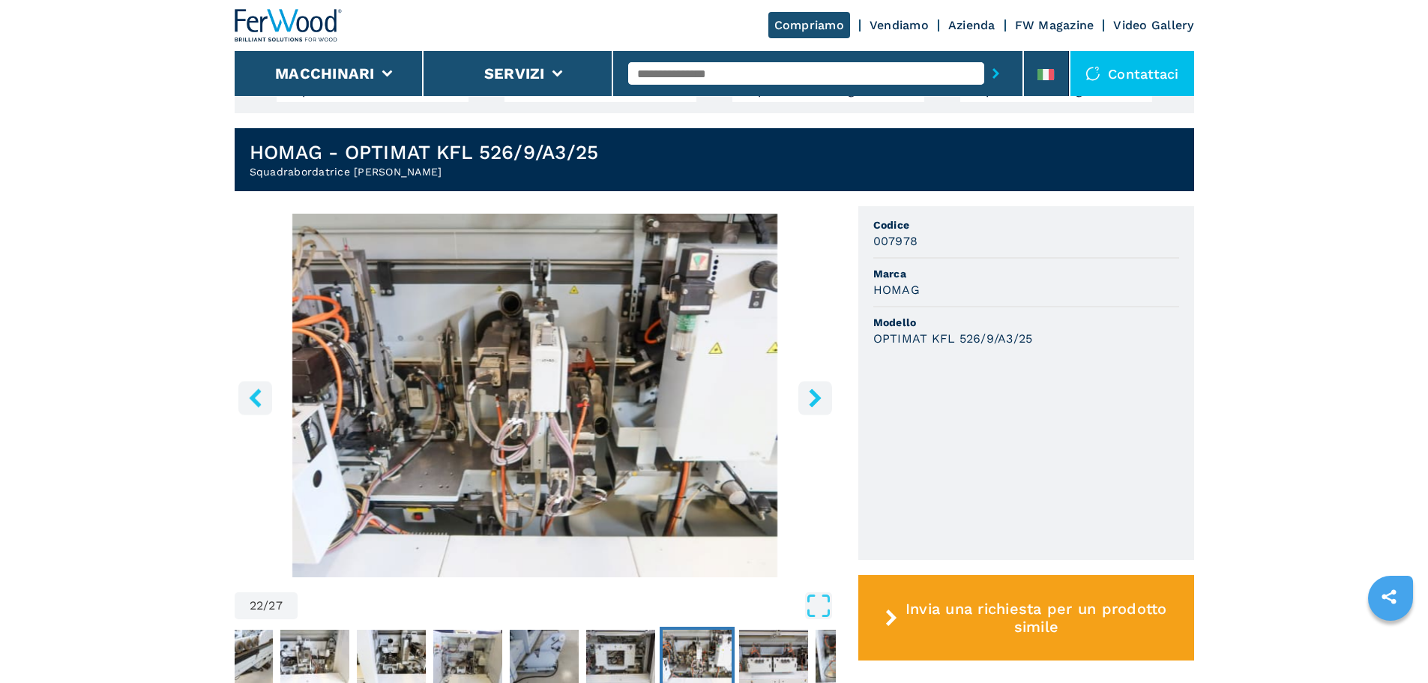
click at [804, 381] on button "right-button" at bounding box center [815, 398] width 34 height 34
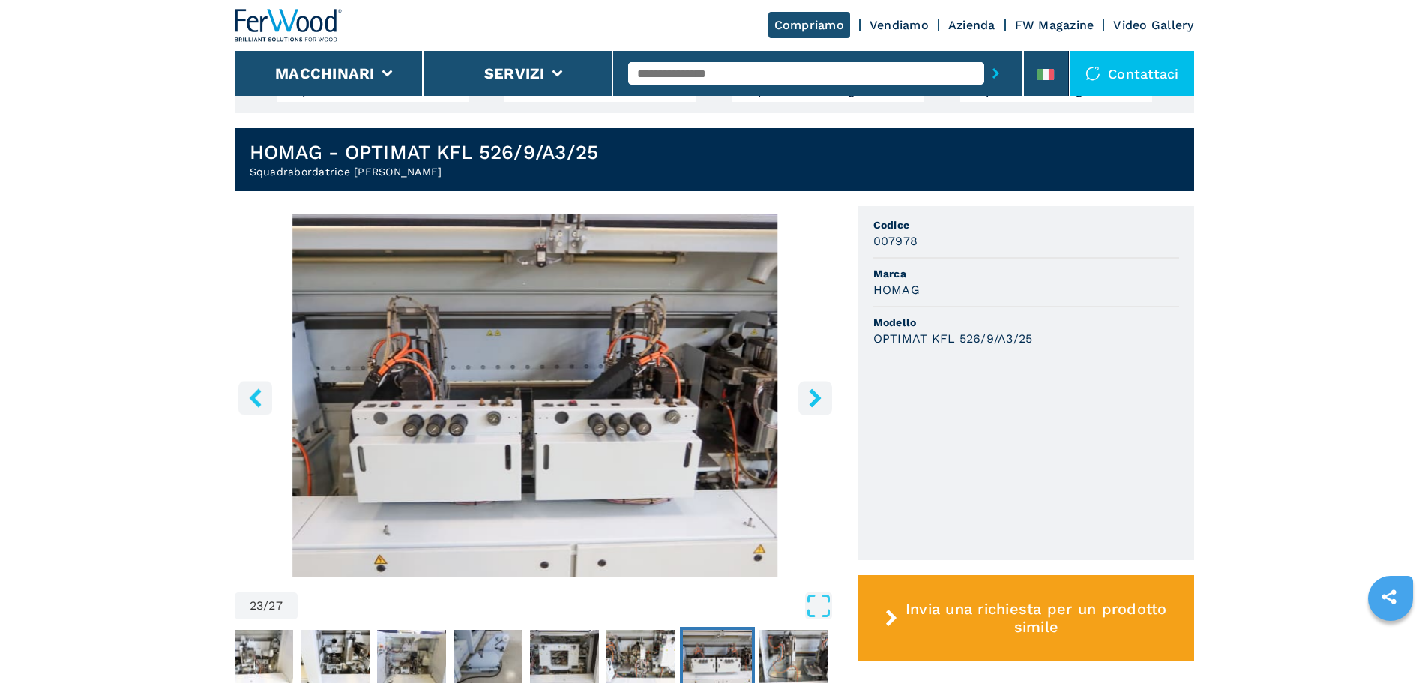
click at [804, 381] on button "right-button" at bounding box center [815, 398] width 34 height 34
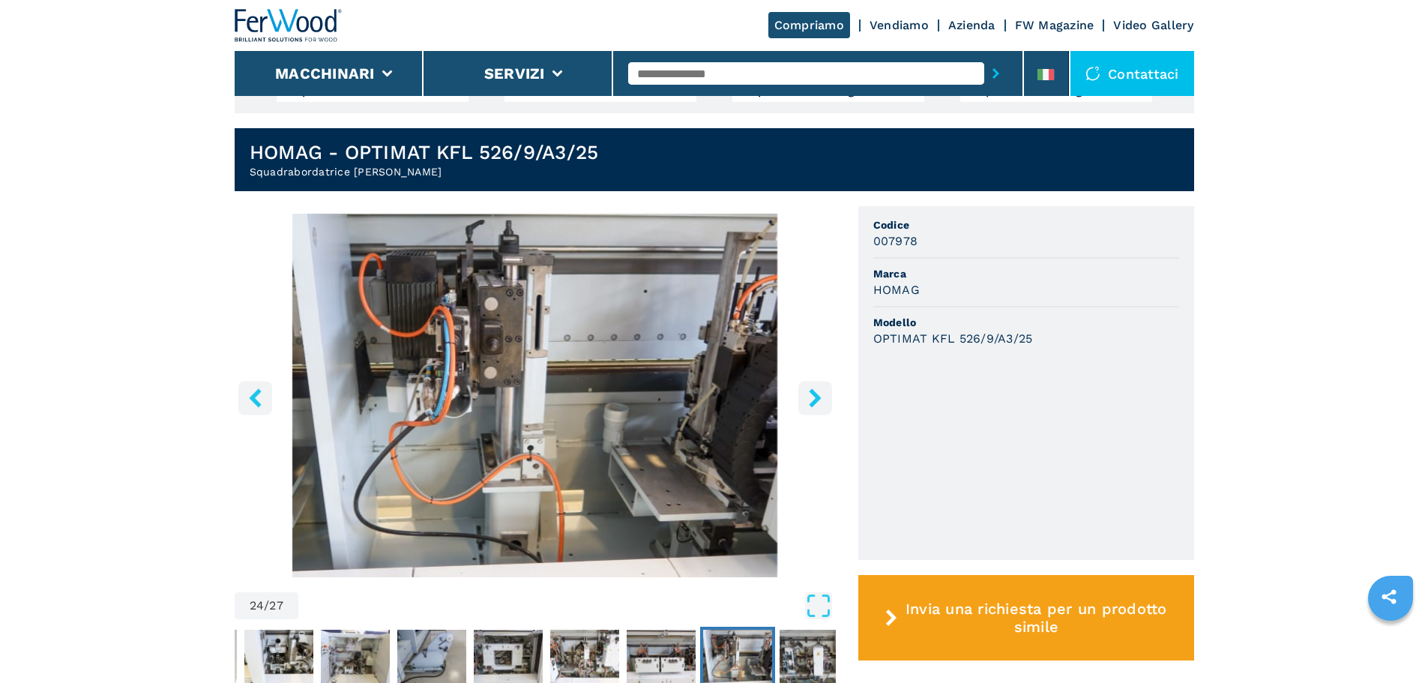
click at [804, 381] on button "right-button" at bounding box center [815, 398] width 34 height 34
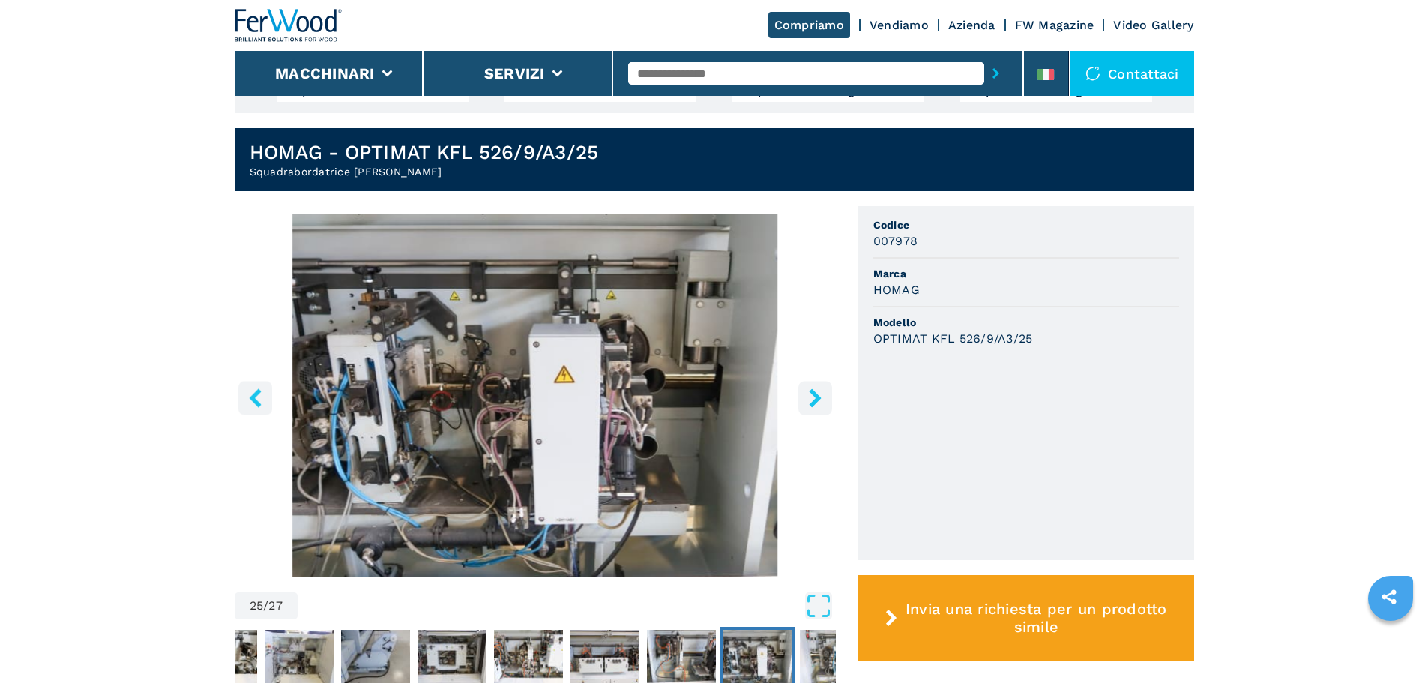
click at [804, 381] on button "right-button" at bounding box center [815, 398] width 34 height 34
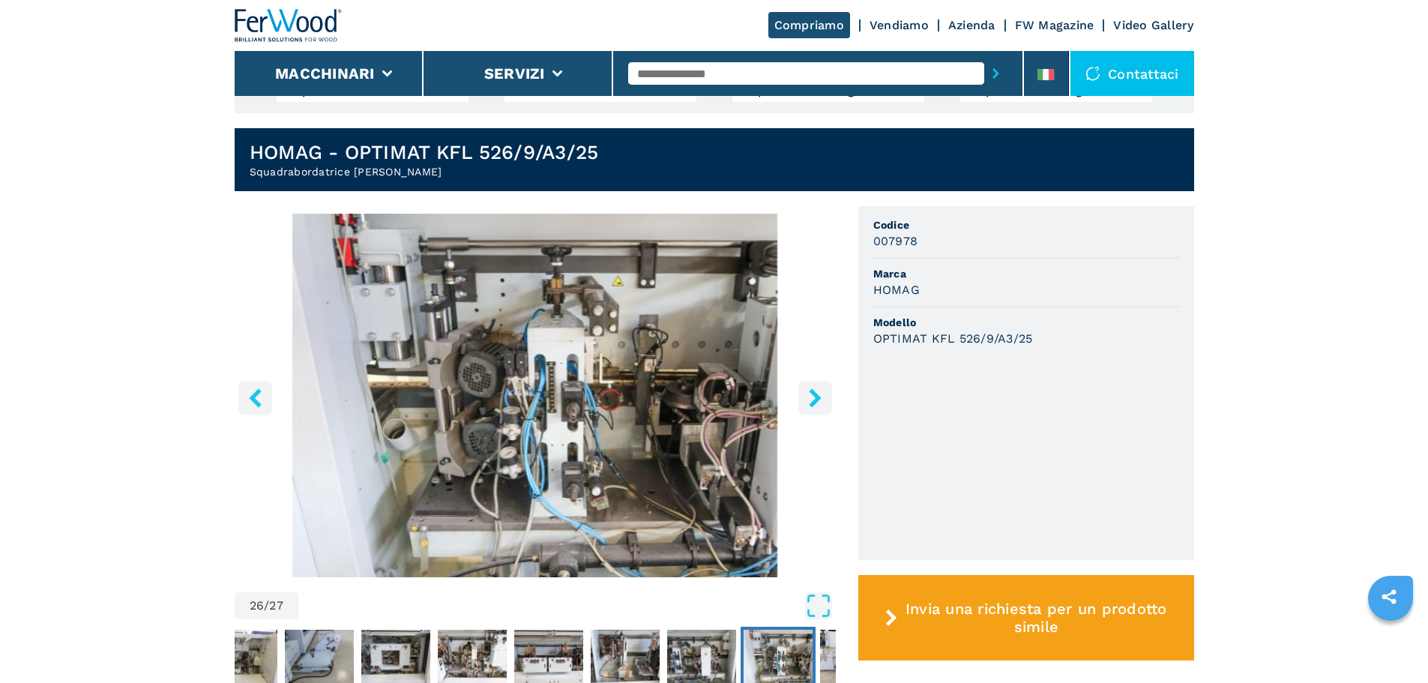
click at [804, 381] on button "right-button" at bounding box center [815, 398] width 34 height 34
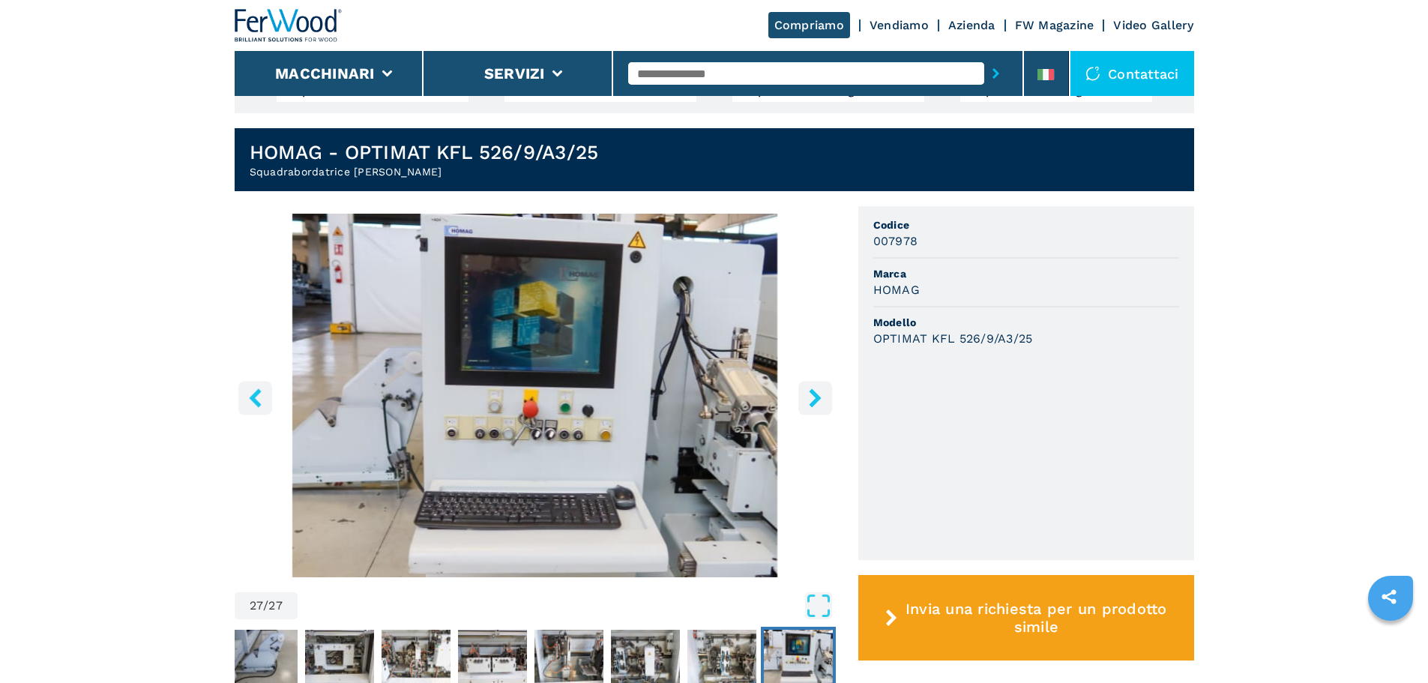
click at [804, 381] on button "right-button" at bounding box center [815, 398] width 34 height 34
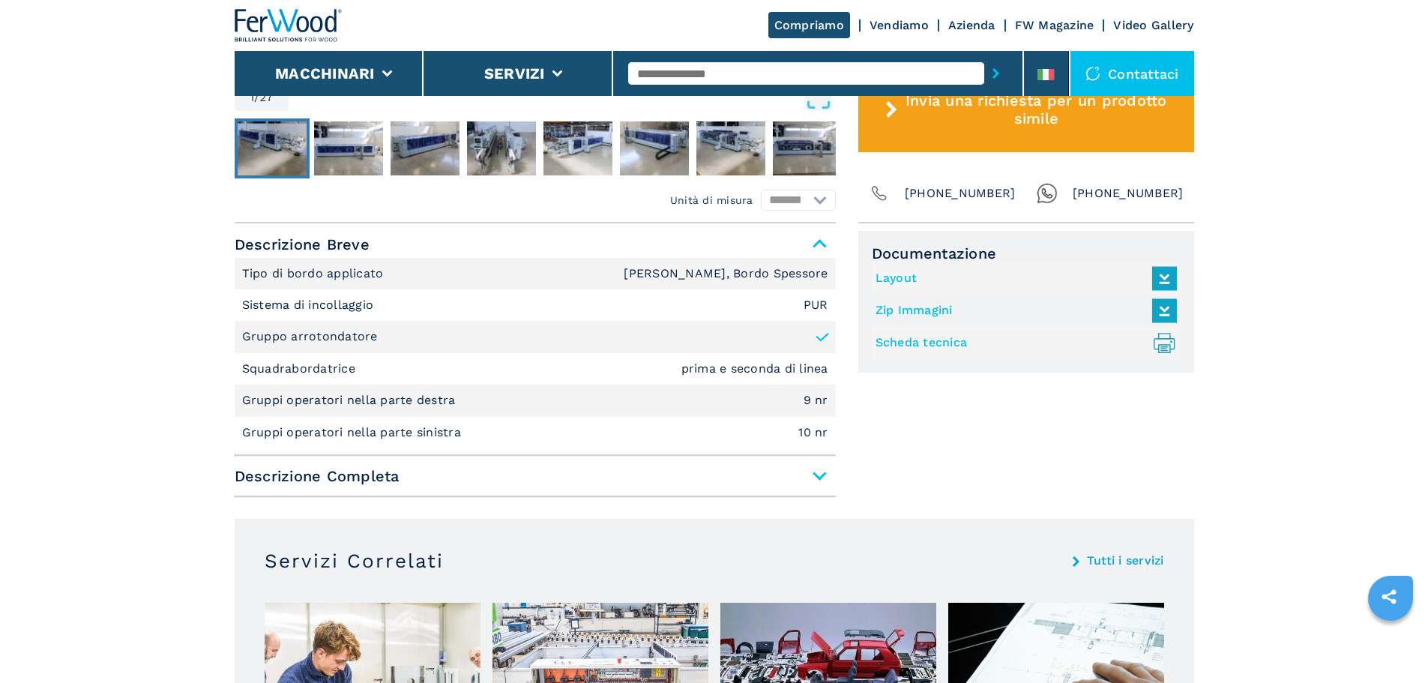
scroll to position [1049, 0]
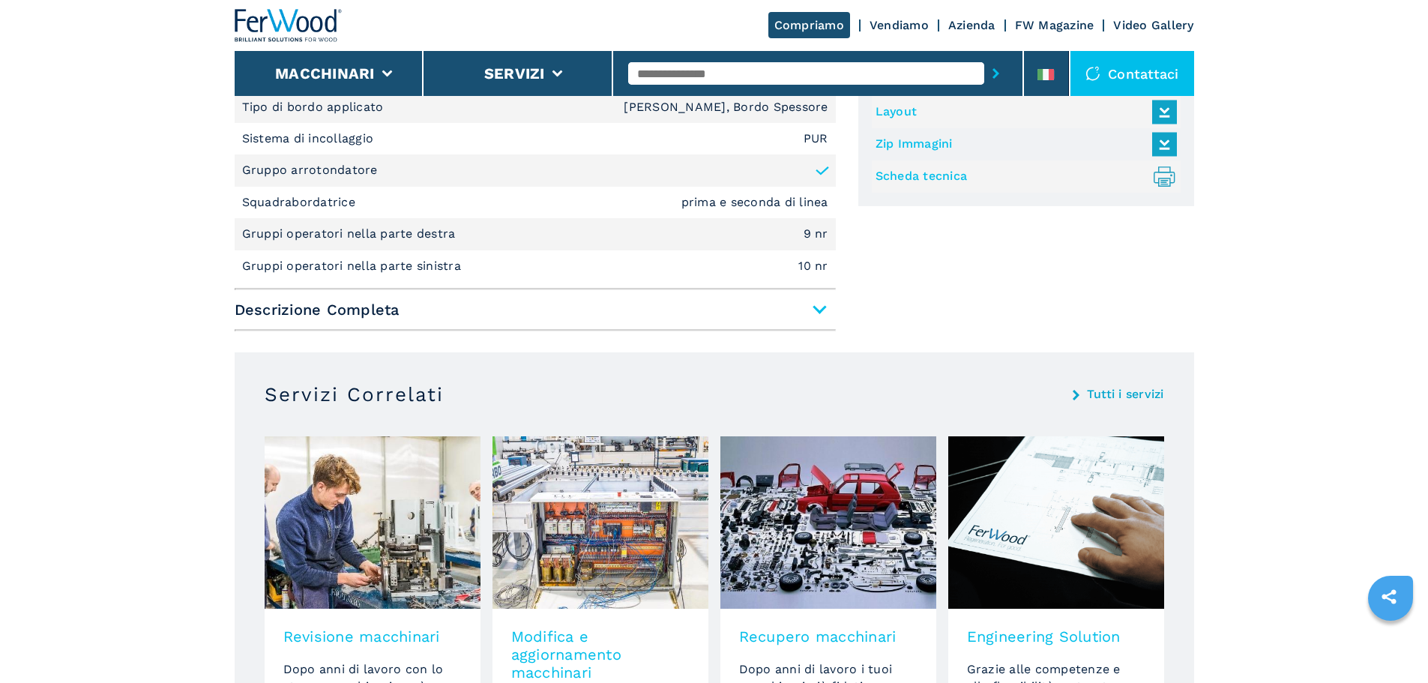
click at [799, 296] on span "Descrizione Completa" at bounding box center [535, 309] width 601 height 27
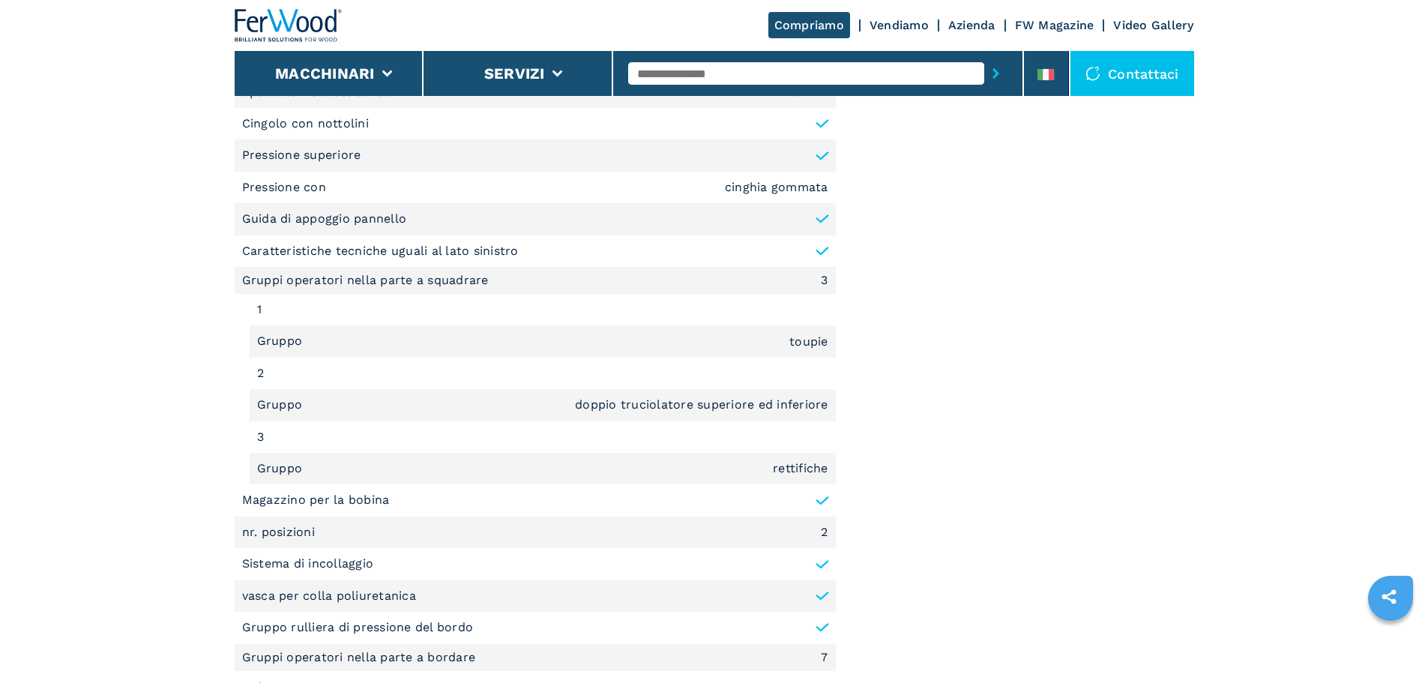
scroll to position [1424, 0]
click at [633, 421] on li "3" at bounding box center [543, 435] width 586 height 31
drag, startPoint x: 764, startPoint y: 444, endPoint x: 839, endPoint y: 450, distance: 75.1
click at [839, 450] on div "Unità di misura ******* ********* Descrizione Breve Tipo di bordo applicato Bor…" at bounding box center [714, 612] width 959 height 1860
click at [882, 447] on div "Documentazione Layout Zip Immagini Scheda tecnica .prefix__st0{stroke-linecap:r…" at bounding box center [1026, 616] width 336 height 1853
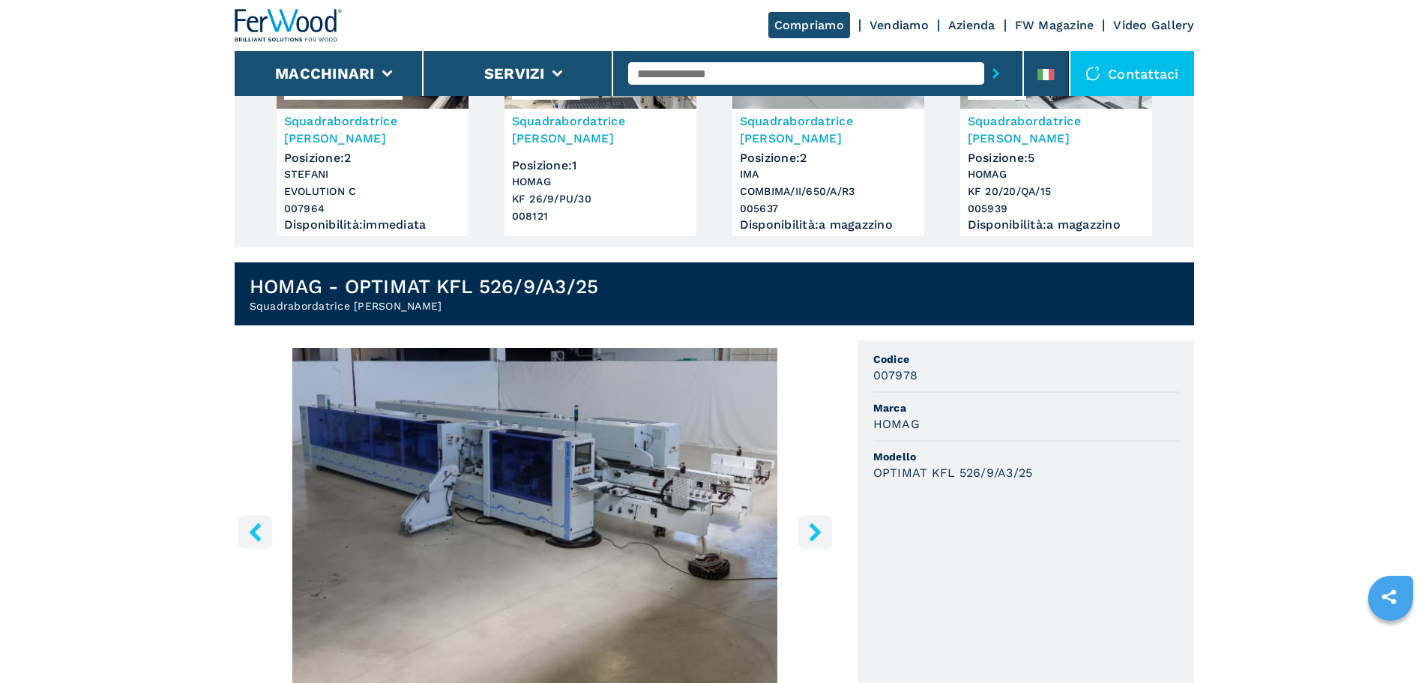
scroll to position [300, 0]
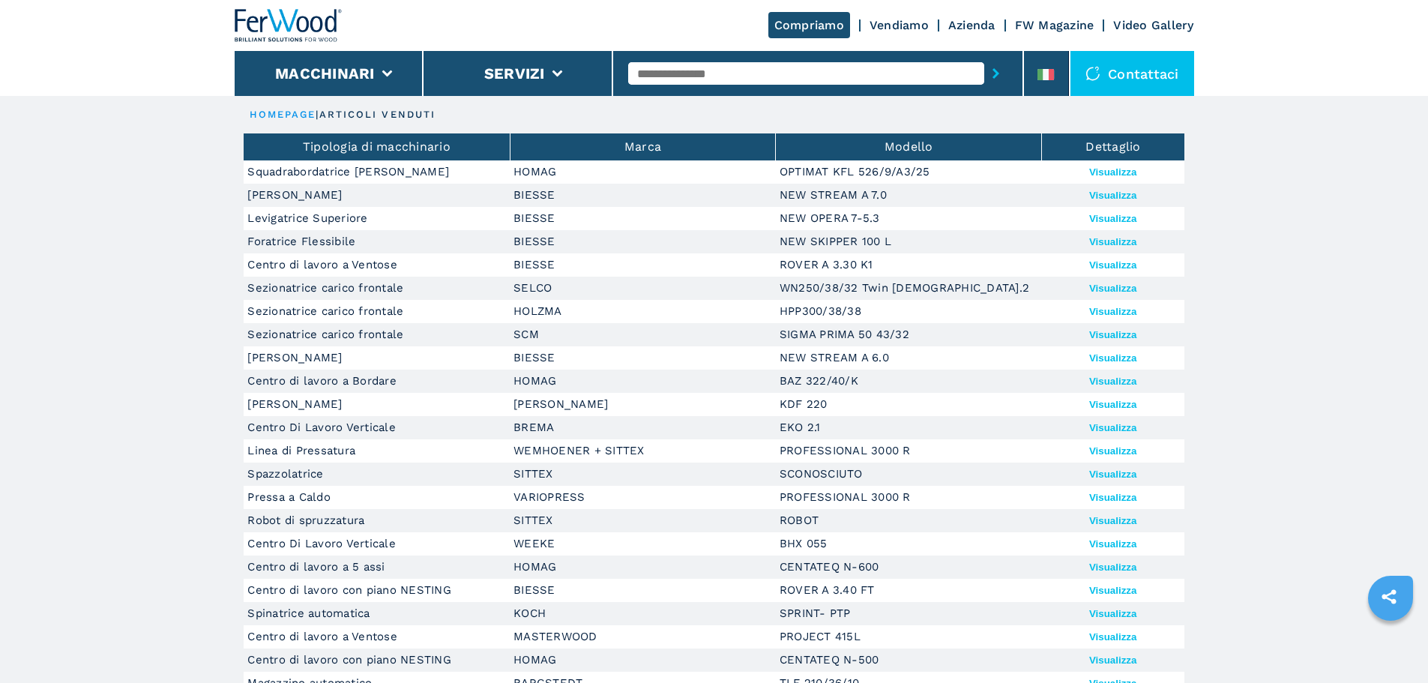
click at [269, 8] on div at bounding box center [289, 25] width 108 height 51
click at [345, 32] on div "Compriamo Vendiamo Azienda FW Magazine Video Gallery" at bounding box center [714, 25] width 959 height 51
click at [322, 26] on img at bounding box center [289, 25] width 108 height 33
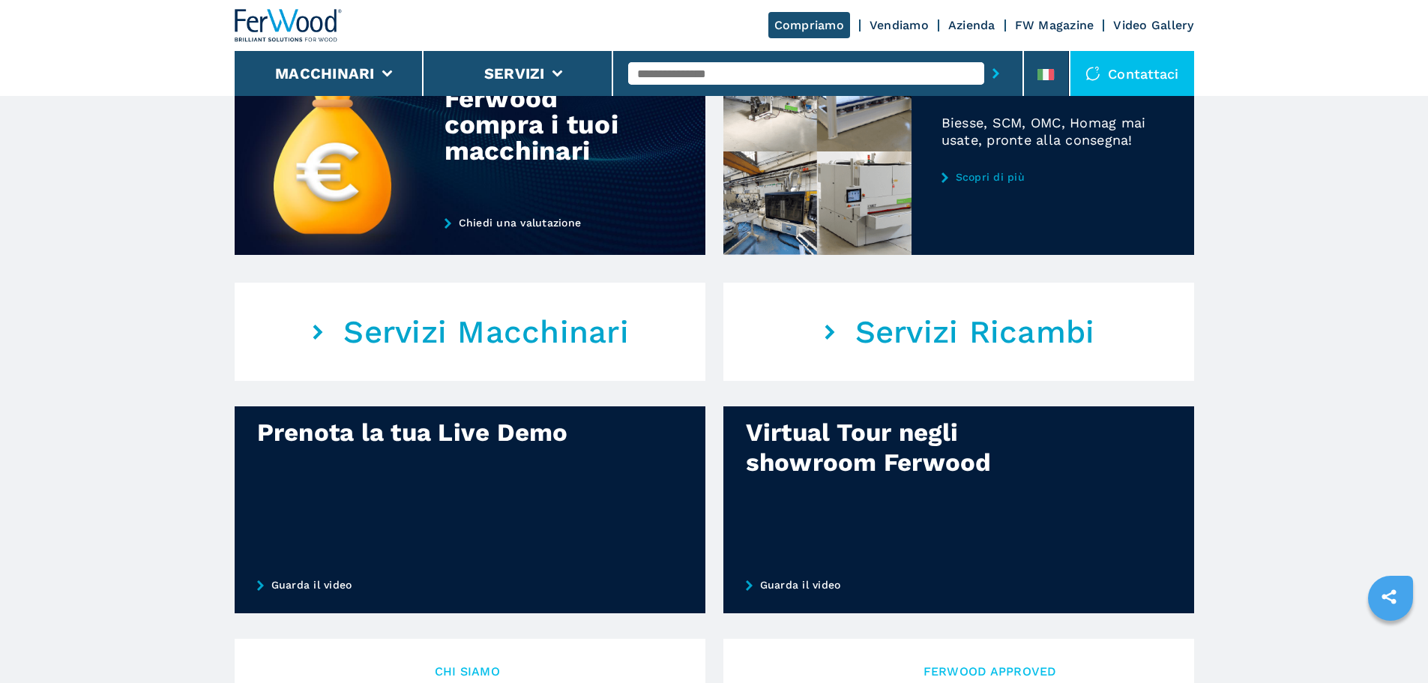
scroll to position [749, 0]
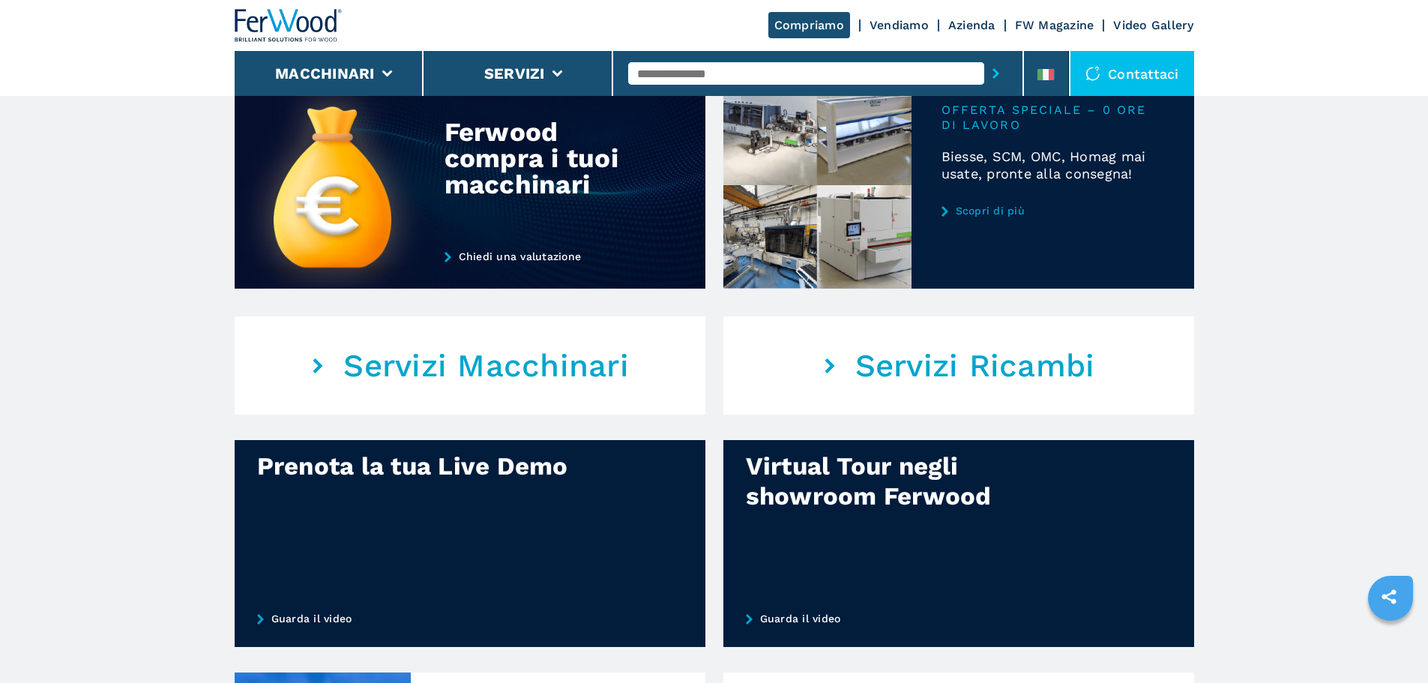
click at [515, 384] on em "Servizi Macchinari" at bounding box center [486, 365] width 286 height 37
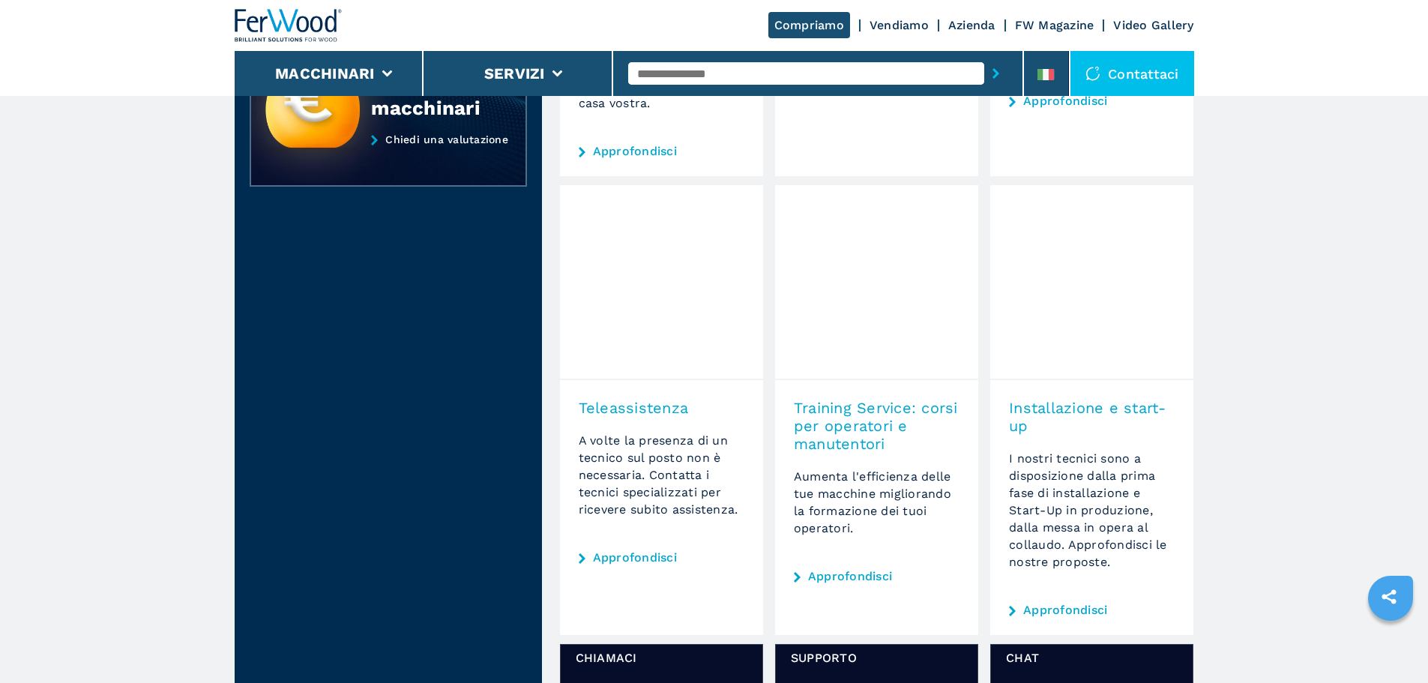
scroll to position [525, 0]
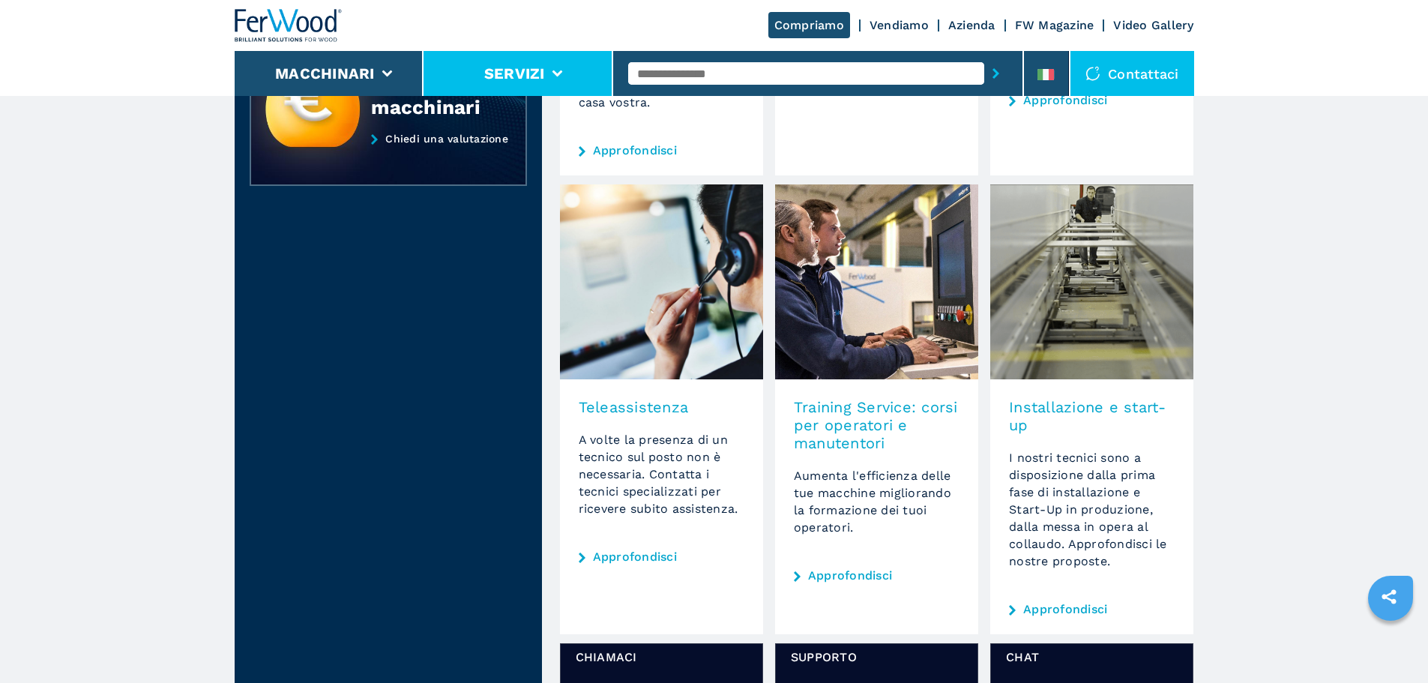
click at [555, 70] on icon at bounding box center [557, 73] width 10 height 7
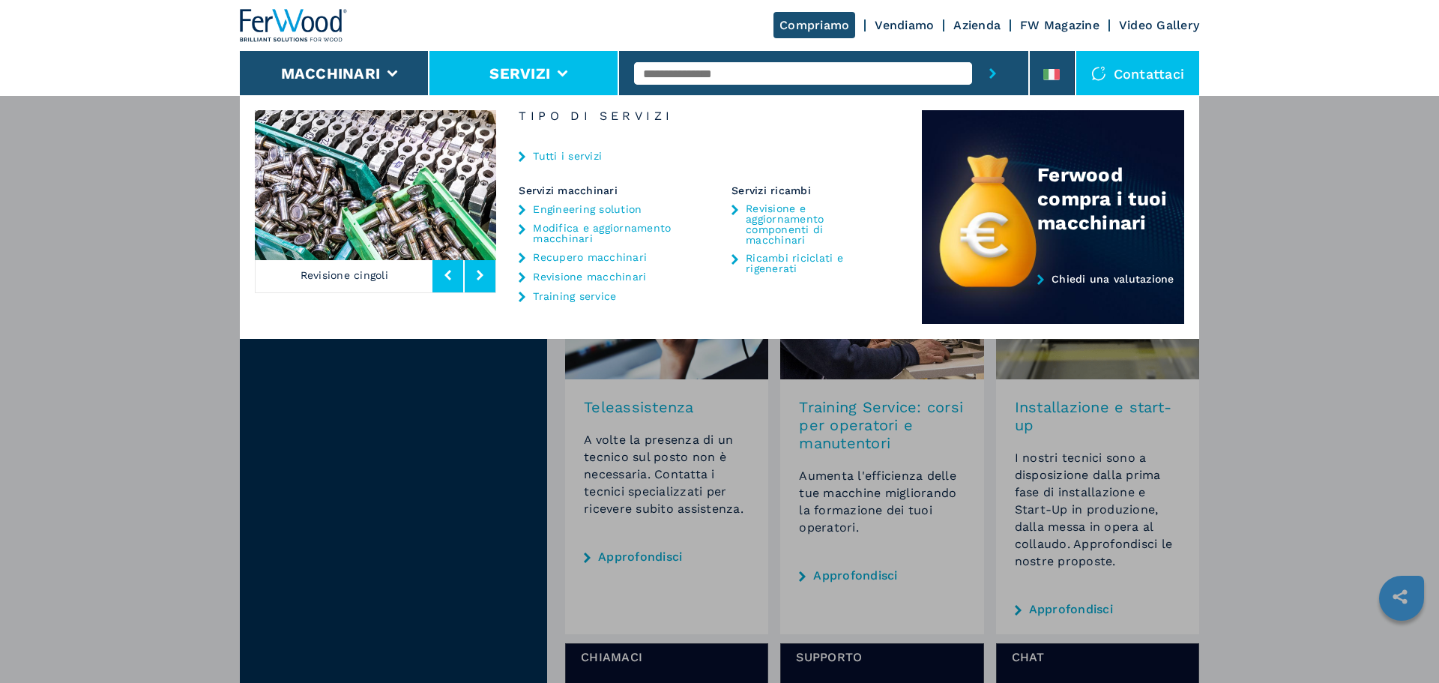
click at [1333, 354] on div "Macchinari Bordatrici Squadratrici Centro di lavoro cnc Foratrici - inseritrici…" at bounding box center [719, 436] width 1439 height 683
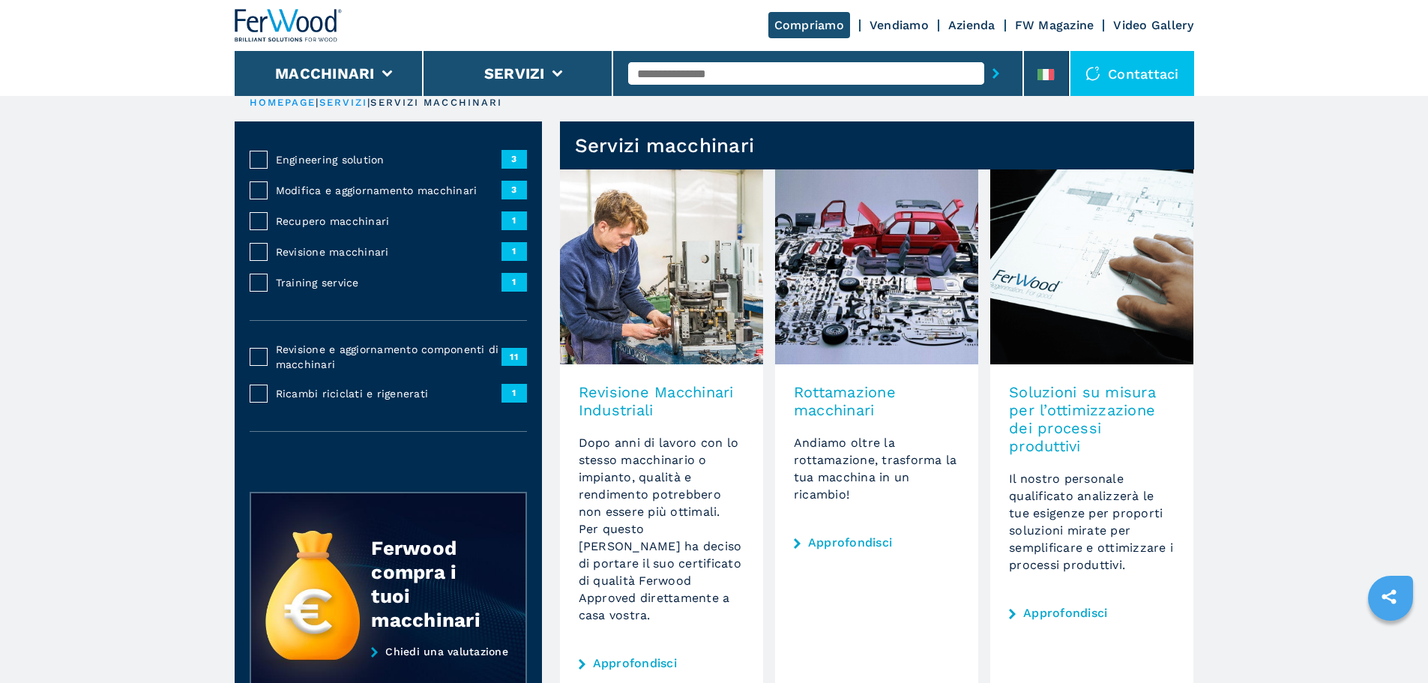
scroll to position [0, 0]
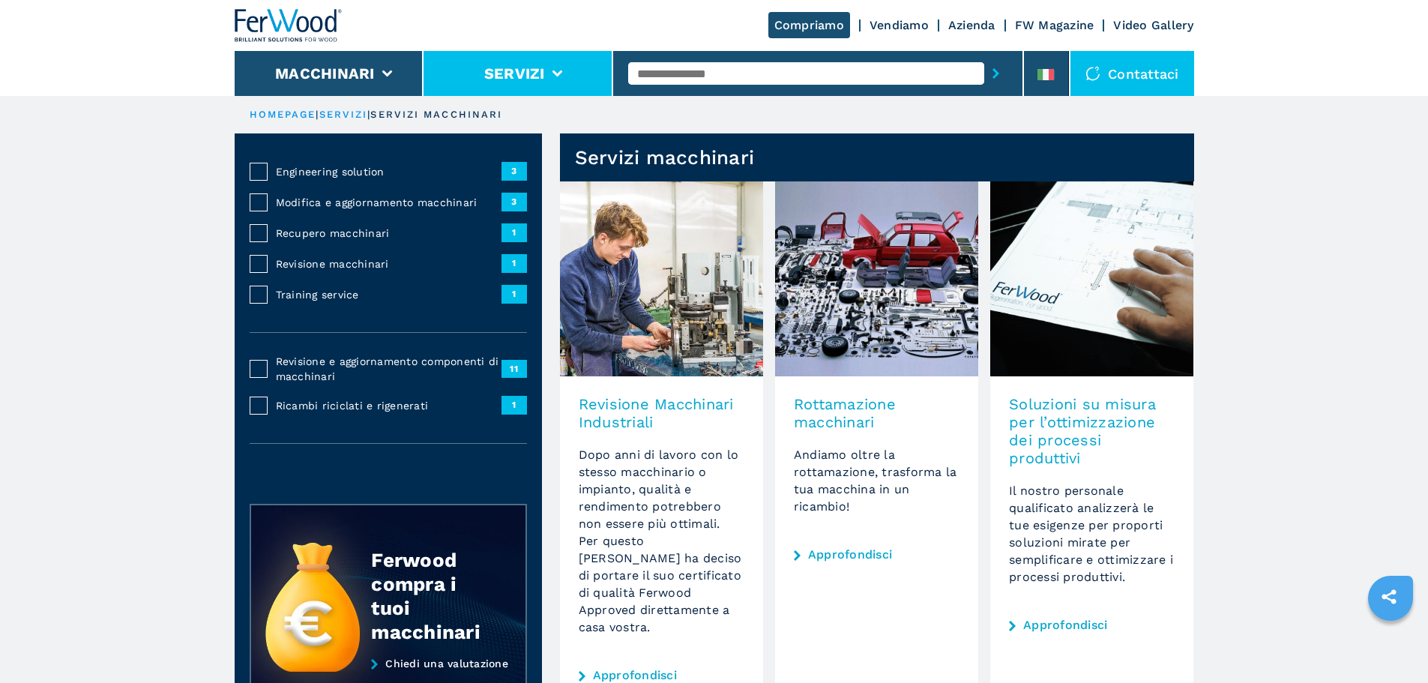
click at [561, 72] on icon at bounding box center [557, 73] width 10 height 7
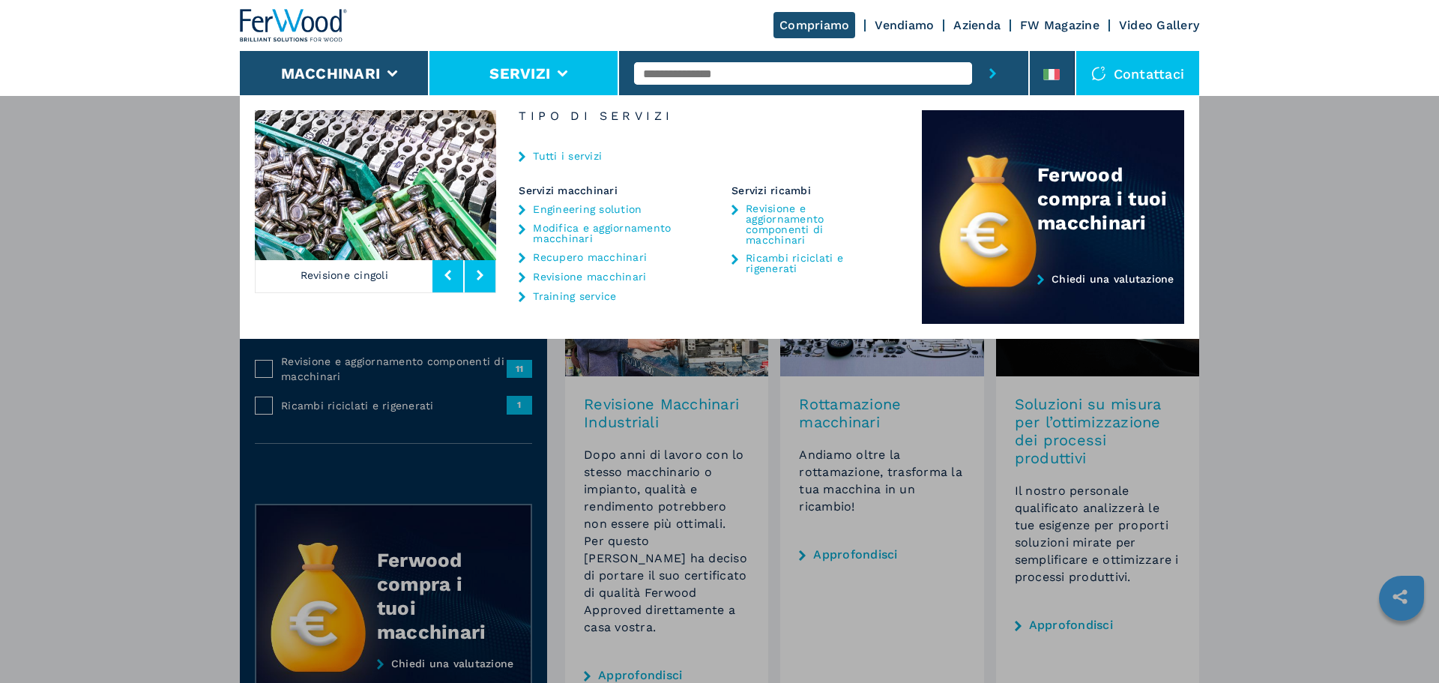
click at [575, 37] on div "Compriamo Vendiamo Azienda FW Magazine Video Gallery" at bounding box center [719, 25] width 959 height 51
click at [571, 71] on li "Servizi" at bounding box center [524, 73] width 190 height 45
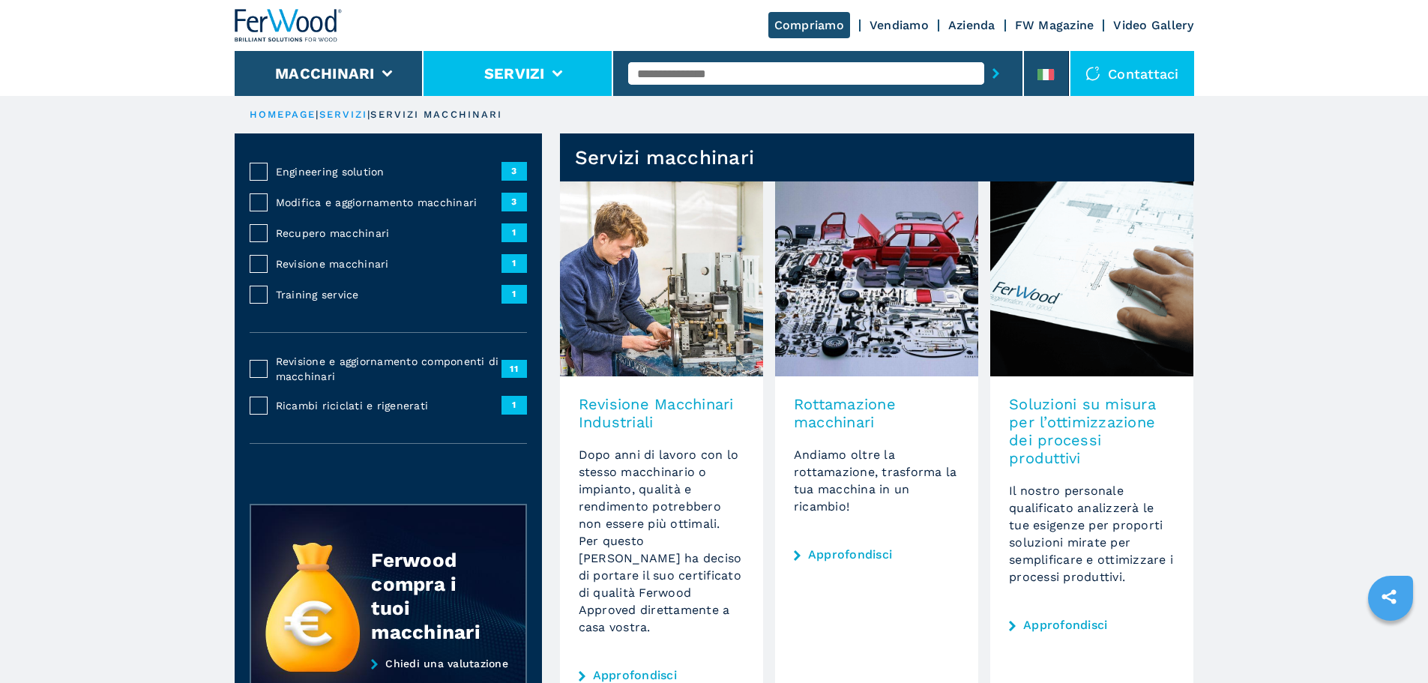
click at [553, 75] on icon at bounding box center [557, 73] width 10 height 7
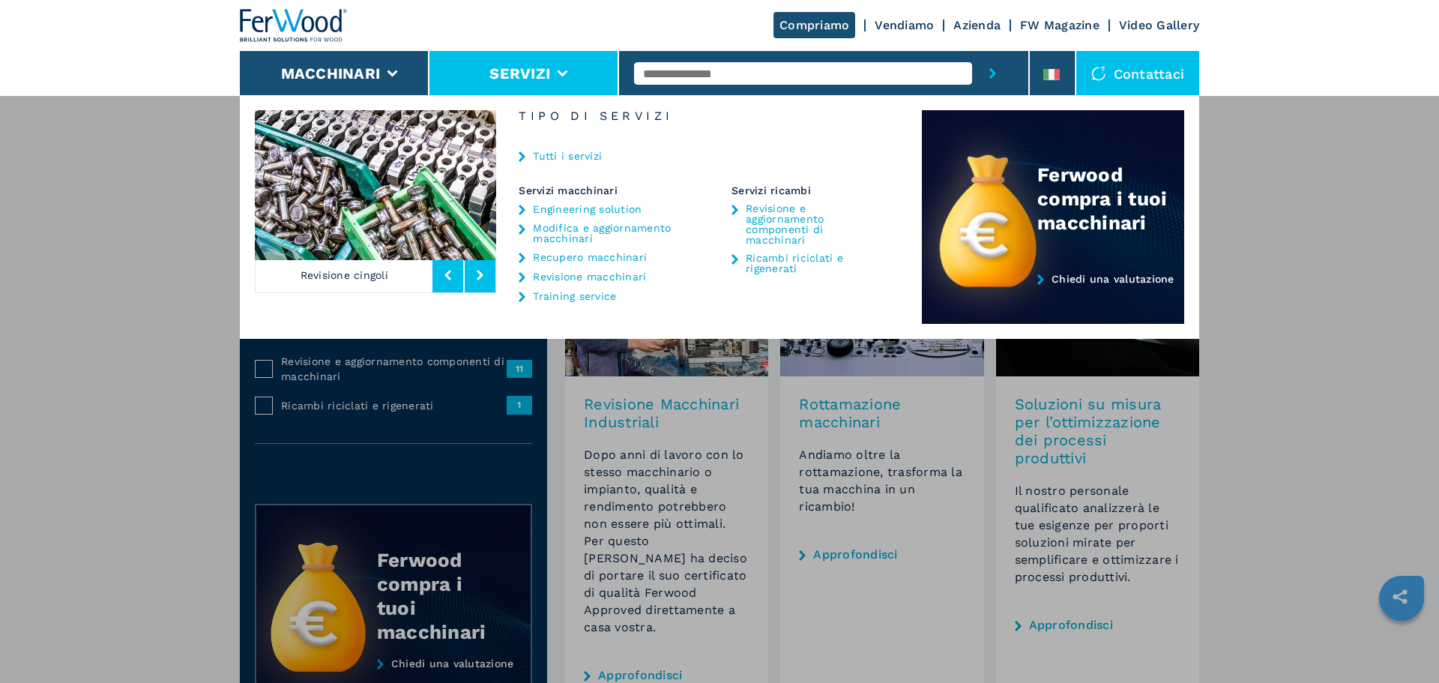
click at [553, 75] on li "Servizi" at bounding box center [524, 73] width 190 height 45
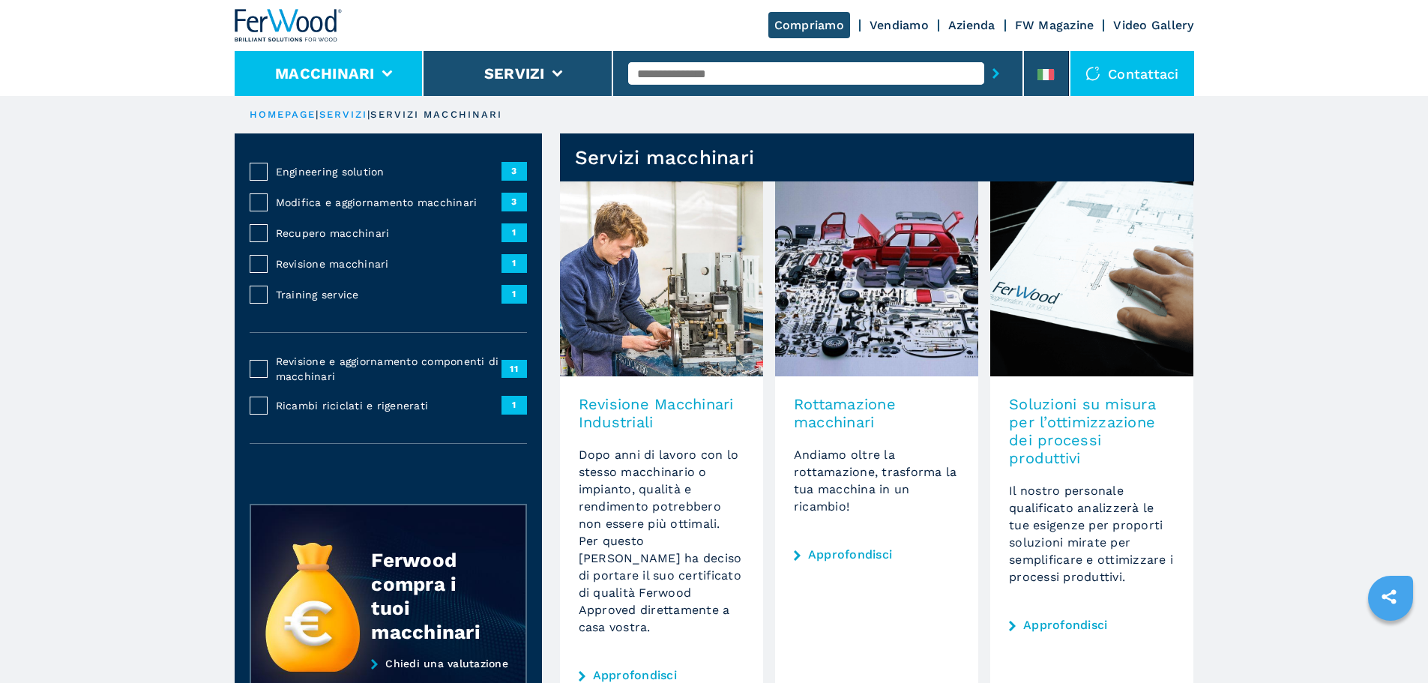
click at [376, 76] on li "Macchinari" at bounding box center [330, 73] width 190 height 45
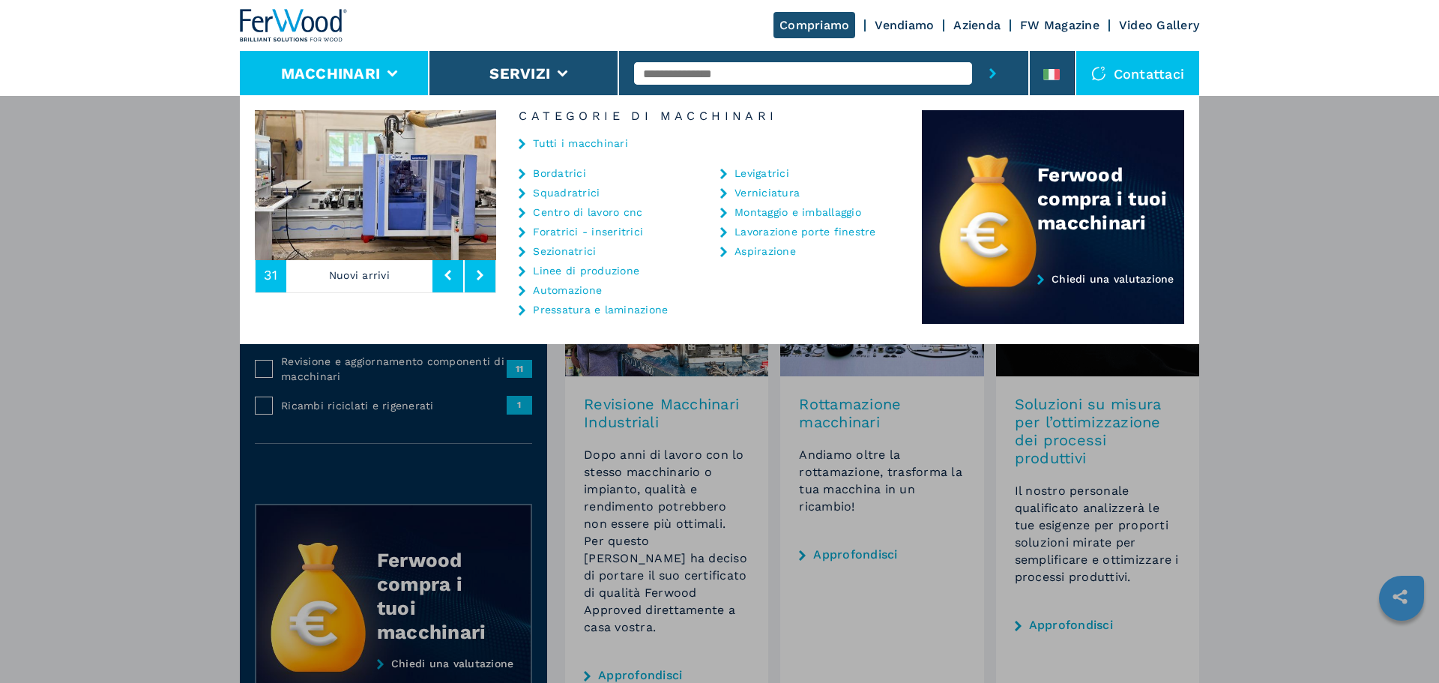
click at [385, 72] on li "Macchinari" at bounding box center [335, 73] width 190 height 45
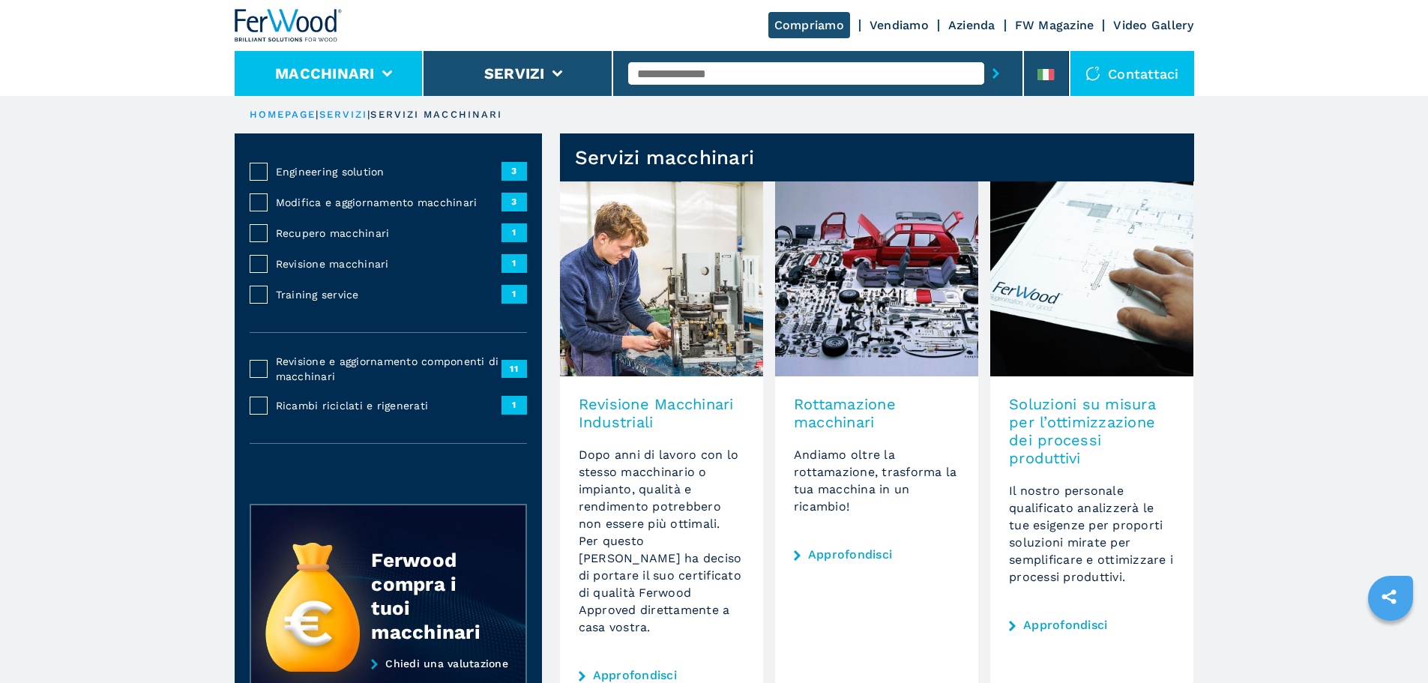
click at [378, 73] on li "Macchinari" at bounding box center [330, 73] width 190 height 45
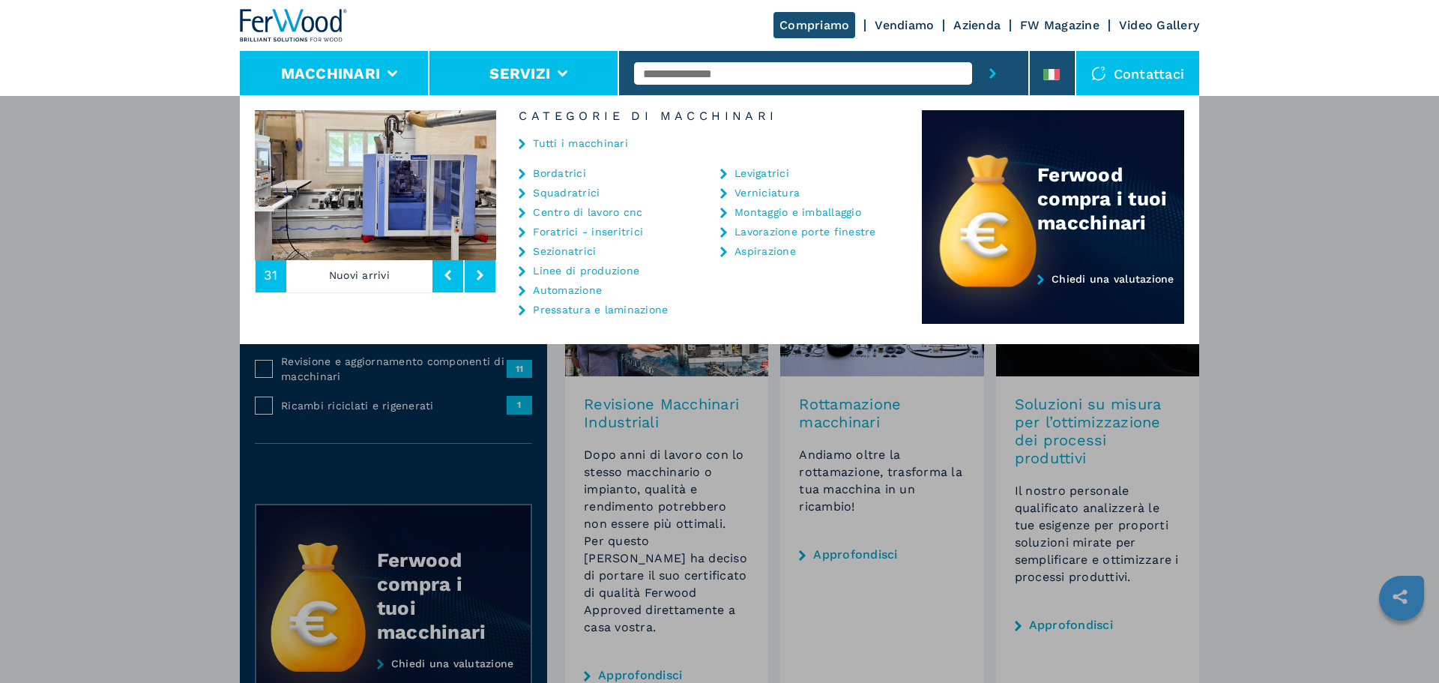
click at [571, 73] on li "Servizi" at bounding box center [524, 73] width 190 height 45
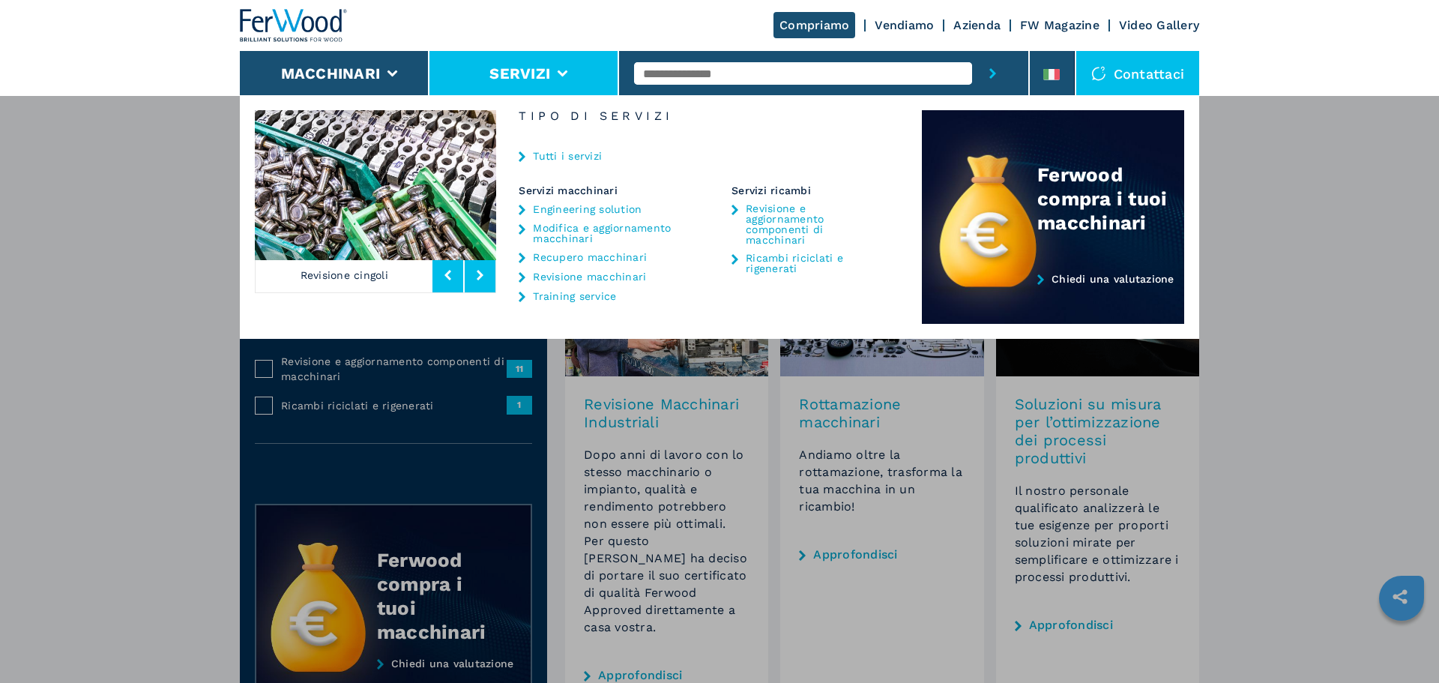
click at [475, 270] on button at bounding box center [480, 275] width 31 height 34
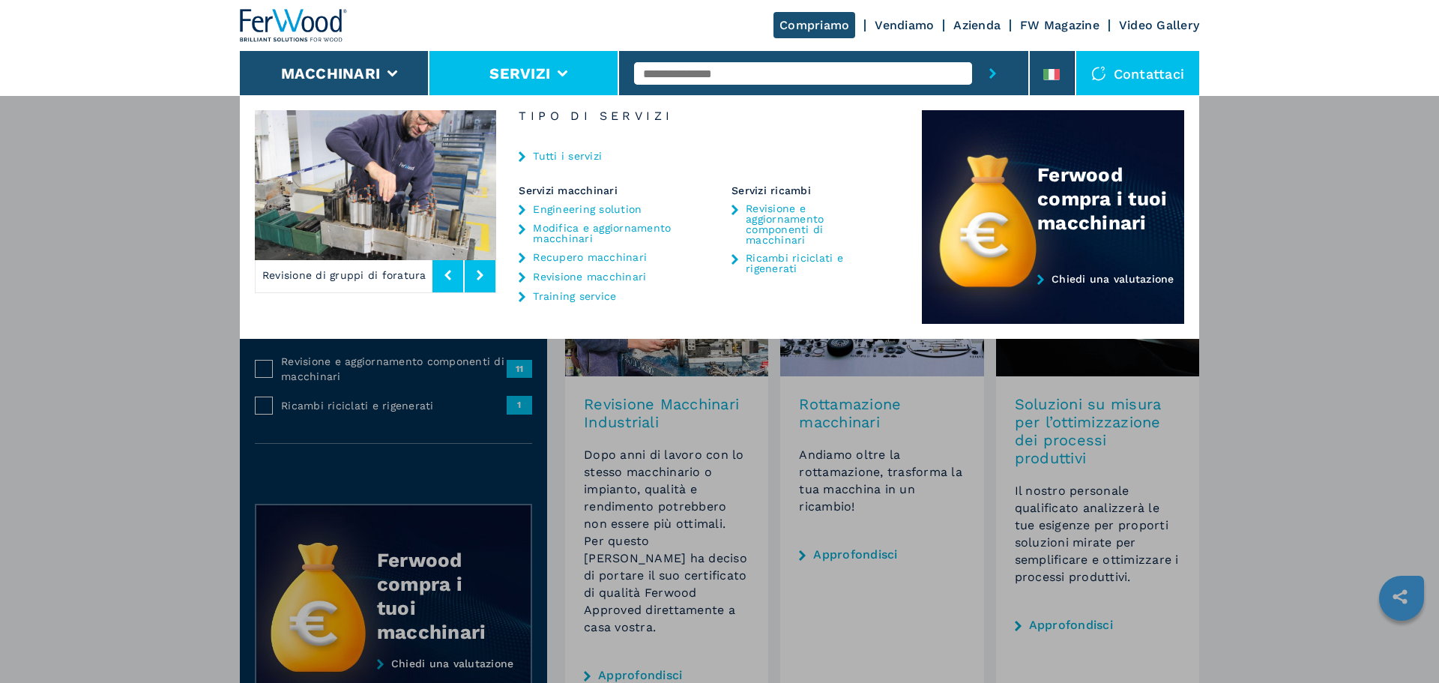
click at [475, 270] on button at bounding box center [480, 275] width 31 height 34
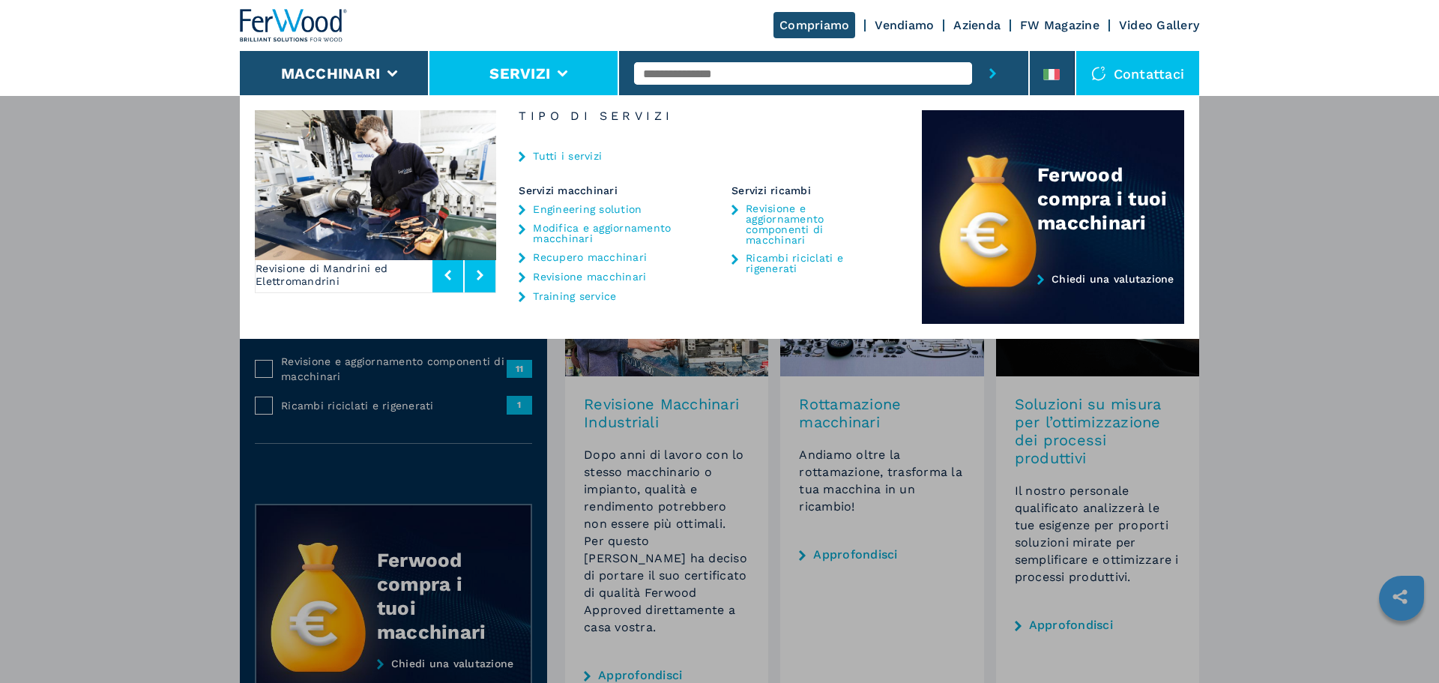
click at [567, 70] on icon at bounding box center [563, 73] width 10 height 7
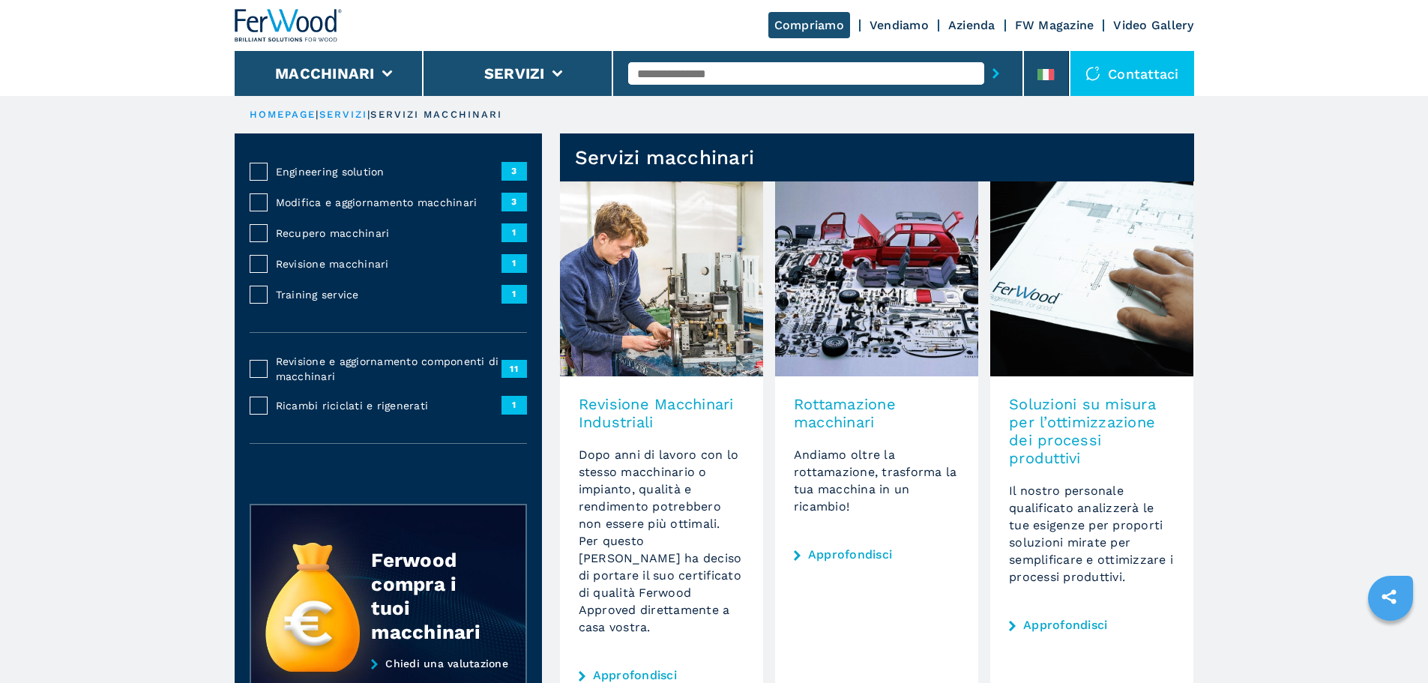
click at [277, 37] on img at bounding box center [289, 25] width 108 height 33
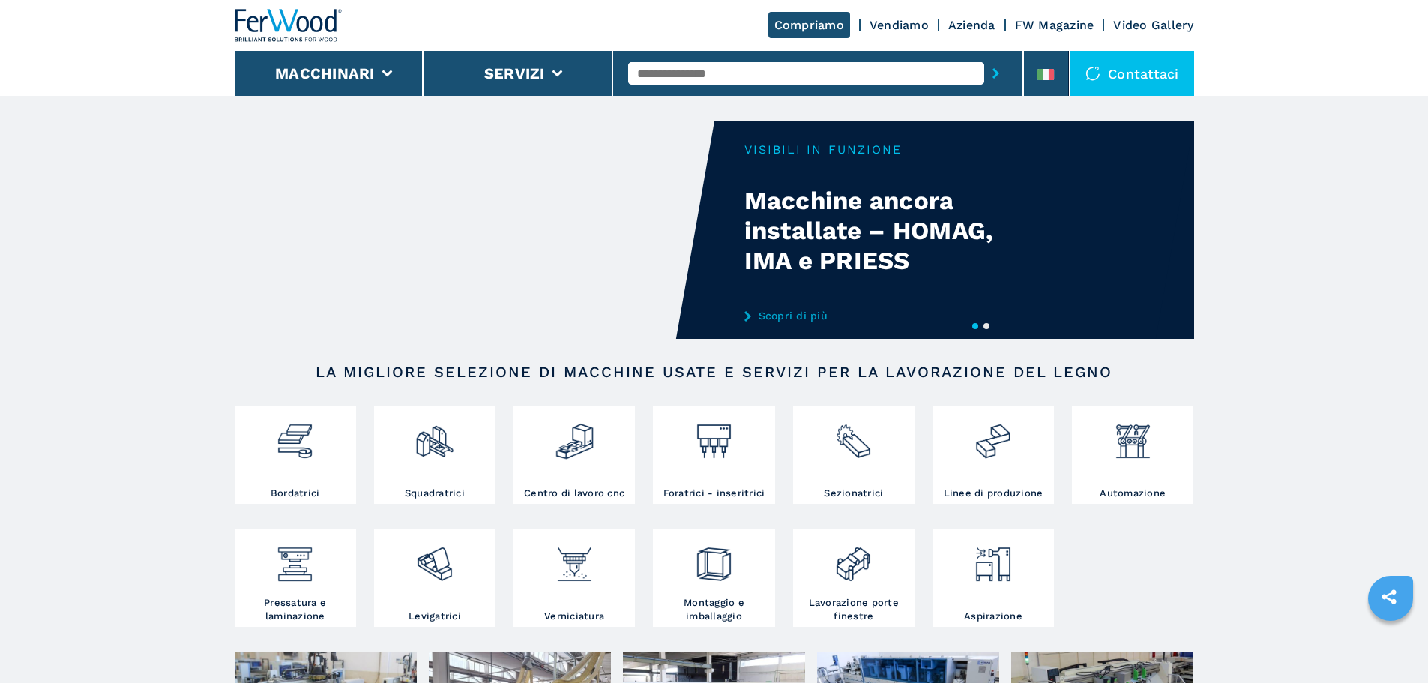
click at [1114, 59] on div "Contattaci" at bounding box center [1132, 73] width 124 height 45
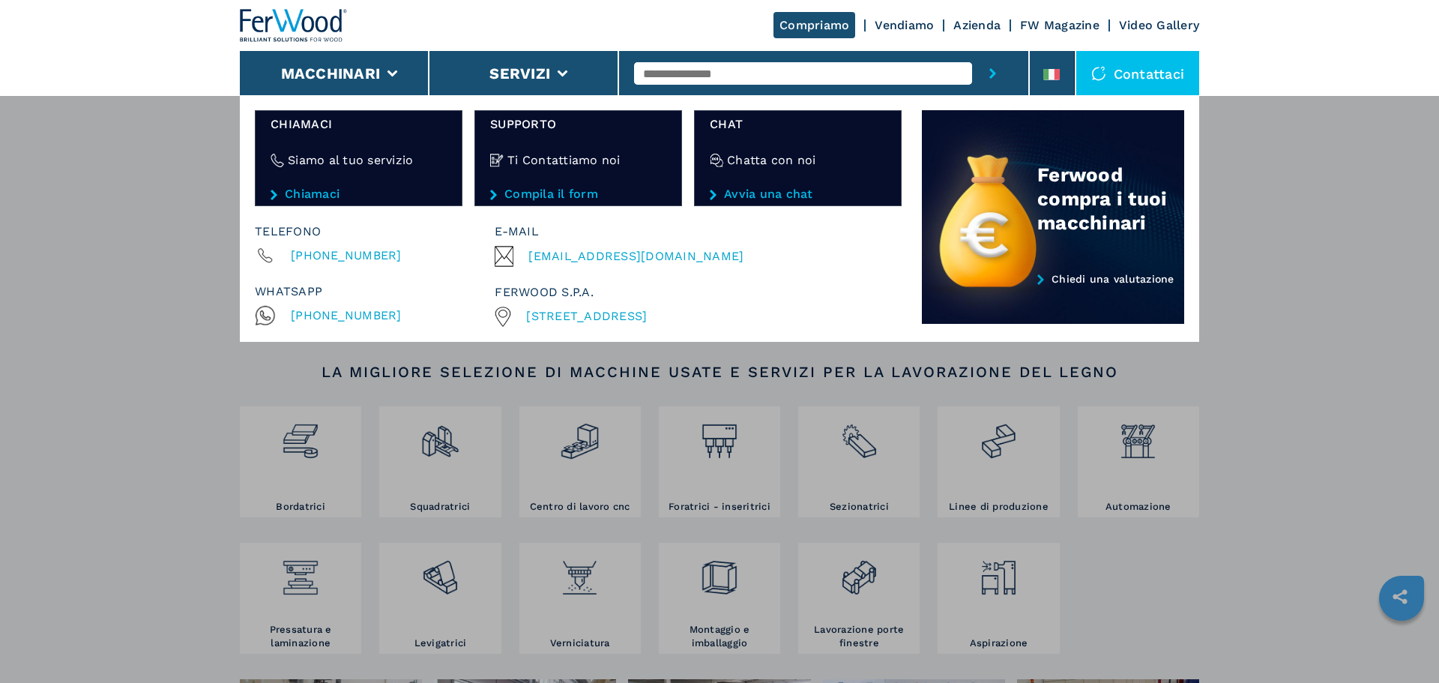
click at [793, 189] on link "Avvia una chat" at bounding box center [798, 193] width 176 height 13
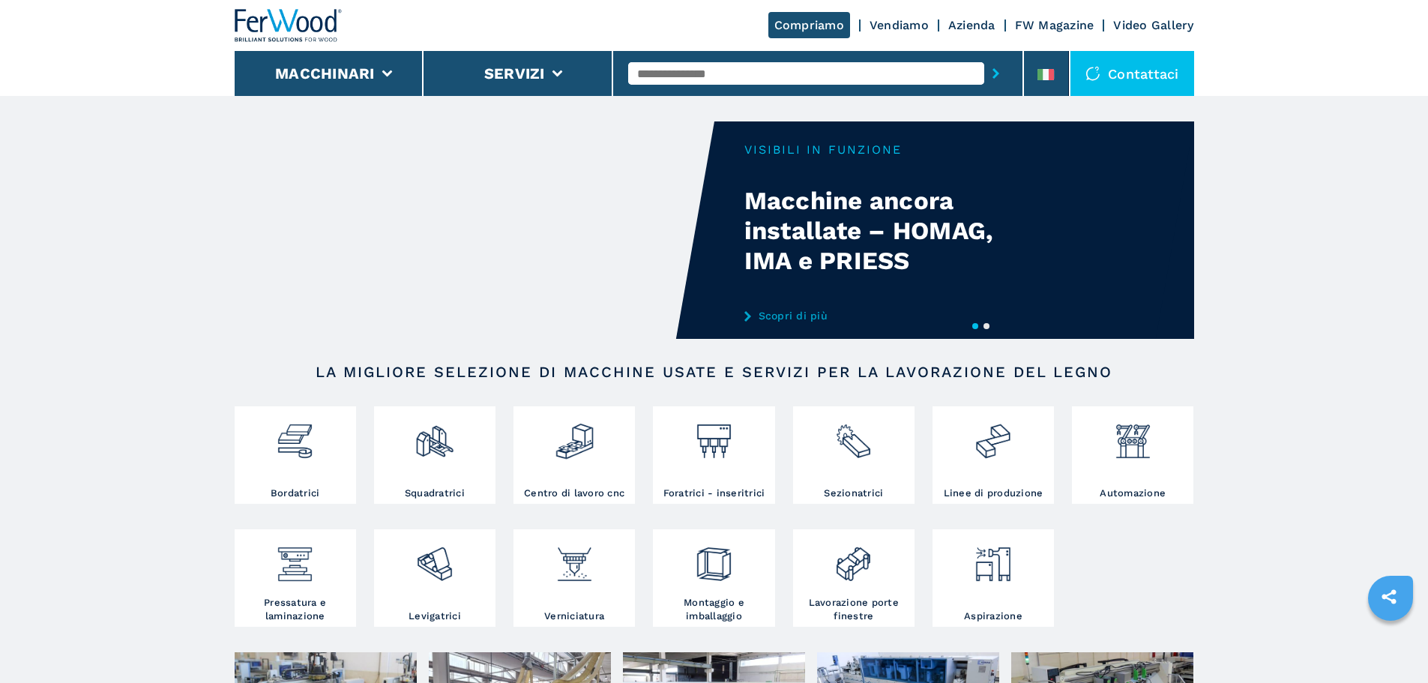
click at [1143, 82] on div "Contattaci" at bounding box center [1132, 73] width 124 height 45
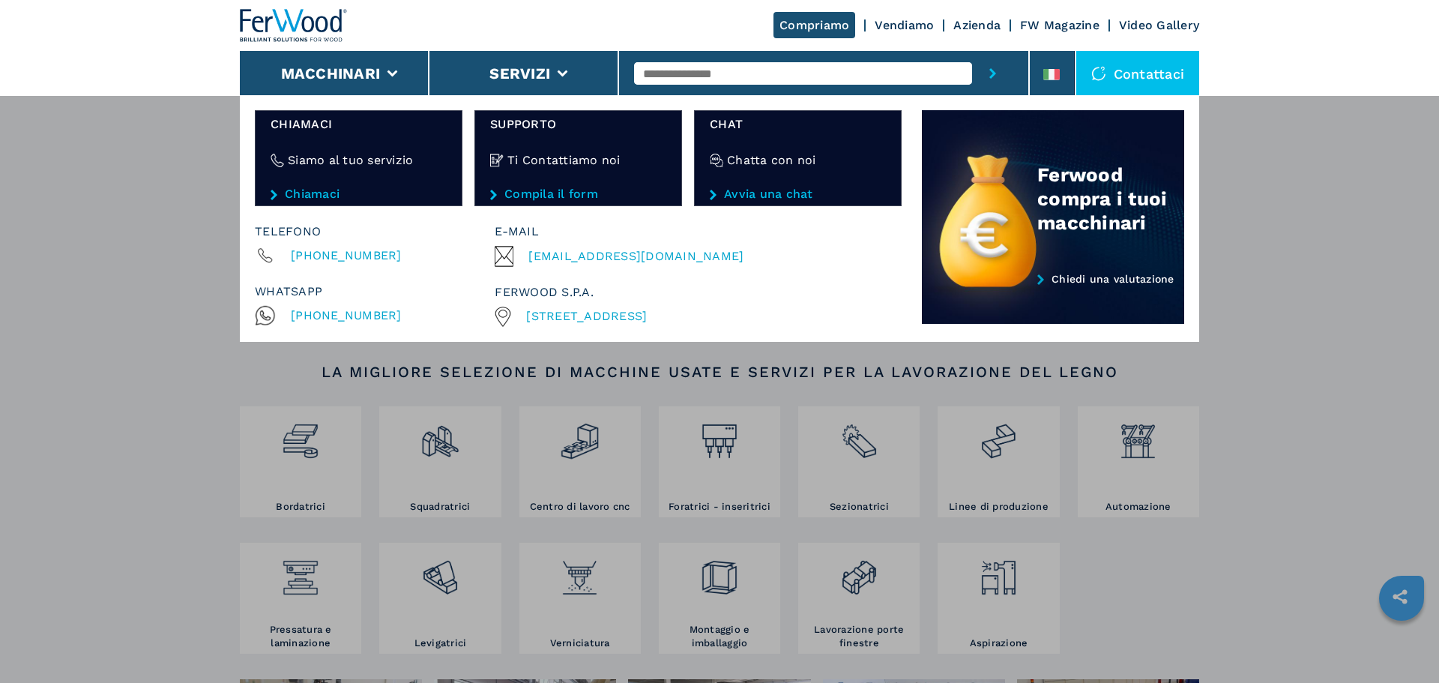
click at [1242, 528] on div "Macchinari Bordatrici Squadratrici Centro di lavoro cnc Foratrici - inseritrici…" at bounding box center [719, 436] width 1439 height 683
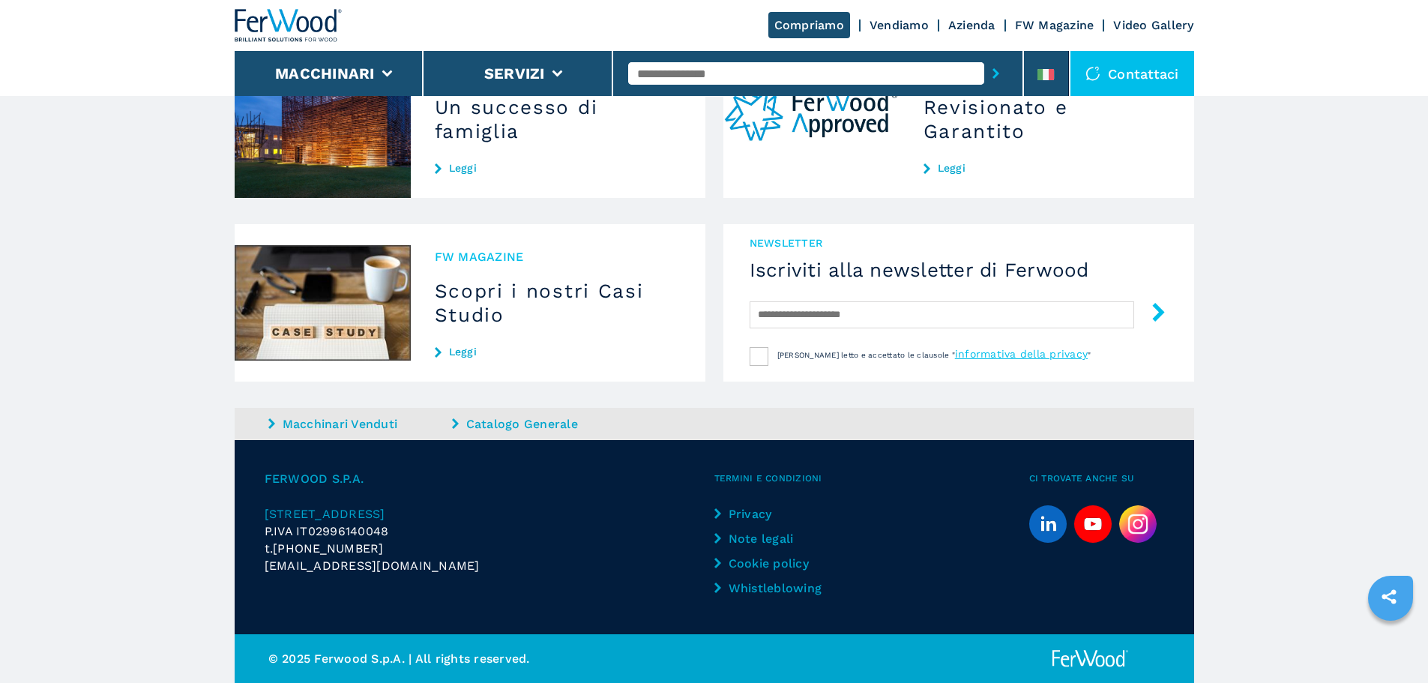
scroll to position [1408, 0]
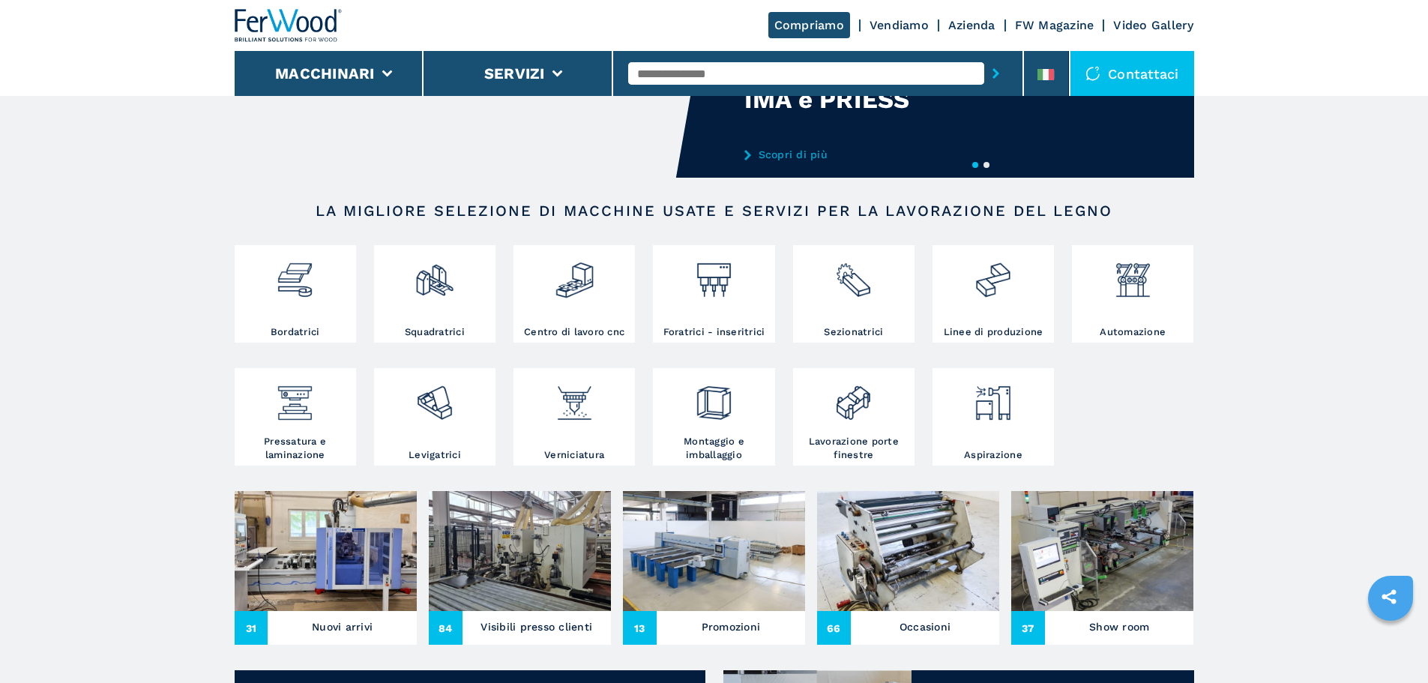
scroll to position [375, 0]
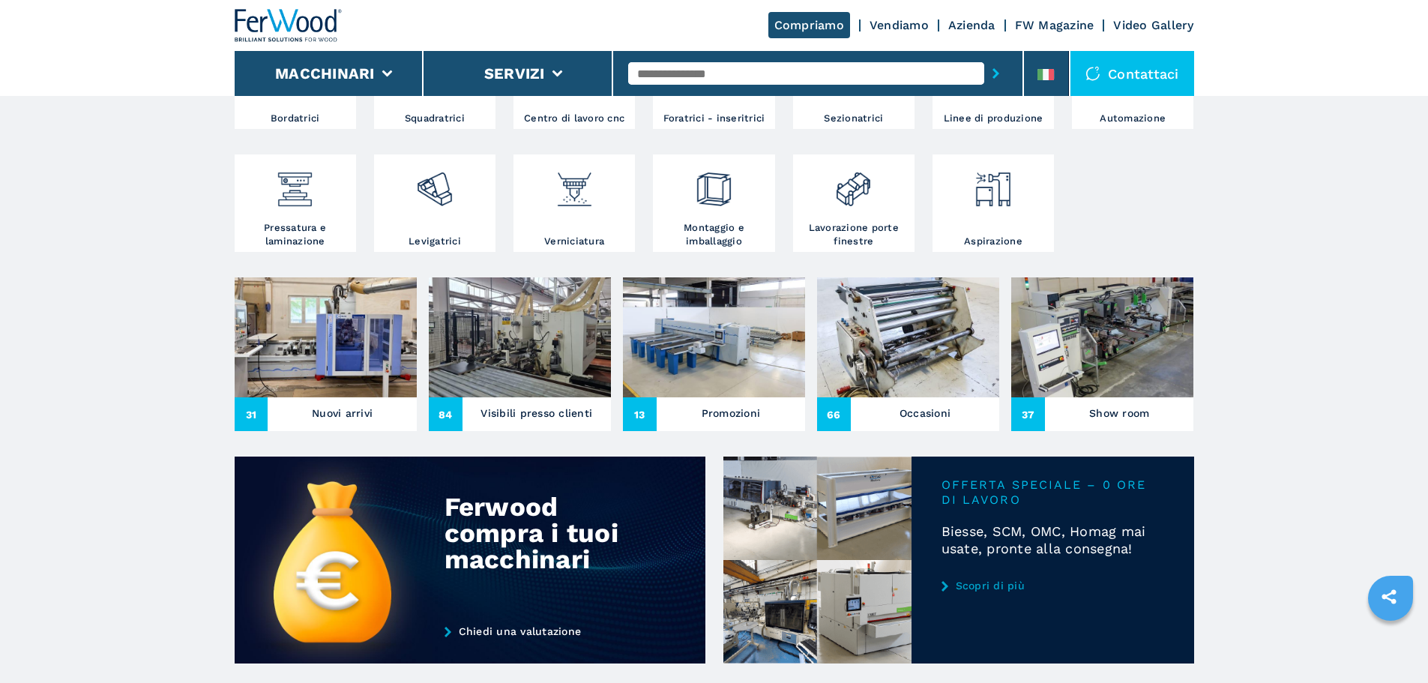
click at [1099, 78] on img at bounding box center [1092, 73] width 15 height 15
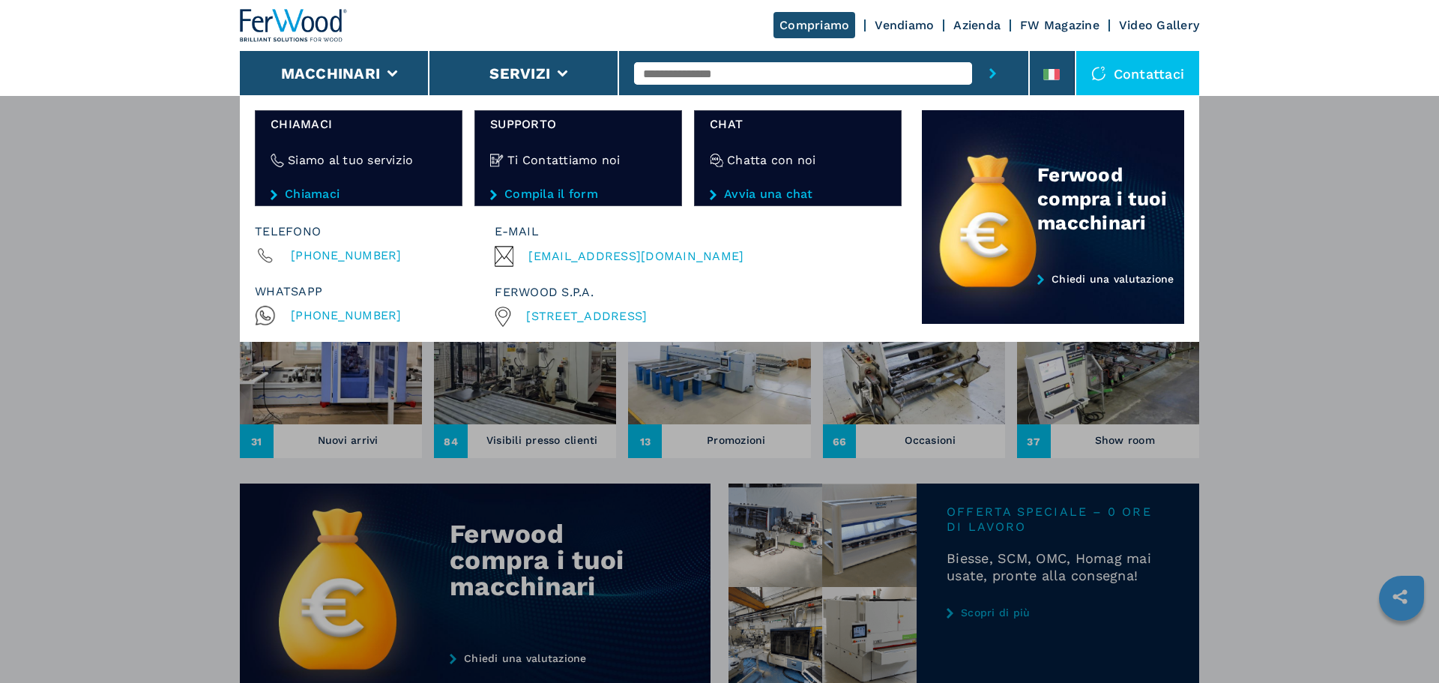
click at [1109, 81] on div "Contattaci" at bounding box center [1138, 73] width 124 height 45
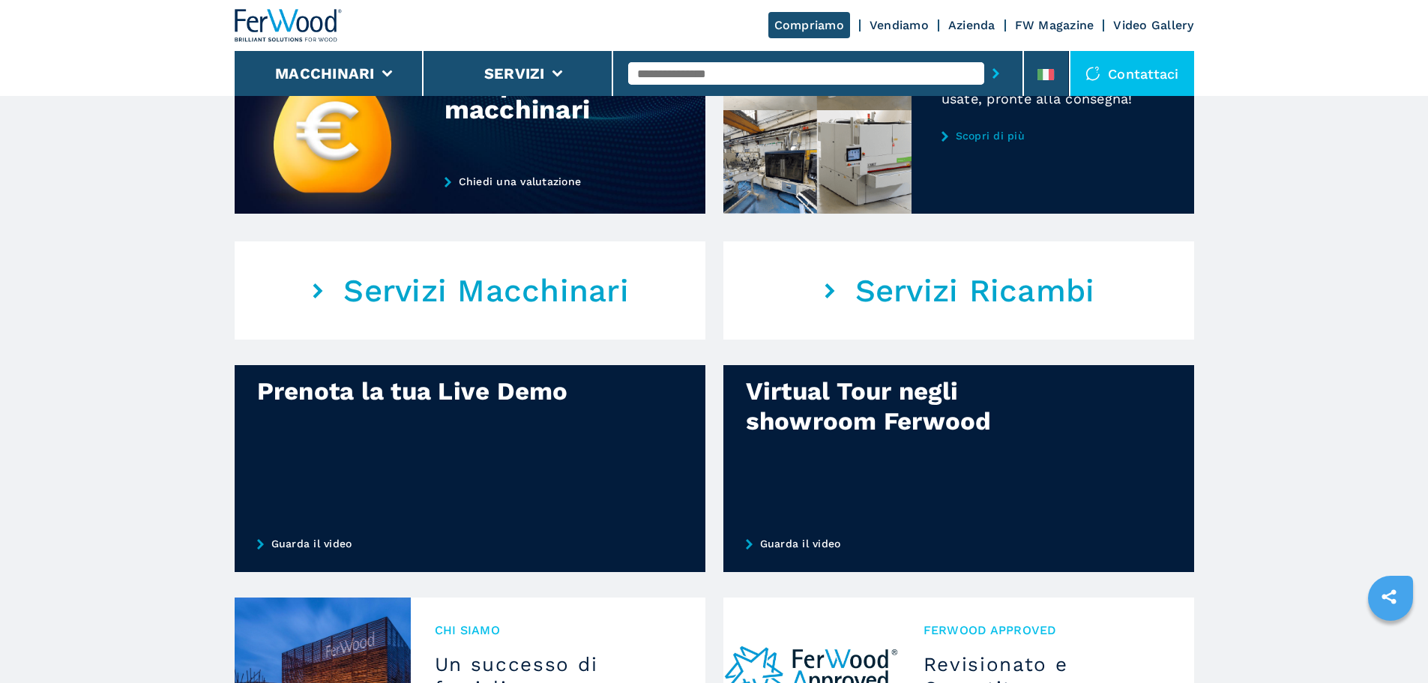
scroll to position [974, 0]
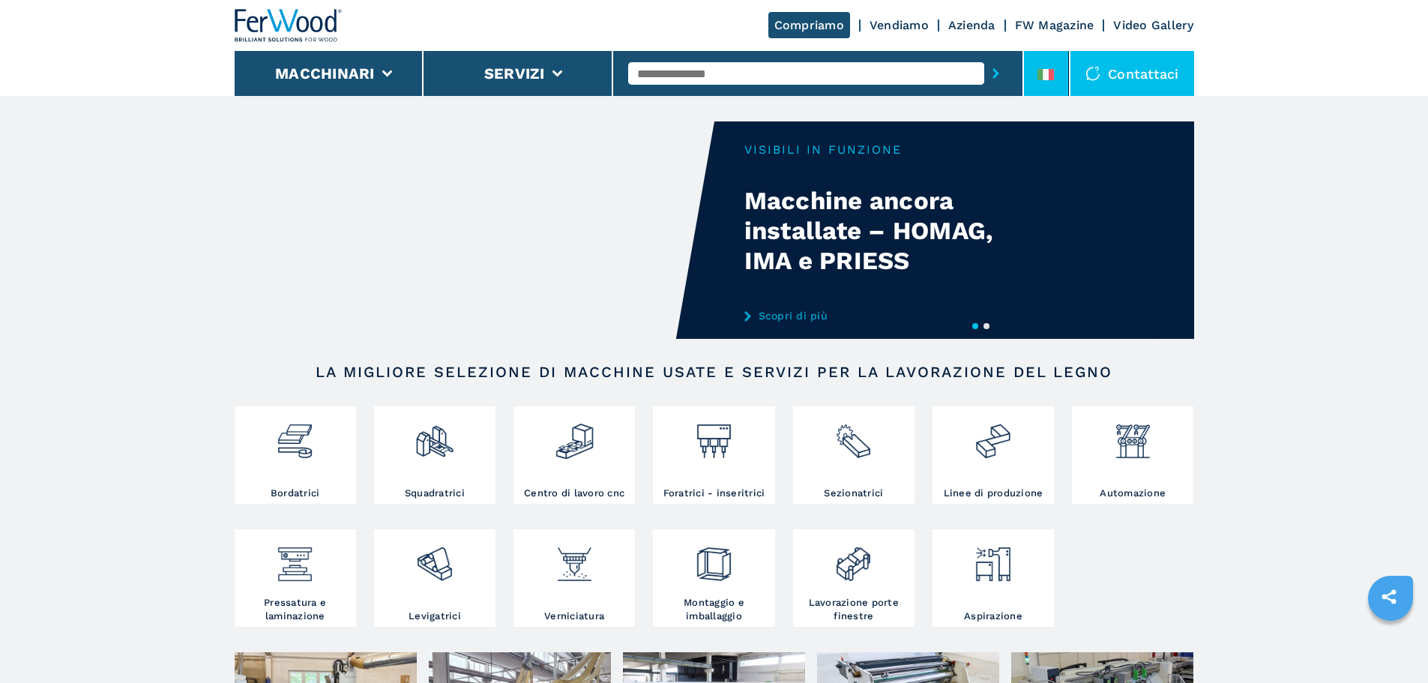
click at [1054, 89] on li at bounding box center [1046, 73] width 45 height 45
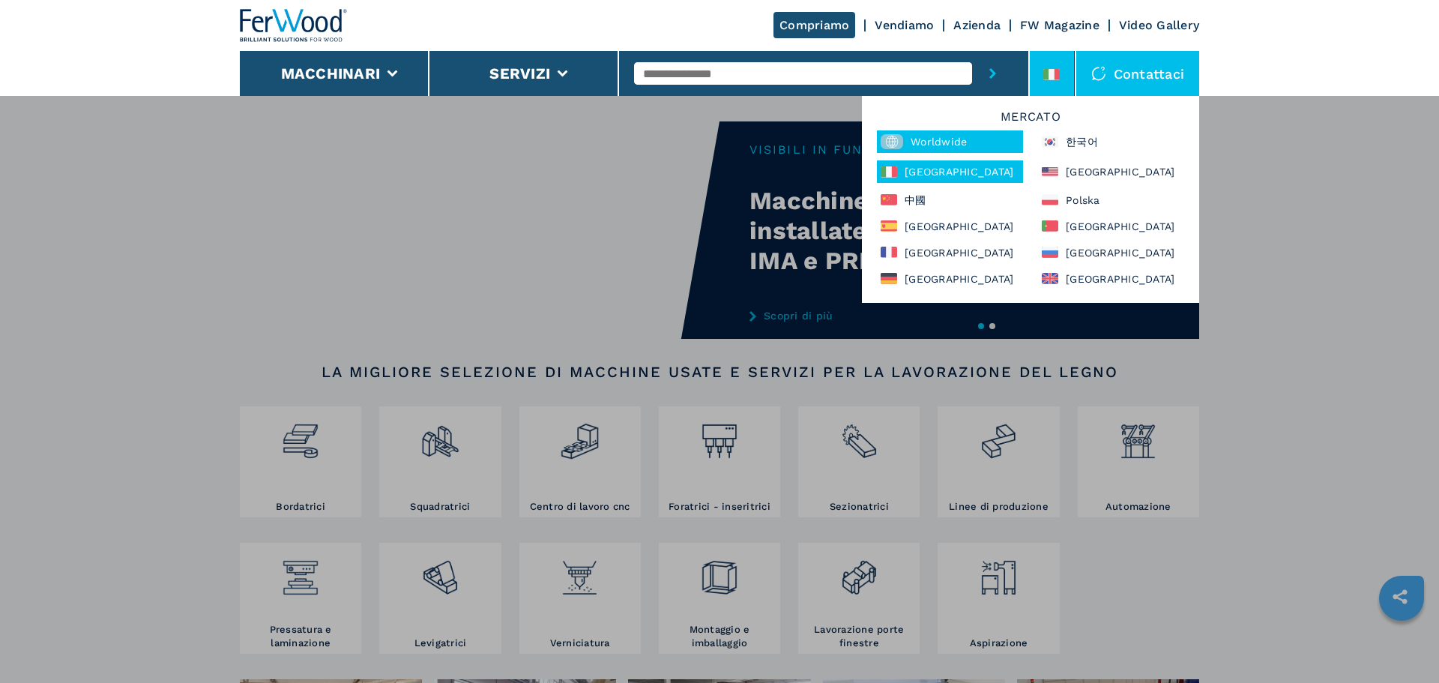
click at [991, 141] on div "Worldwide" at bounding box center [950, 141] width 146 height 22
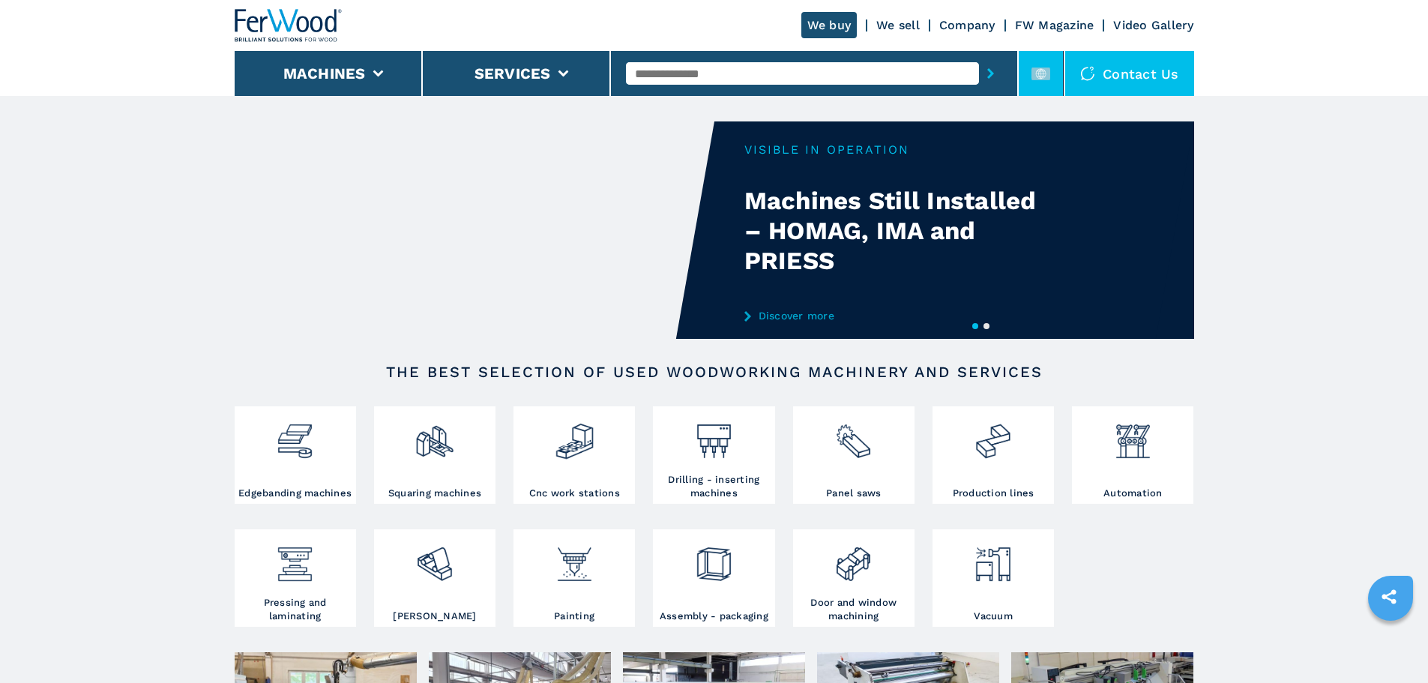
click at [1053, 77] on li at bounding box center [1040, 73] width 45 height 45
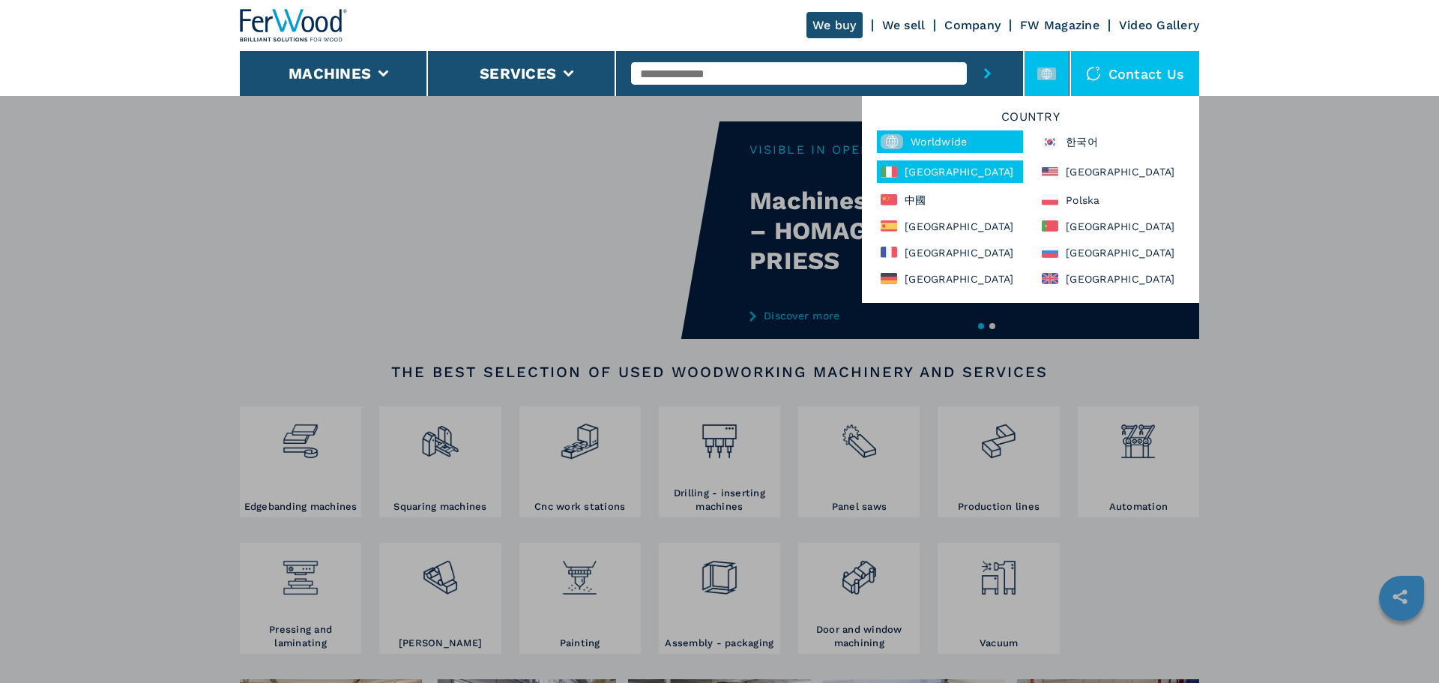
click at [963, 170] on div "[GEOGRAPHIC_DATA]" at bounding box center [950, 171] width 146 height 22
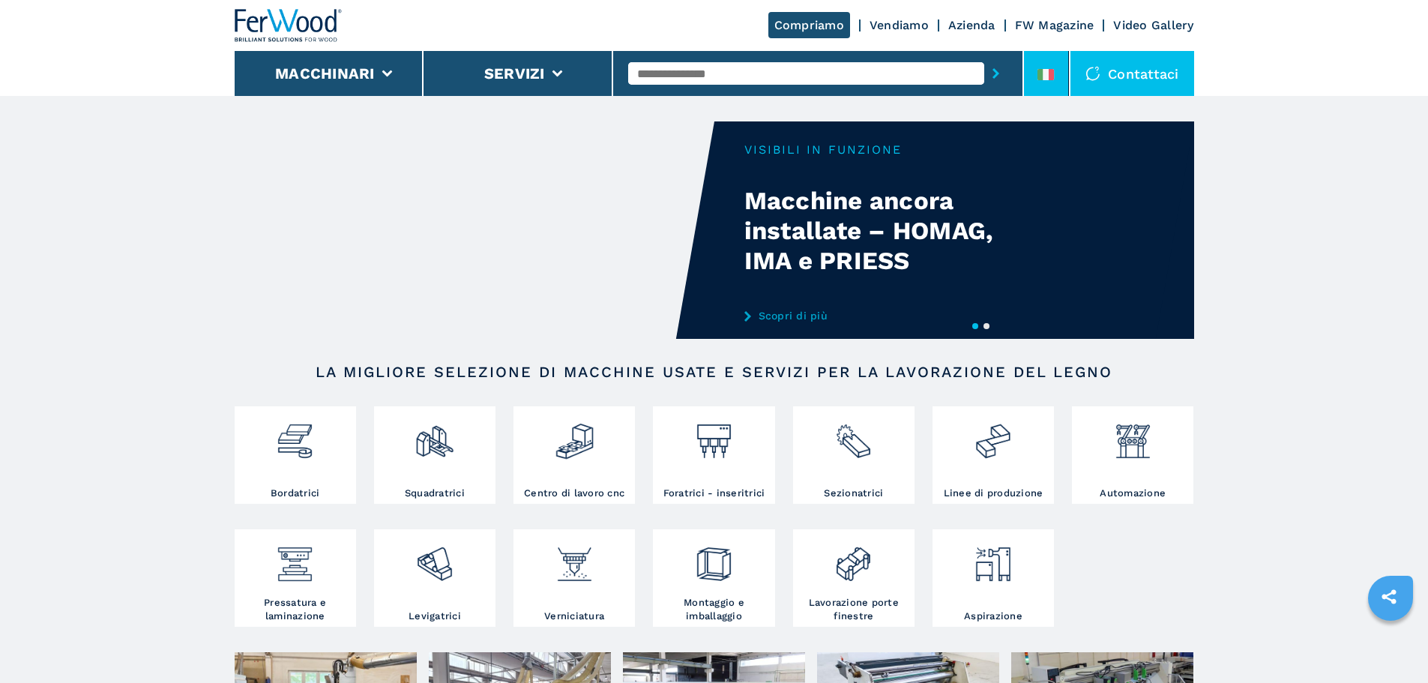
click at [1060, 71] on li at bounding box center [1046, 73] width 45 height 45
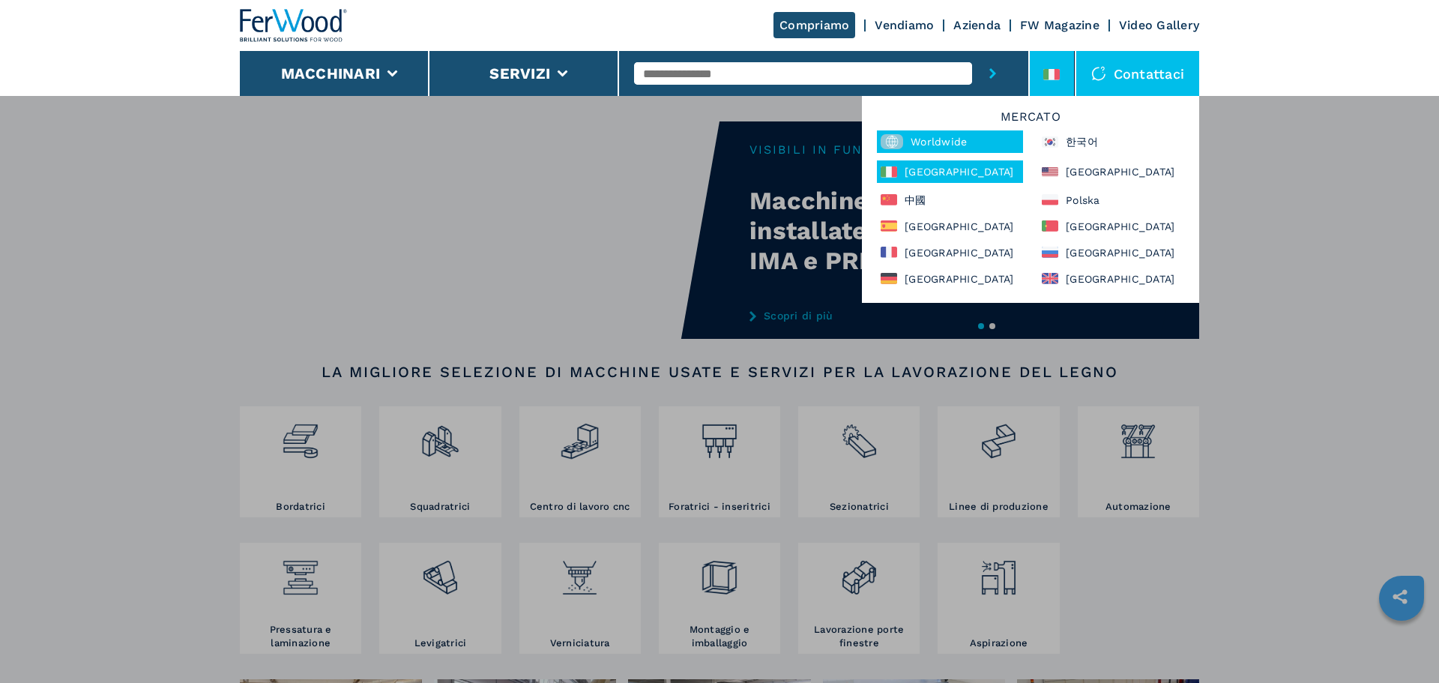
click at [992, 151] on div "Worldwide" at bounding box center [950, 141] width 146 height 22
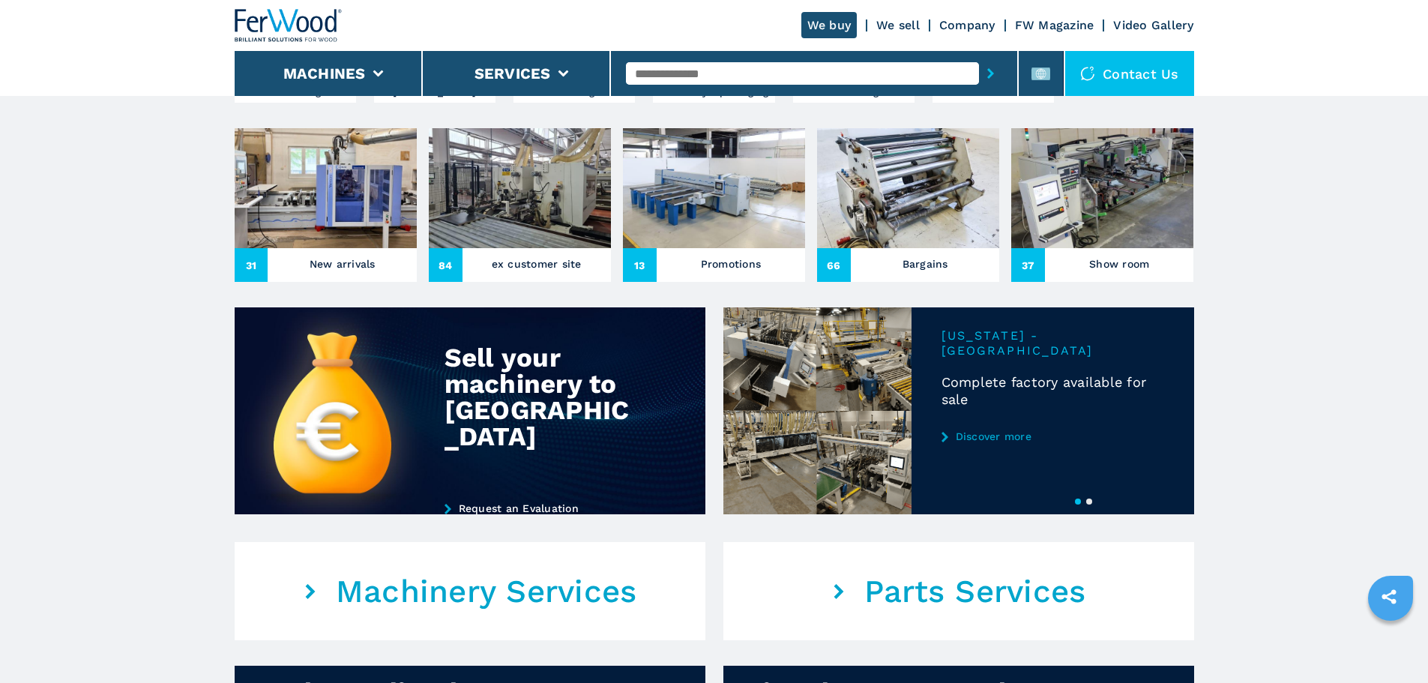
scroll to position [525, 0]
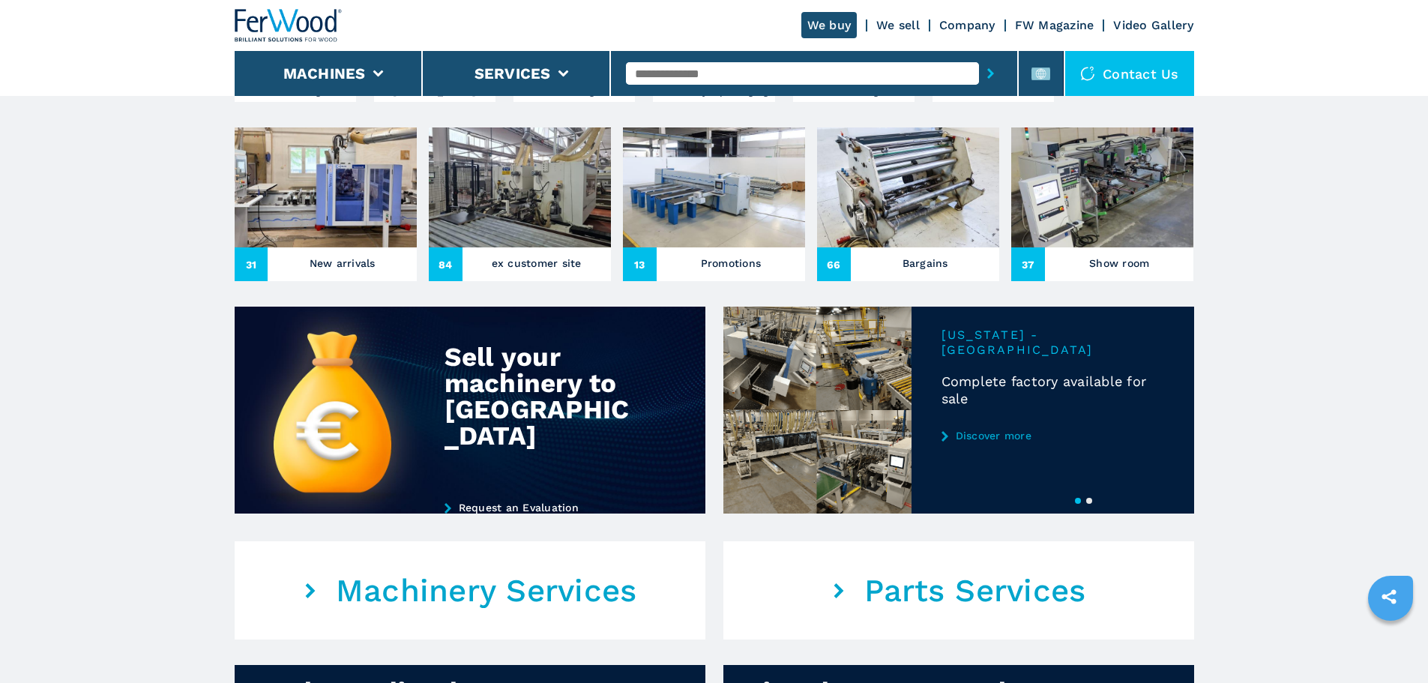
click at [651, 242] on img at bounding box center [714, 187] width 182 height 120
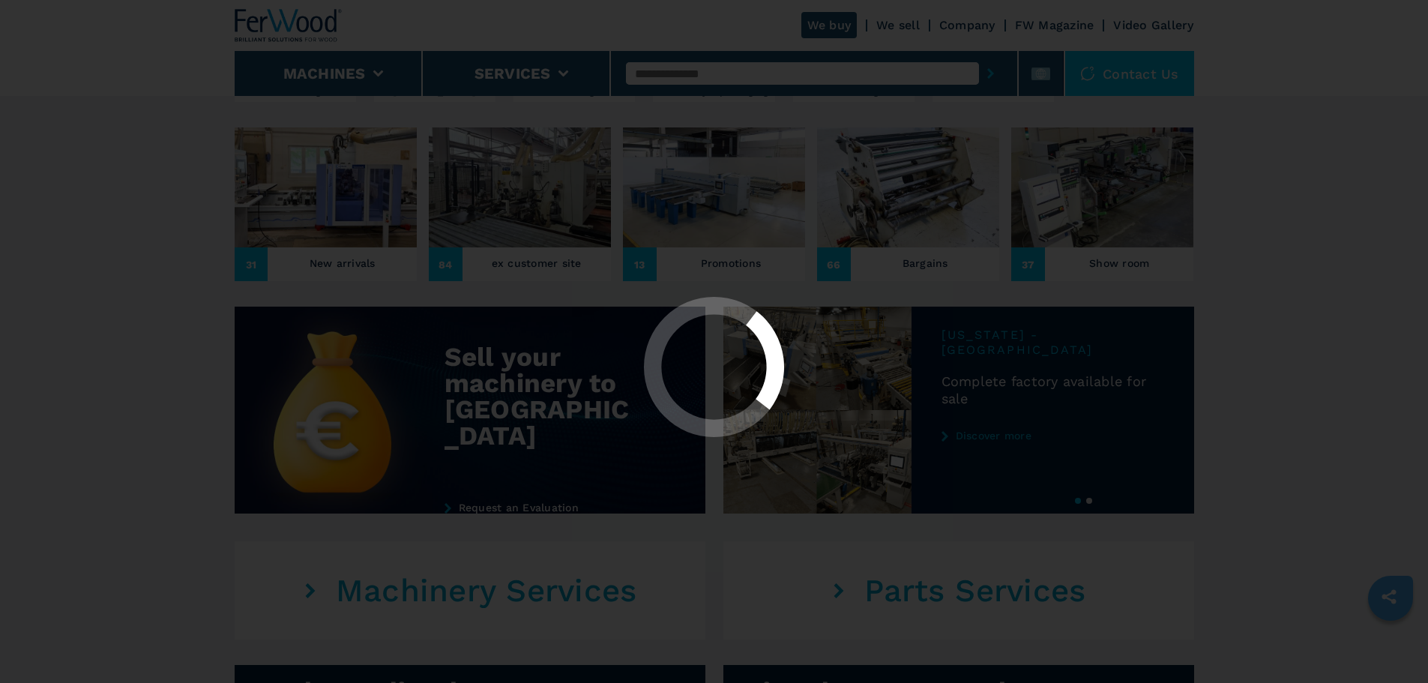
scroll to position [0, 0]
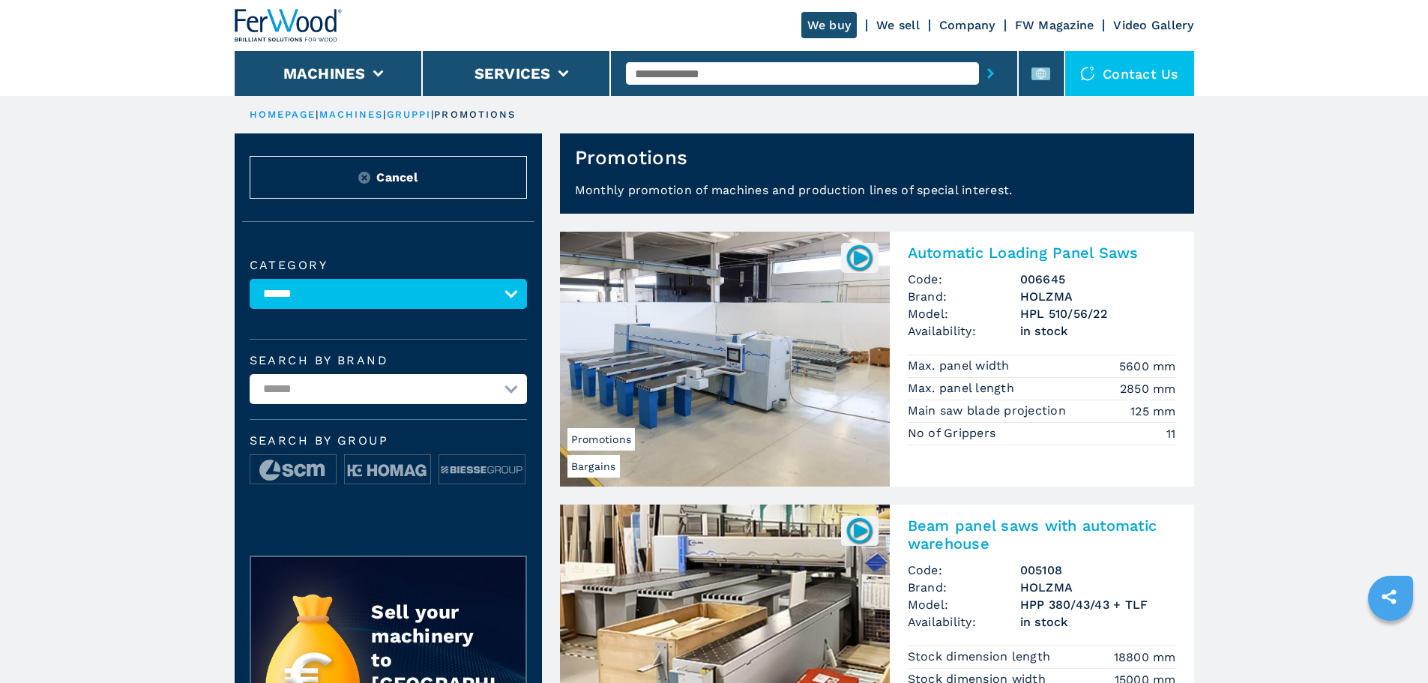
click at [1036, 257] on h2 "Automatic Loading Panel Saws" at bounding box center [1042, 253] width 268 height 18
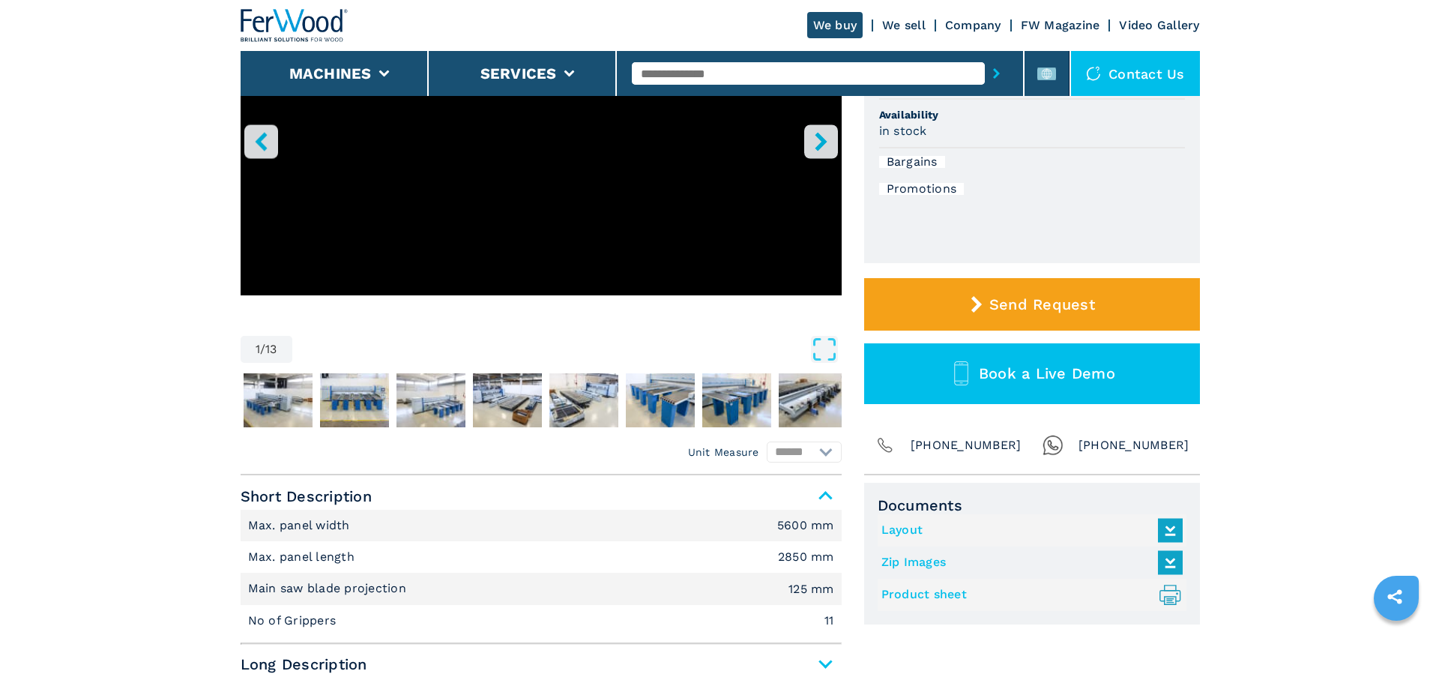
scroll to position [375, 0]
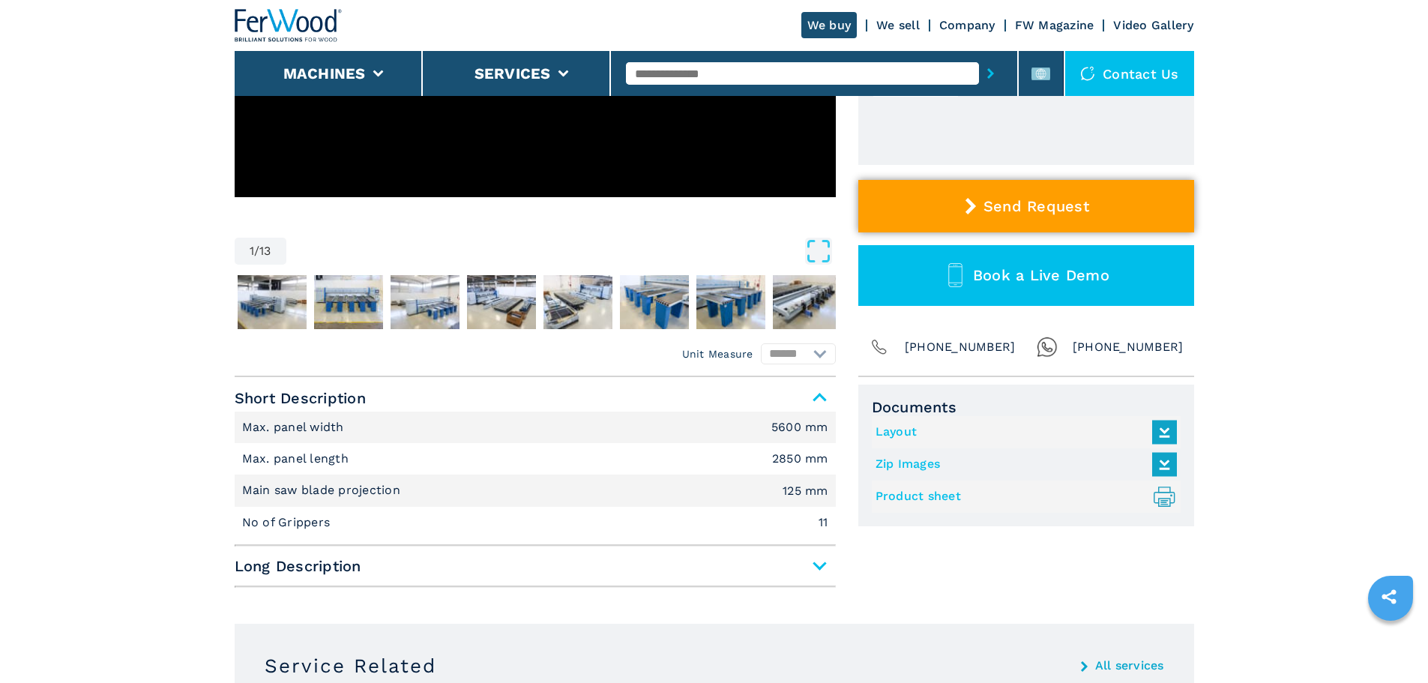
click at [1065, 220] on button "Send Request" at bounding box center [1026, 206] width 336 height 52
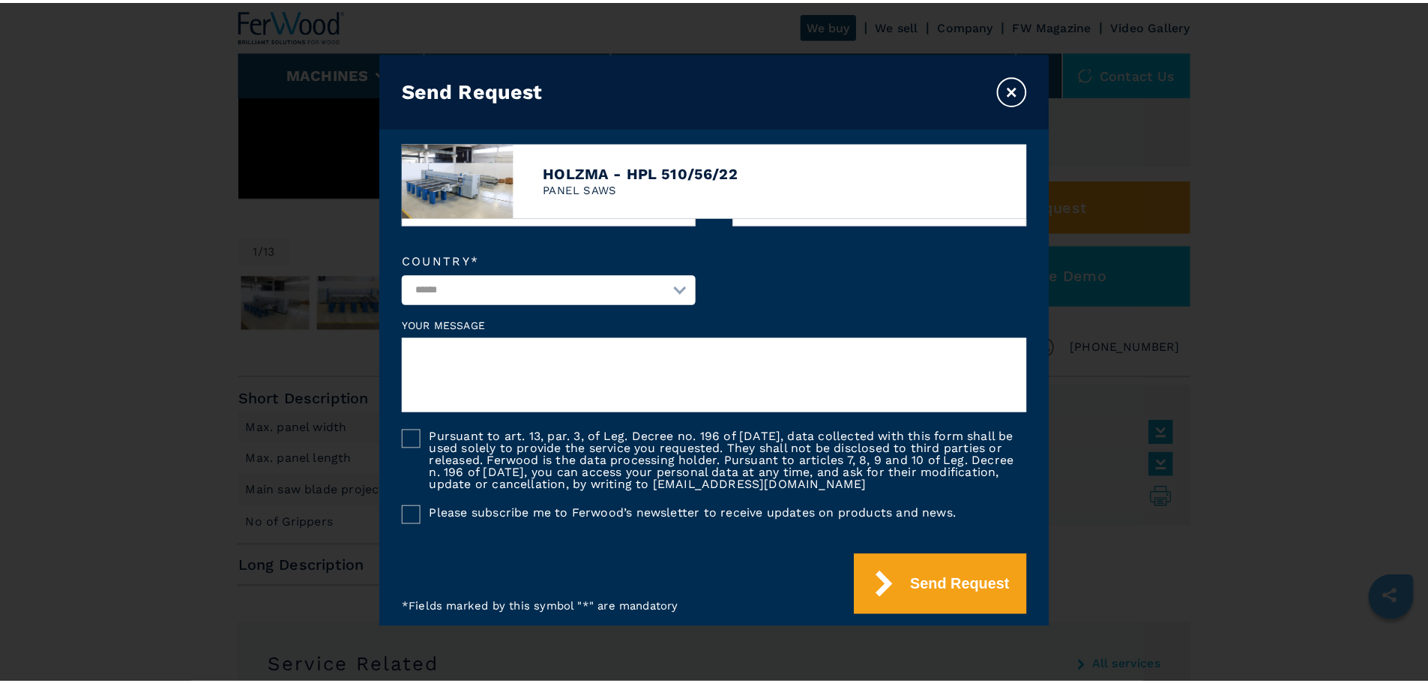
scroll to position [223, 0]
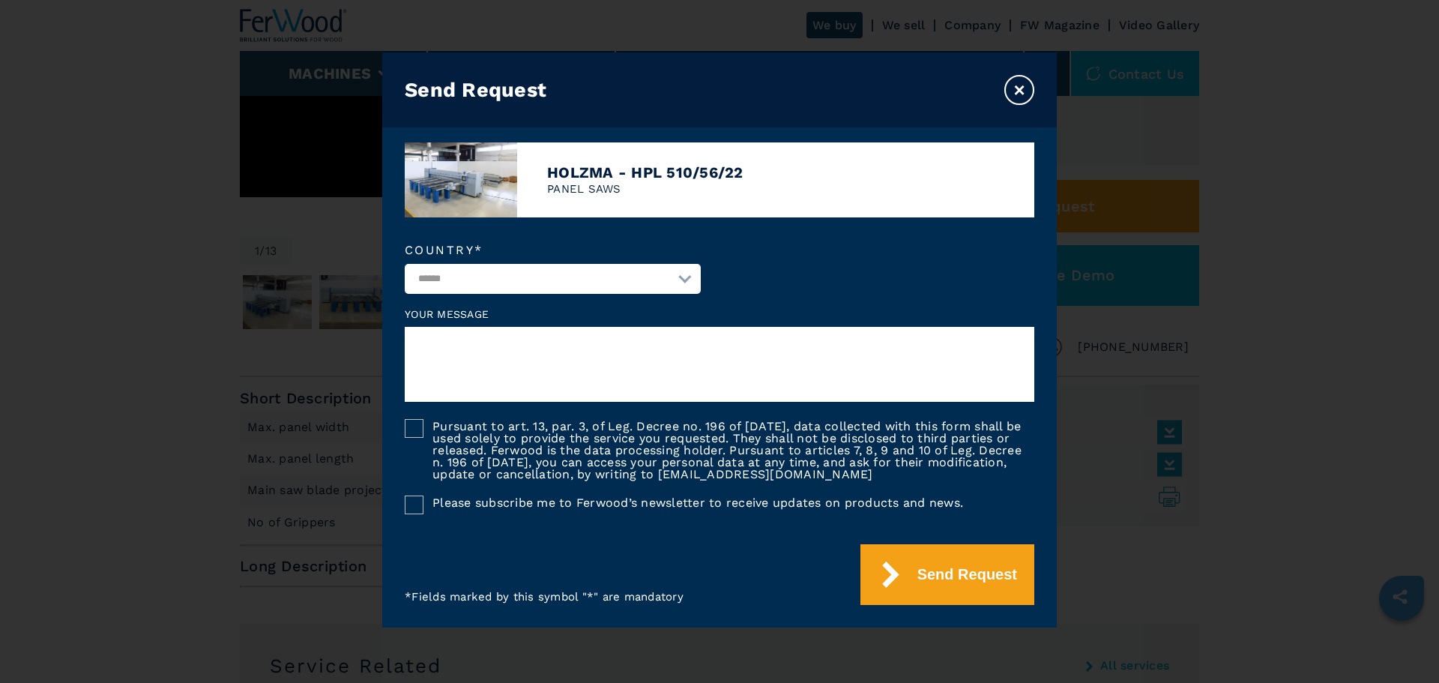
click at [1013, 82] on button "×" at bounding box center [1019, 90] width 30 height 30
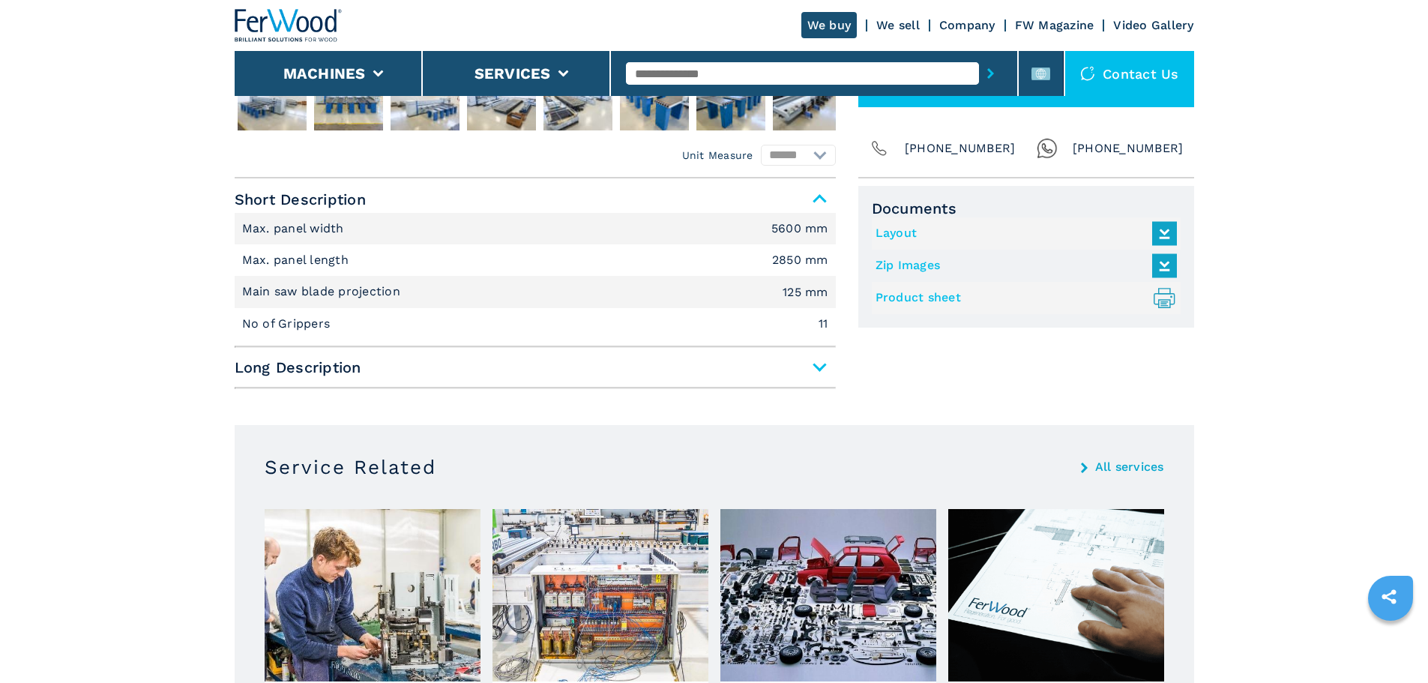
scroll to position [600, 0]
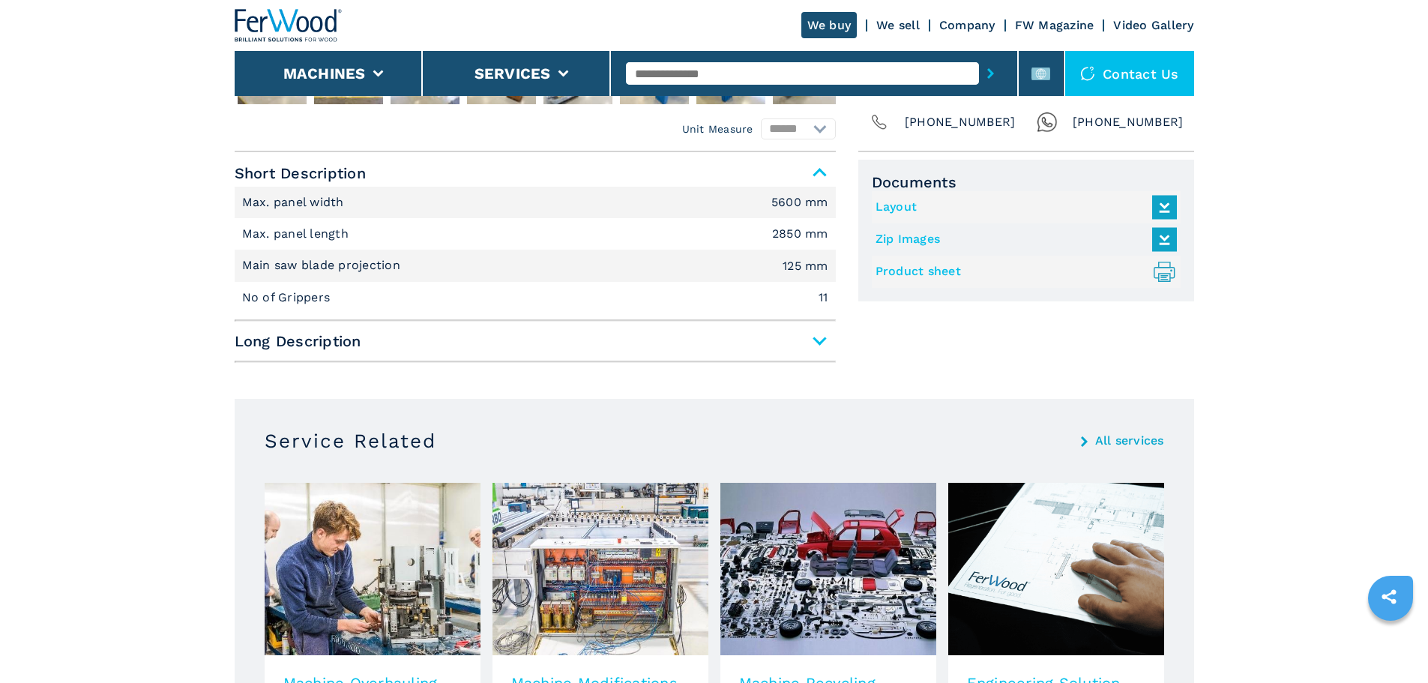
click at [824, 337] on span "Long Description" at bounding box center [535, 341] width 601 height 27
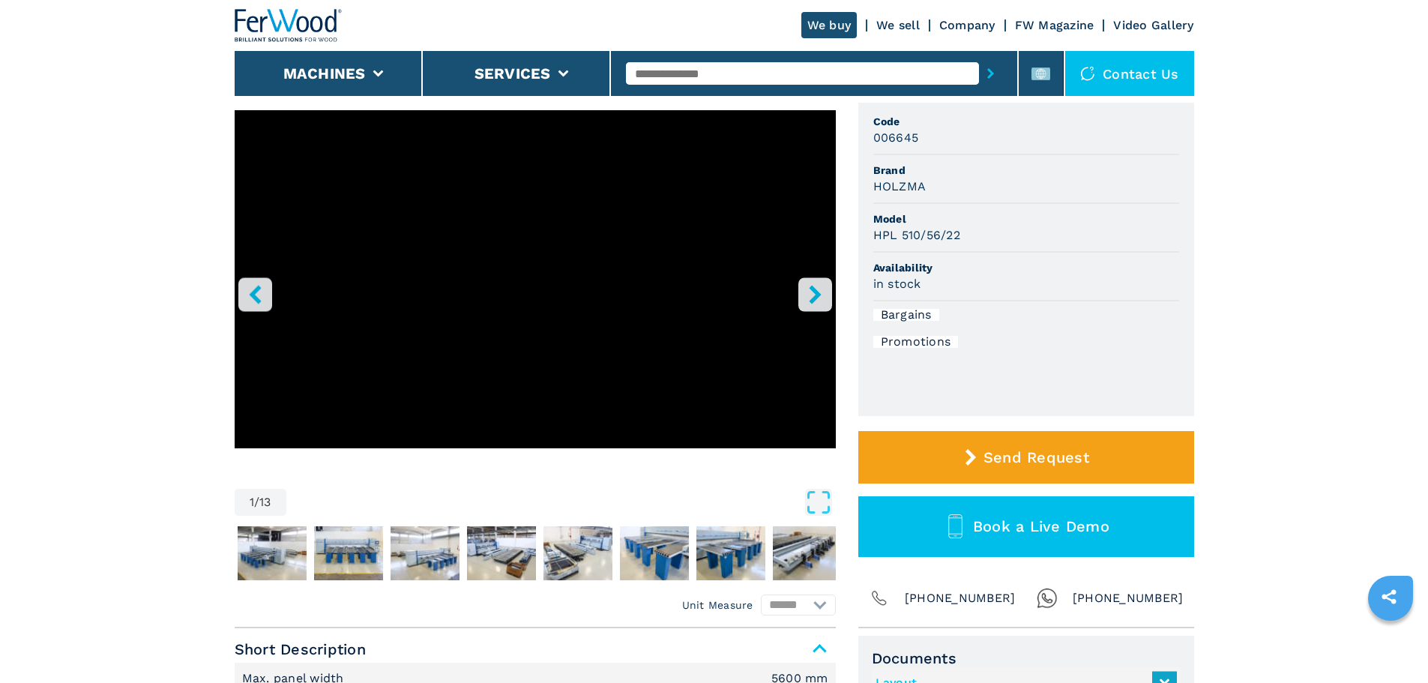
scroll to position [150, 0]
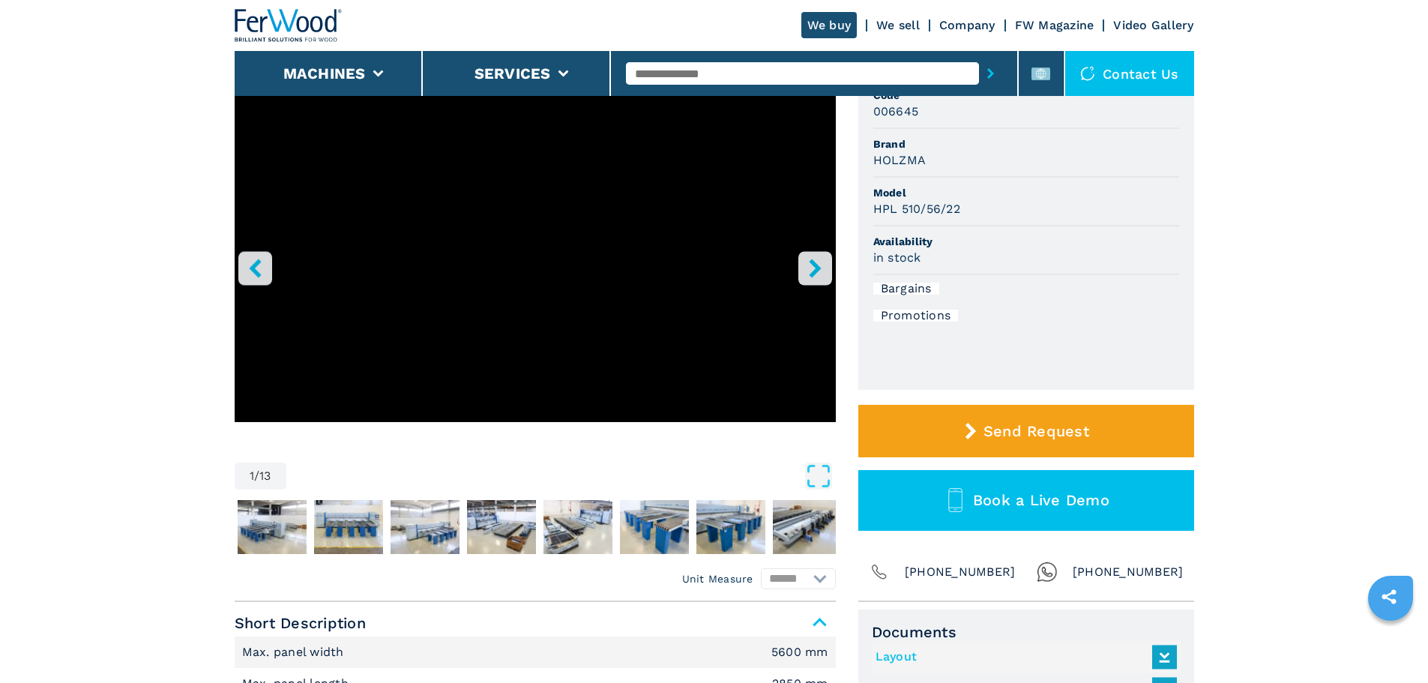
click at [830, 270] on button "right-button" at bounding box center [815, 268] width 34 height 34
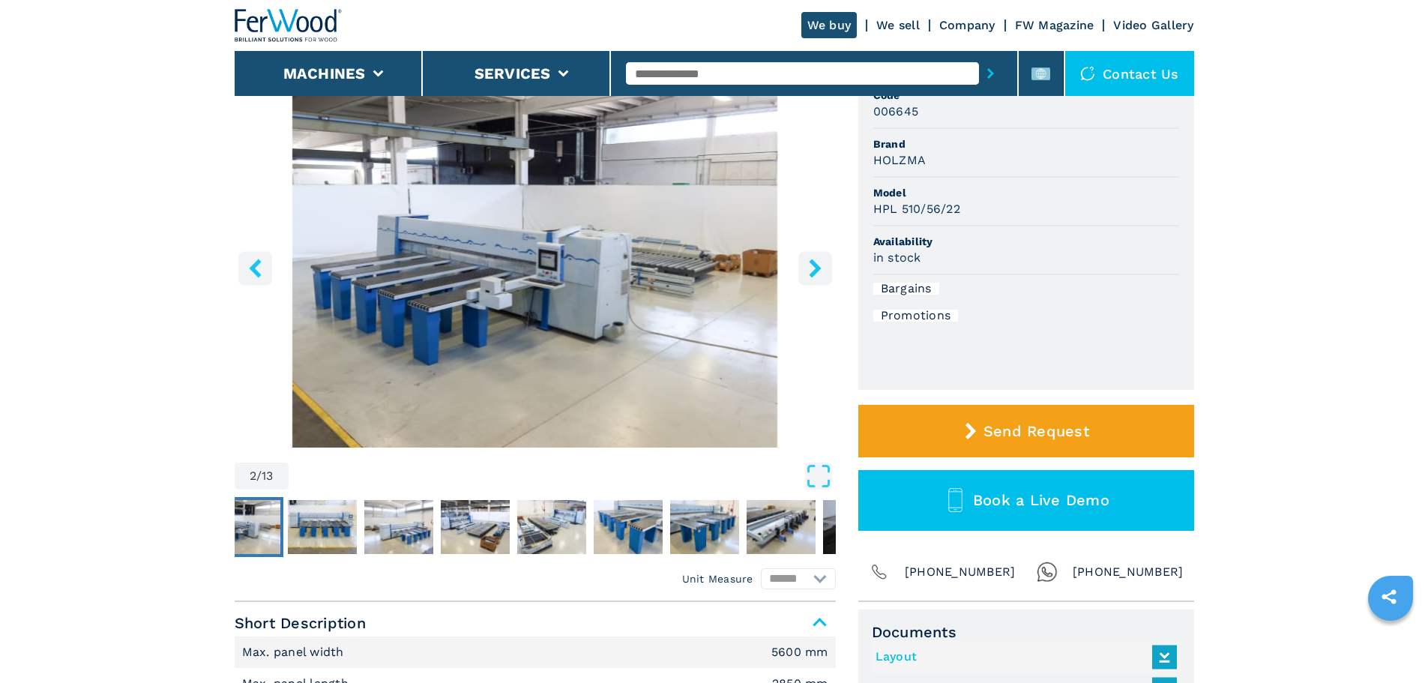
click at [830, 270] on button "right-button" at bounding box center [815, 268] width 34 height 34
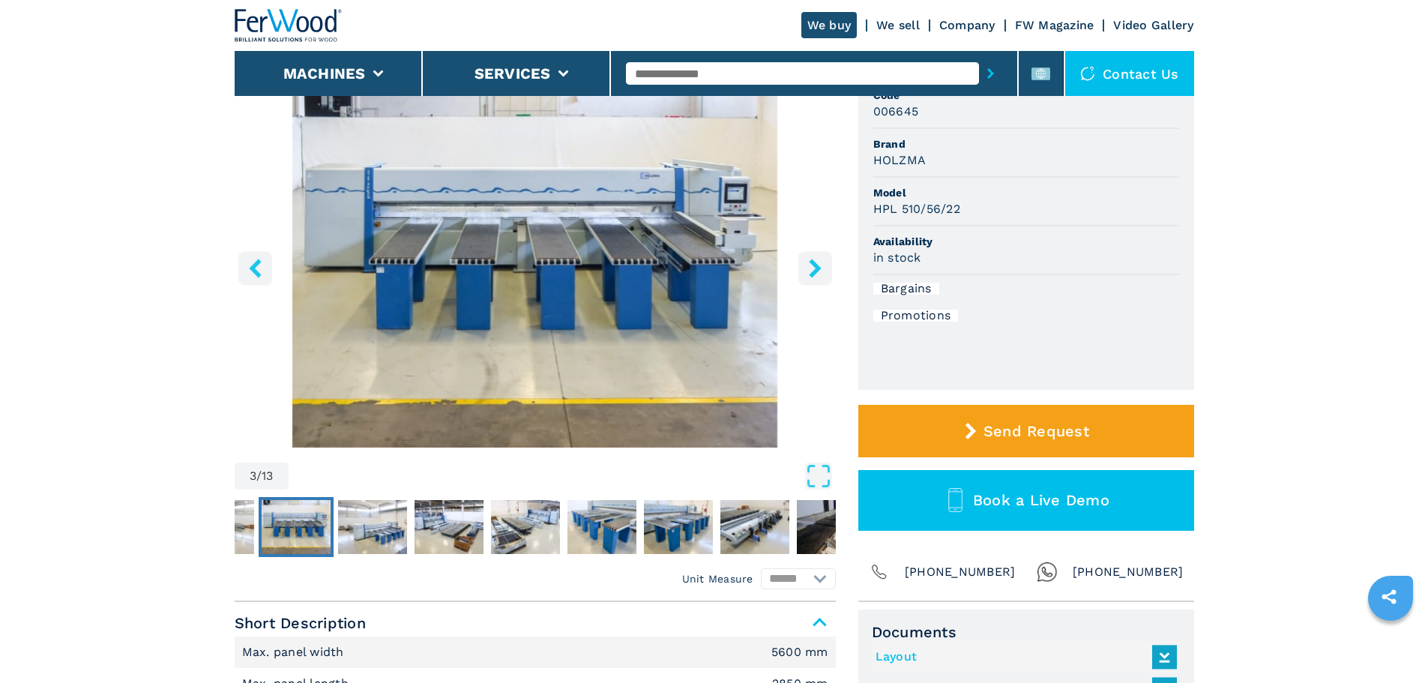
click at [830, 270] on button "right-button" at bounding box center [815, 268] width 34 height 34
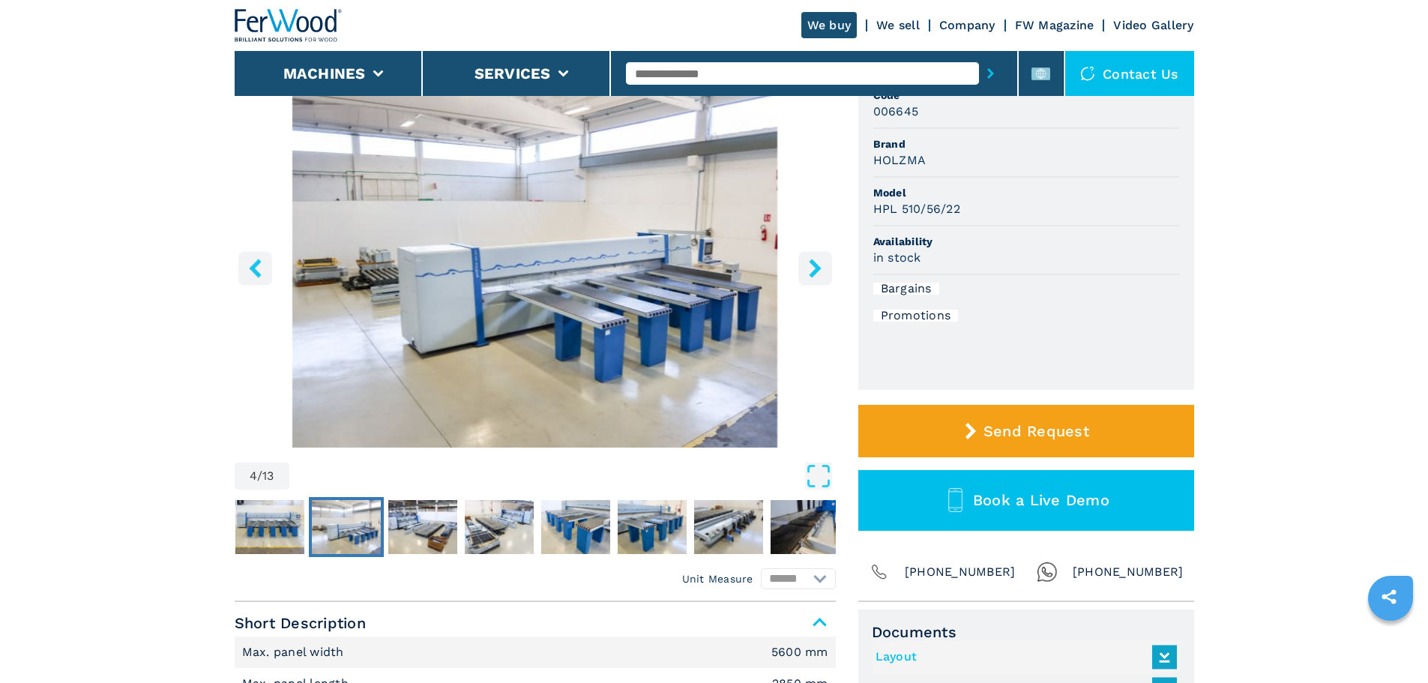
click at [830, 270] on button "right-button" at bounding box center [815, 268] width 34 height 34
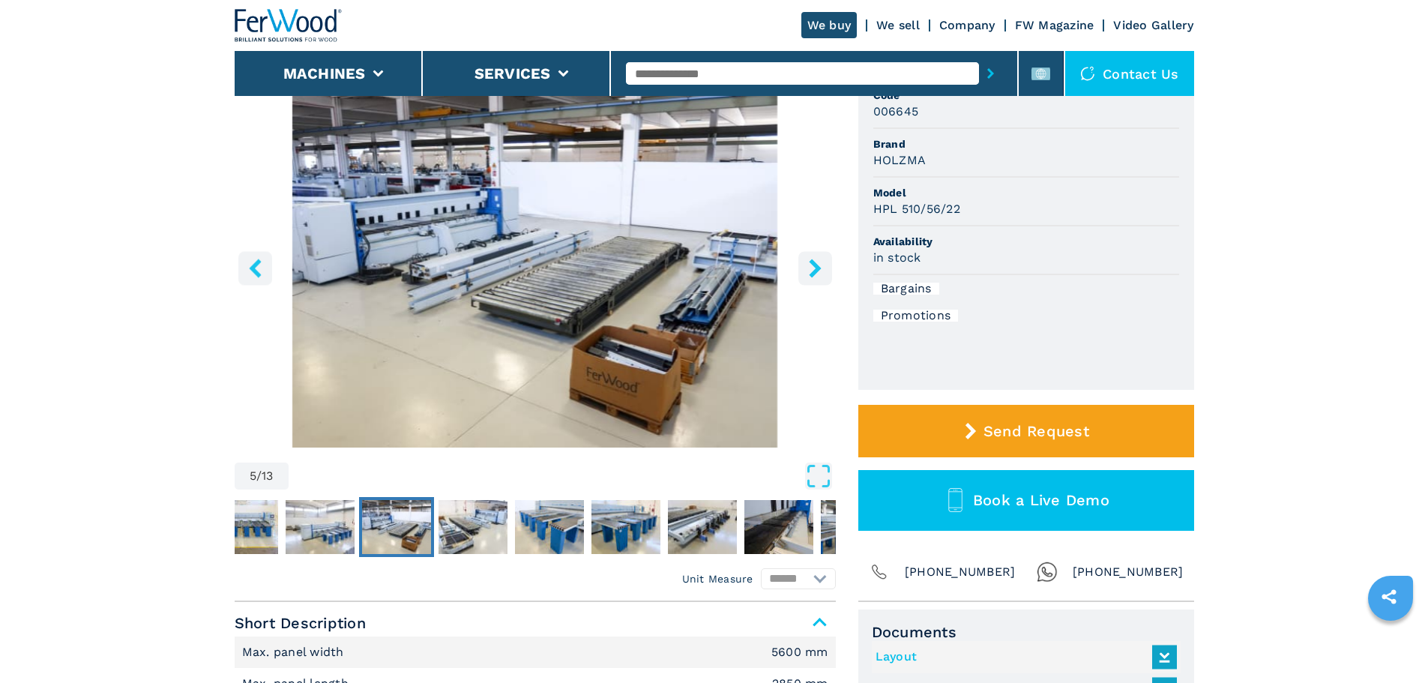
click at [830, 270] on button "right-button" at bounding box center [815, 268] width 34 height 34
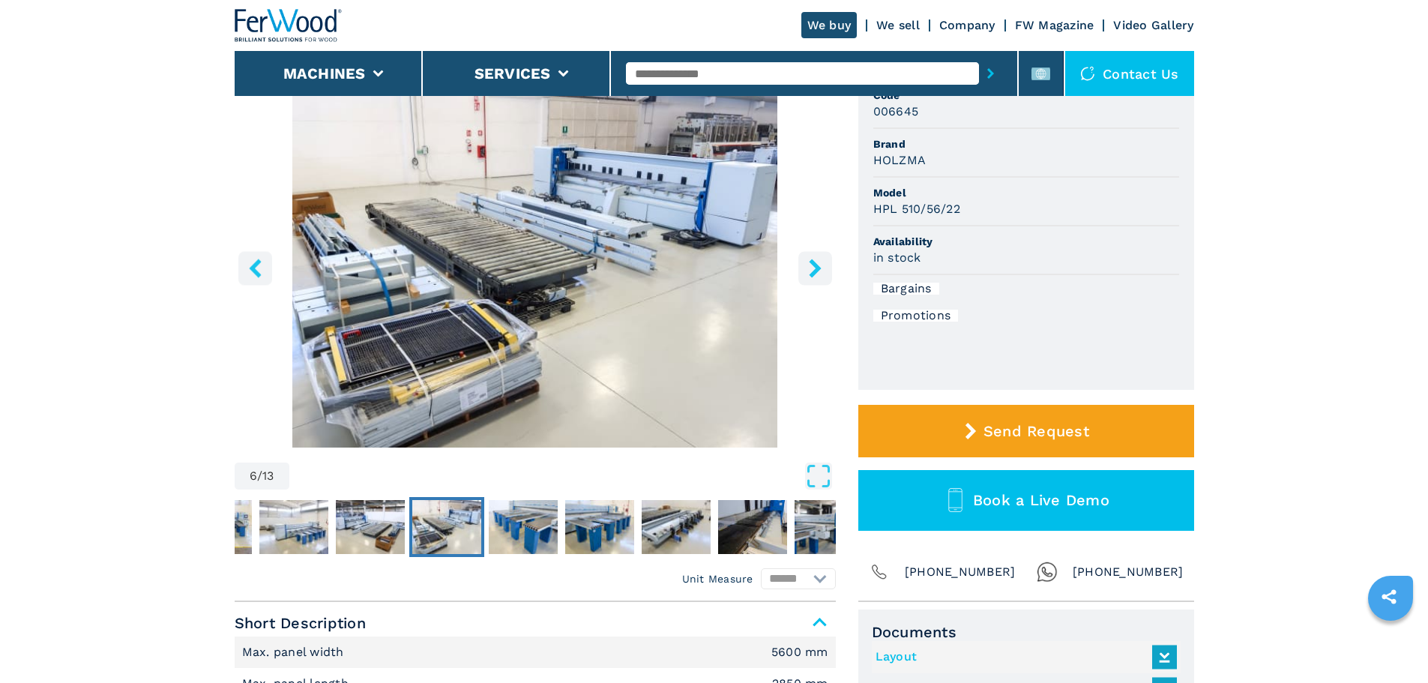
click at [830, 270] on button "right-button" at bounding box center [815, 268] width 34 height 34
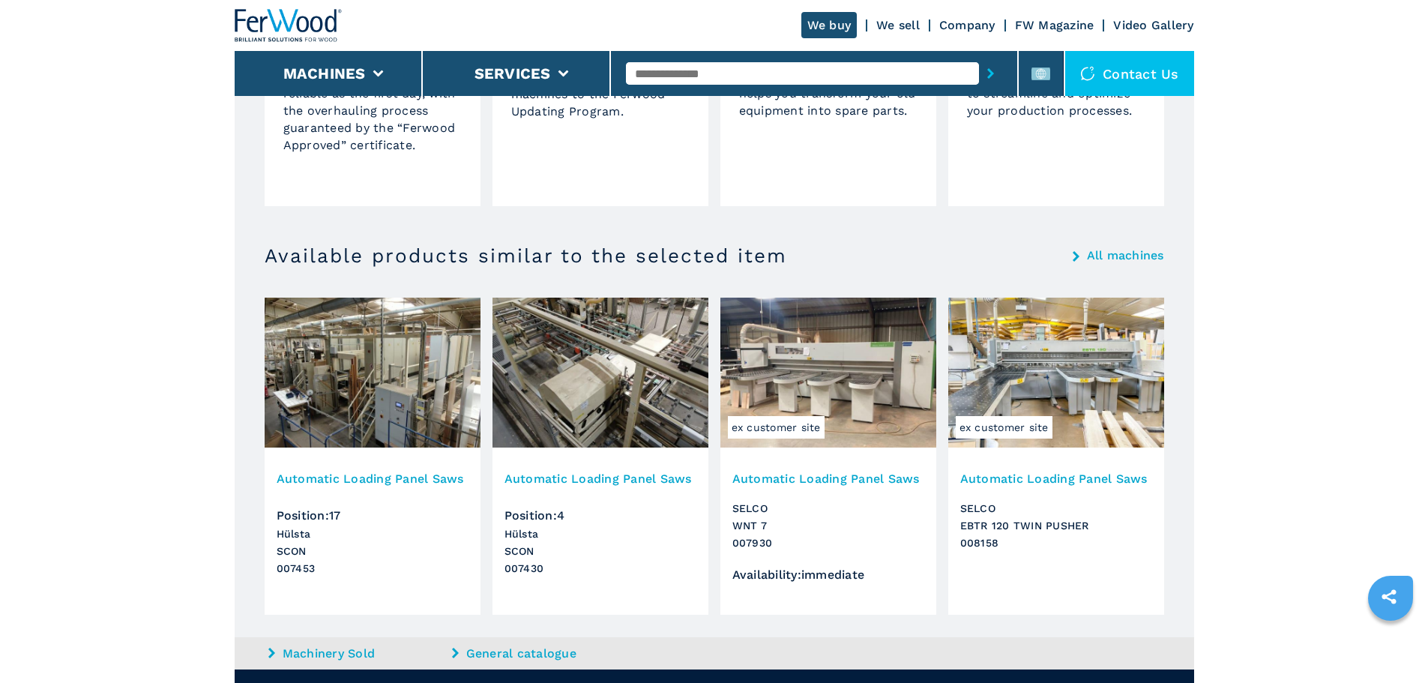
scroll to position [1703, 0]
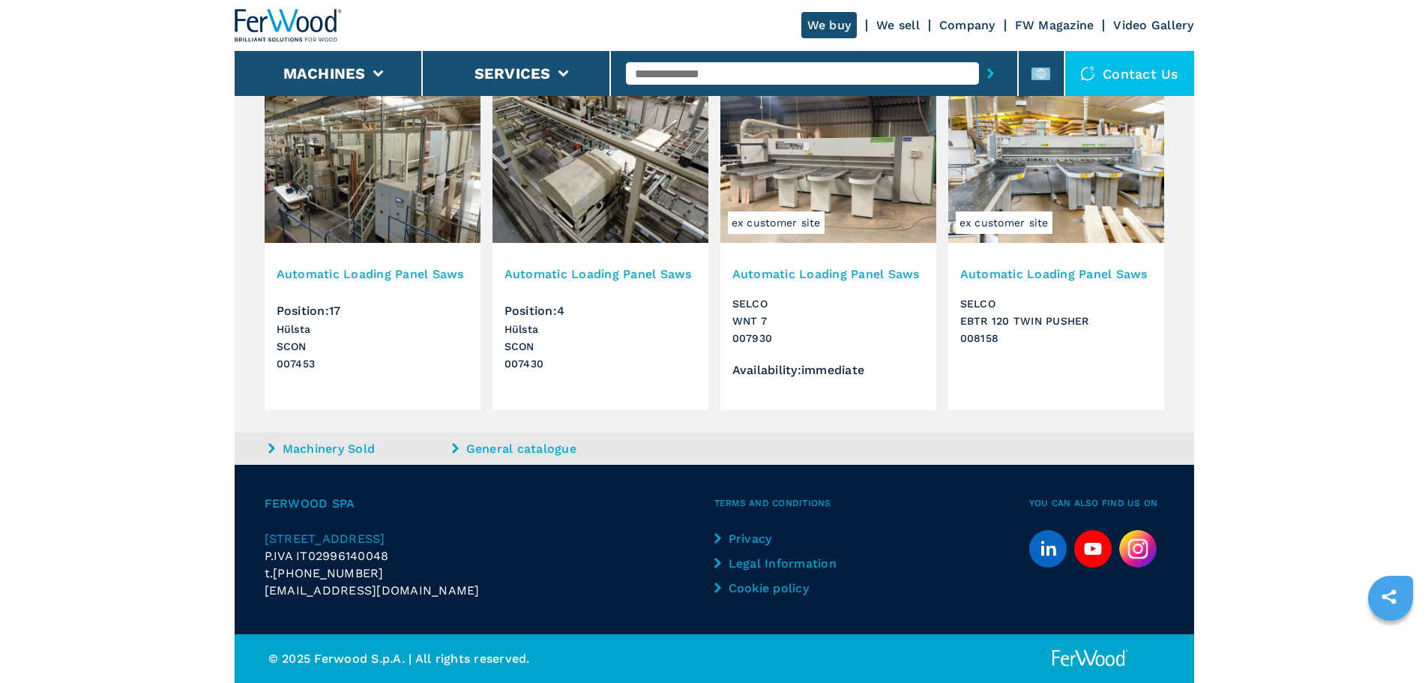
click at [299, 504] on span "Ferwood Spa" at bounding box center [490, 503] width 450 height 17
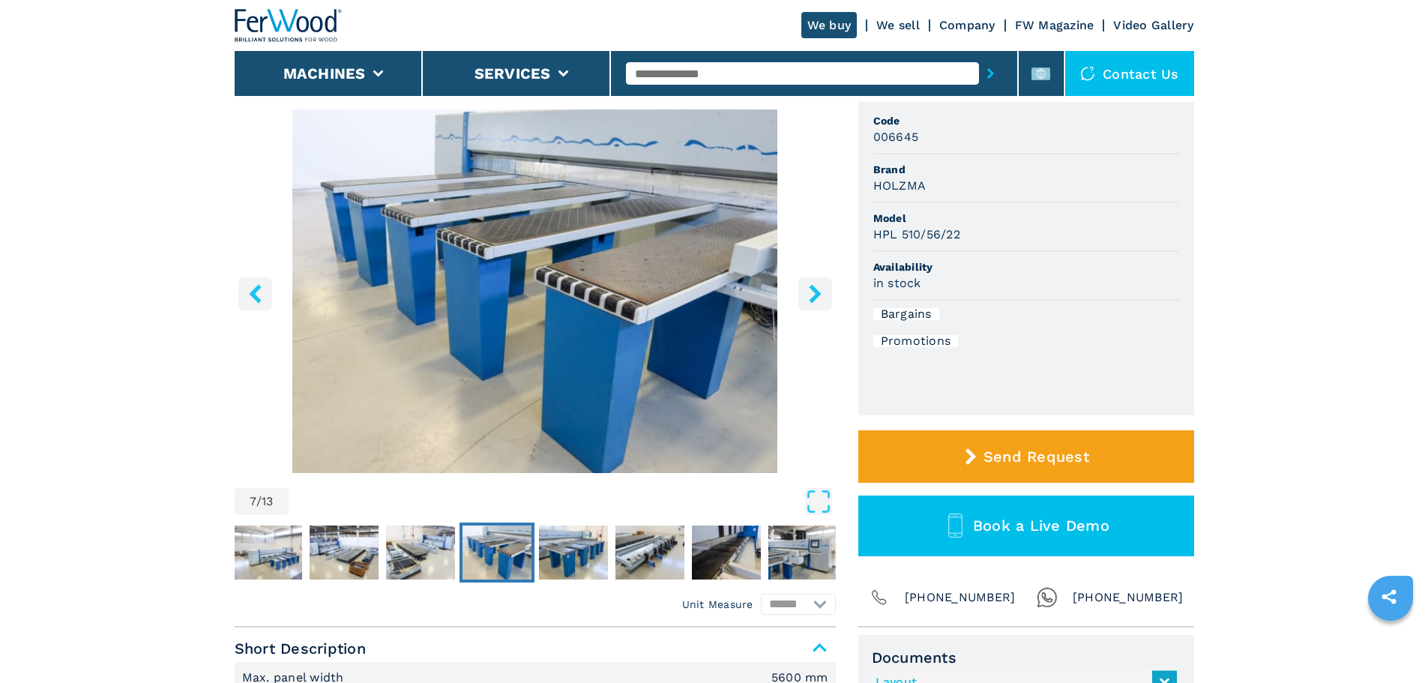
scroll to position [0, 0]
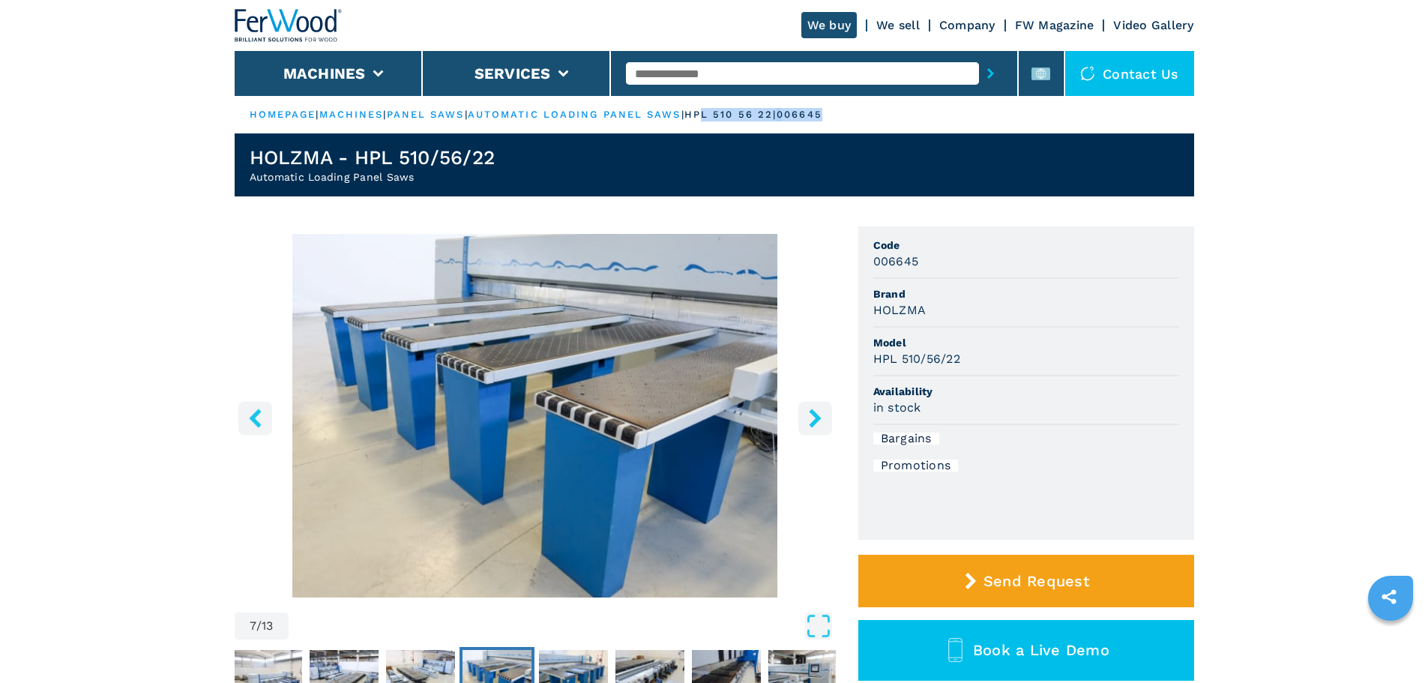
drag, startPoint x: 728, startPoint y: 116, endPoint x: 962, endPoint y: 131, distance: 234.3
click at [962, 131] on ul "HOMEPAGE | machines | panel saws | automatic loading panel saws | hpl 510 56 22…" at bounding box center [714, 114] width 959 height 37
click at [812, 436] on img "Go to Slide 7" at bounding box center [535, 415] width 601 height 363
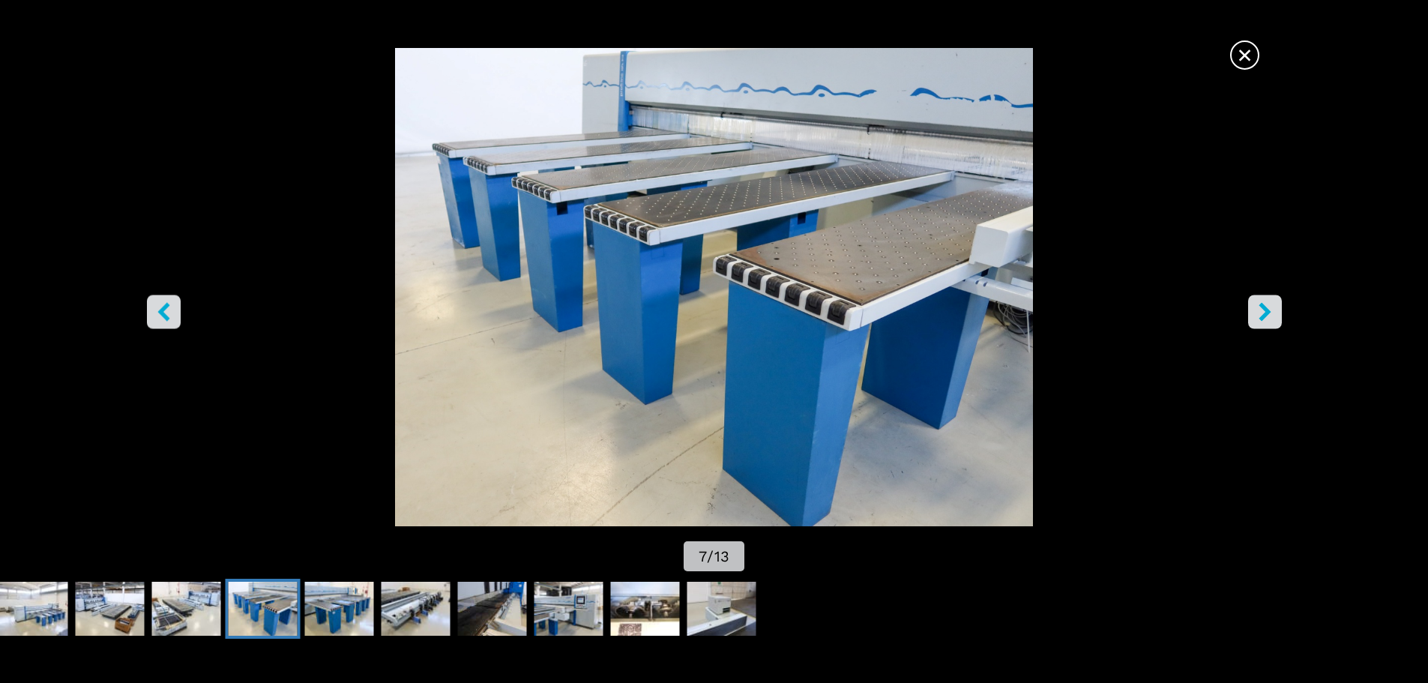
click at [818, 420] on div "× 7 / 13" at bounding box center [714, 311] width 1428 height 527
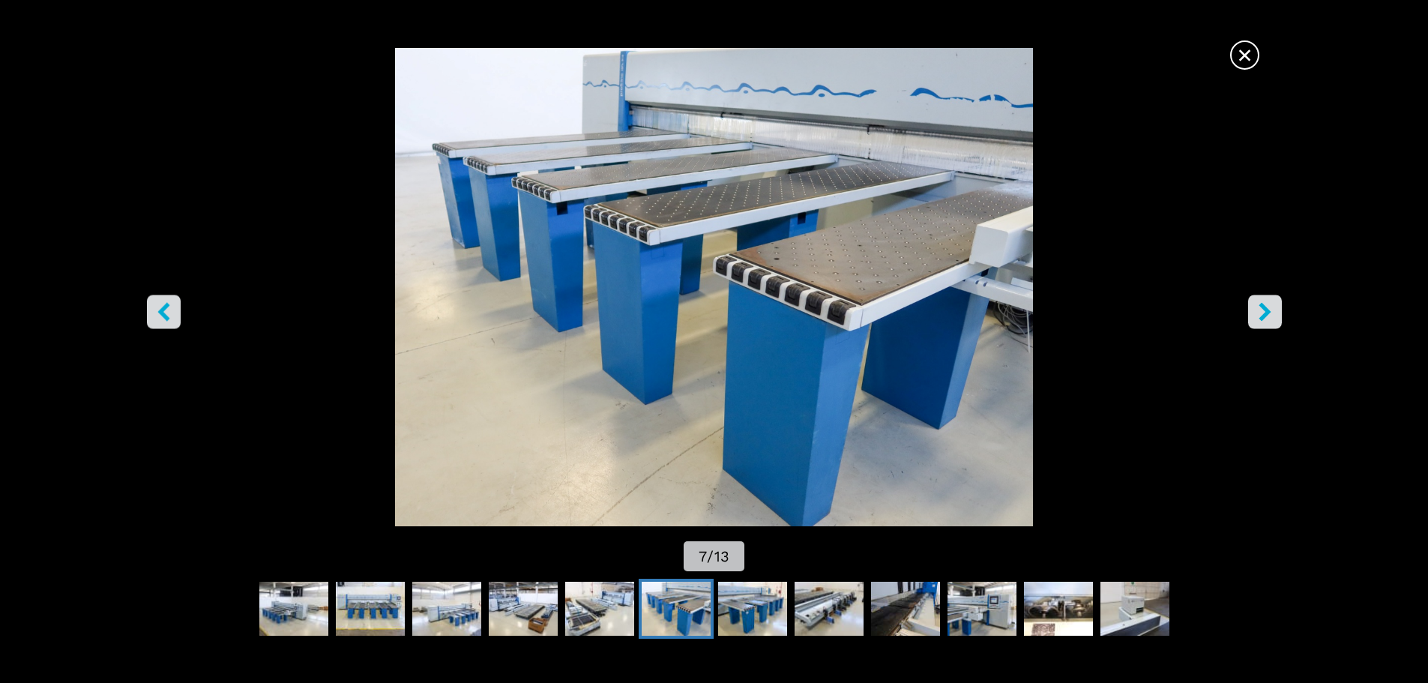
click at [1256, 65] on span "×" at bounding box center [1244, 52] width 26 height 26
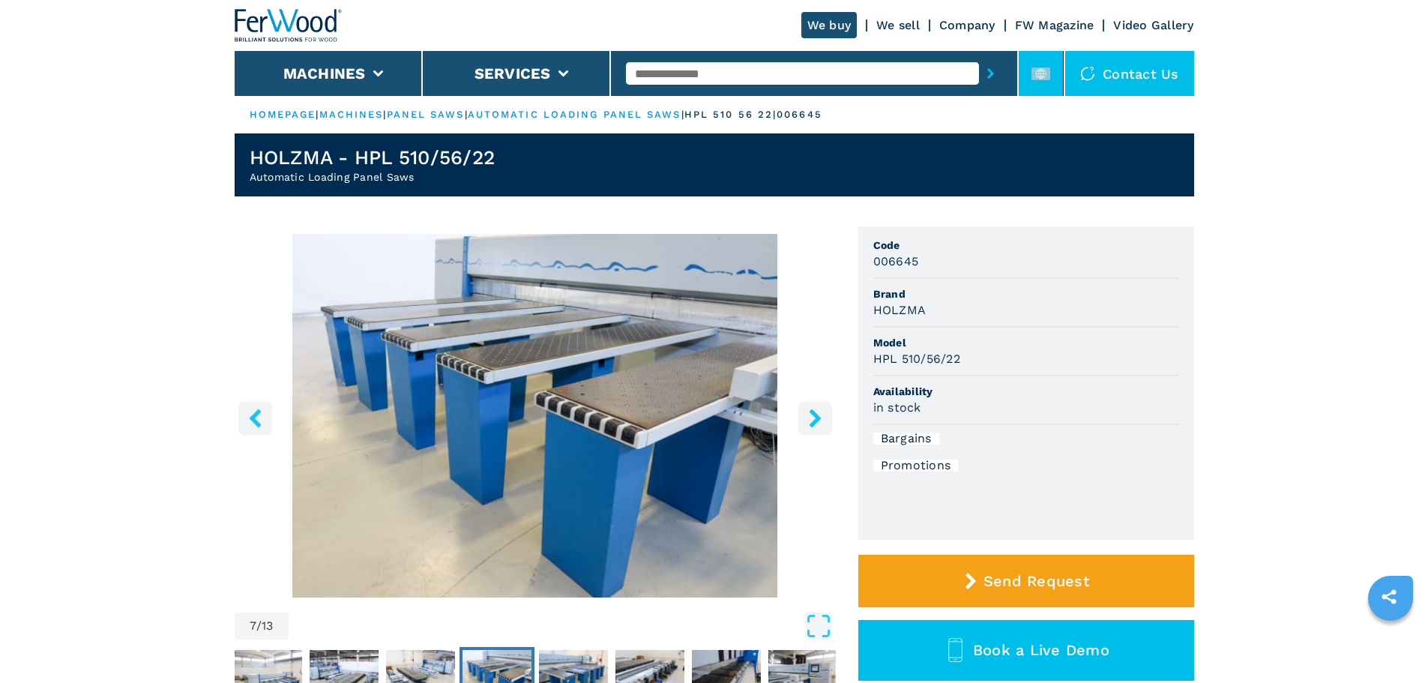
click at [1057, 79] on li at bounding box center [1040, 73] width 45 height 45
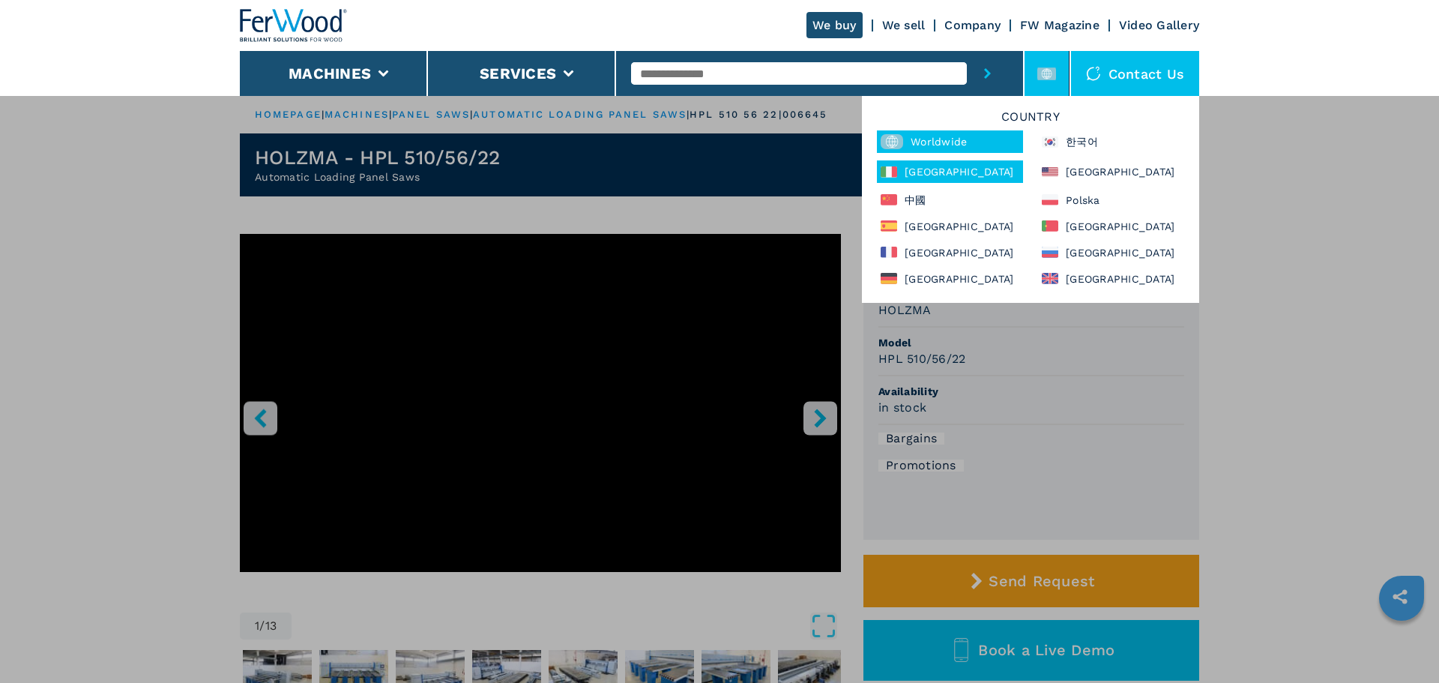
click at [968, 175] on div "Italia" at bounding box center [950, 171] width 146 height 22
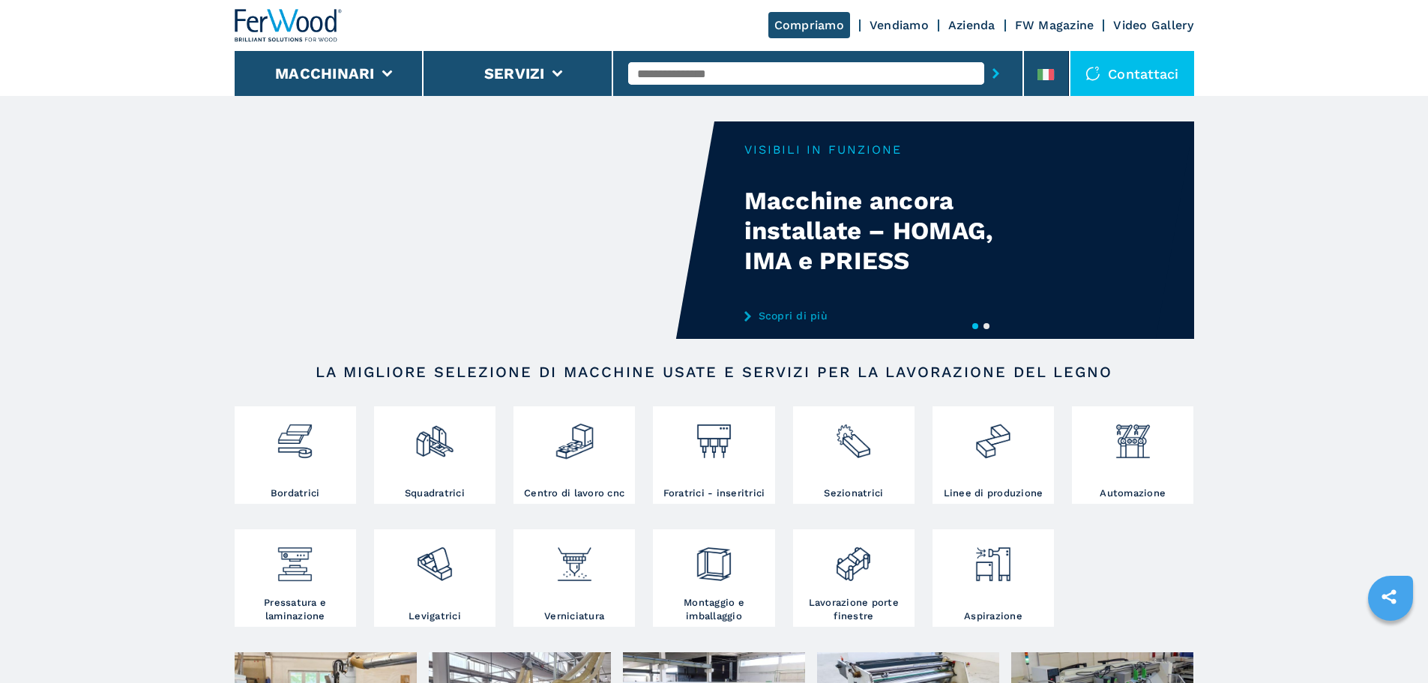
click at [900, 226] on div "Your browser does not support the video tag." at bounding box center [714, 229] width 959 height 217
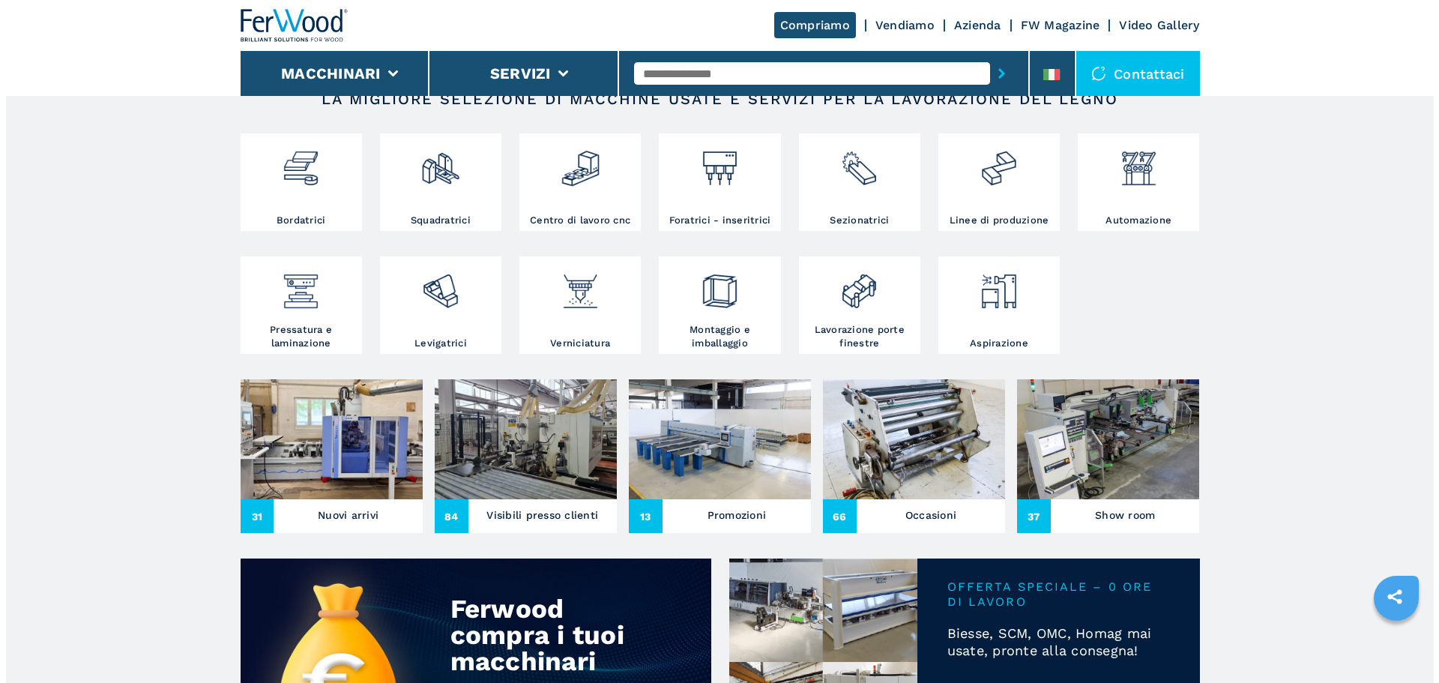
scroll to position [300, 0]
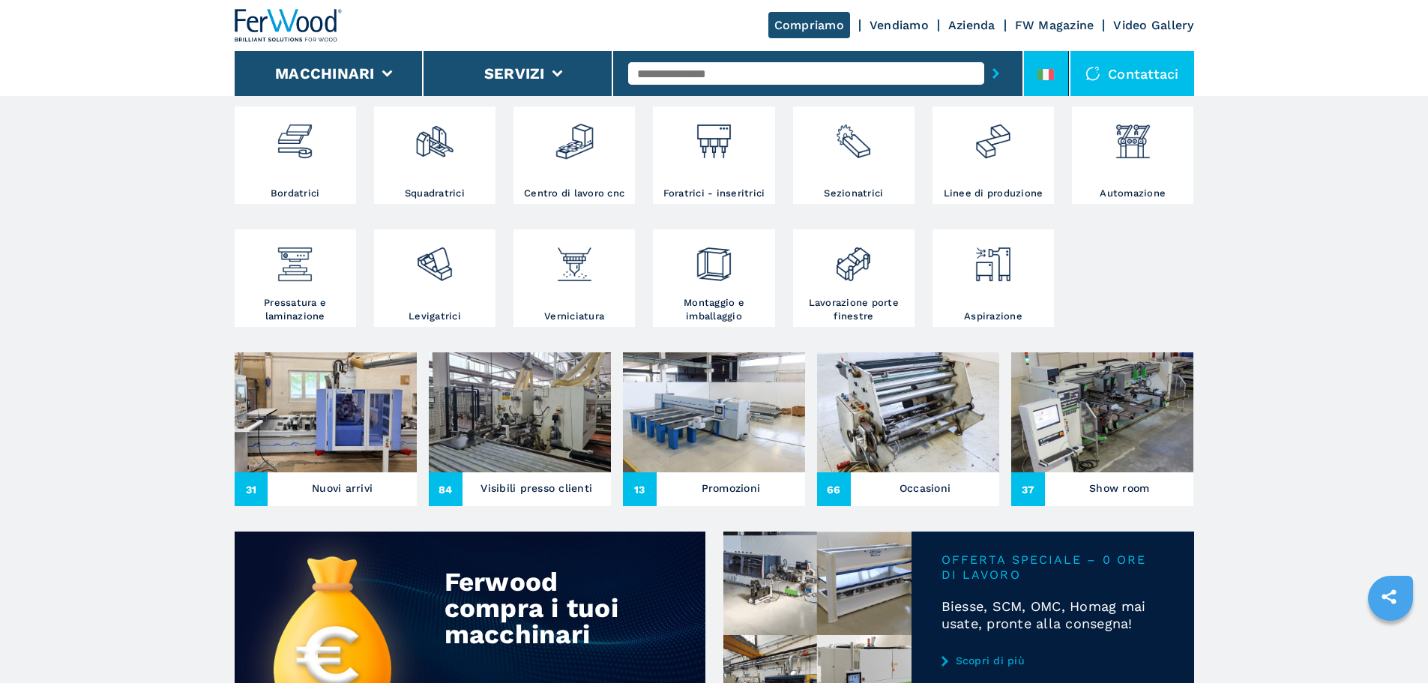
click at [1028, 66] on li at bounding box center [1046, 73] width 45 height 45
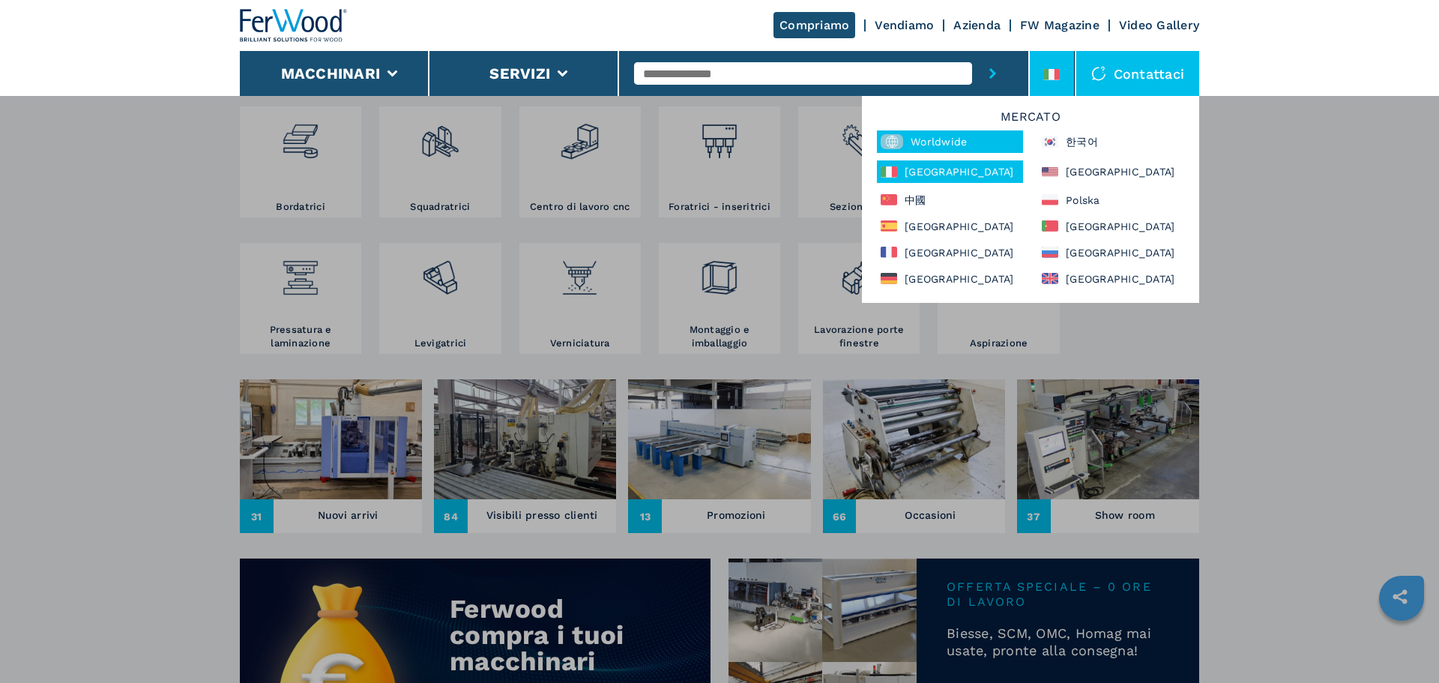
click at [949, 133] on div "Worldwide" at bounding box center [950, 141] width 146 height 22
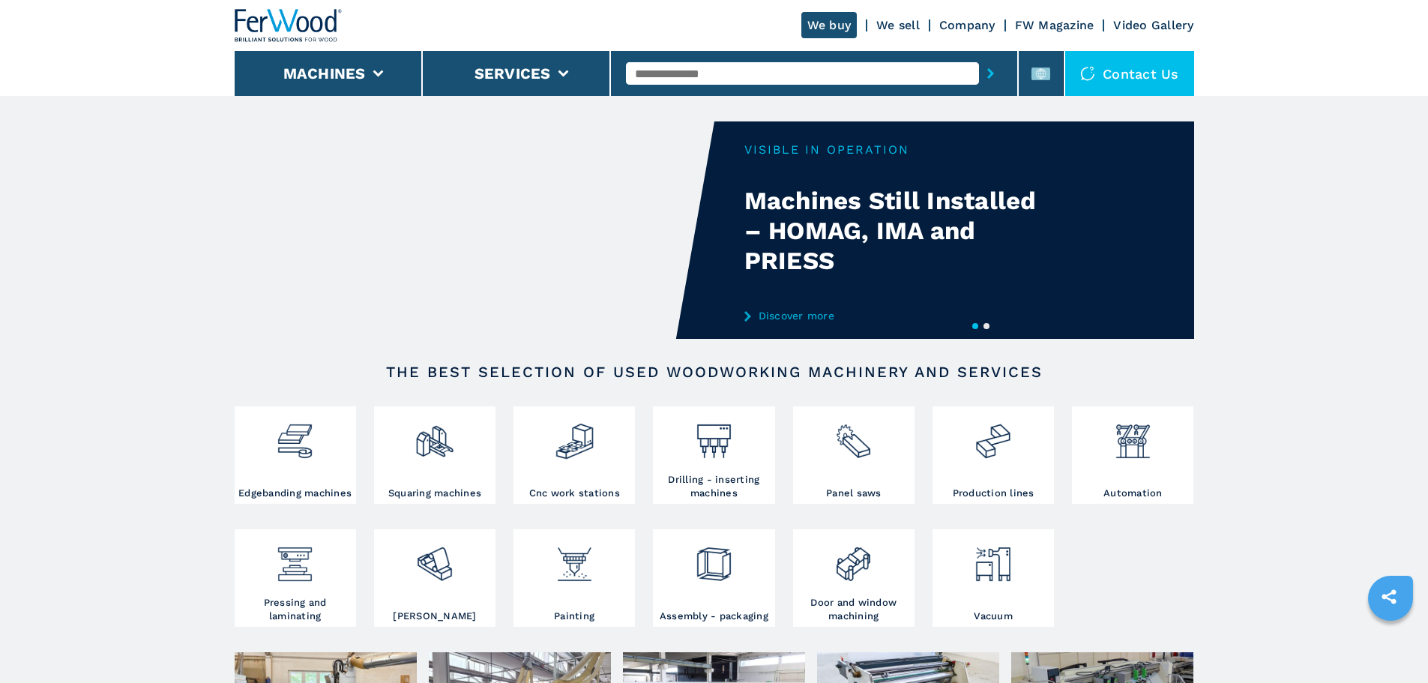
click at [1405, 573] on div at bounding box center [1390, 598] width 45 height 50
click at [1392, 602] on icon "sharethis" at bounding box center [1388, 596] width 14 height 14
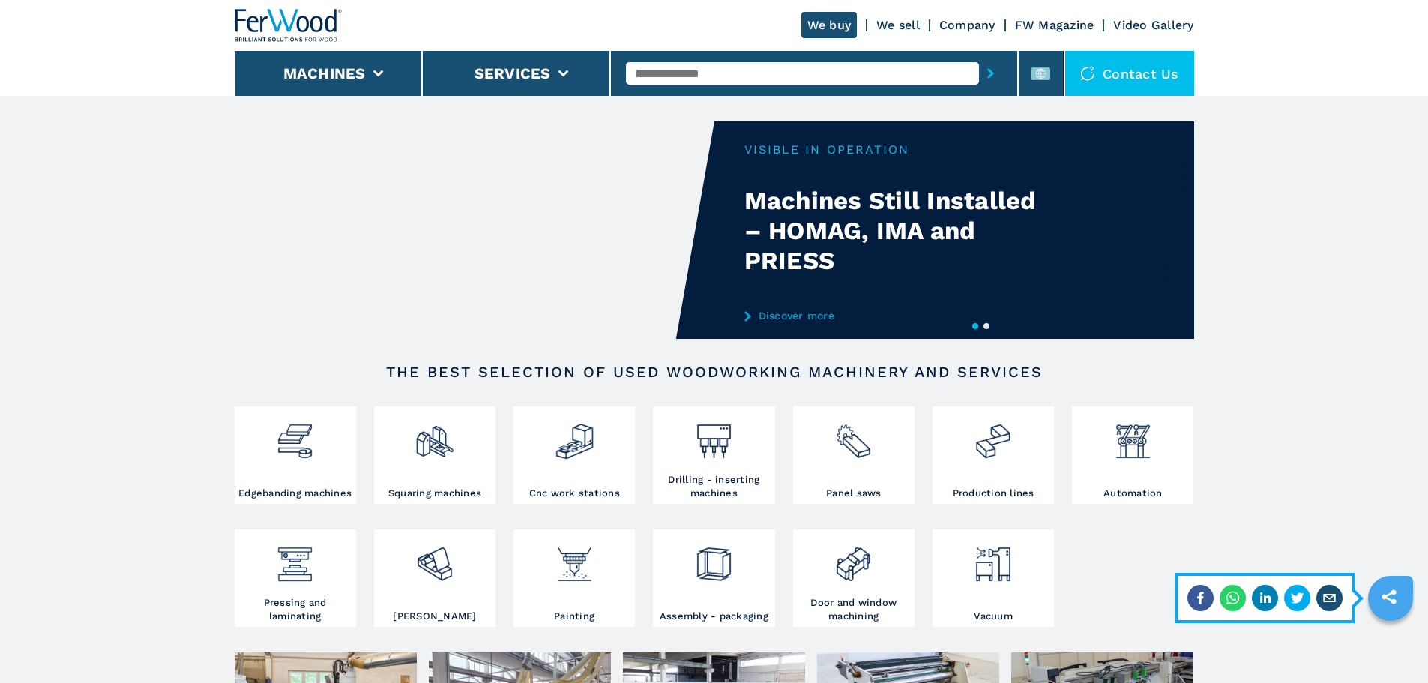
click at [1404, 594] on icon "sharethis" at bounding box center [1388, 596] width 37 height 37
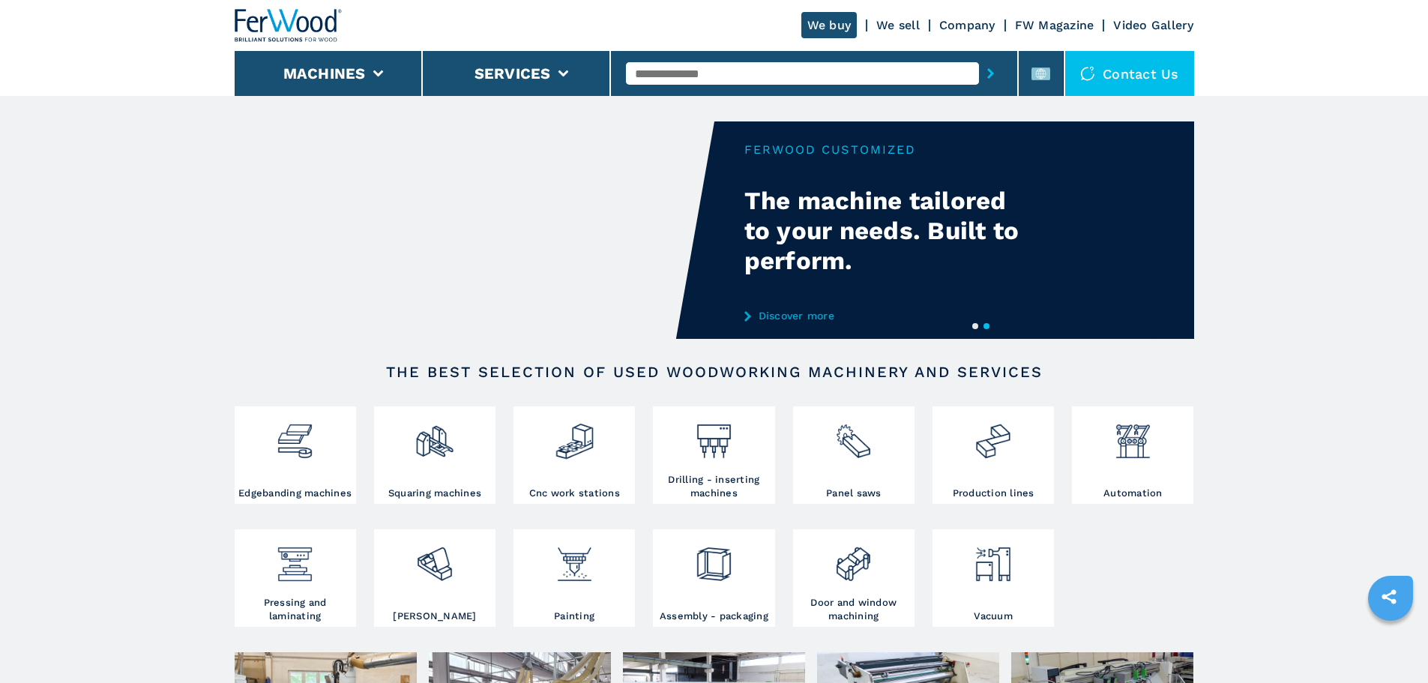
click at [1396, 600] on icon "sharethis" at bounding box center [1388, 596] width 37 height 37
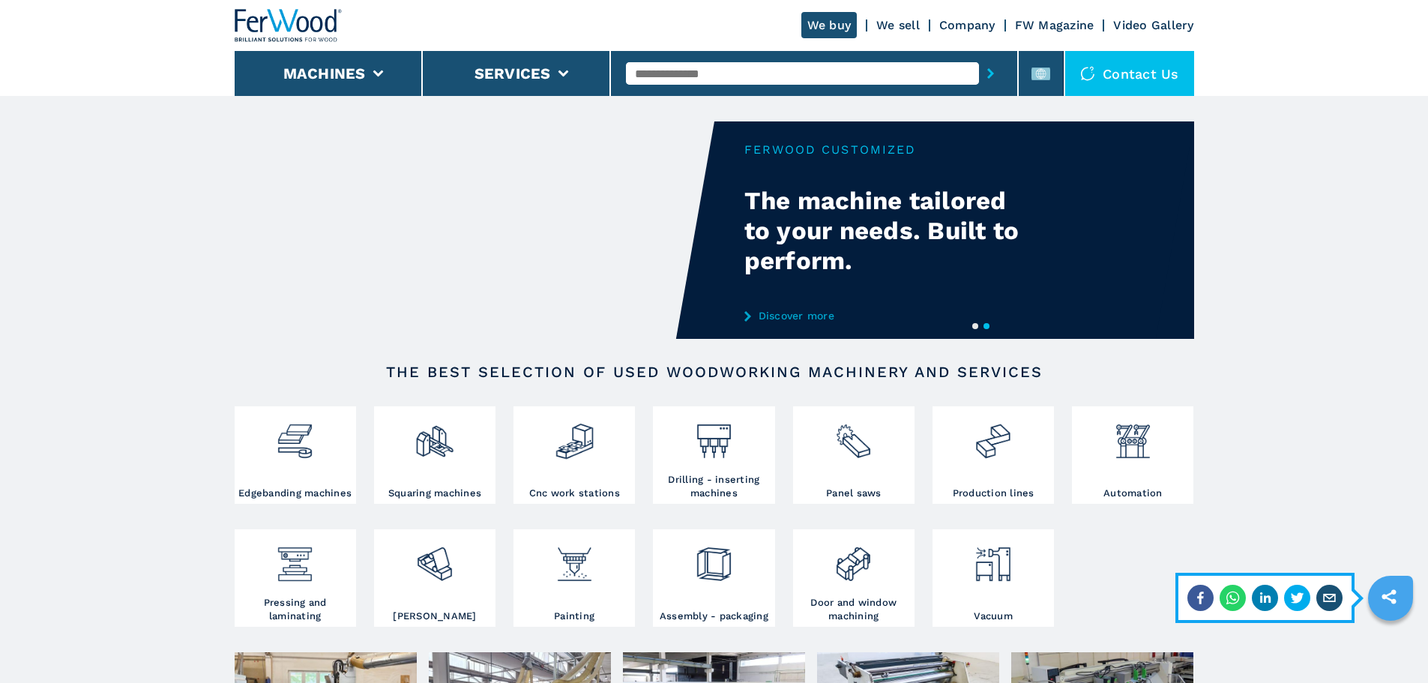
click at [1331, 601] on icon "email" at bounding box center [1329, 598] width 12 height 8
